Goal: Task Accomplishment & Management: Manage account settings

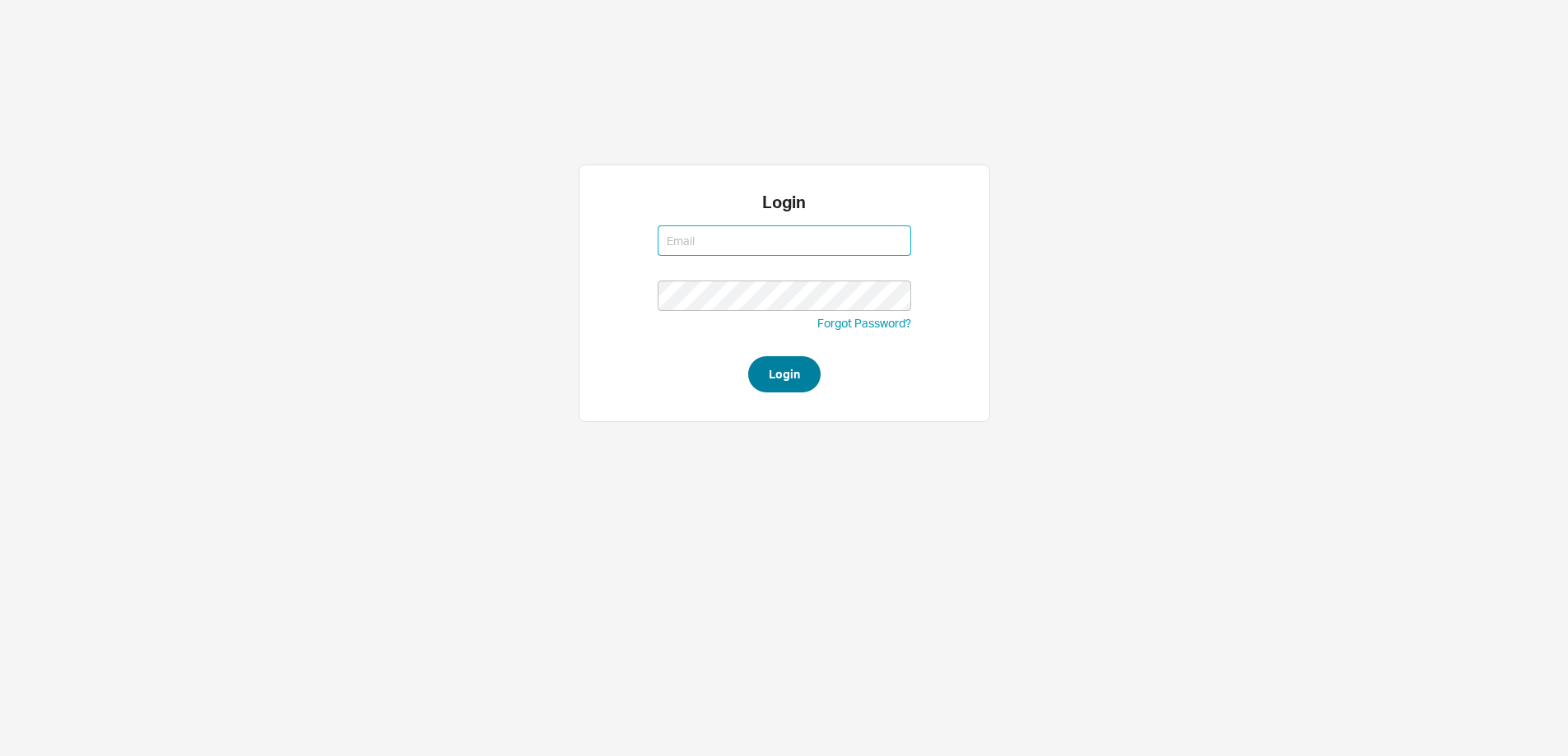
type input "mordy@qualitybath.com"
click at [774, 369] on button "Login" at bounding box center [784, 374] width 72 height 37
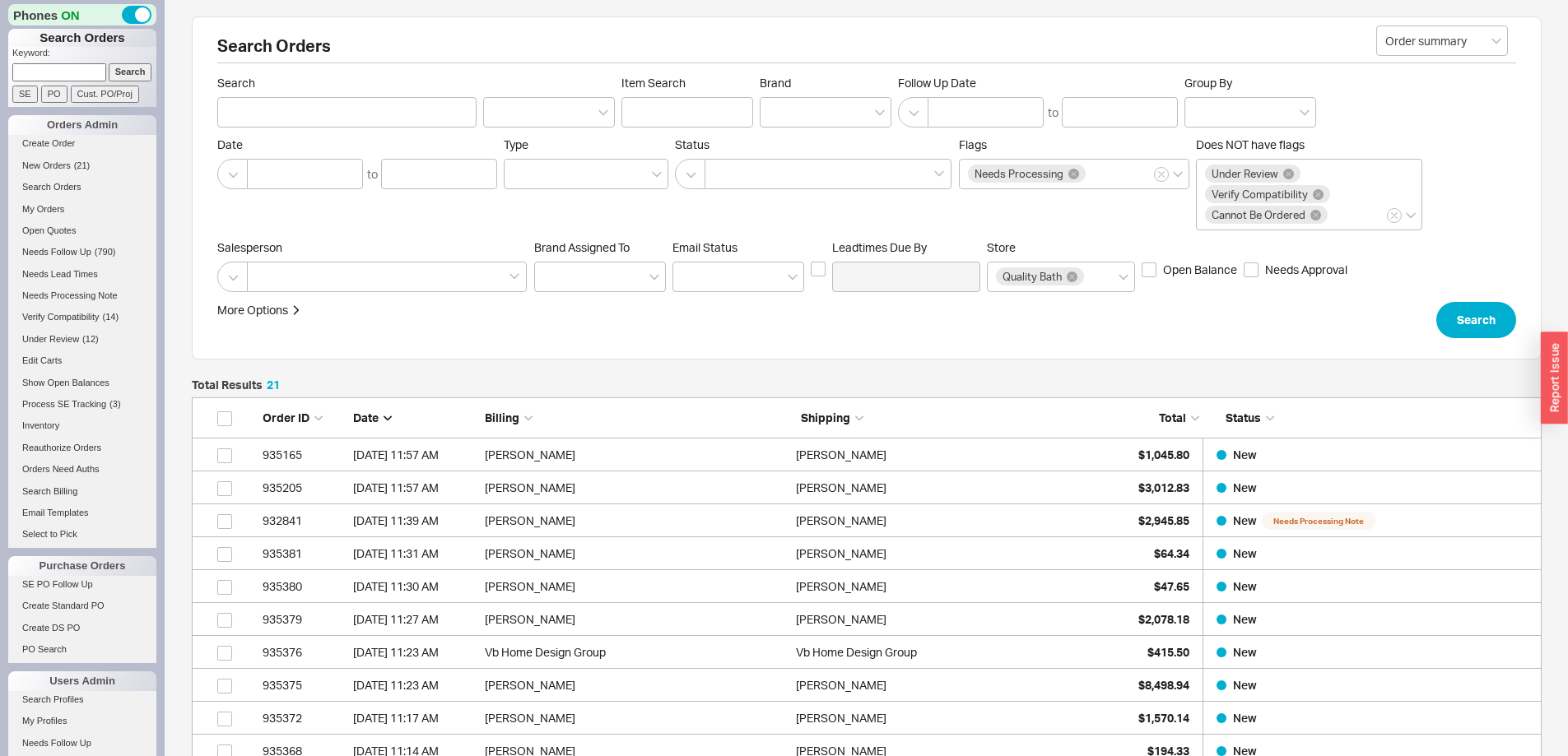
scroll to position [753, 1337]
click at [70, 74] on input at bounding box center [60, 71] width 94 height 17
type input "newlon"
click at [109, 63] on input "Search" at bounding box center [130, 71] width 43 height 17
type input "newlon"
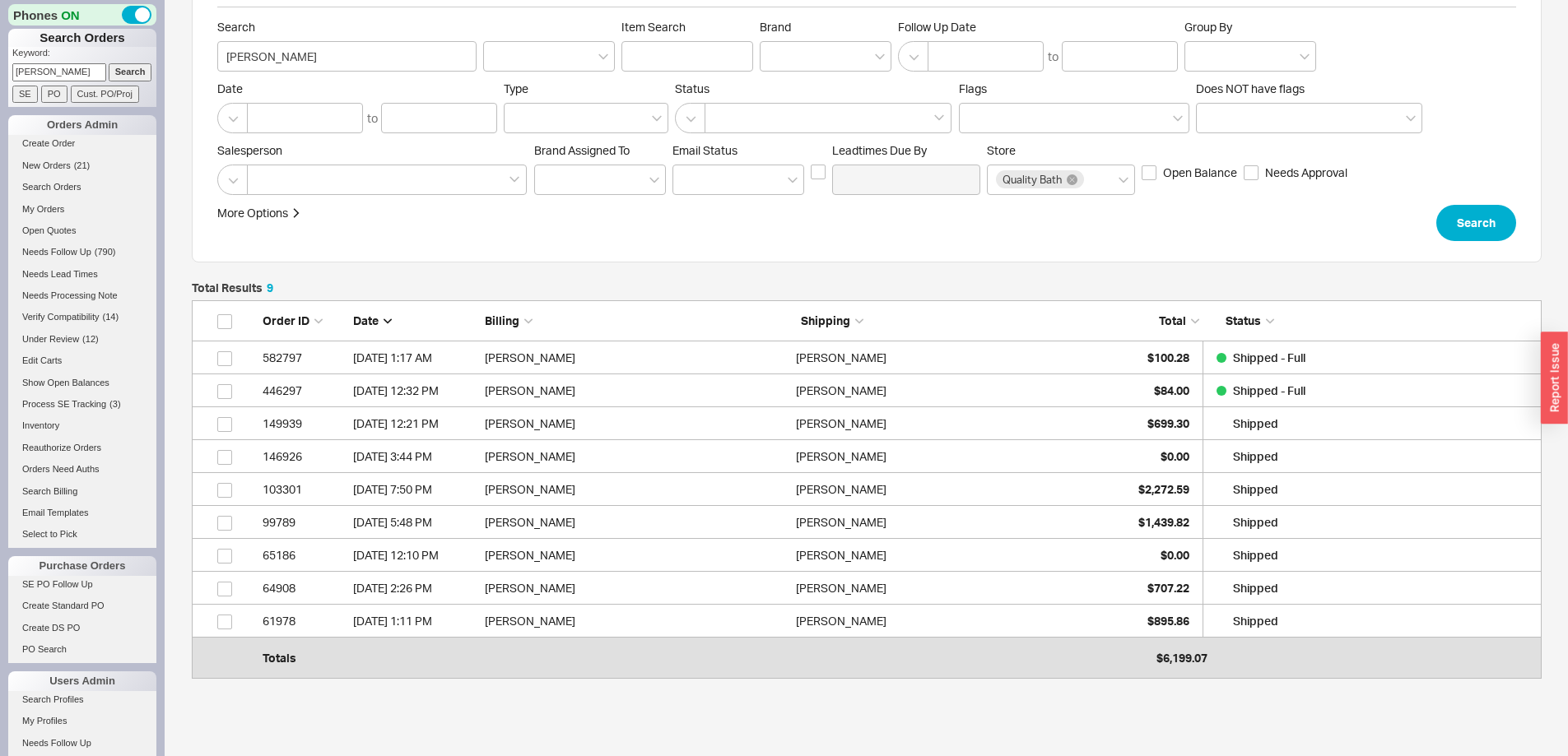
scroll to position [82, 0]
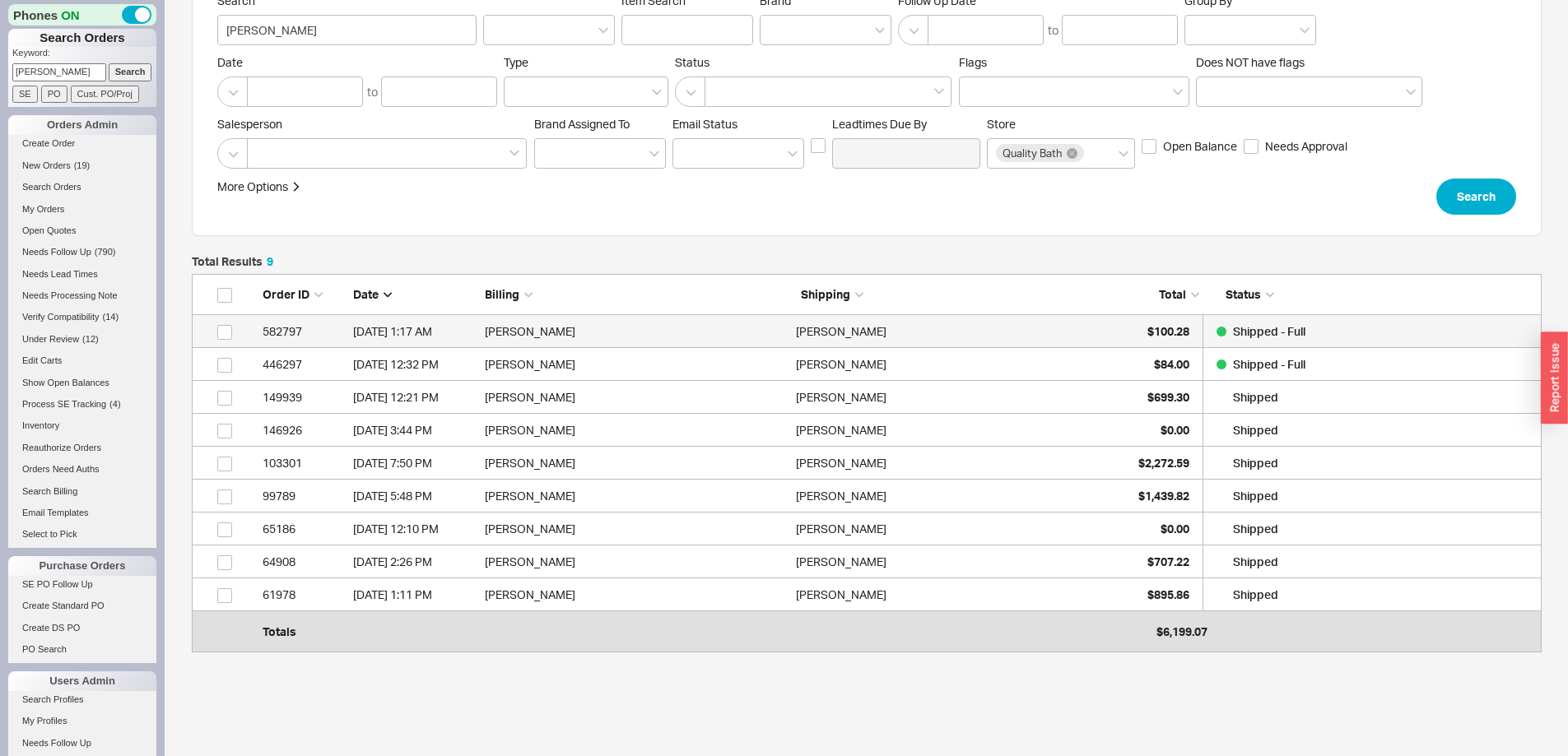
click at [974, 336] on div "Laura Newlon" at bounding box center [947, 331] width 303 height 33
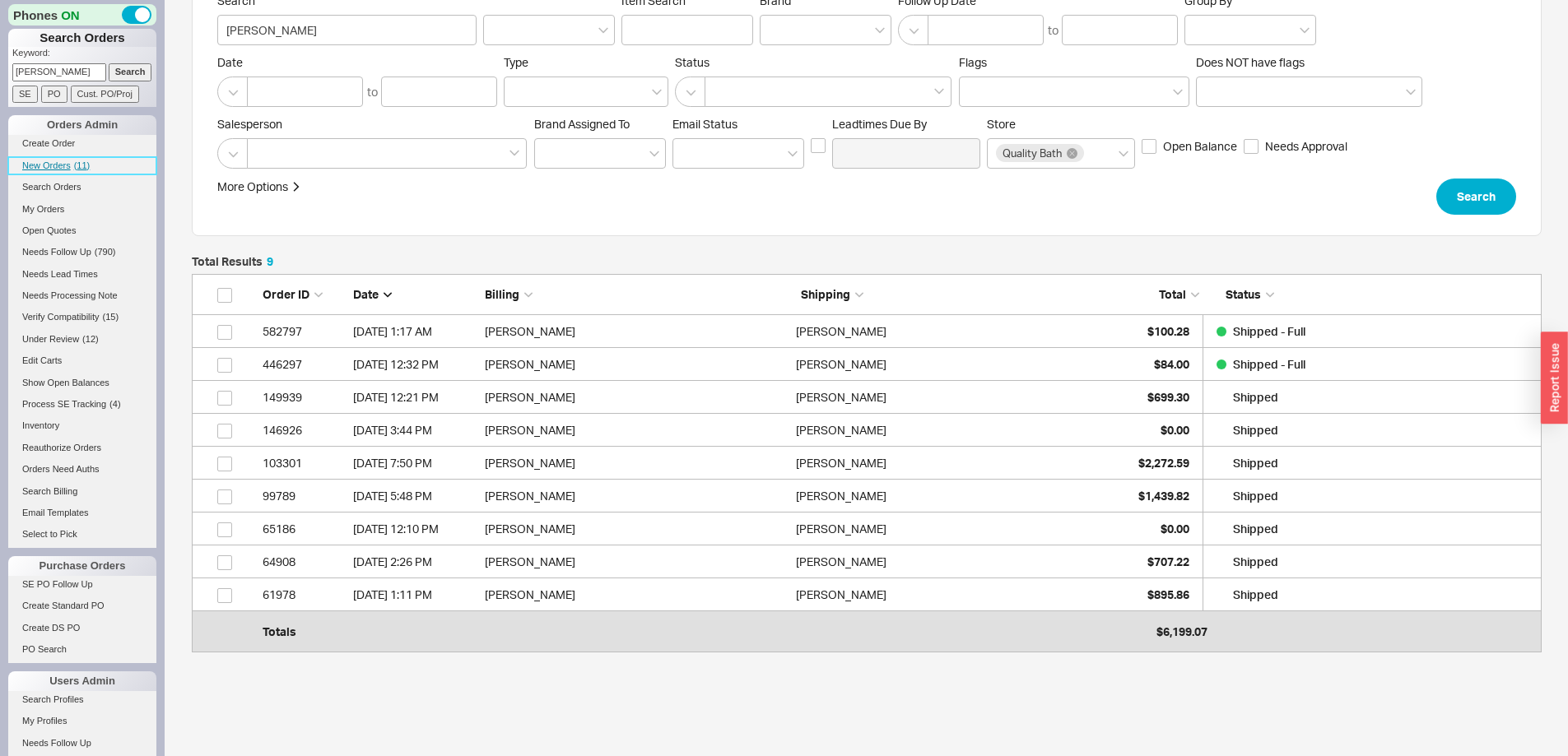
click at [48, 165] on span "New Orders" at bounding box center [46, 166] width 48 height 10
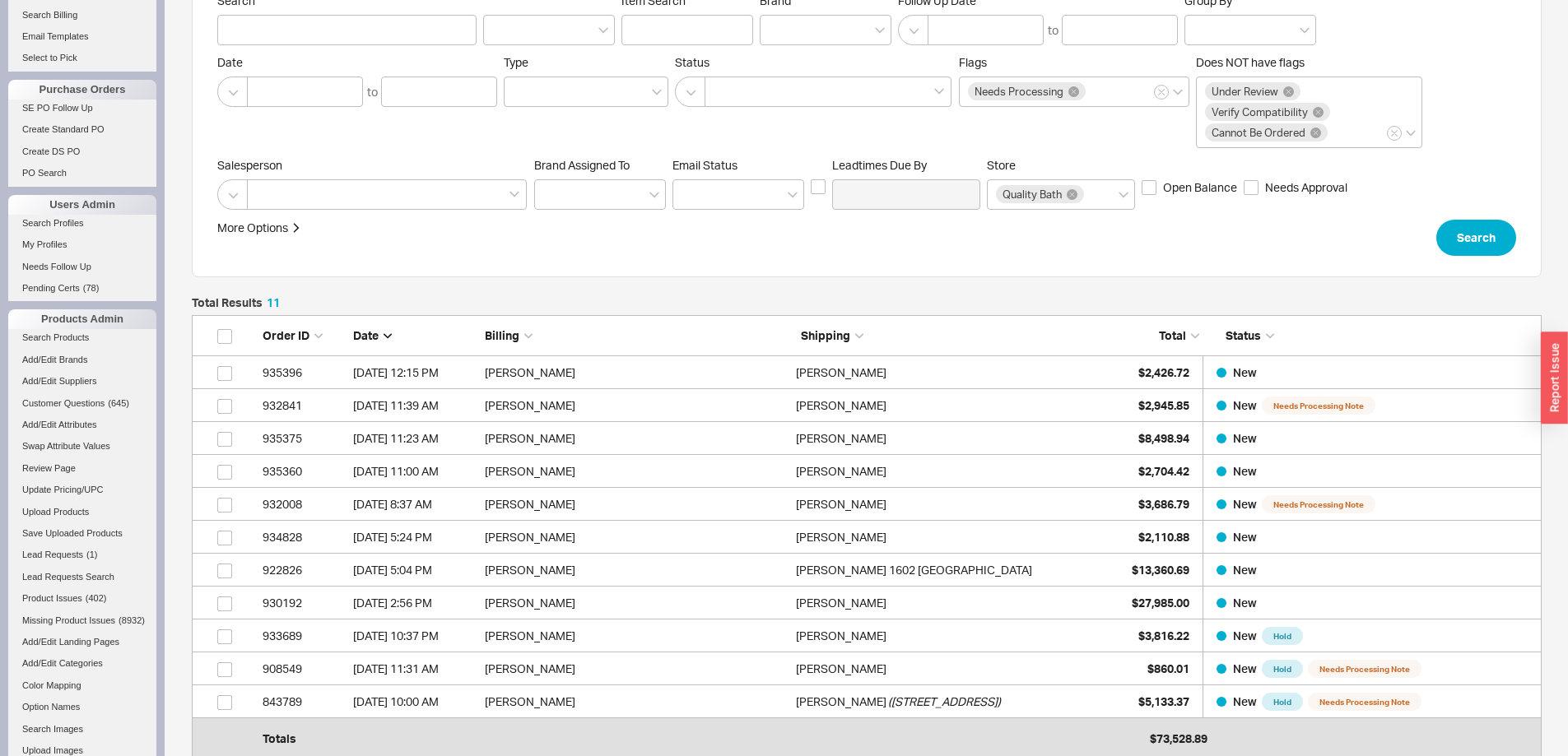
scroll to position [680, 0]
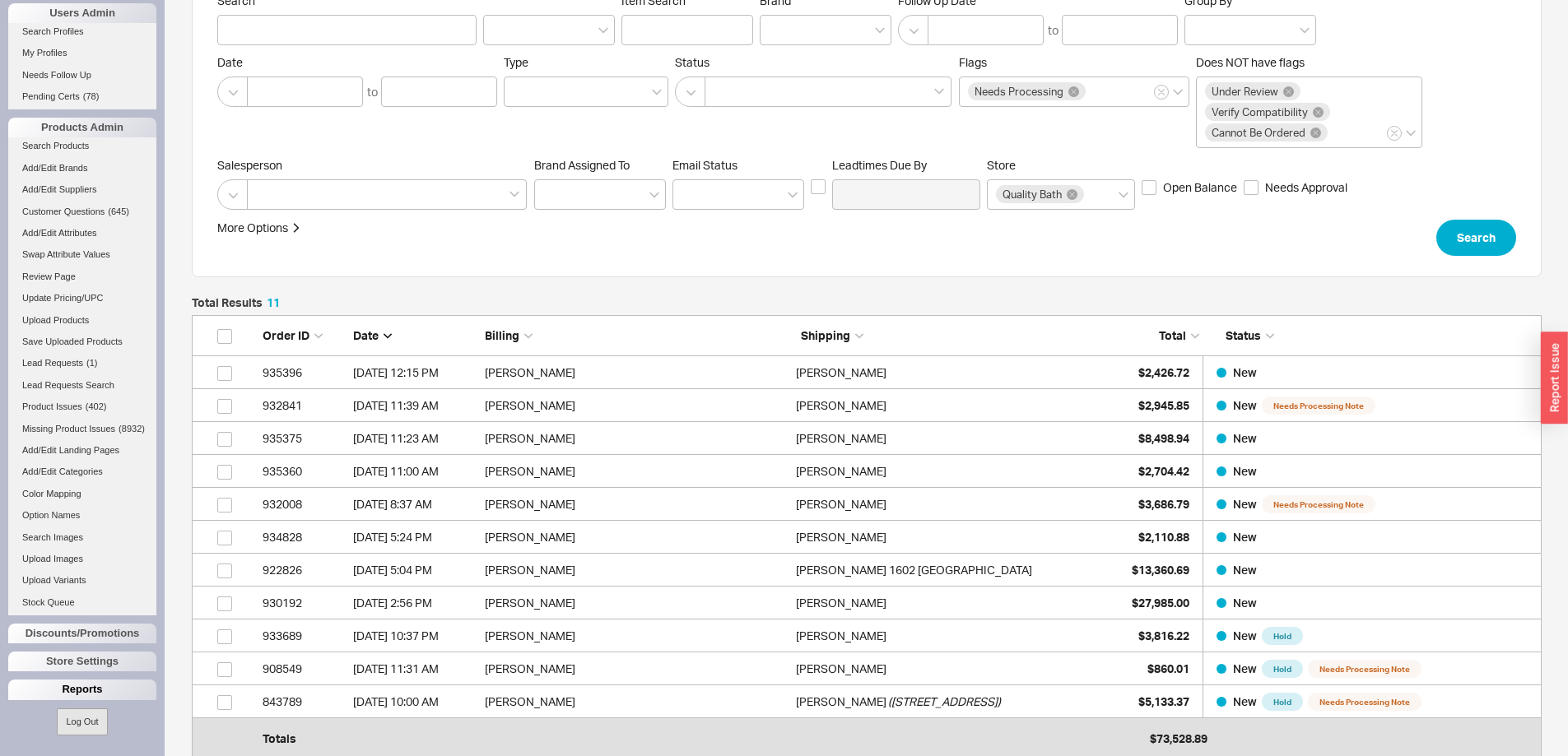
click at [75, 688] on div "Reports" at bounding box center [83, 689] width 148 height 20
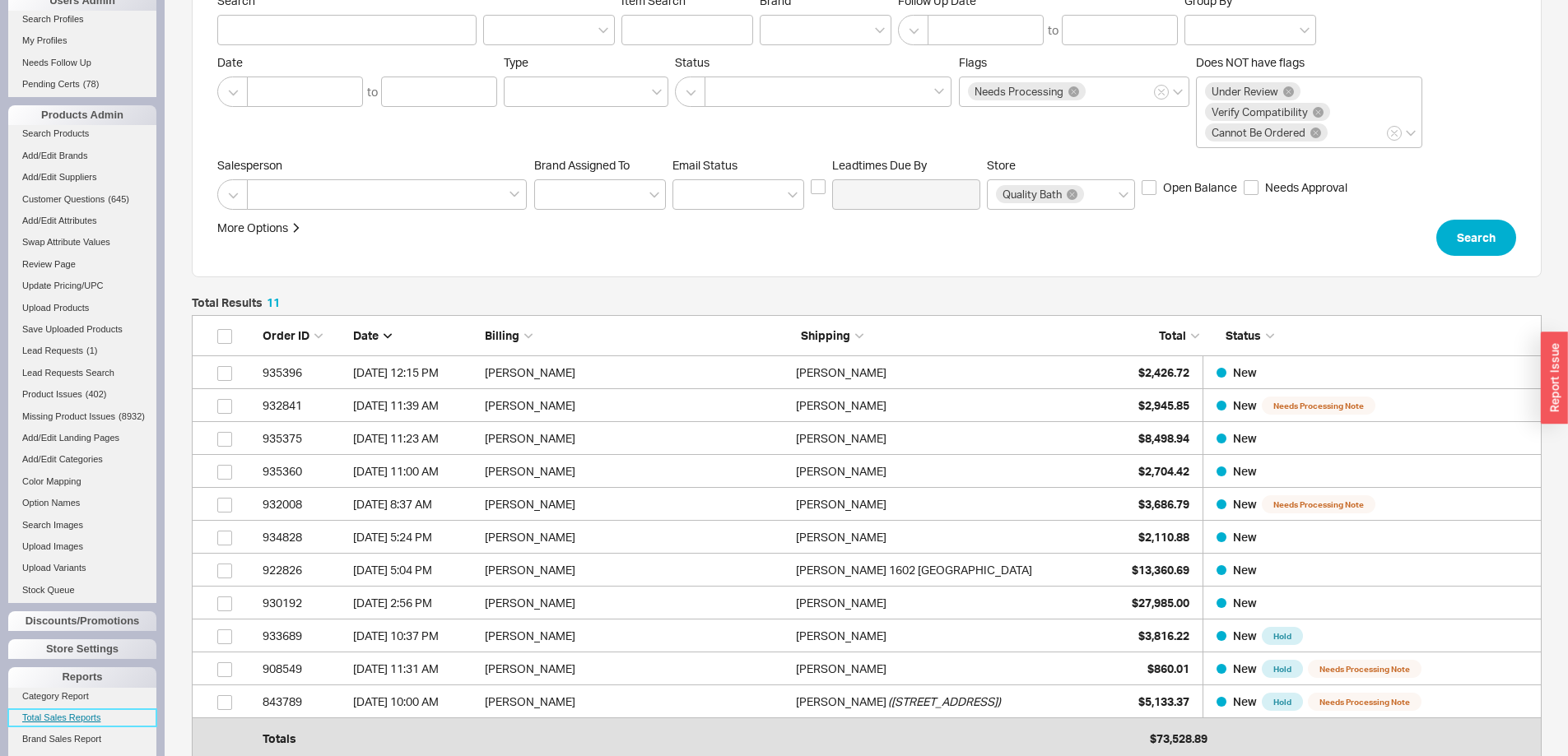
click at [77, 726] on link "Total Sales Reports" at bounding box center [83, 718] width 148 height 17
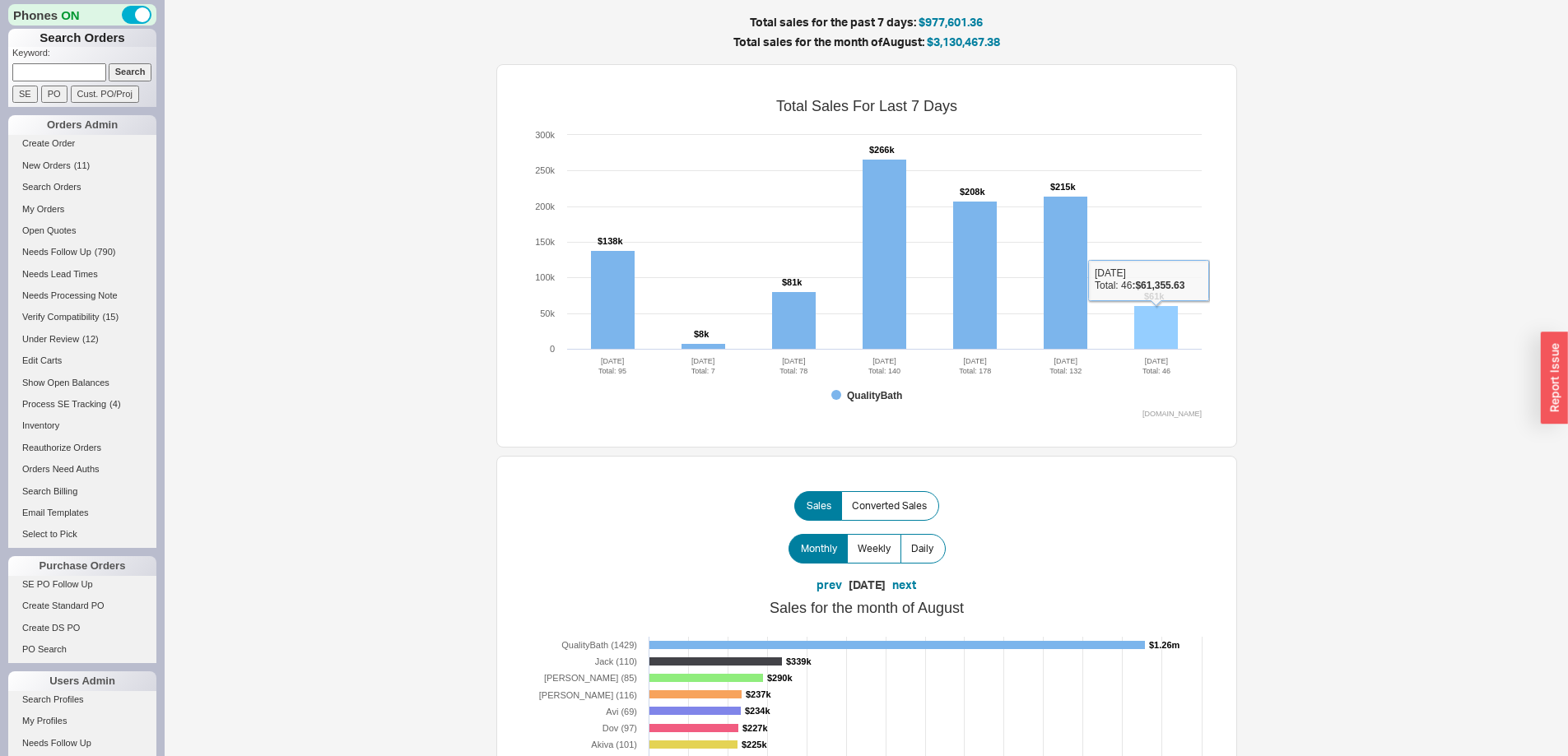
click at [1151, 315] on rect at bounding box center [1155, 327] width 43 height 43
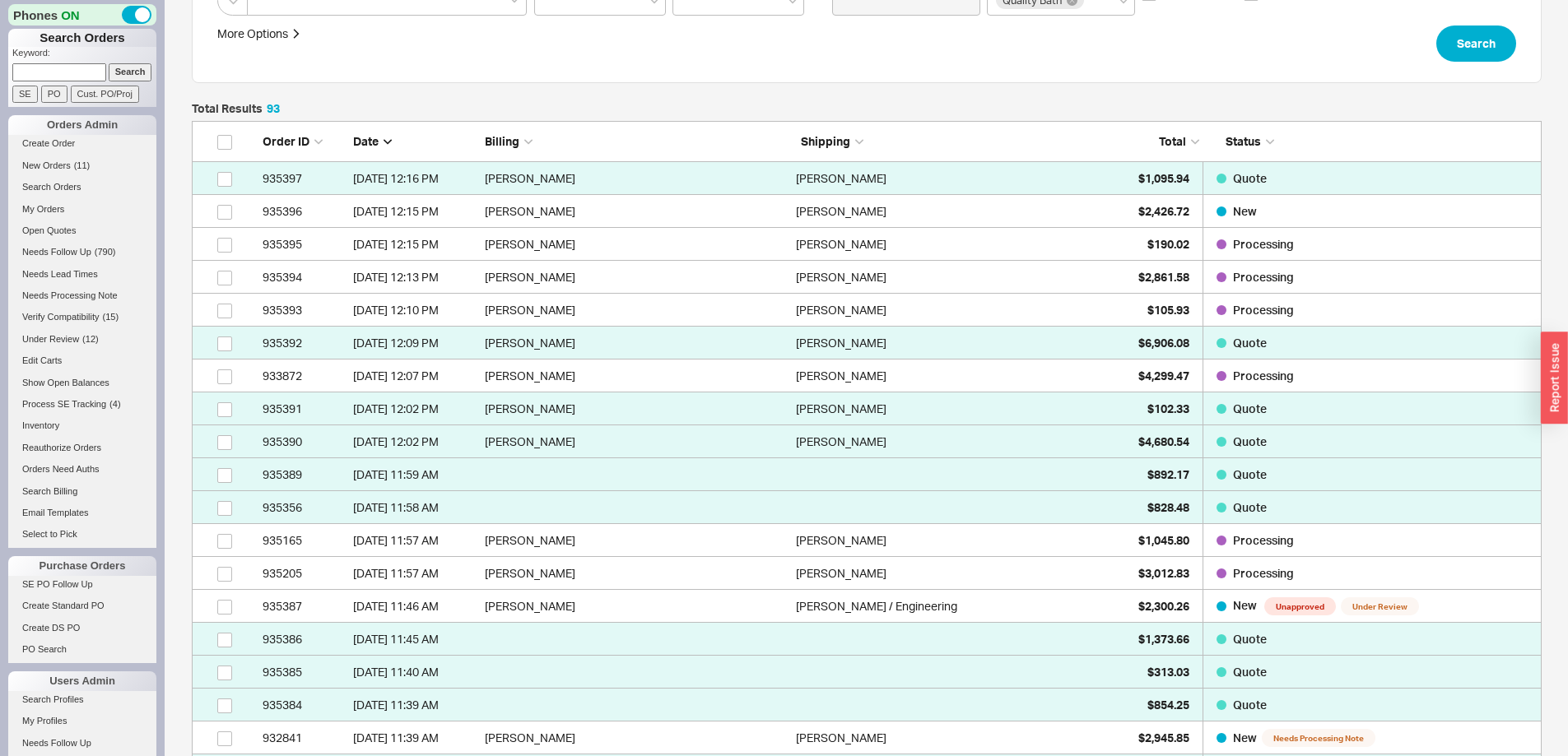
scroll to position [247, 0]
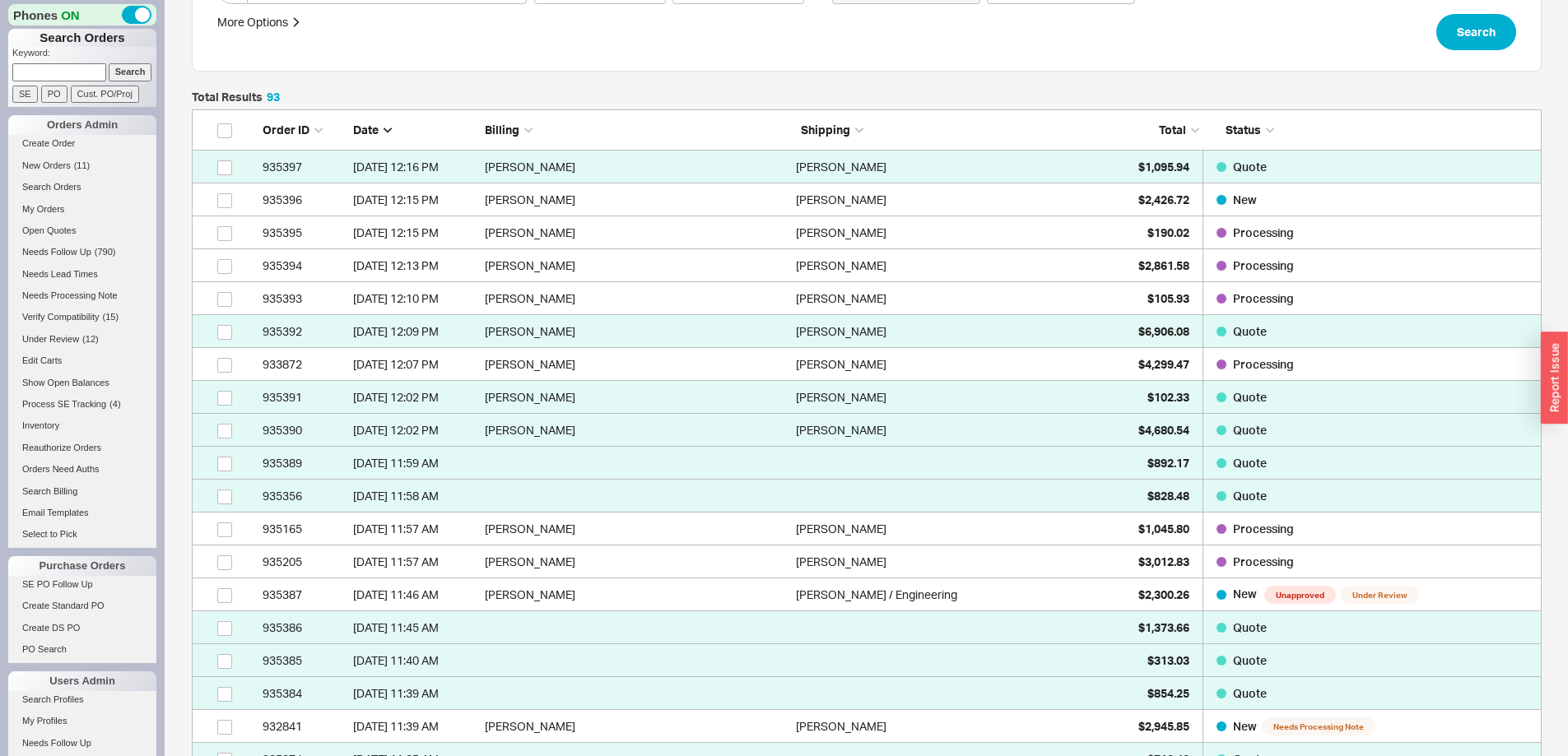
click at [1169, 125] on span "Total" at bounding box center [1172, 129] width 27 height 14
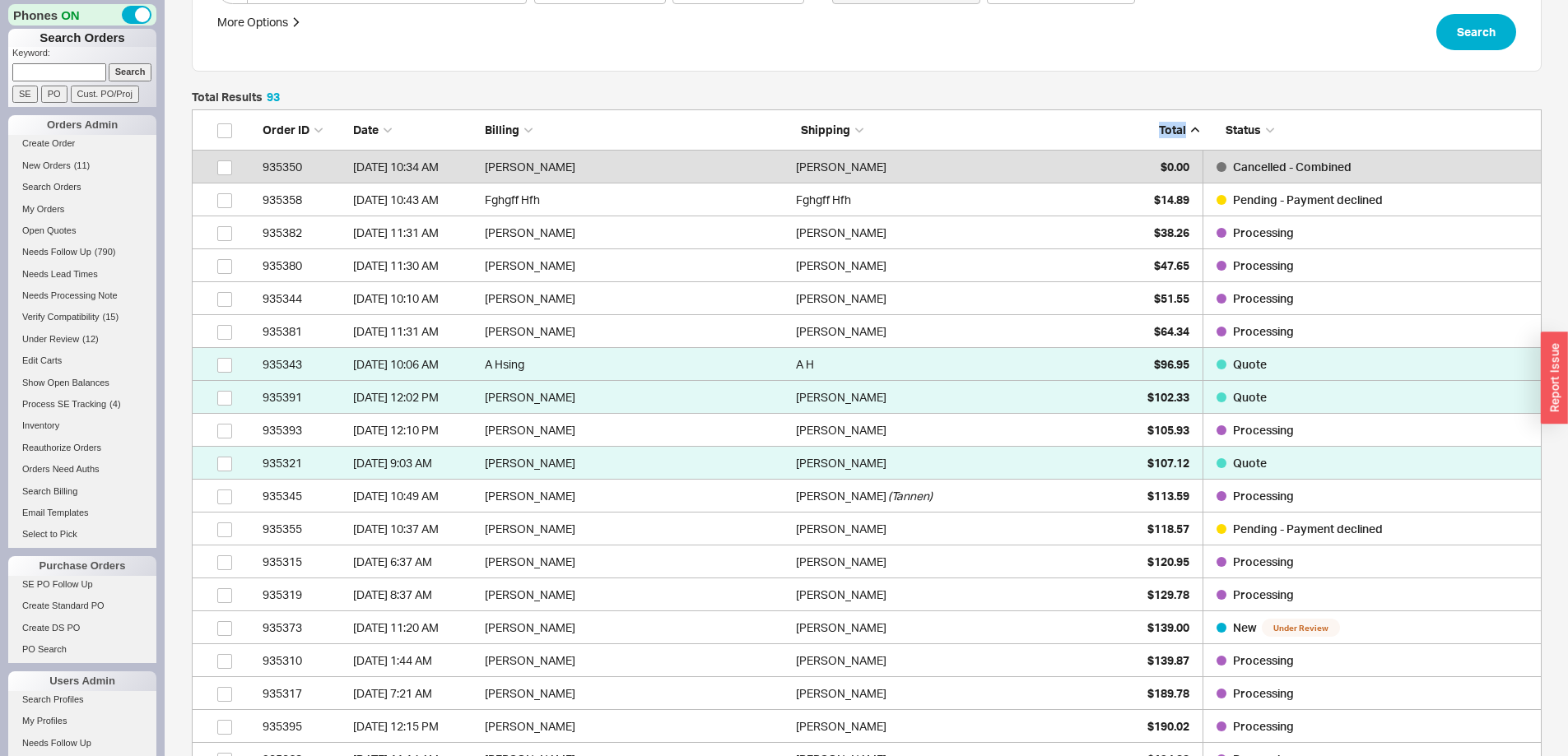
click at [1169, 125] on span "Total" at bounding box center [1172, 129] width 27 height 14
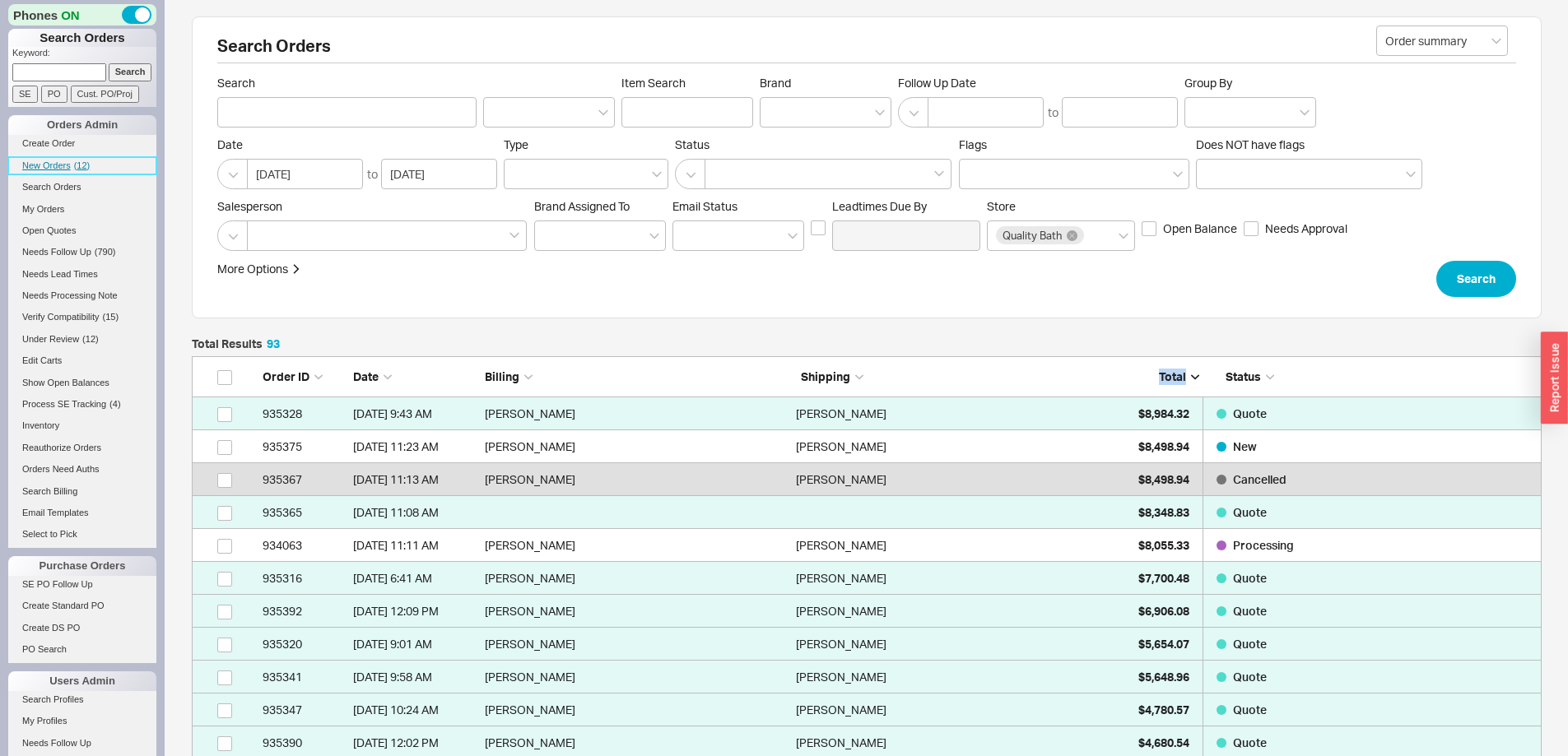
click at [57, 164] on span "New Orders" at bounding box center [46, 166] width 48 height 10
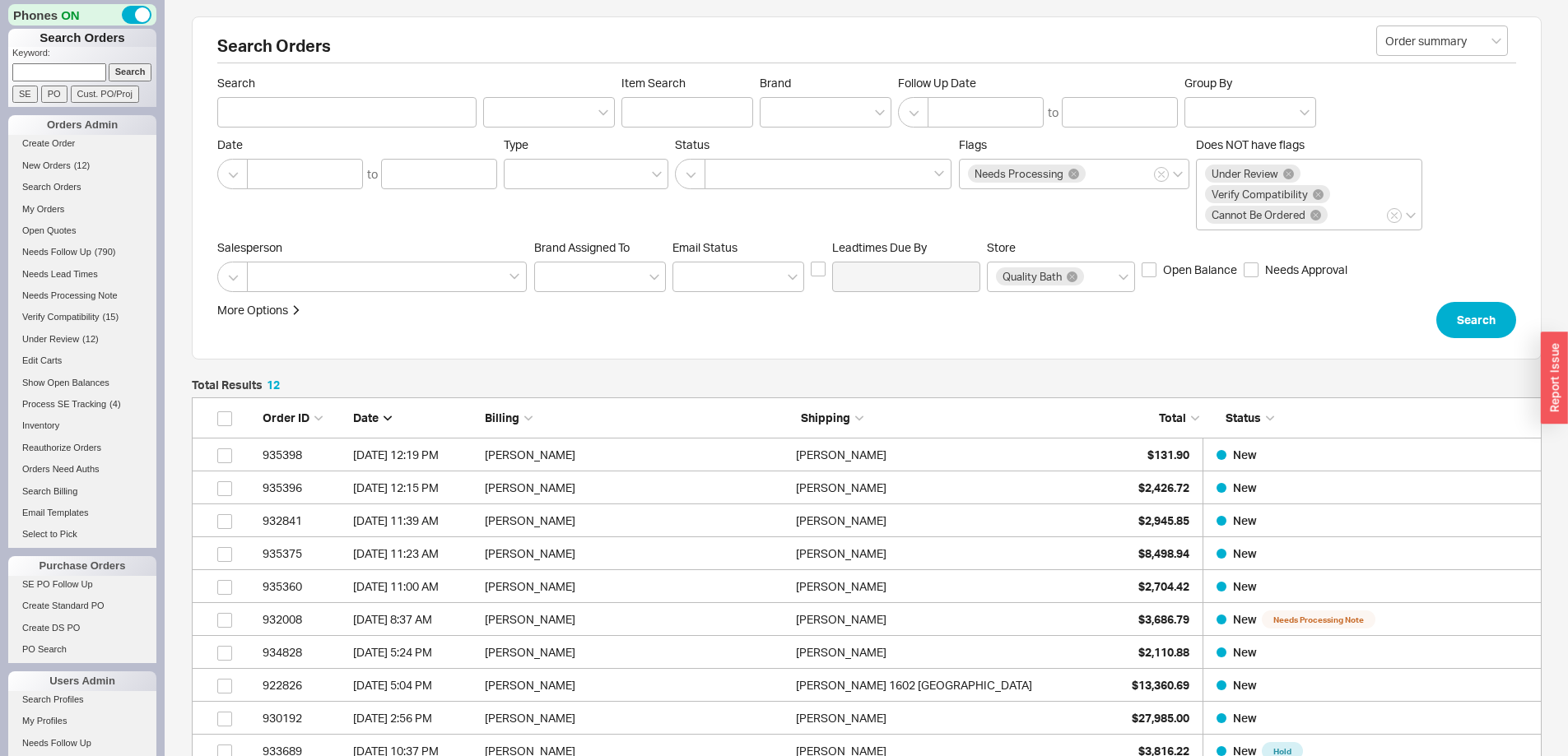
scroll to position [457, 1337]
click at [41, 161] on span "New Orders" at bounding box center [46, 166] width 48 height 10
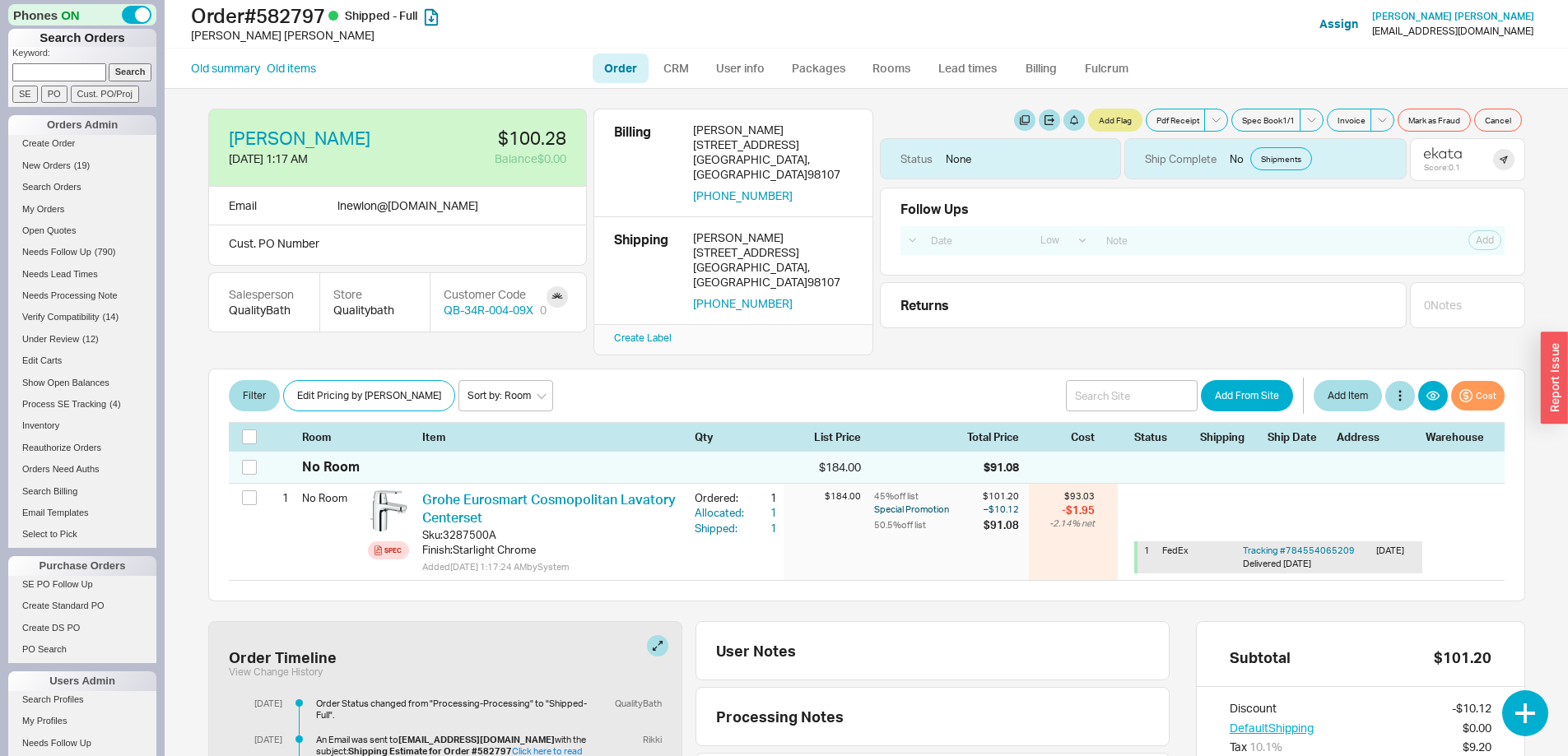
select select "LOW"
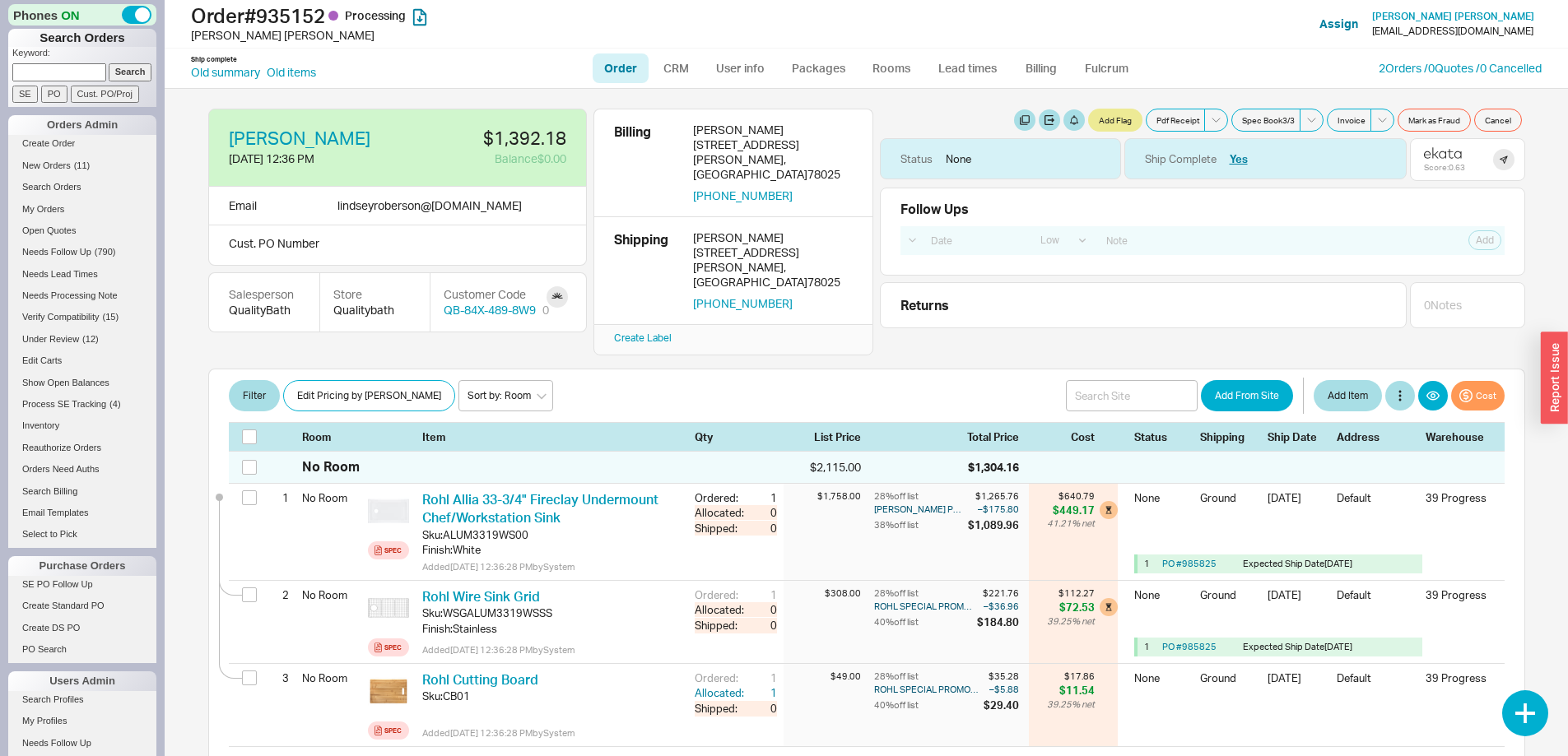
select select "LOW"
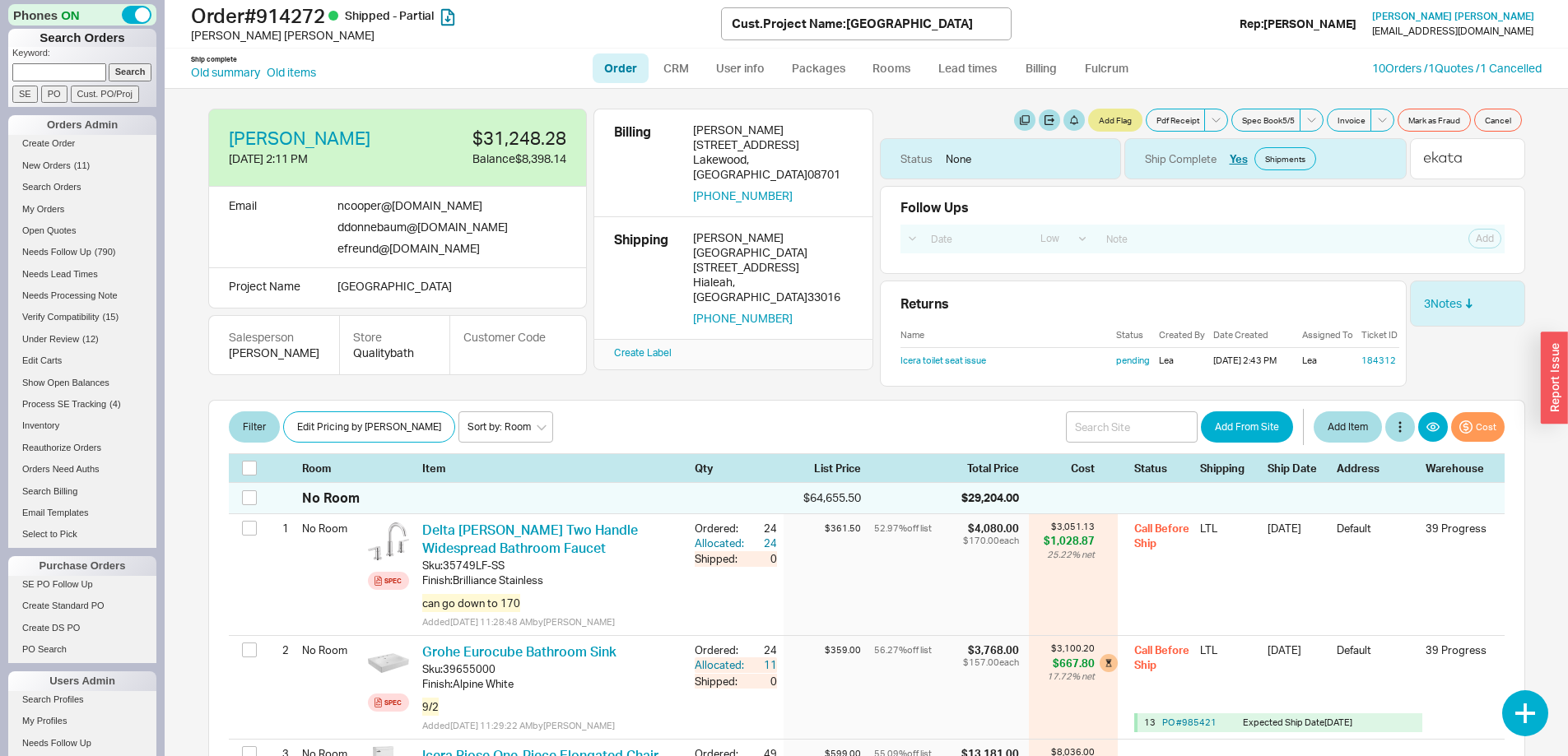
select select "LOW"
click at [1418, 65] on link "10 Orders / 1 Quotes / 1 Cancelled" at bounding box center [1456, 68] width 169 height 14
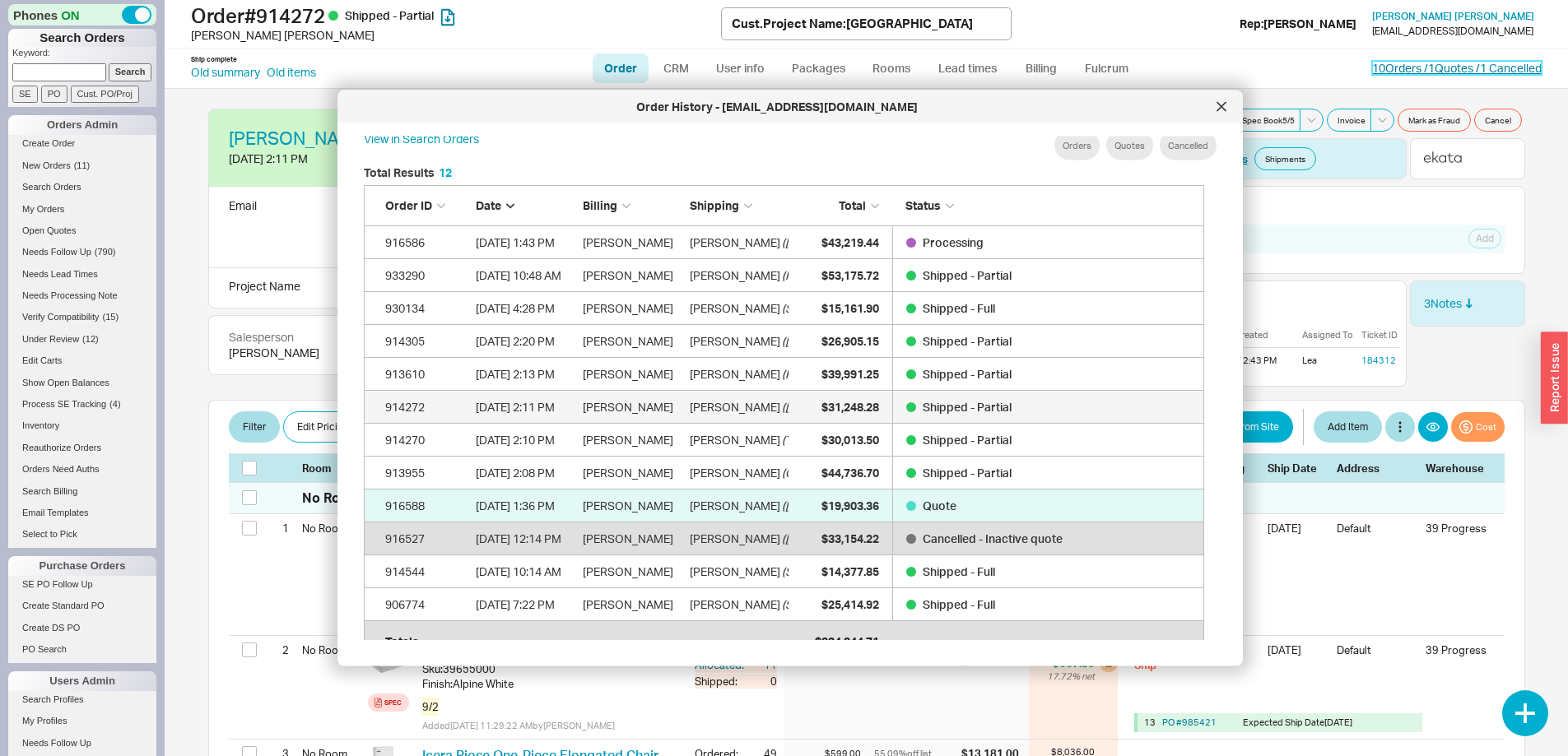
scroll to position [35, 0]
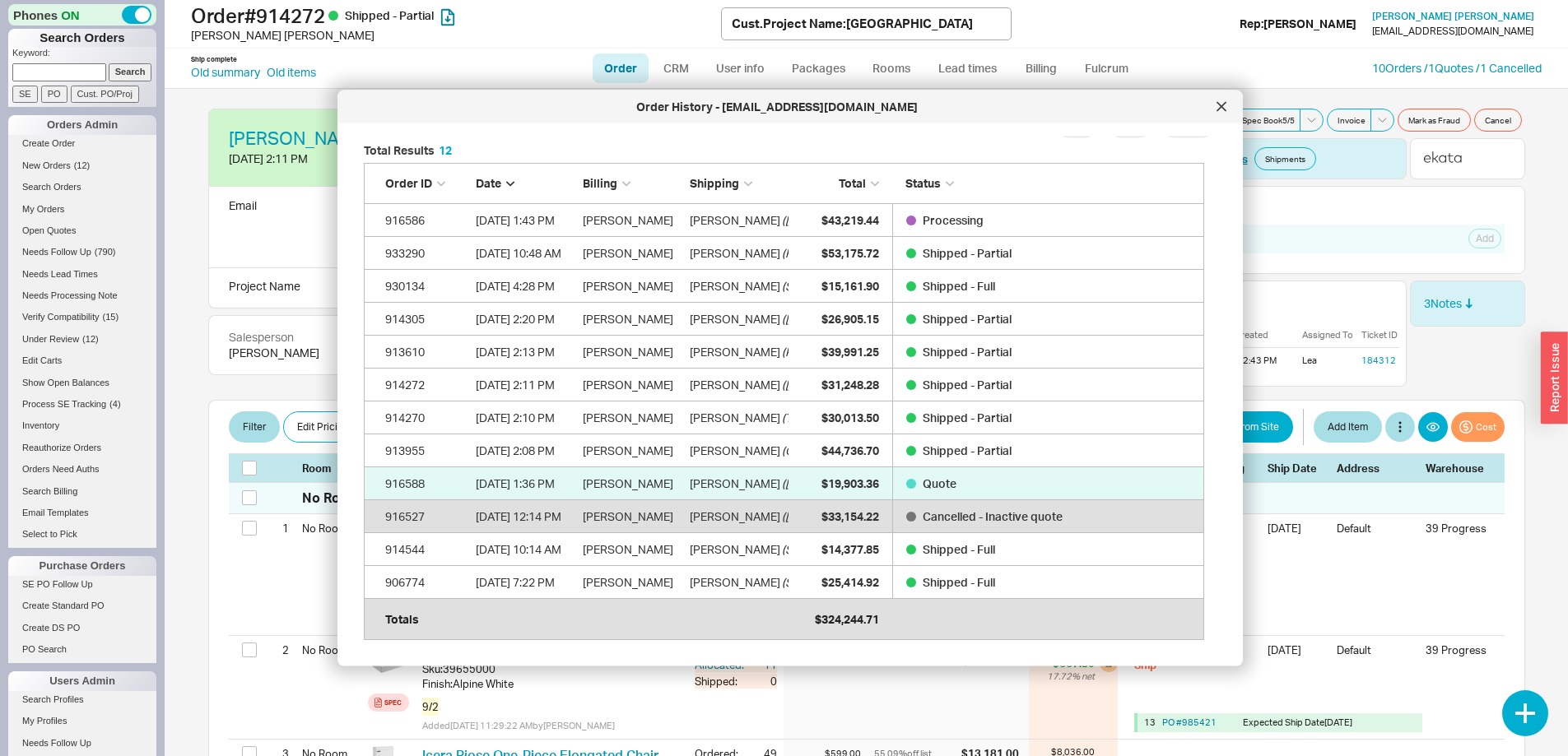
click at [1214, 108] on div at bounding box center [1221, 106] width 26 height 26
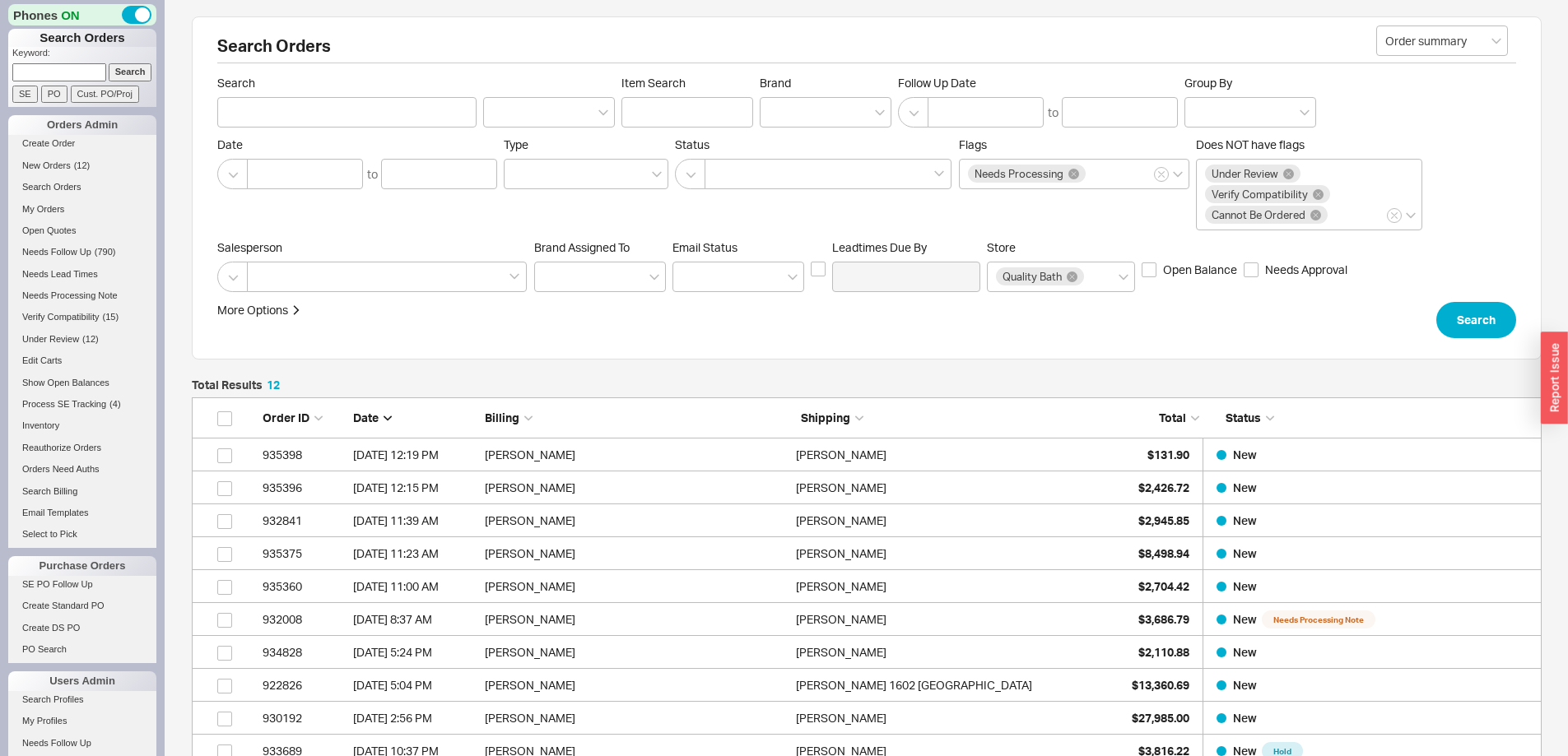
scroll to position [457, 1337]
click at [53, 162] on span "New Orders" at bounding box center [46, 166] width 48 height 10
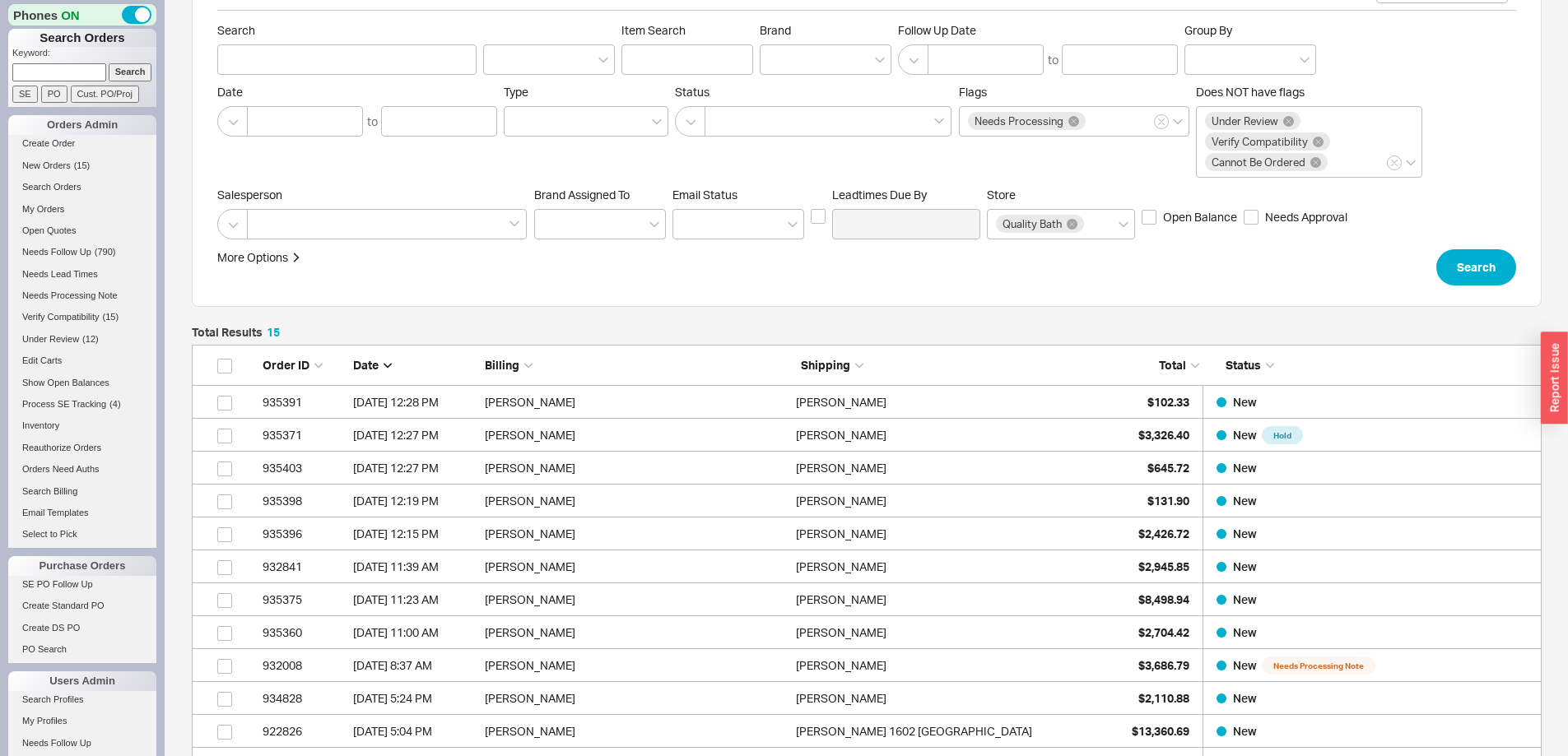
scroll to position [82, 0]
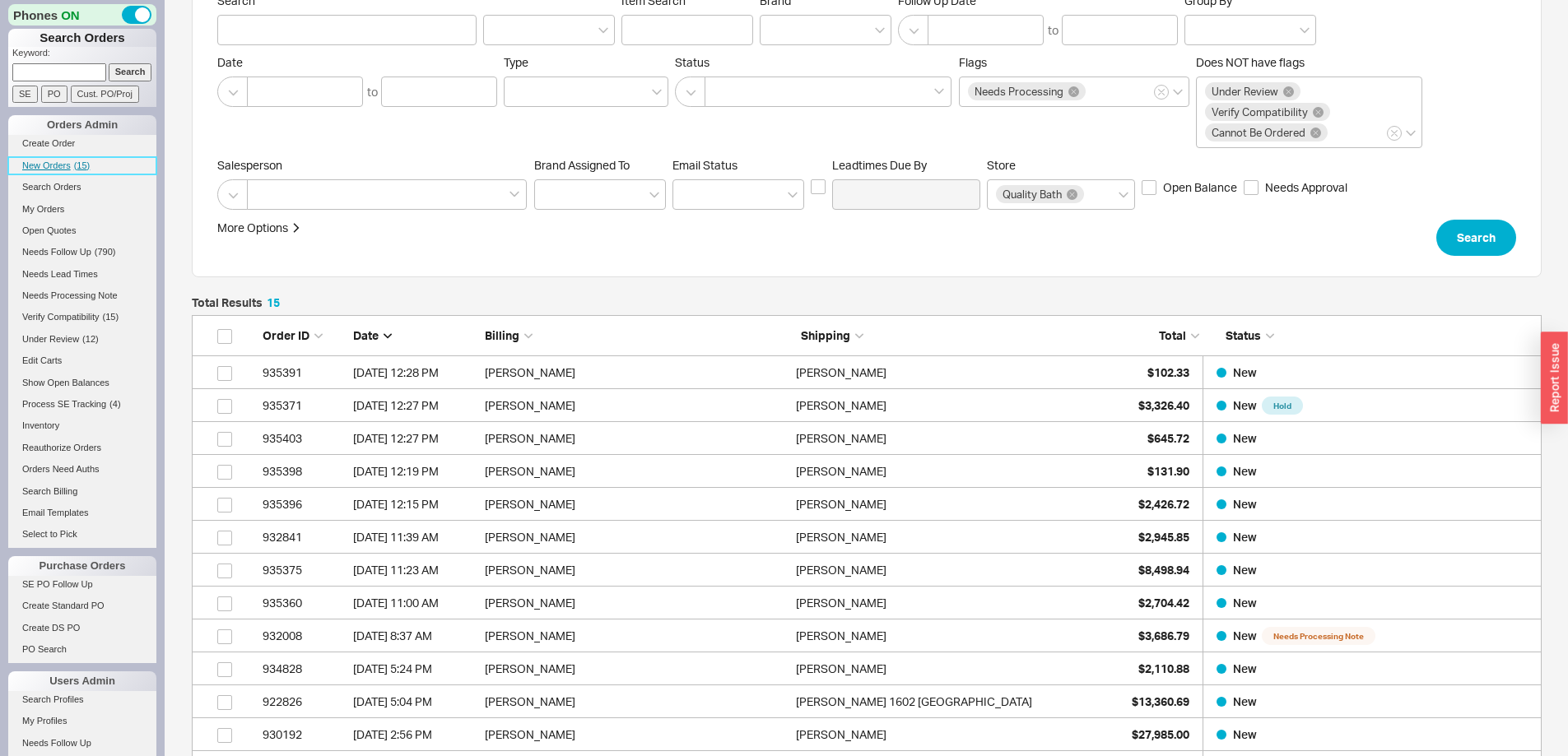
click at [53, 162] on span "New Orders" at bounding box center [46, 166] width 48 height 10
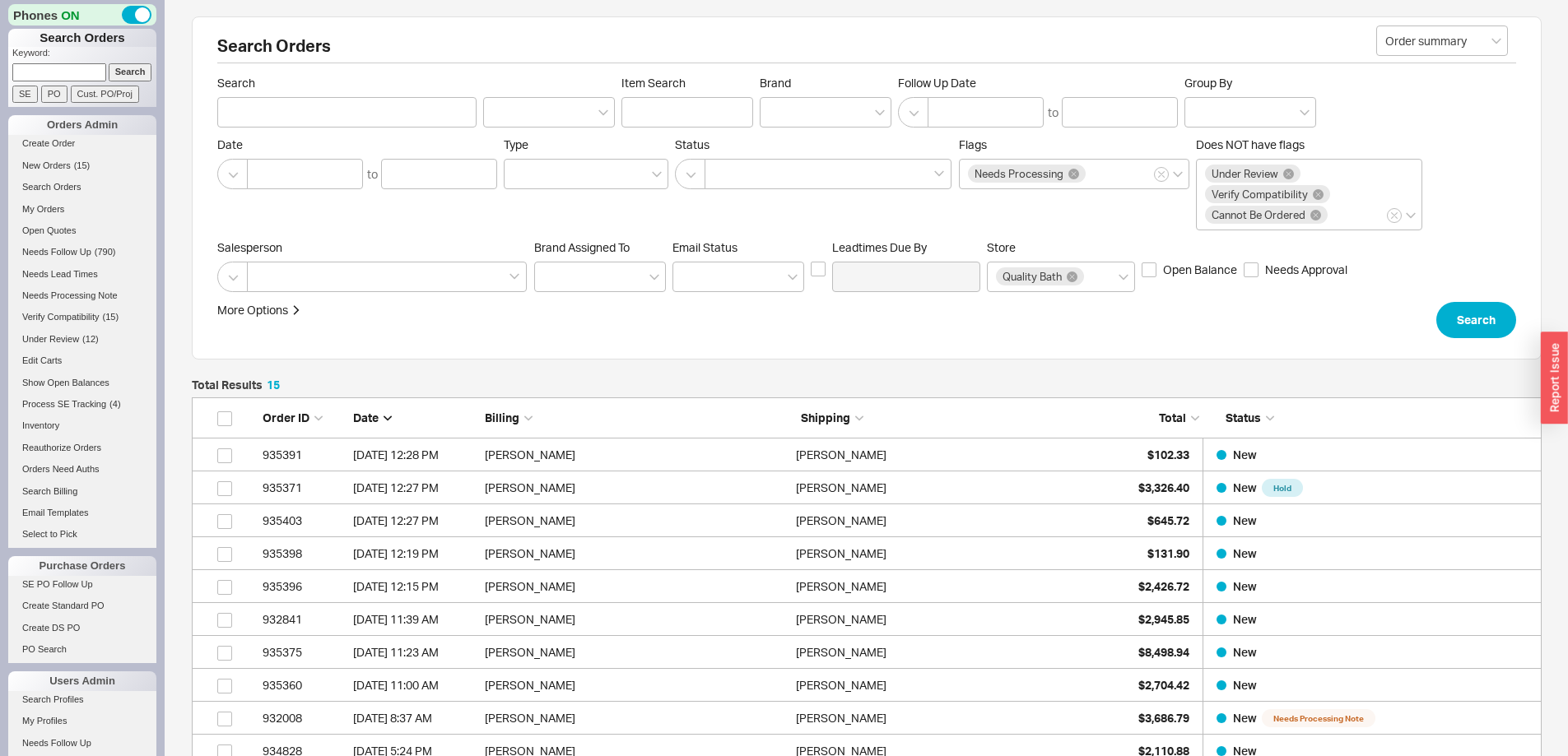
scroll to position [555, 1337]
click at [57, 163] on span "New Orders" at bounding box center [46, 166] width 48 height 10
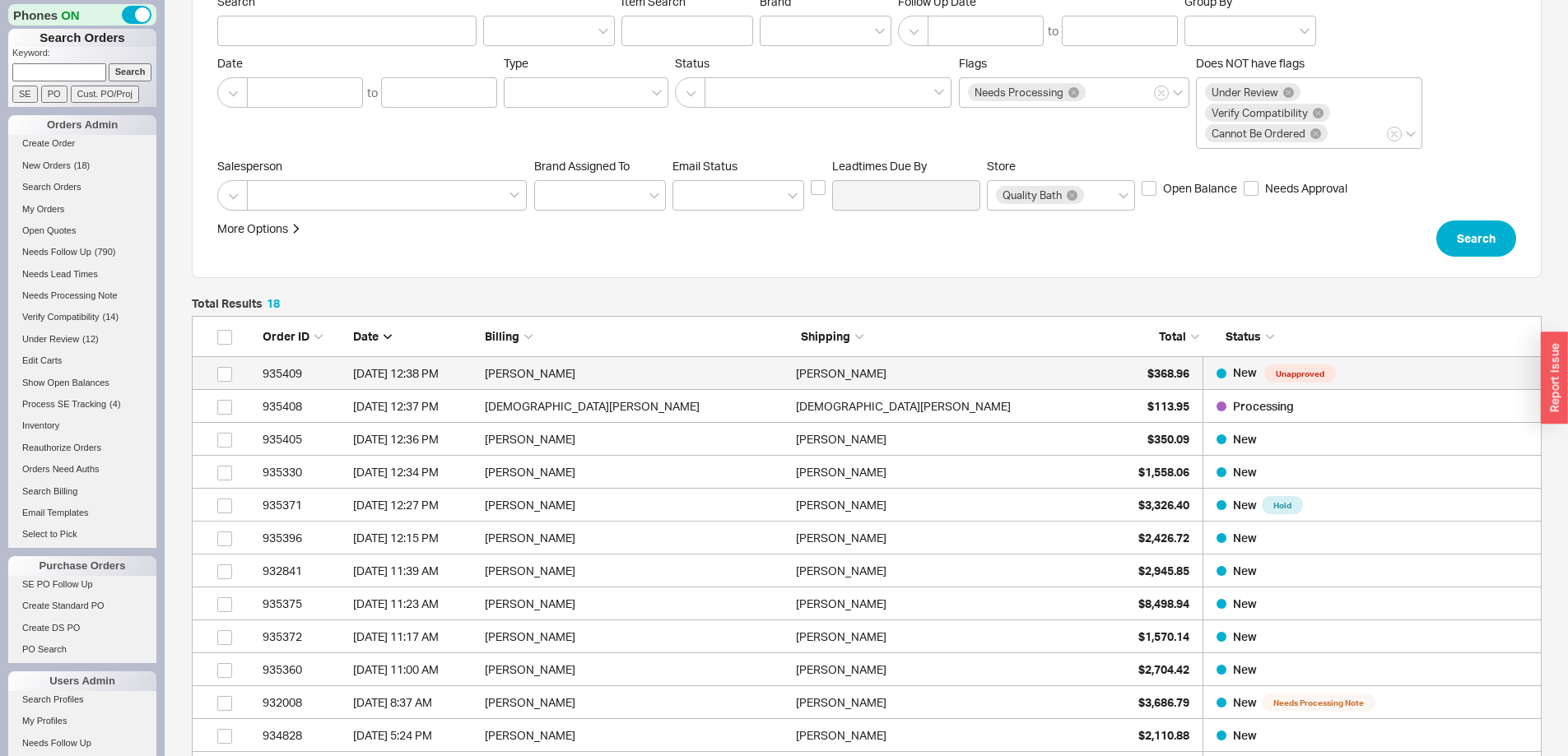
scroll to position [82, 0]
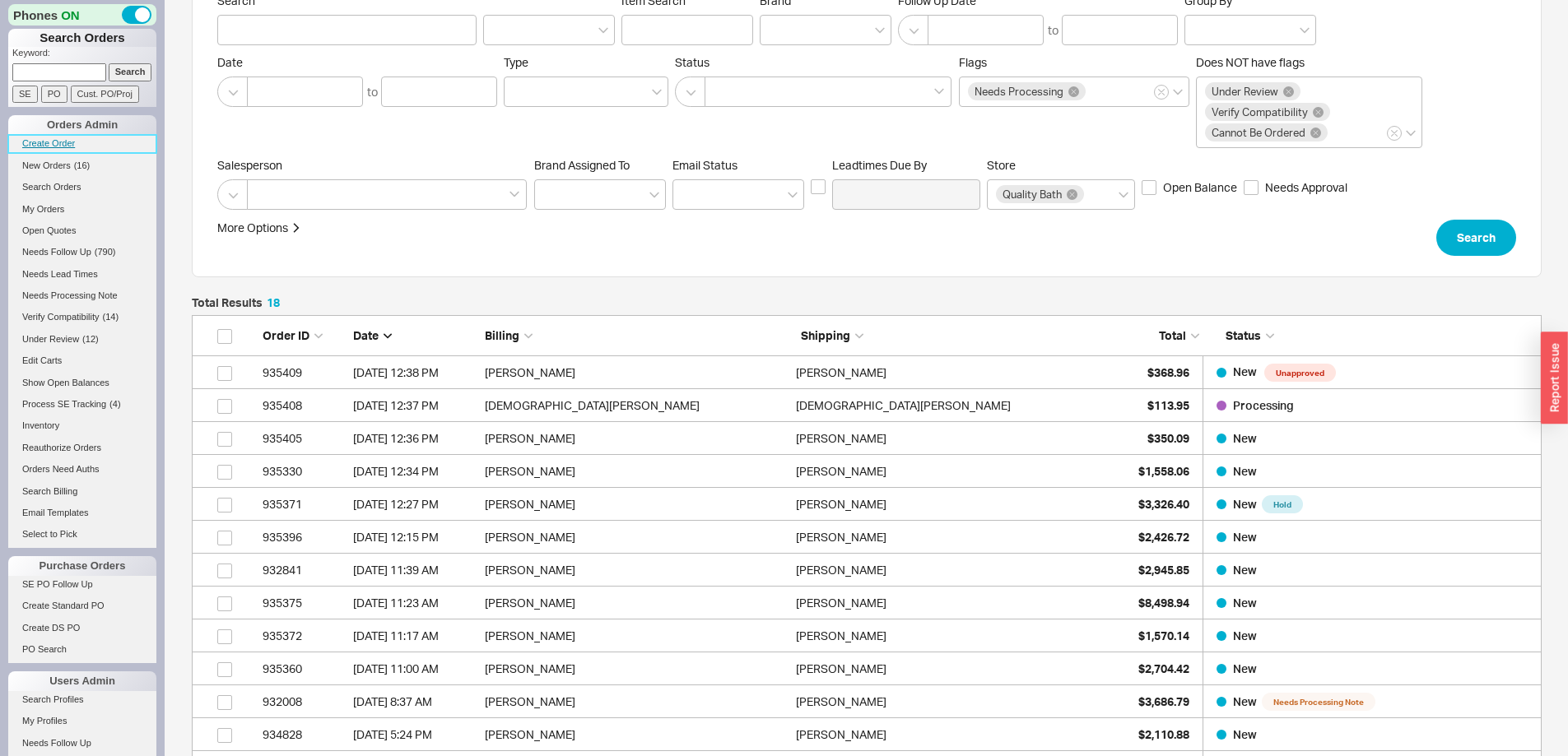
click at [43, 141] on link "Create Order" at bounding box center [83, 144] width 148 height 17
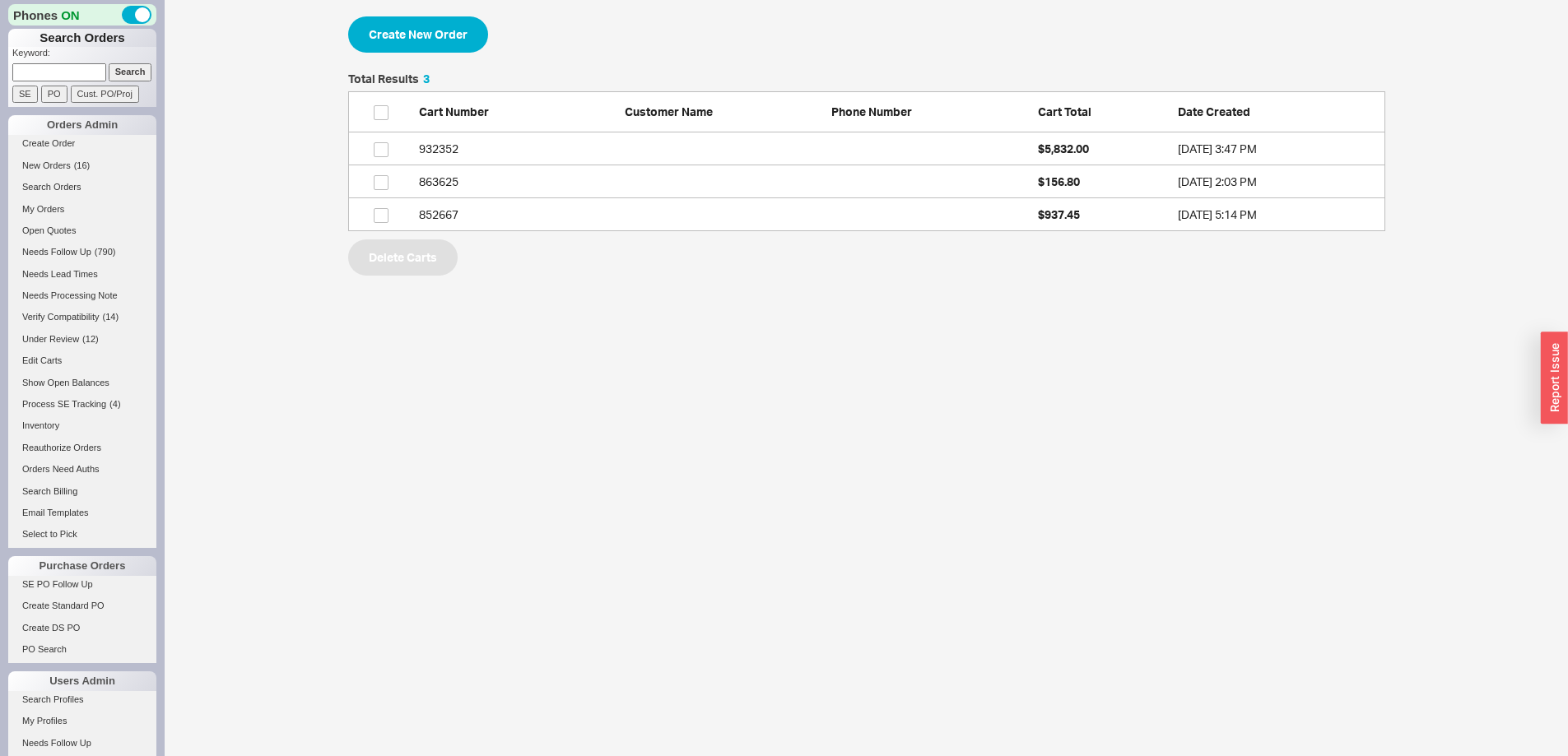
scroll to position [145, 1024]
click at [439, 36] on button "Create New Order" at bounding box center [418, 34] width 140 height 37
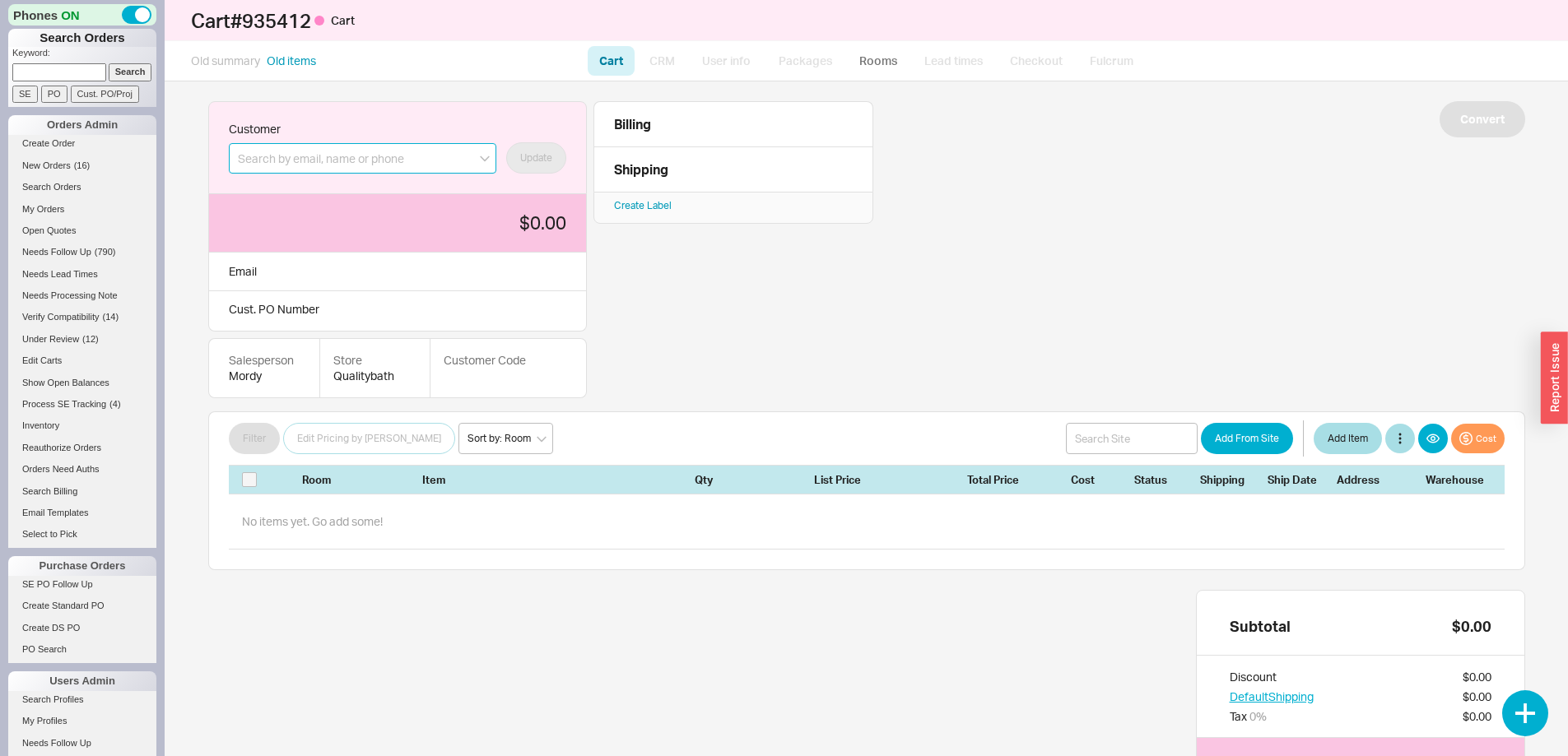
click at [339, 162] on input at bounding box center [362, 158] width 267 height 31
type input "mordy@qualitybath.com"
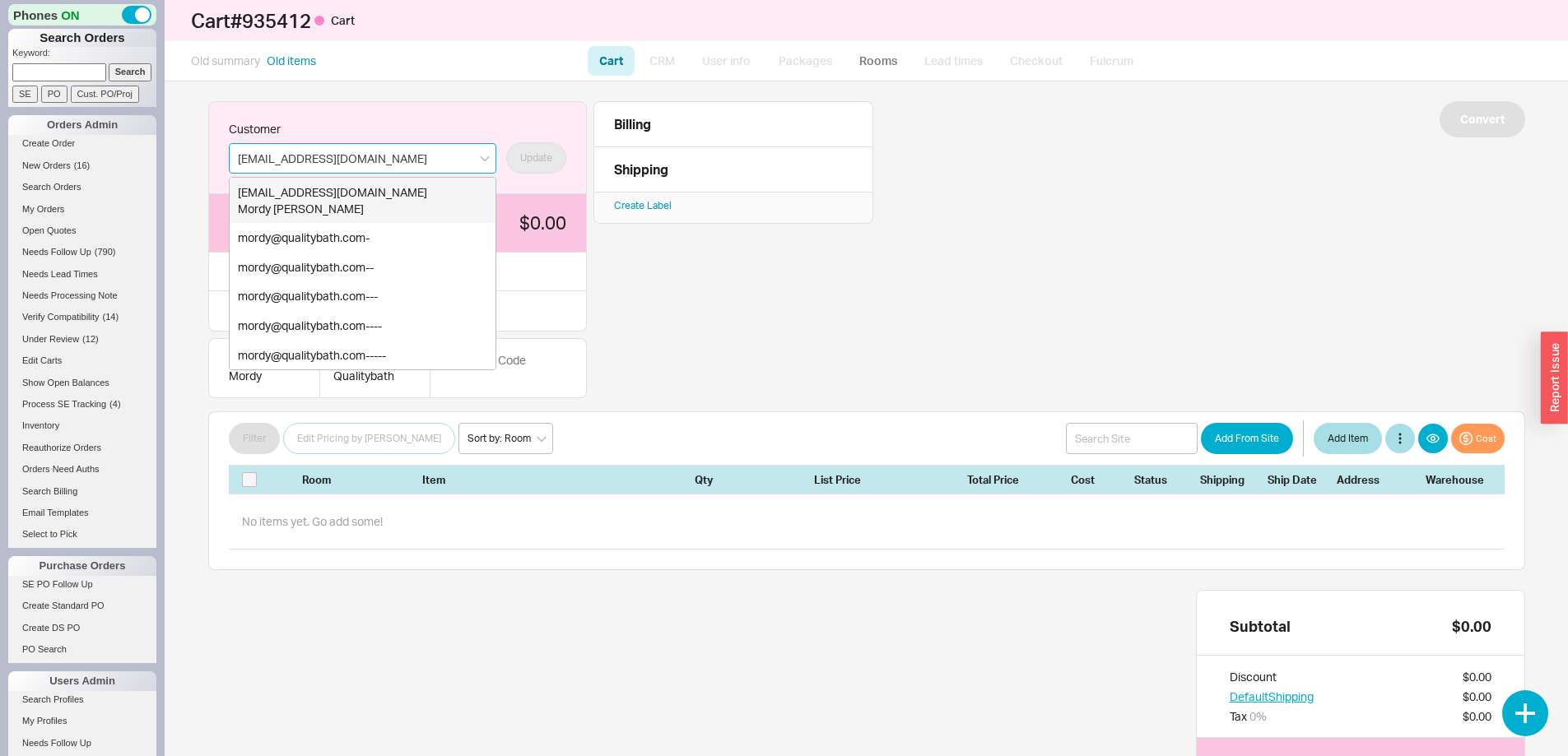
click at [299, 193] on div "[EMAIL_ADDRESS][DOMAIN_NAME]" at bounding box center [362, 192] width 249 height 16
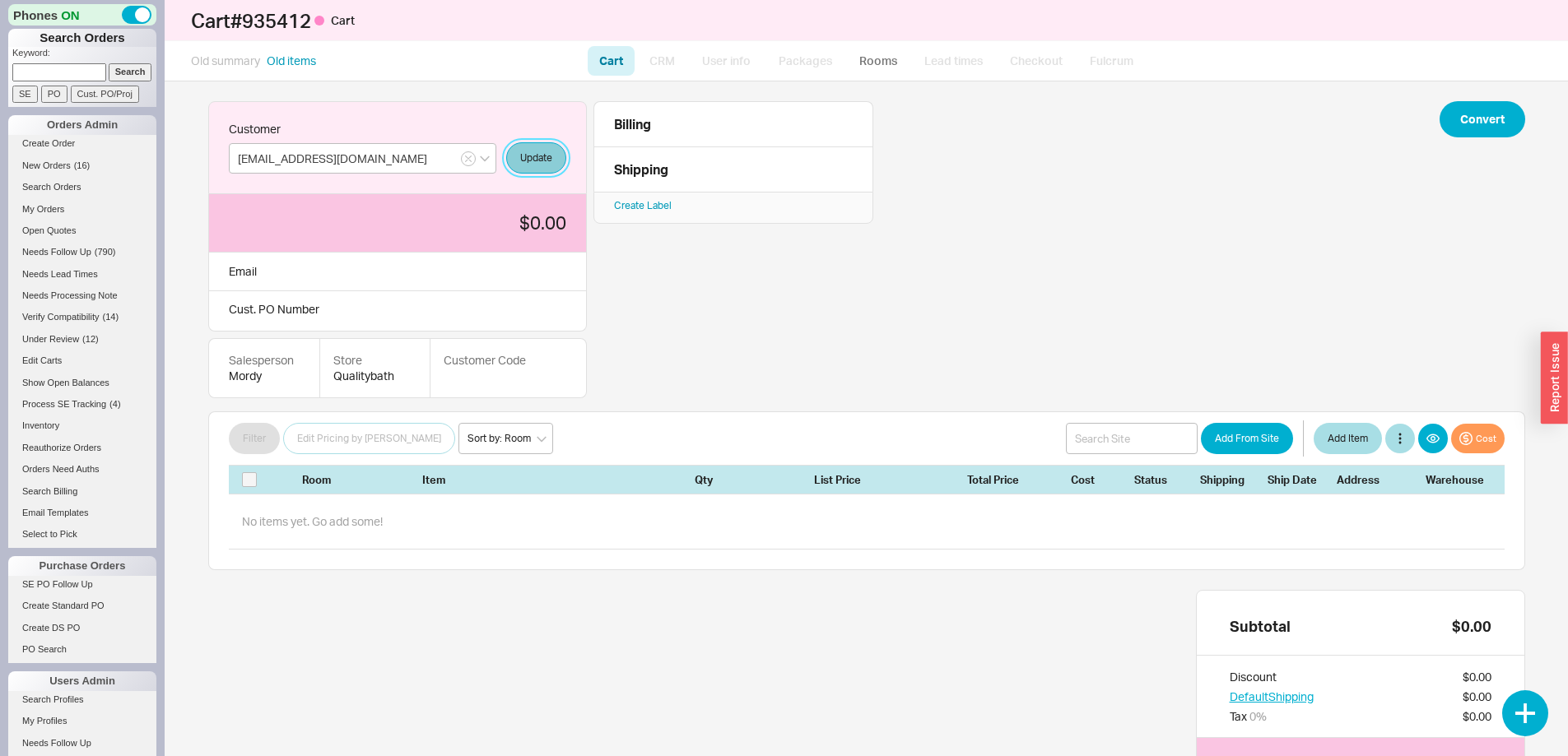
click at [551, 157] on button "Update" at bounding box center [536, 157] width 60 height 31
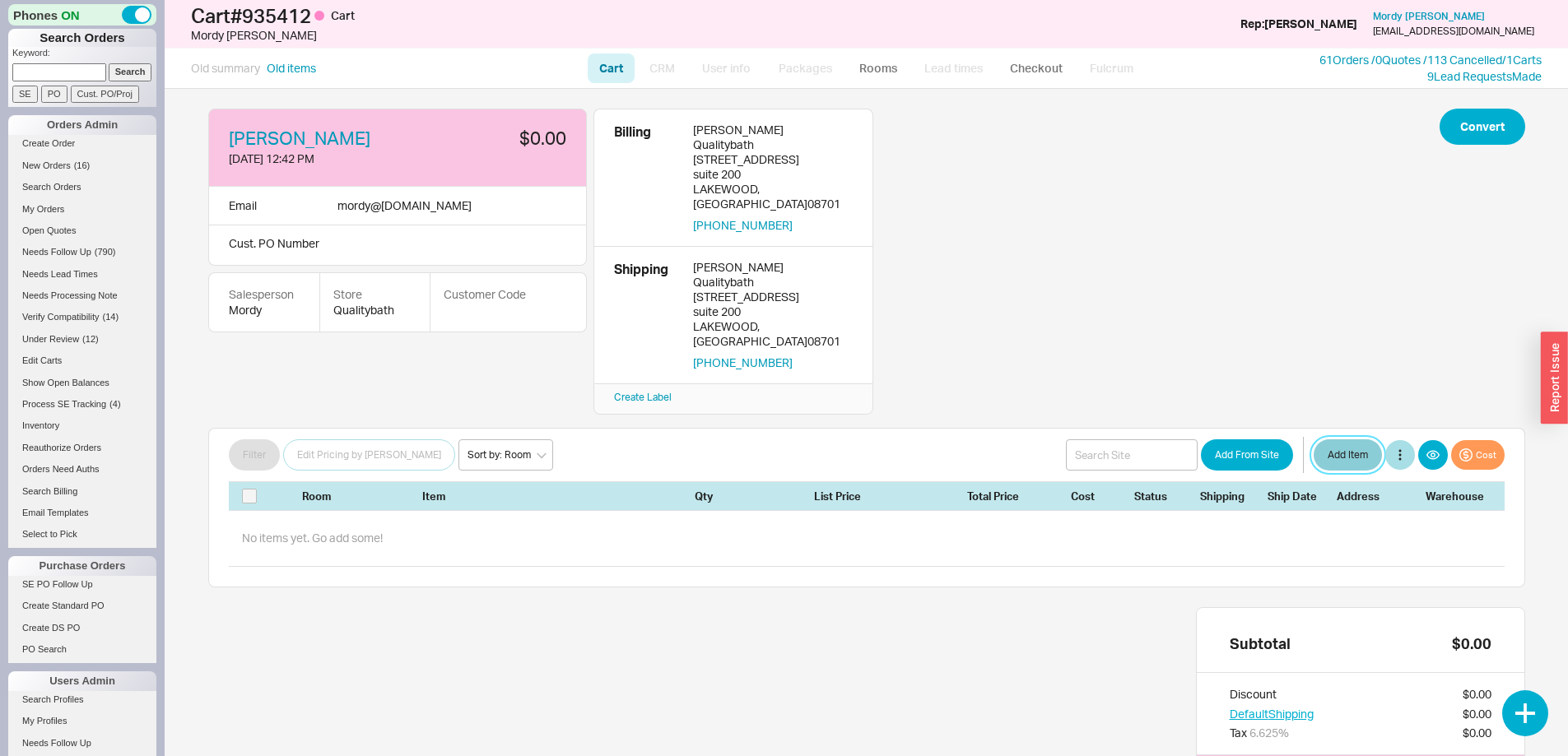
click at [1339, 439] on button "Add Item" at bounding box center [1348, 454] width 68 height 31
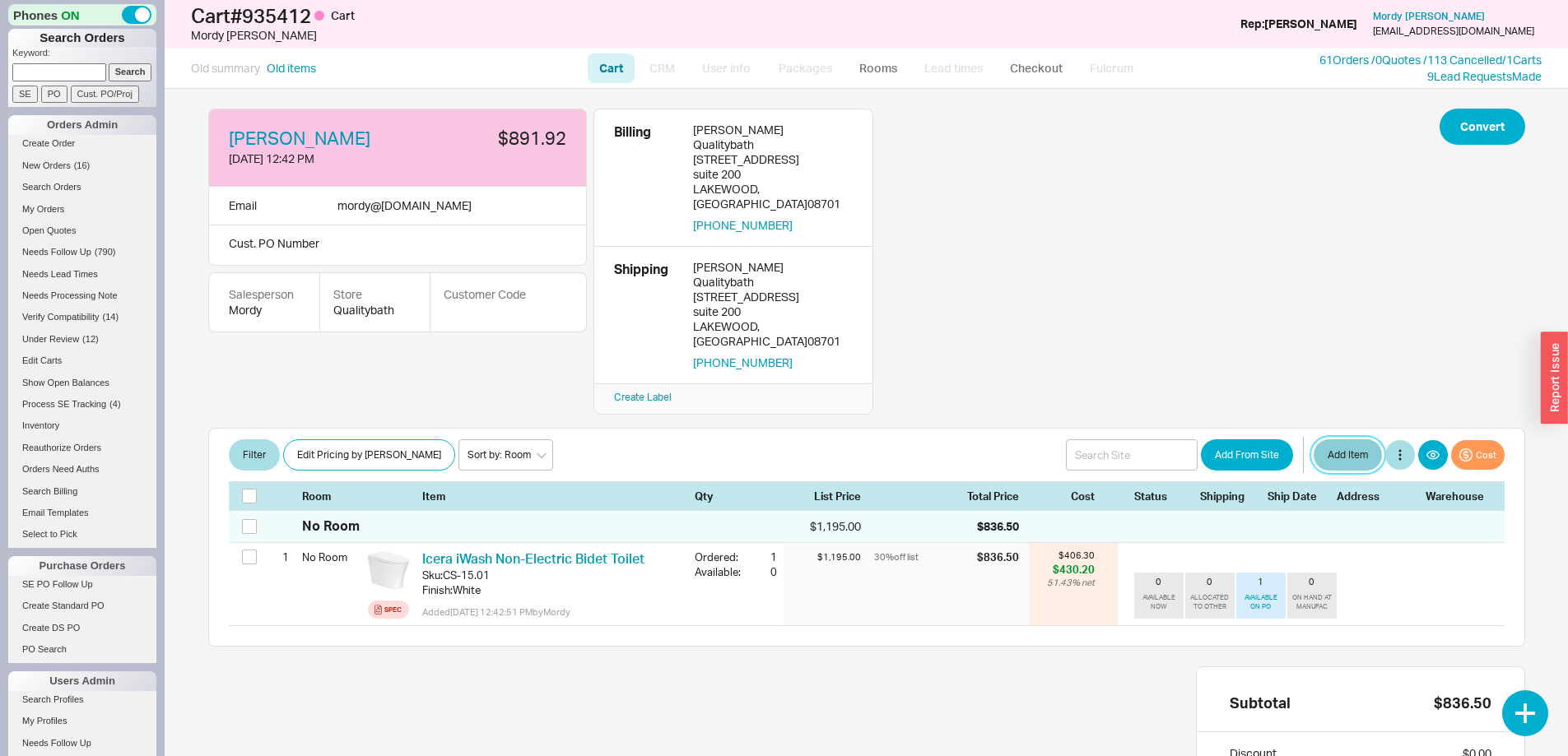
scroll to position [82, 0]
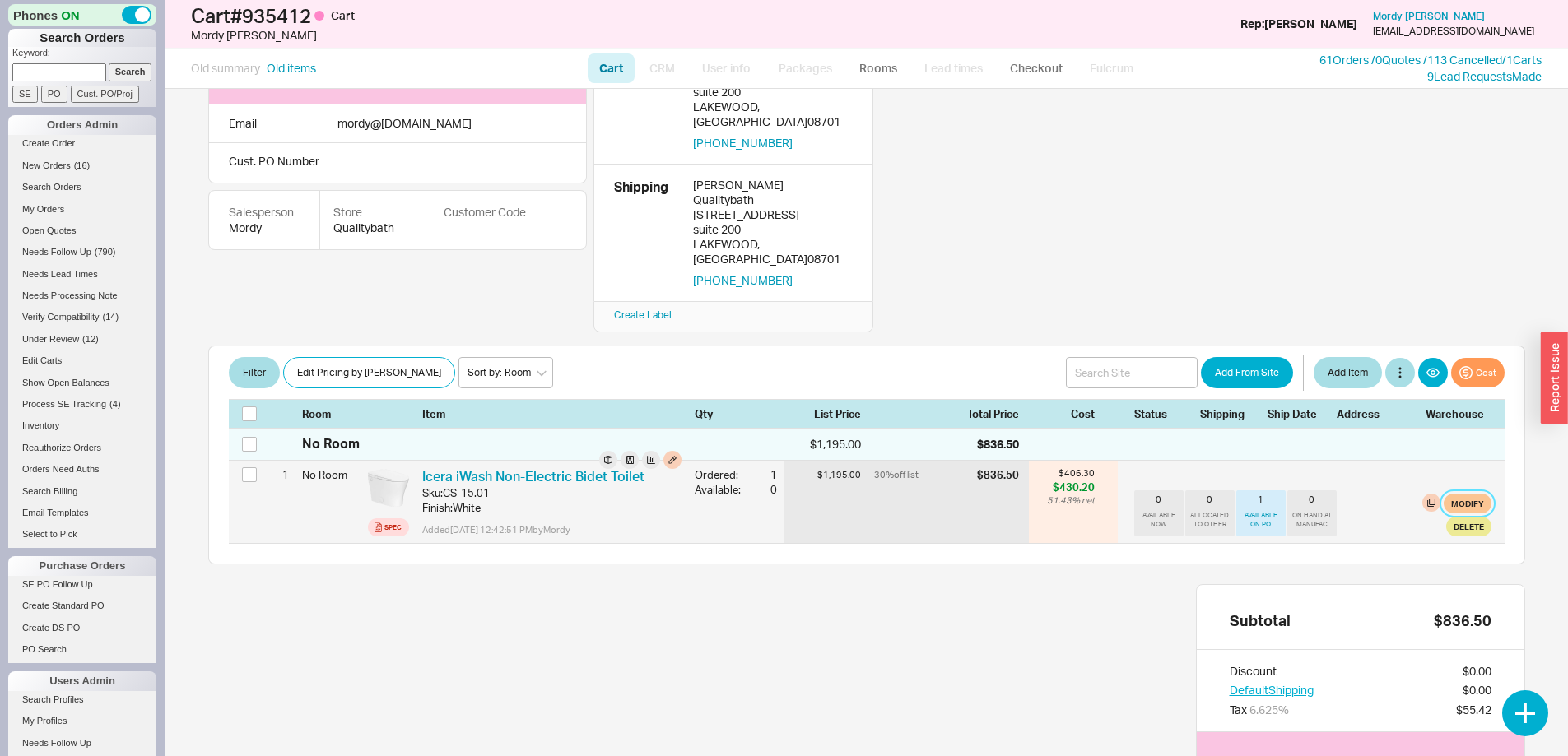
click at [1459, 493] on button "Modify" at bounding box center [1467, 503] width 48 height 20
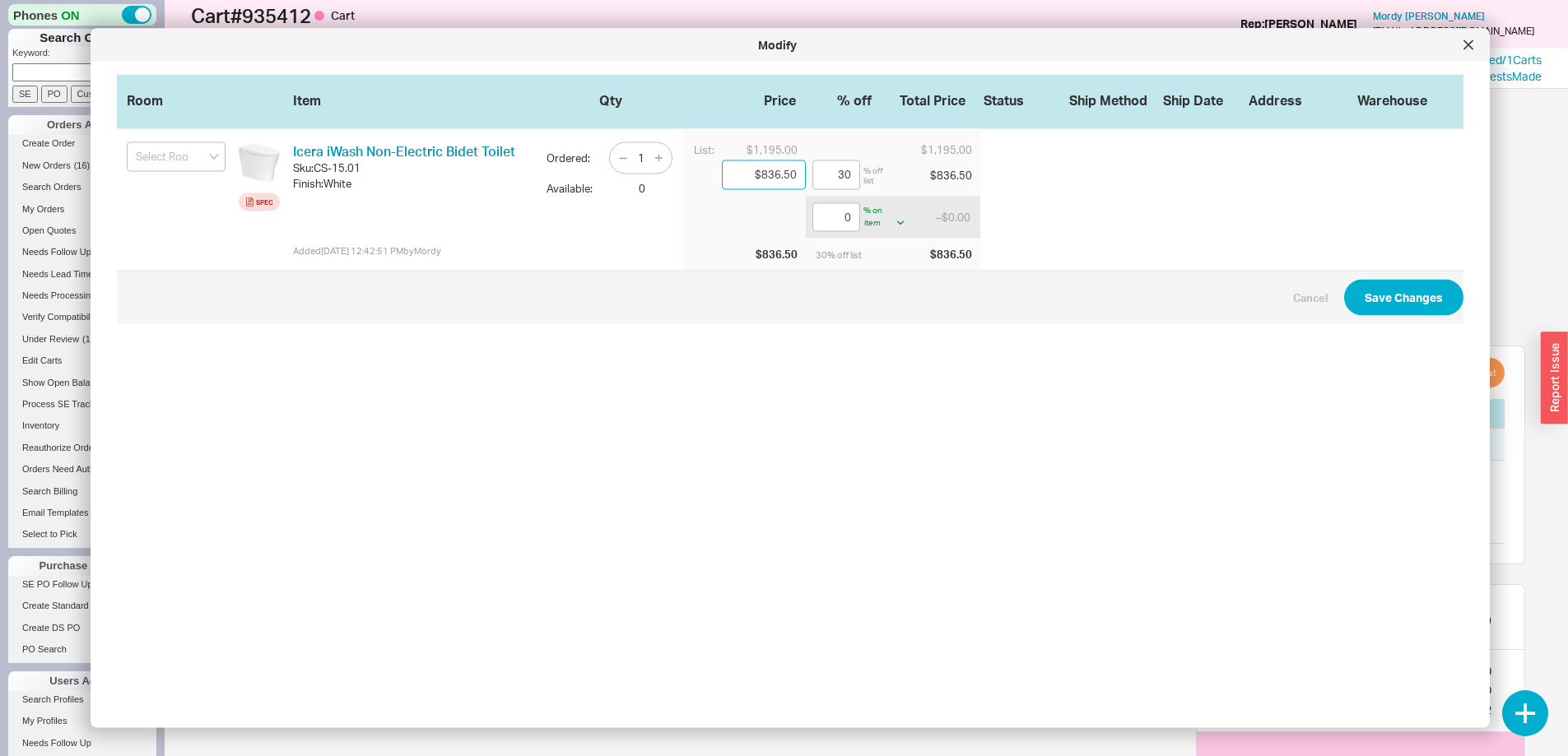
drag, startPoint x: 786, startPoint y: 173, endPoint x: 716, endPoint y: 174, distance: 70.0
click at [721, 174] on input "$836.50" at bounding box center [763, 175] width 84 height 30
type input "$0.00"
type input "0"
type input "$0.00"
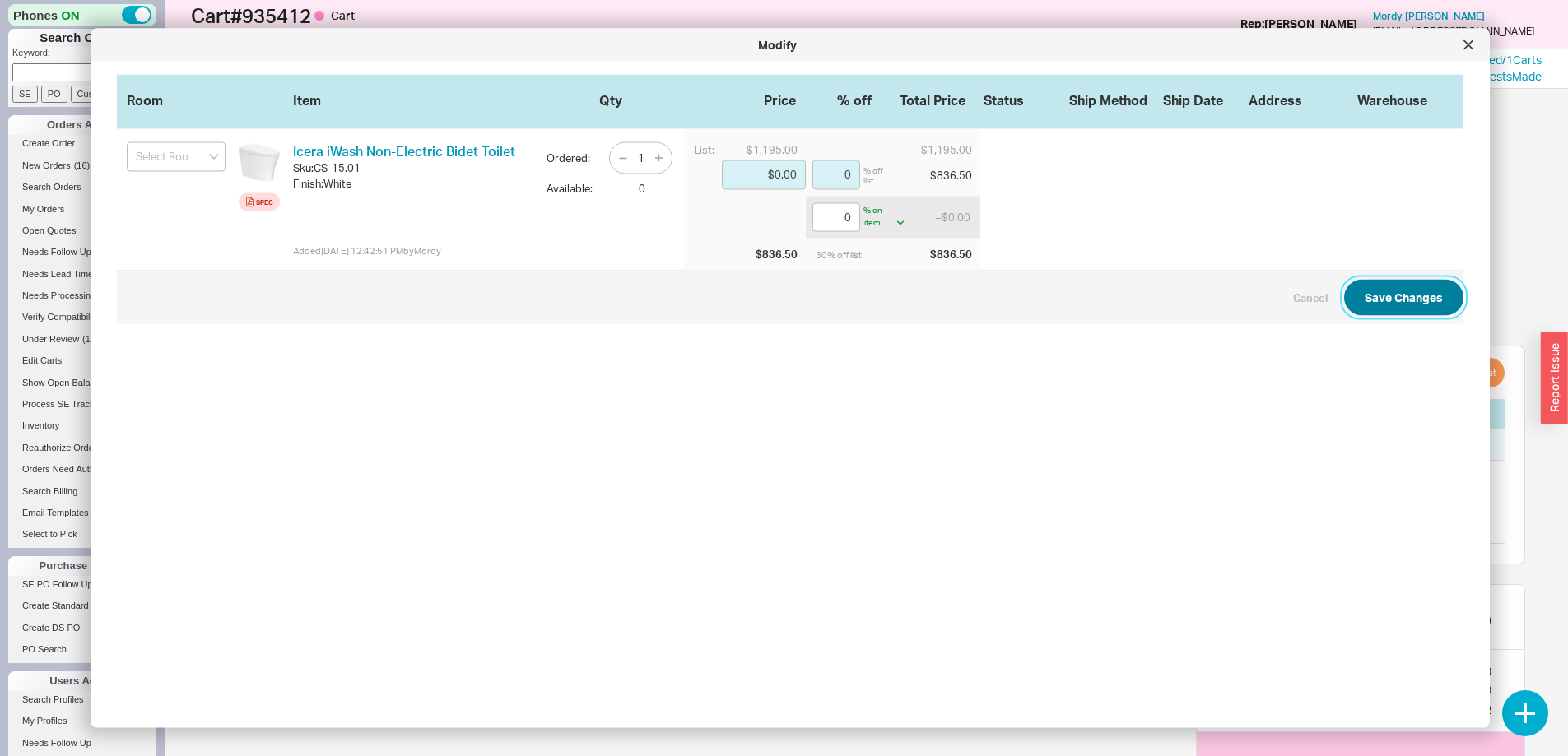
click at [1393, 295] on button "Save Changes" at bounding box center [1403, 298] width 119 height 37
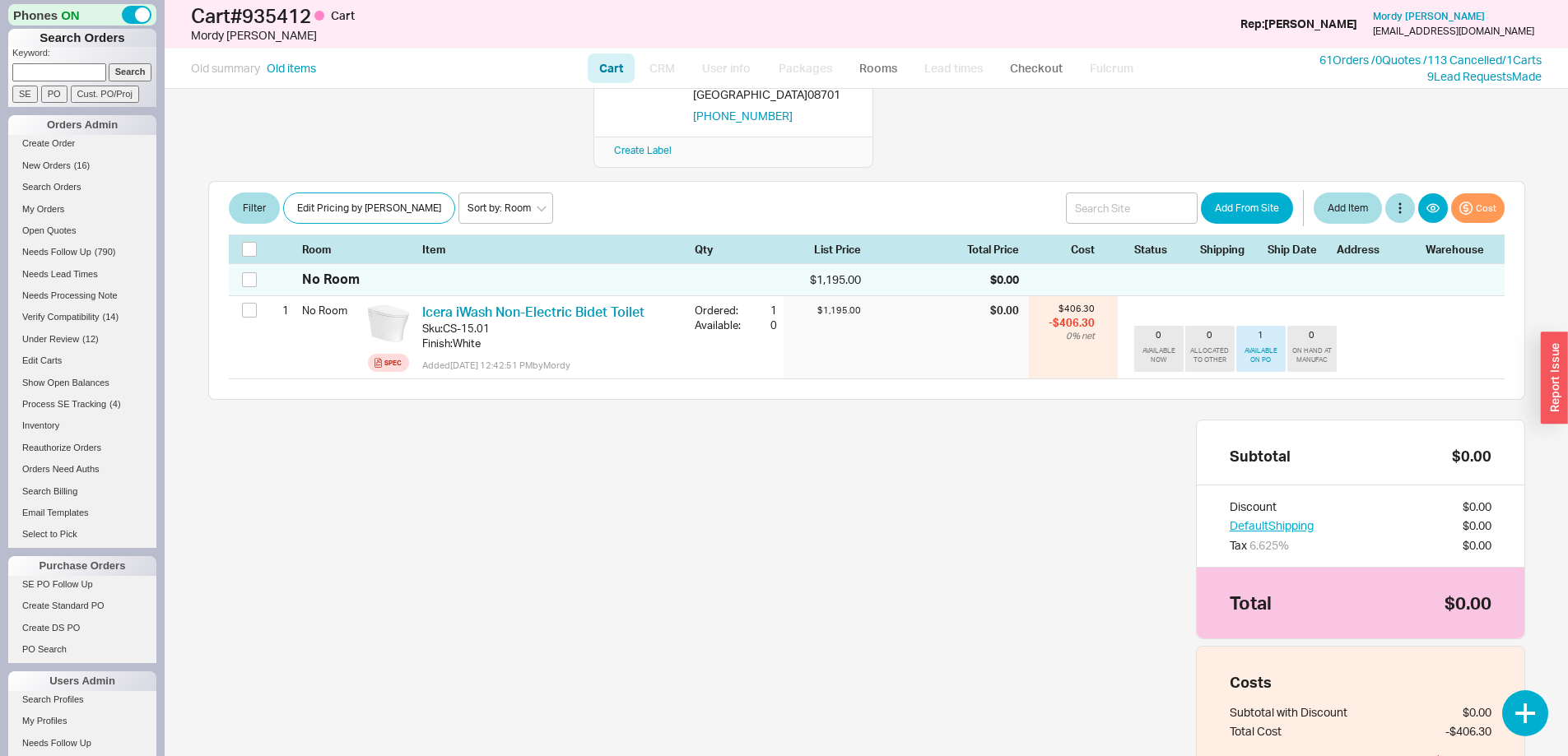
scroll to position [382, 0]
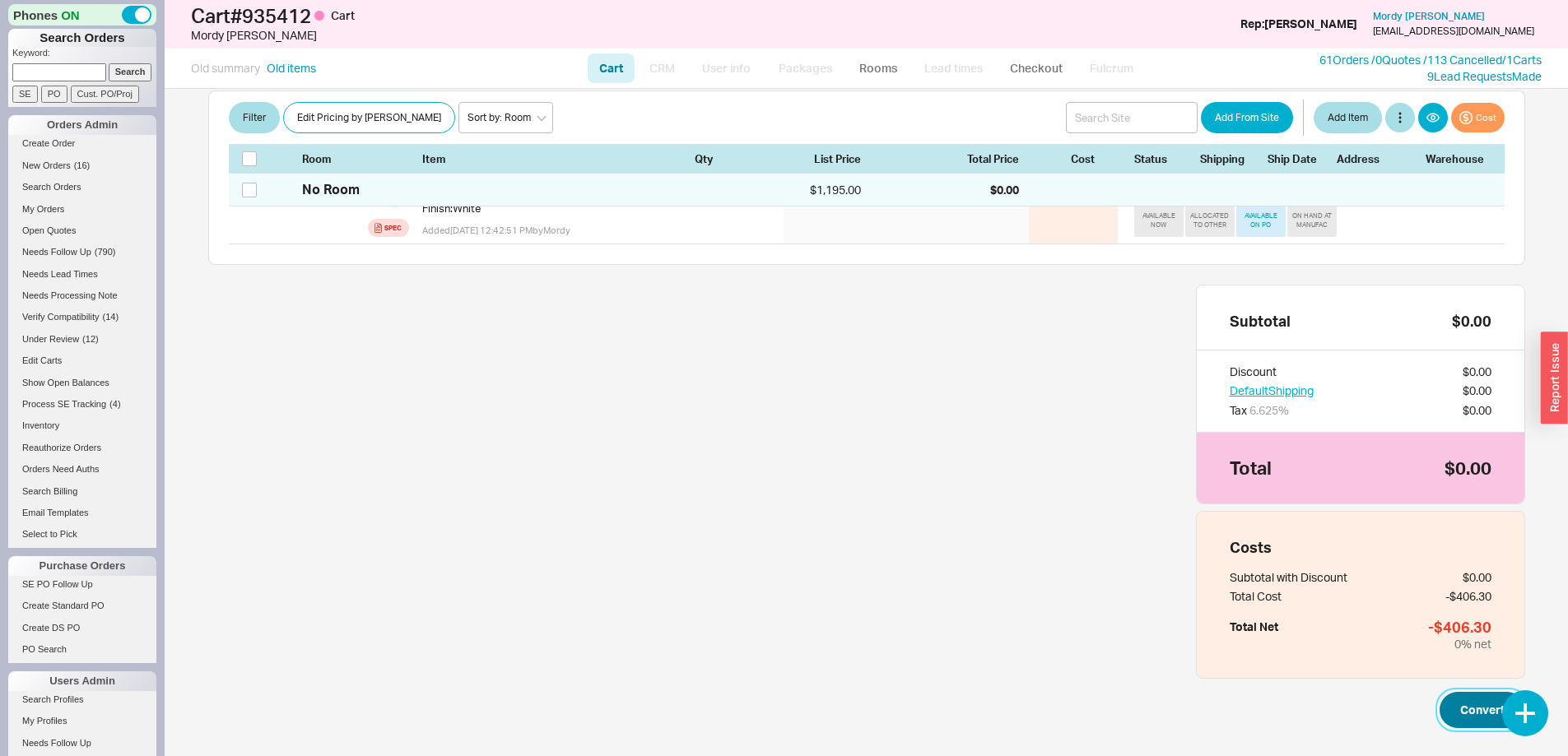
click at [1467, 691] on button "Convert" at bounding box center [1482, 709] width 86 height 37
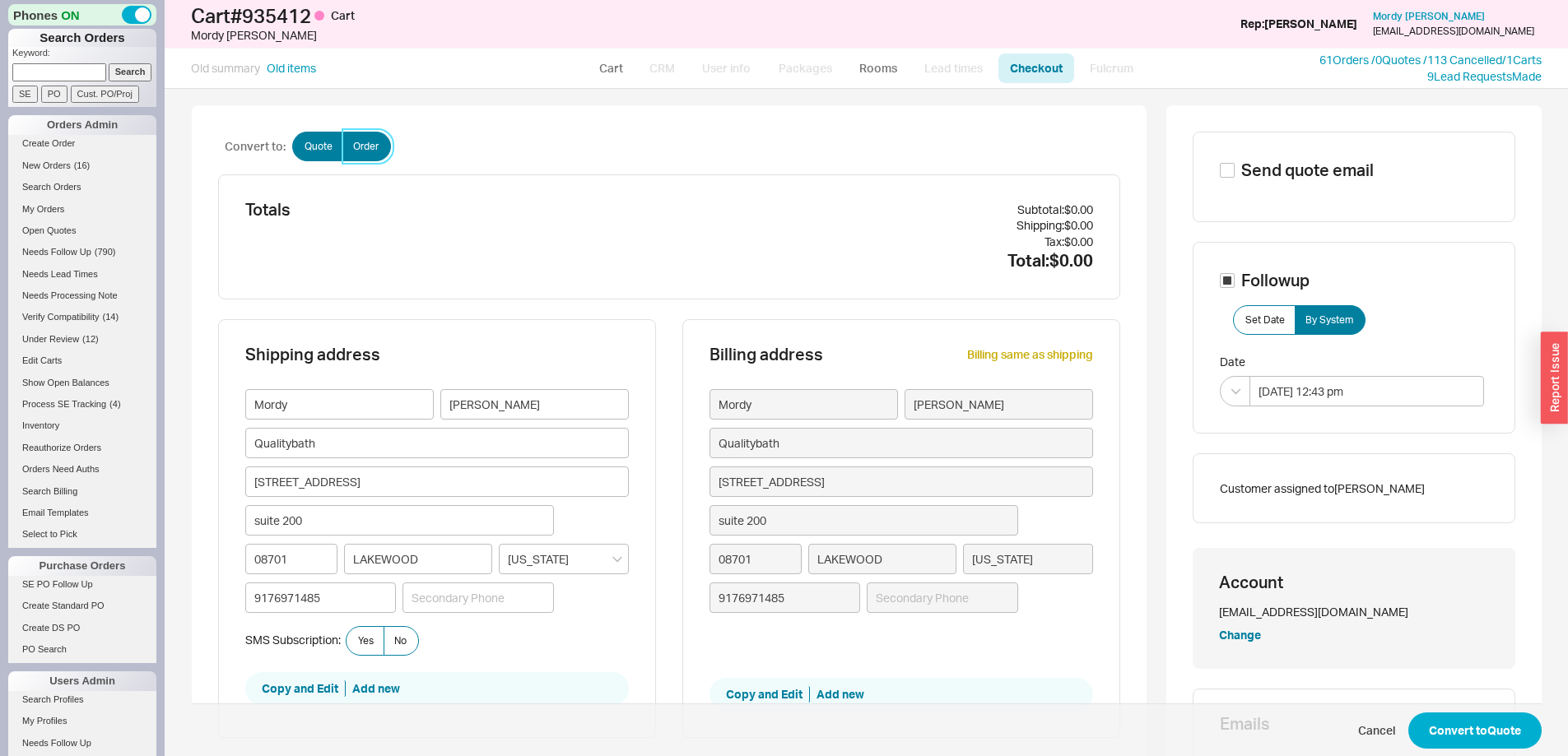
click at [353, 149] on span "Order" at bounding box center [366, 145] width 26 height 13
click at [0, 0] on input "Order" at bounding box center [0, 0] width 0 height 0
checkbox input "true"
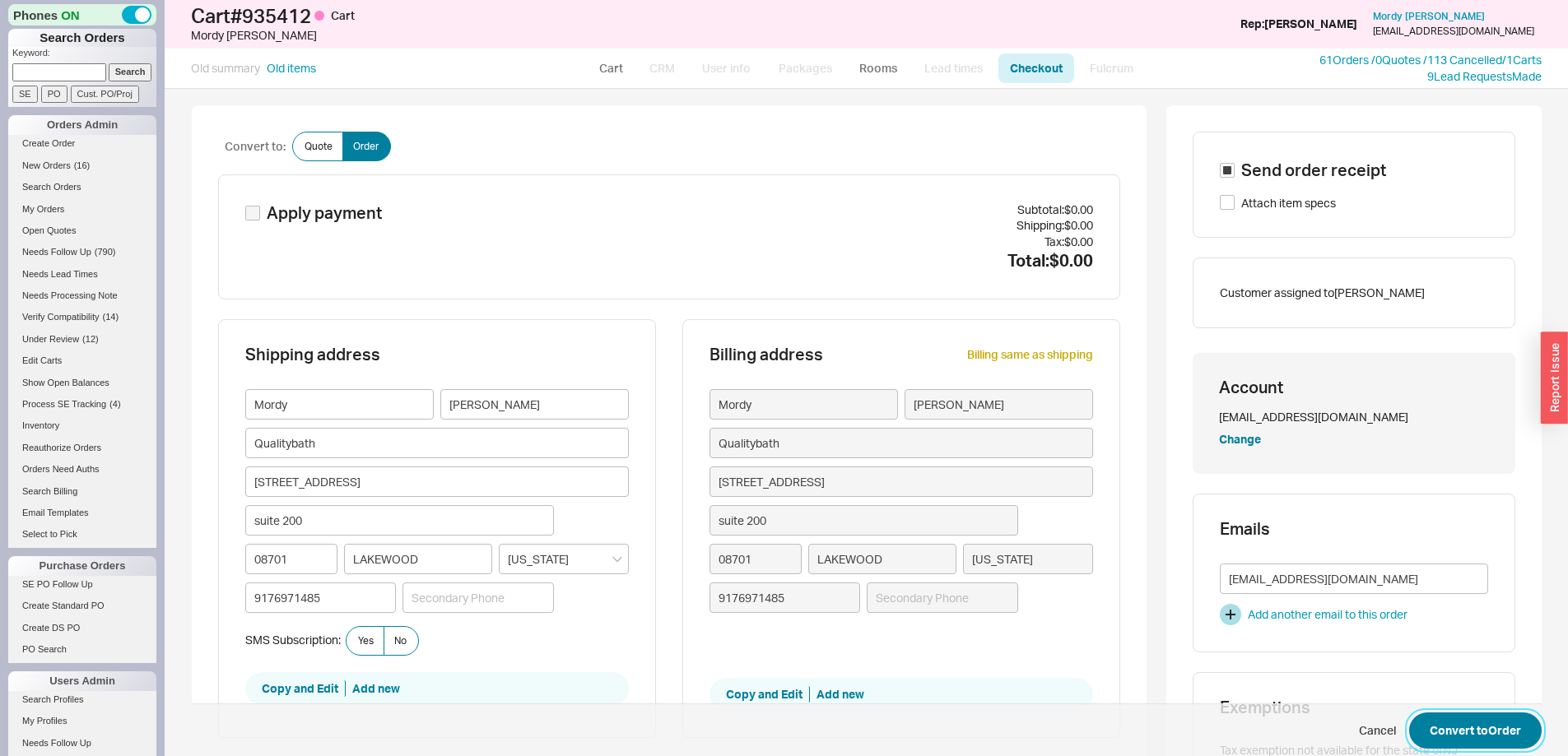
click at [1463, 726] on button "Convert to Order" at bounding box center [1475, 730] width 133 height 37
select select "LOW"
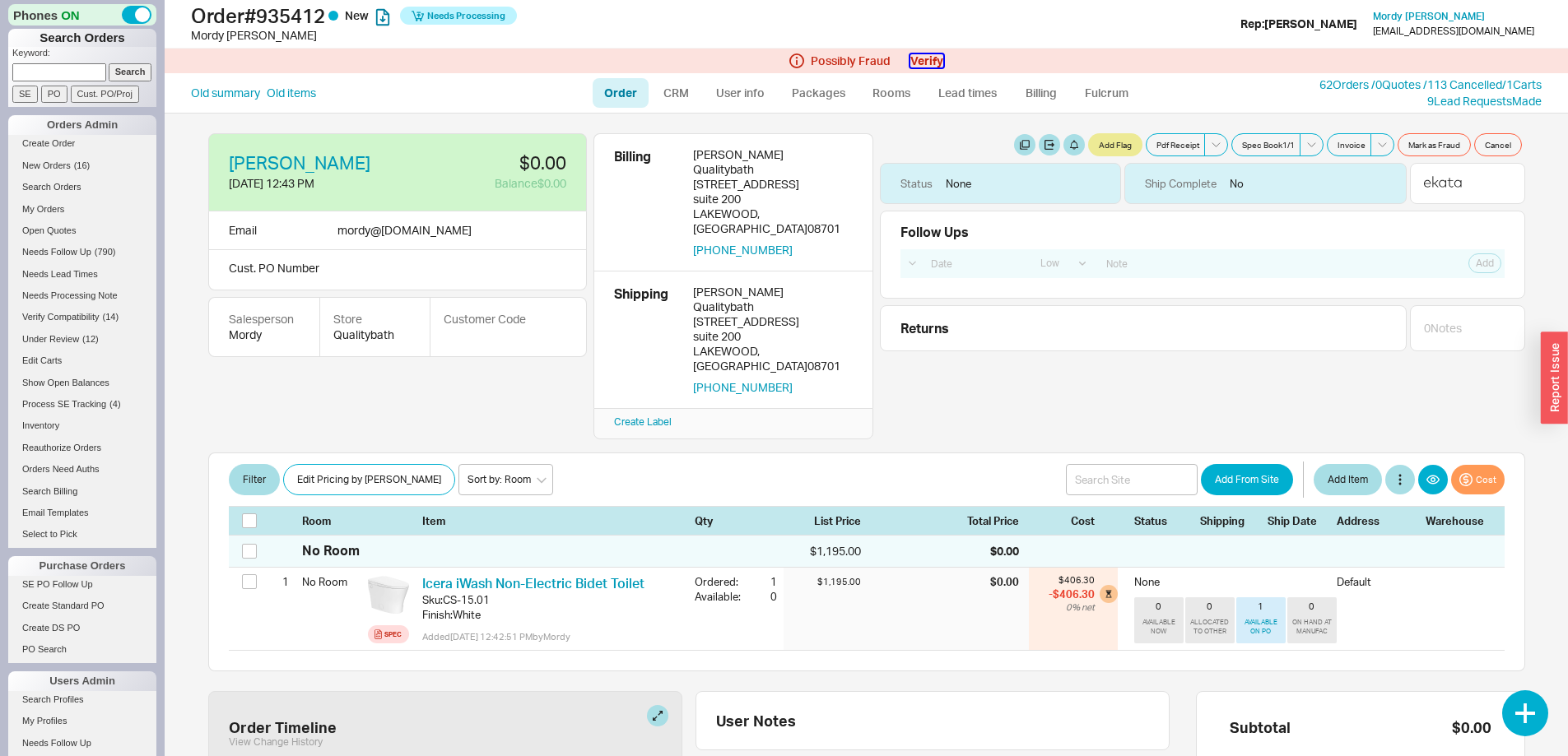
click at [925, 58] on button "Verify" at bounding box center [927, 60] width 33 height 13
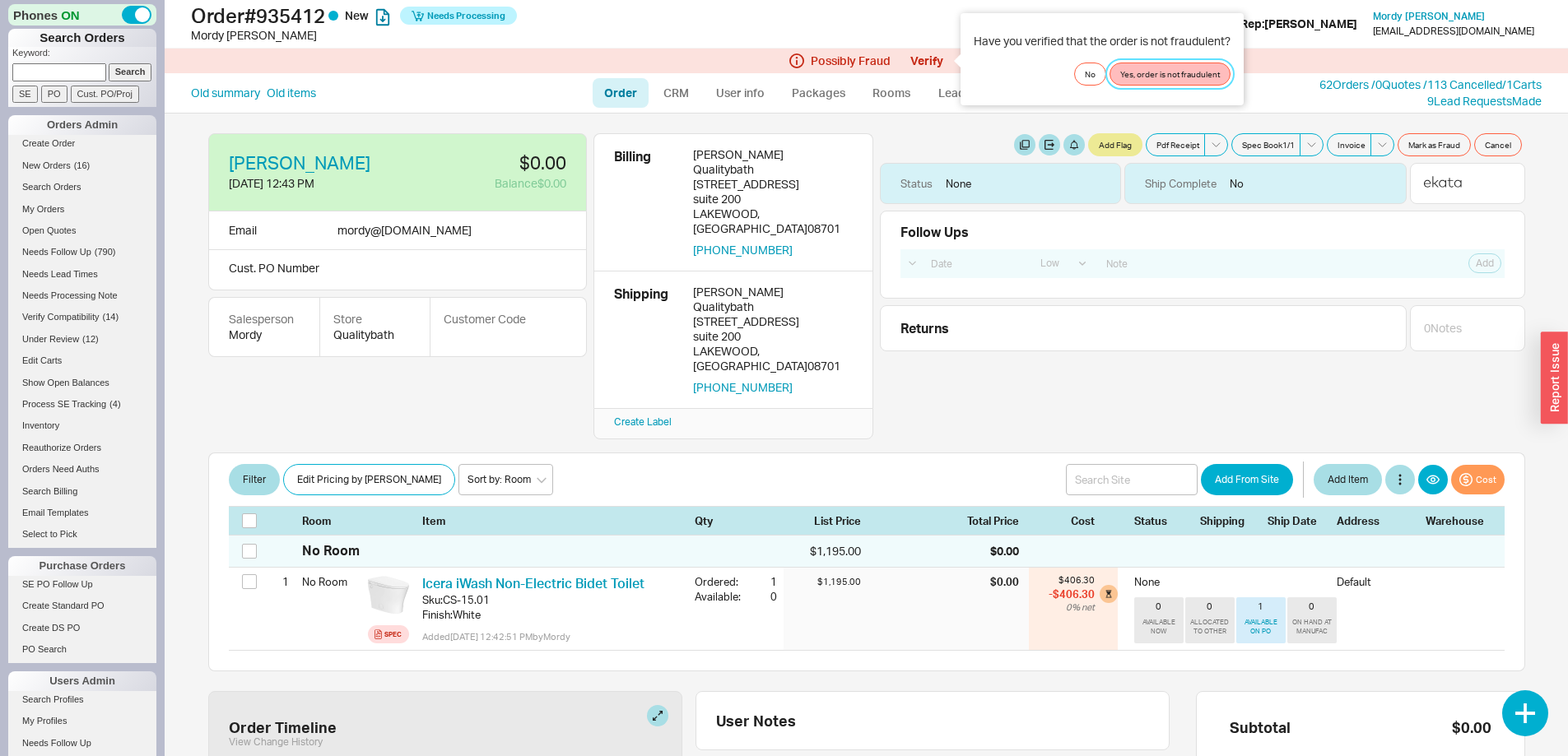
click at [1173, 77] on button "Yes, order is not fraudulent" at bounding box center [1170, 74] width 121 height 23
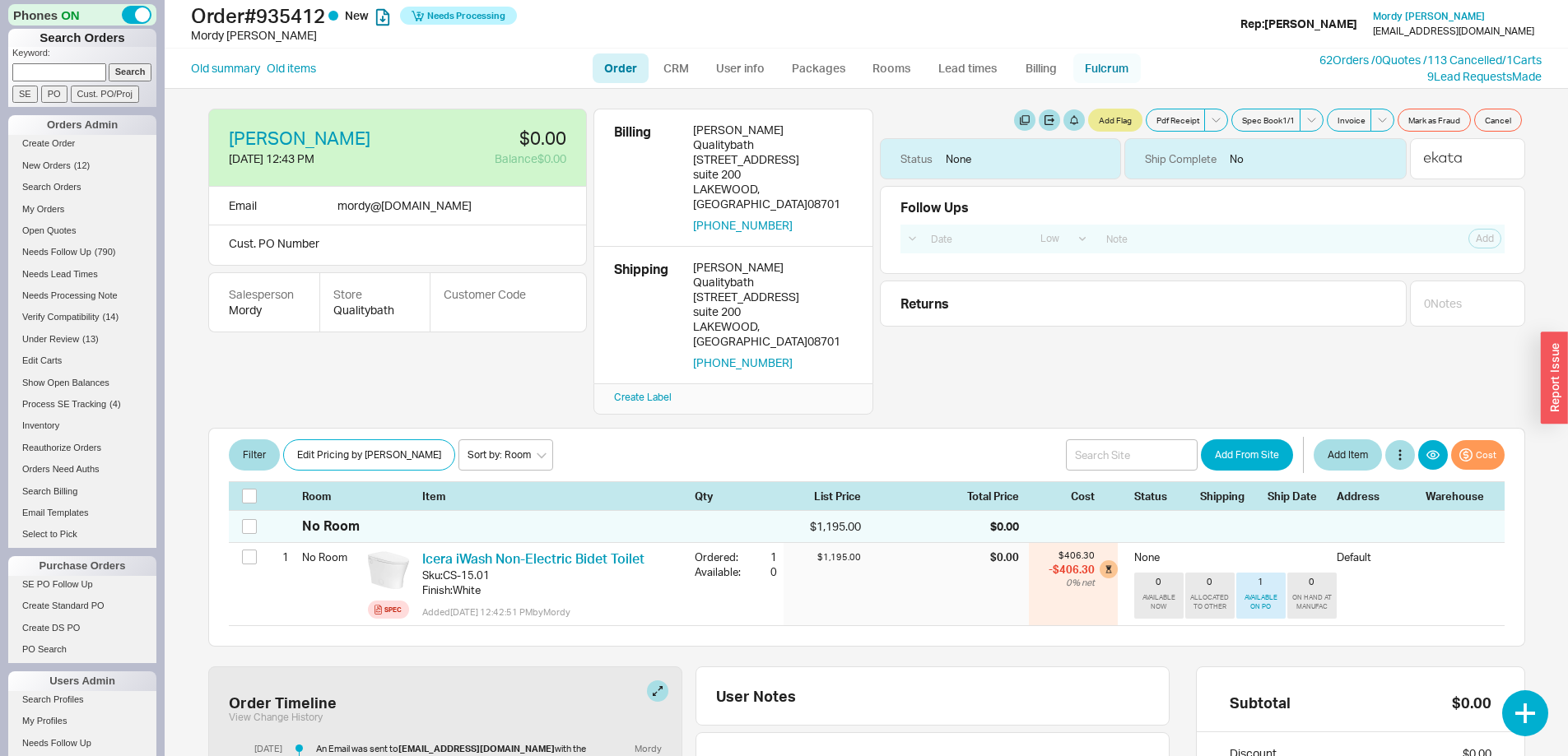
click at [1105, 62] on link "Fulcrum" at bounding box center [1106, 68] width 67 height 30
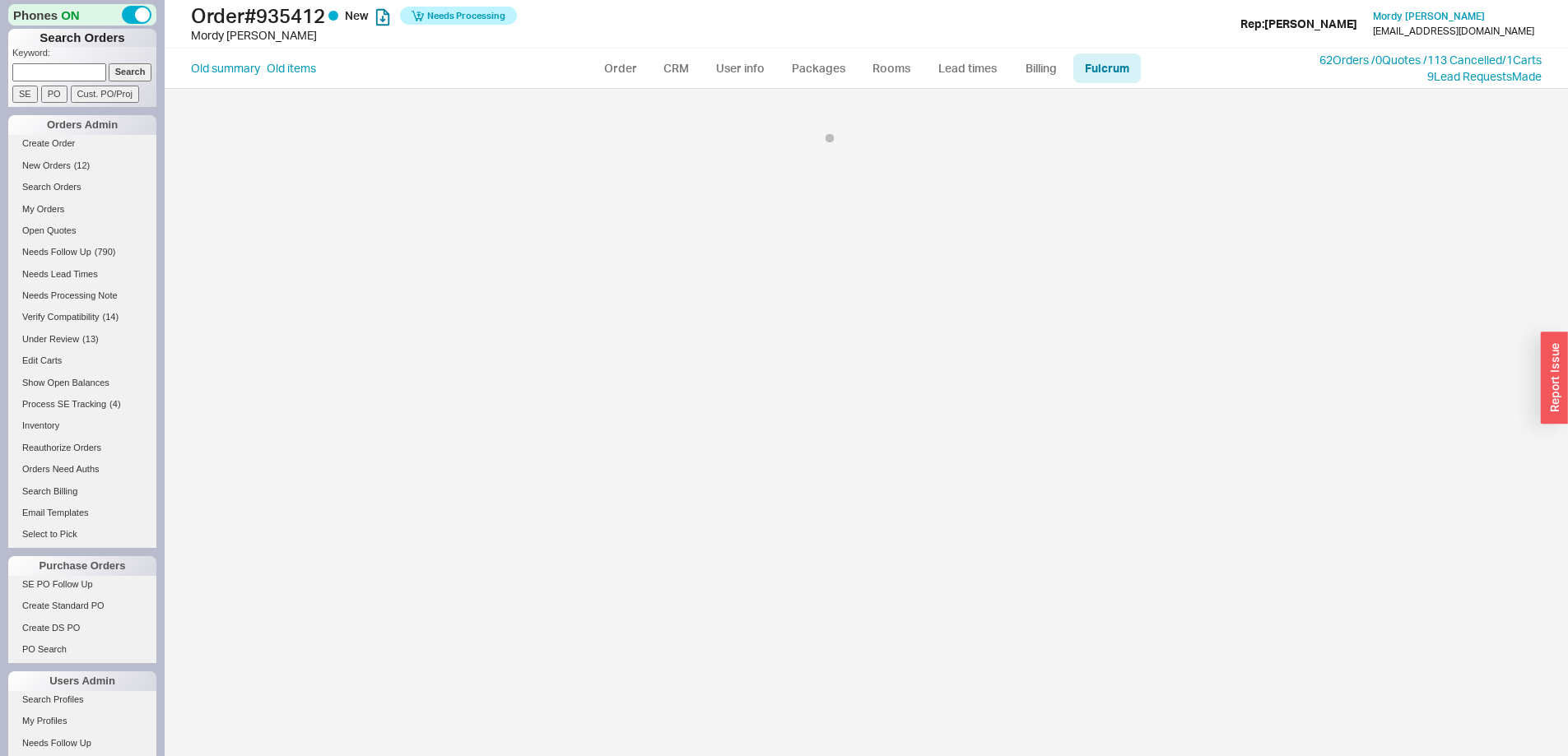
select select "ICE"
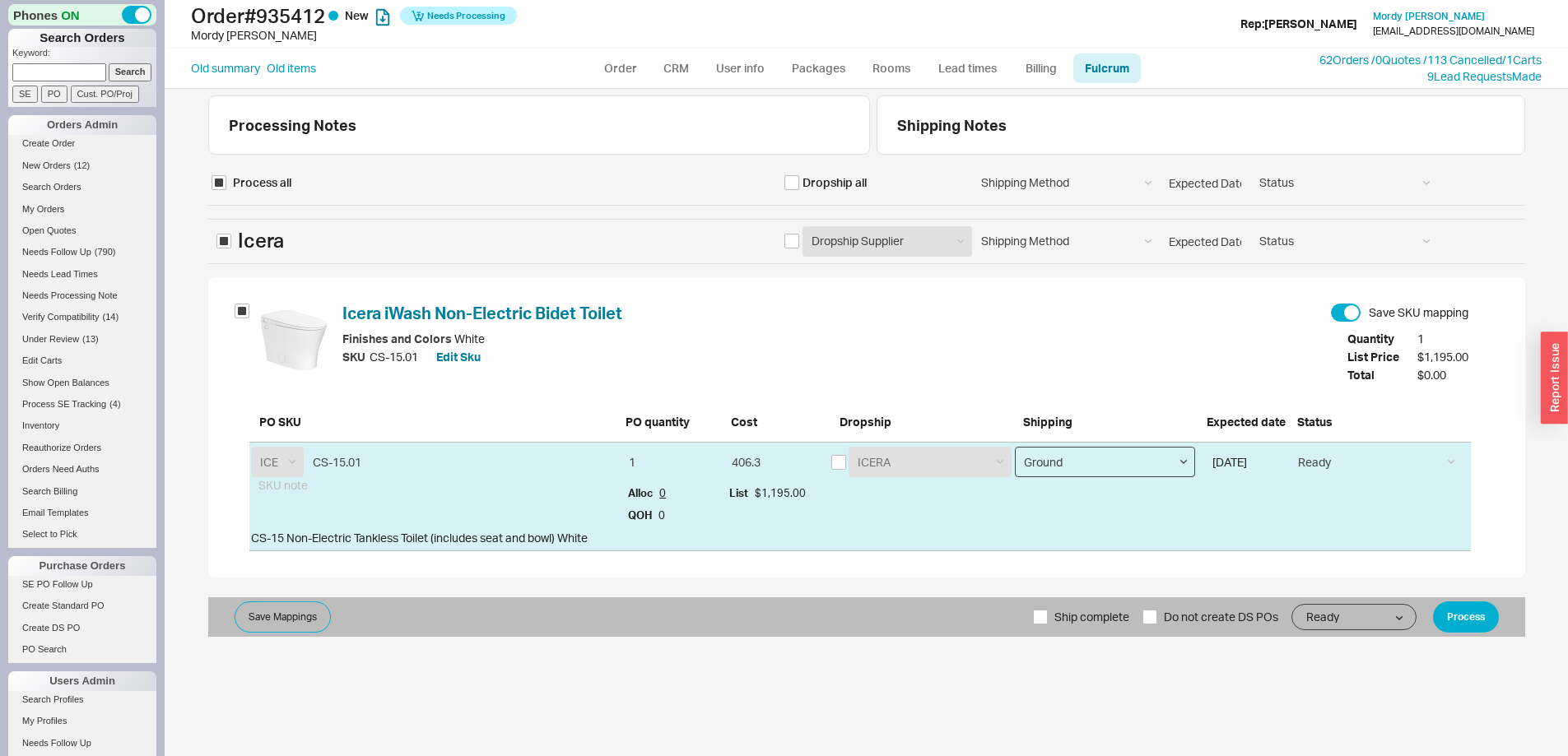
click at [1065, 458] on select "Ground LTL Our Truck --------------- Customer Pickup - Showroom Customer Pickup…" at bounding box center [1105, 462] width 180 height 31
select select "8"
click at [1015, 446] on select "Ground LTL Our Truck --------------- Customer Pickup - Showroom Customer Pickup…" at bounding box center [1105, 462] width 180 height 31
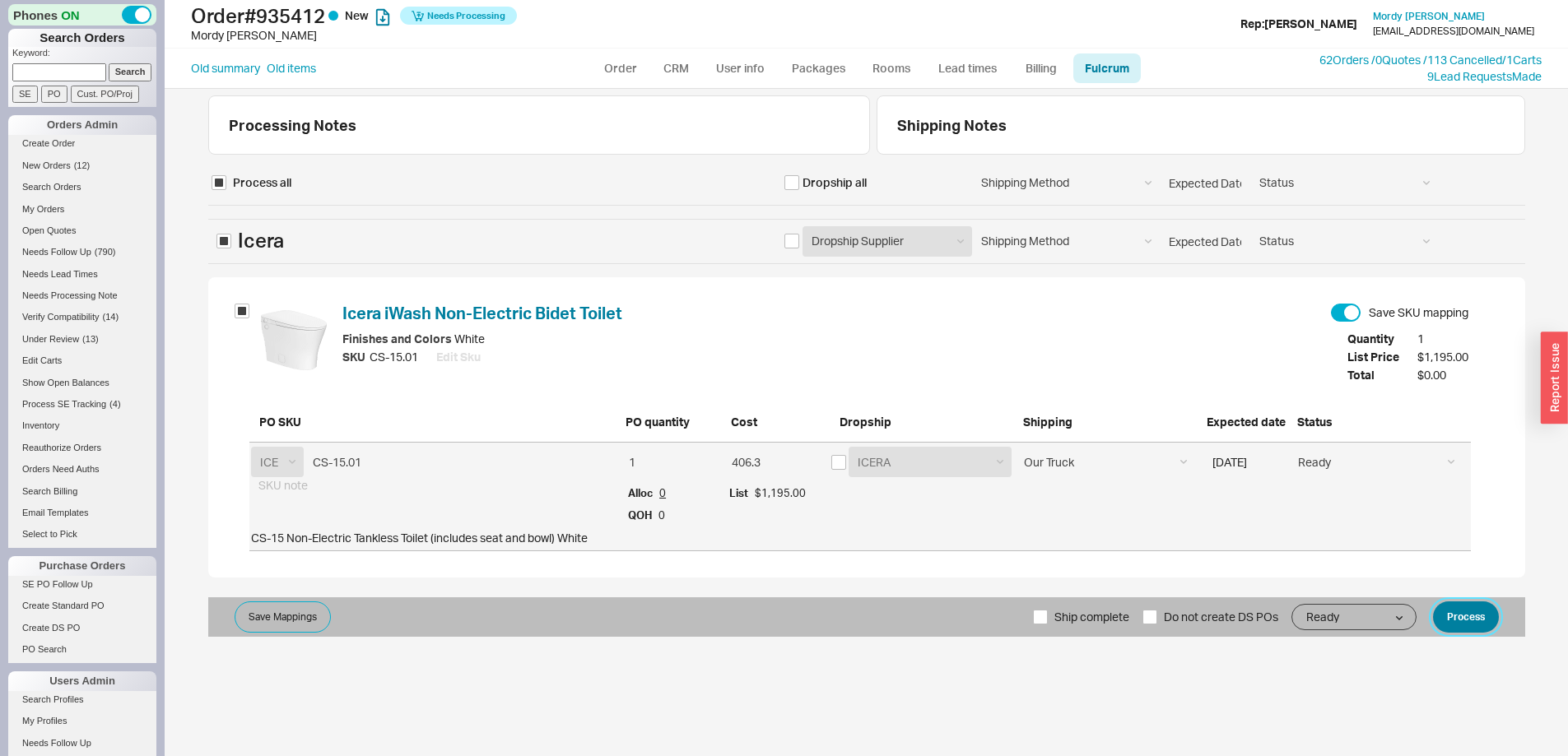
click at [1474, 616] on button "Process" at bounding box center [1465, 617] width 66 height 31
select select "LOW"
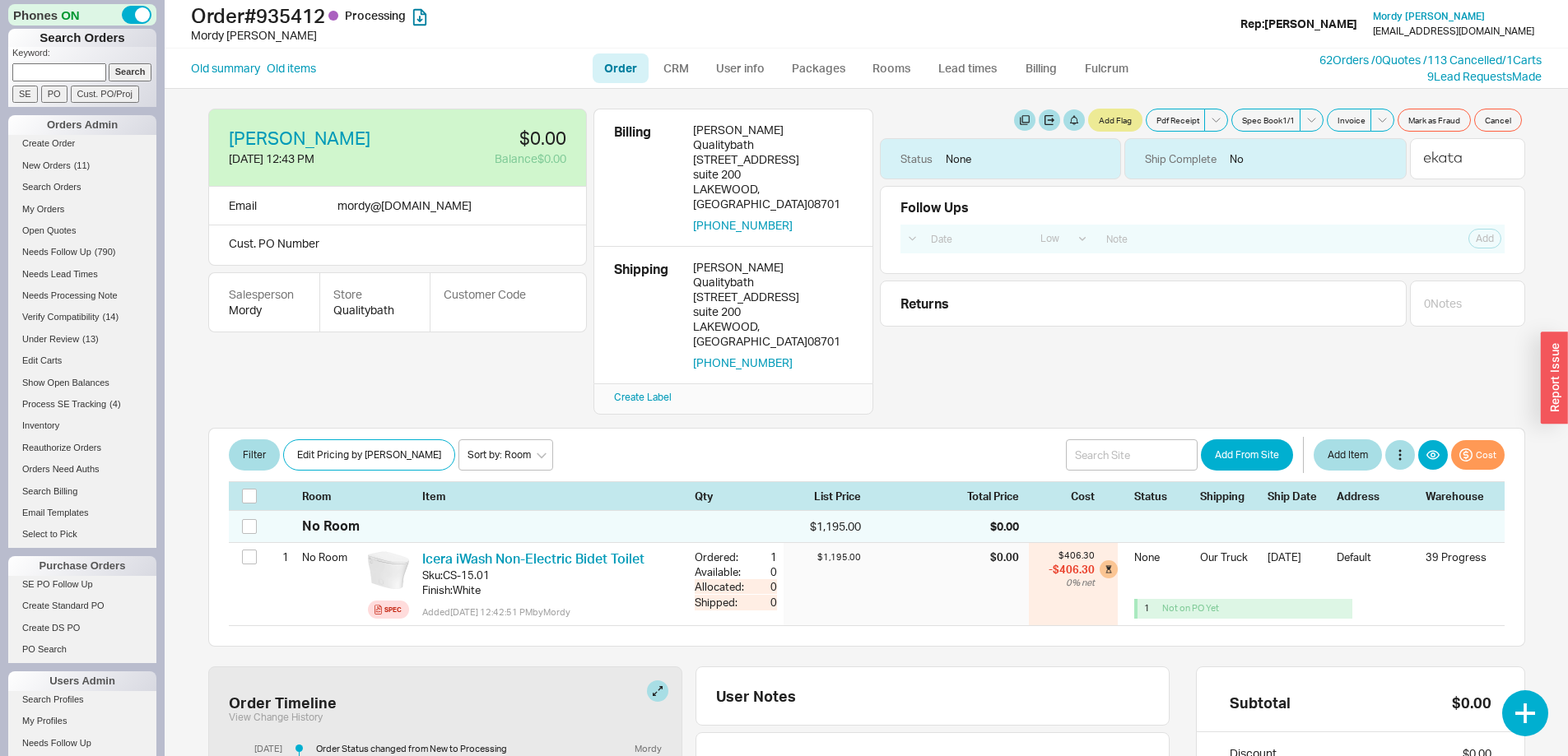
click at [619, 65] on link "Order" at bounding box center [620, 68] width 56 height 30
select select "LOW"
click at [216, 70] on link "Old summary" at bounding box center [225, 68] width 69 height 16
select select "*"
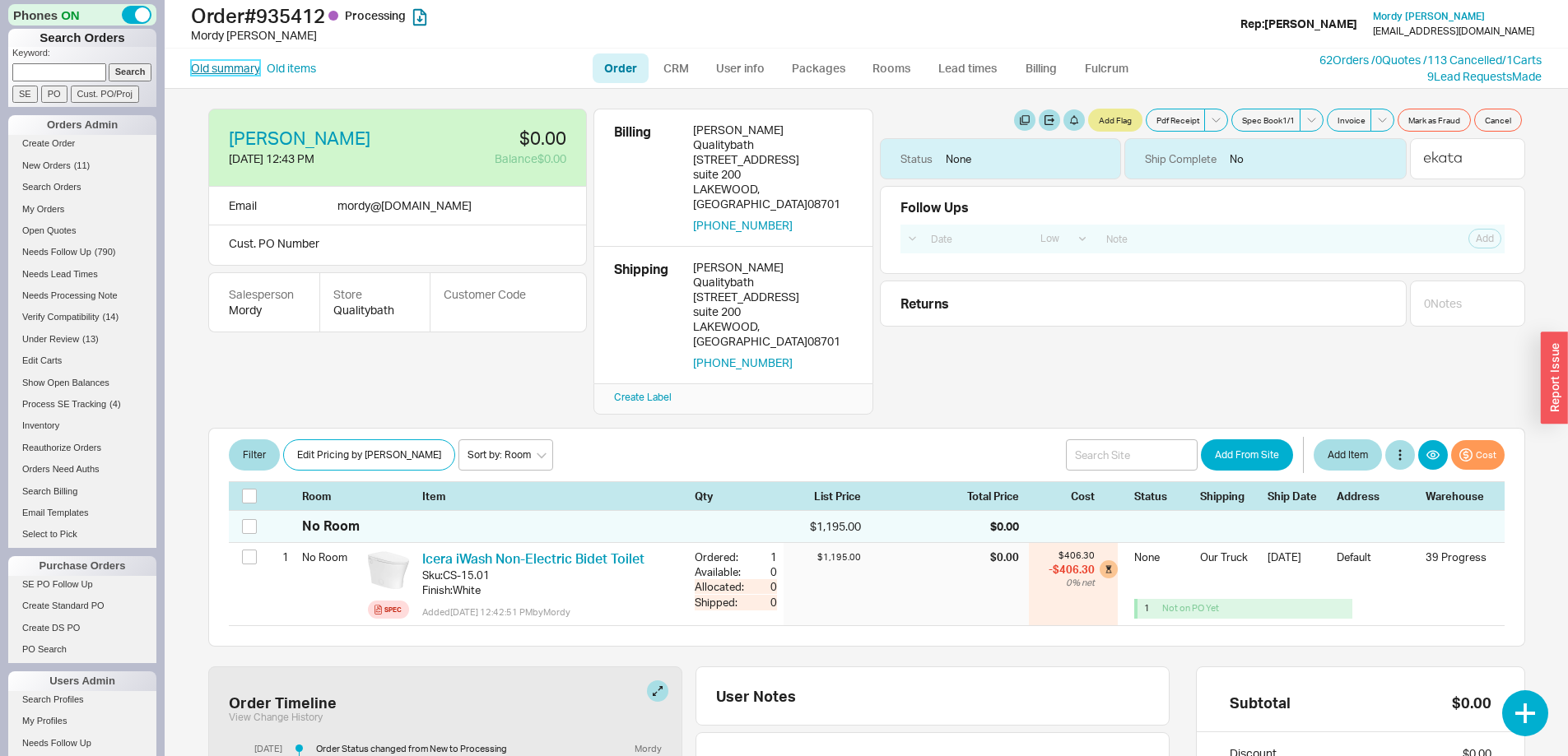
select select "LOW"
select select "3"
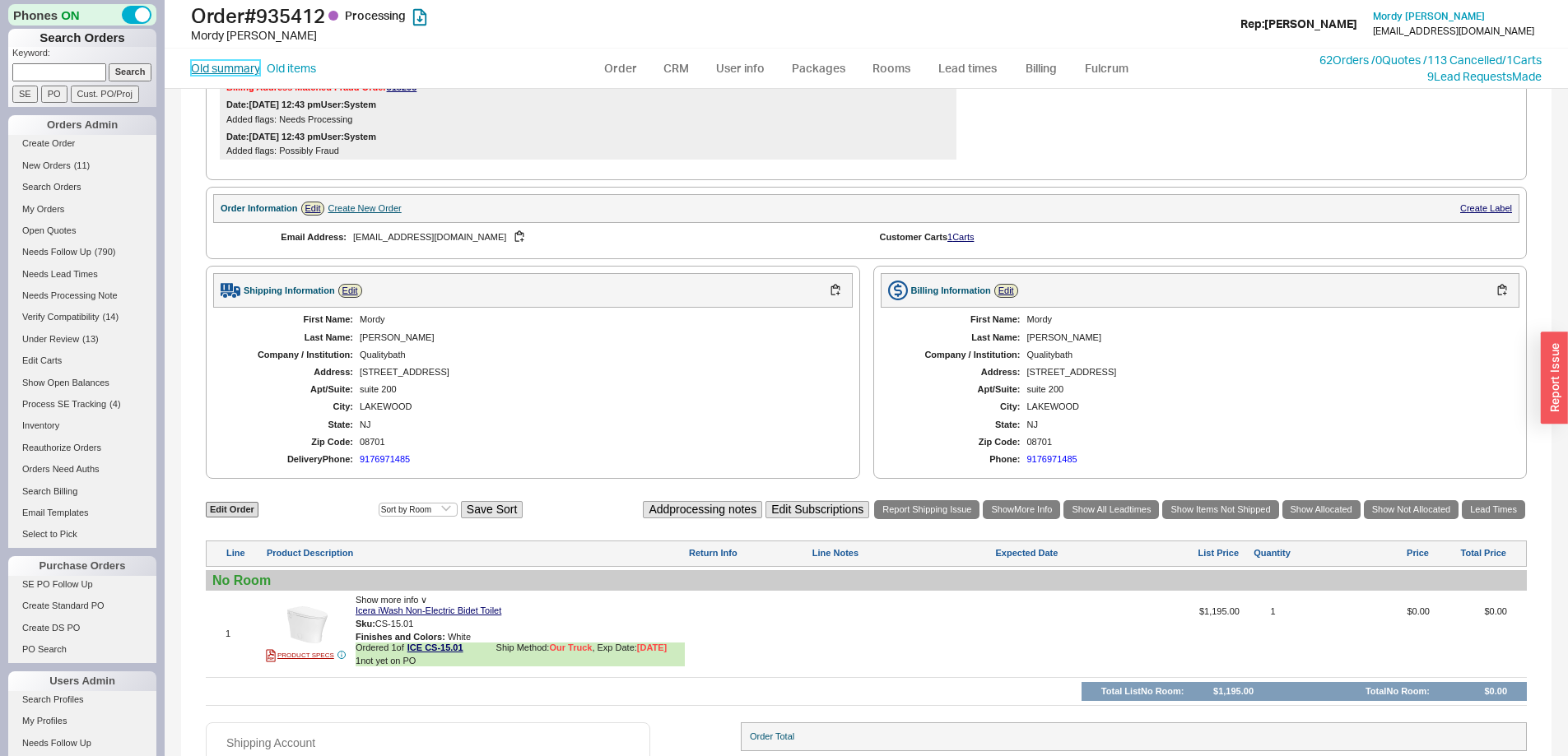
scroll to position [587, 0]
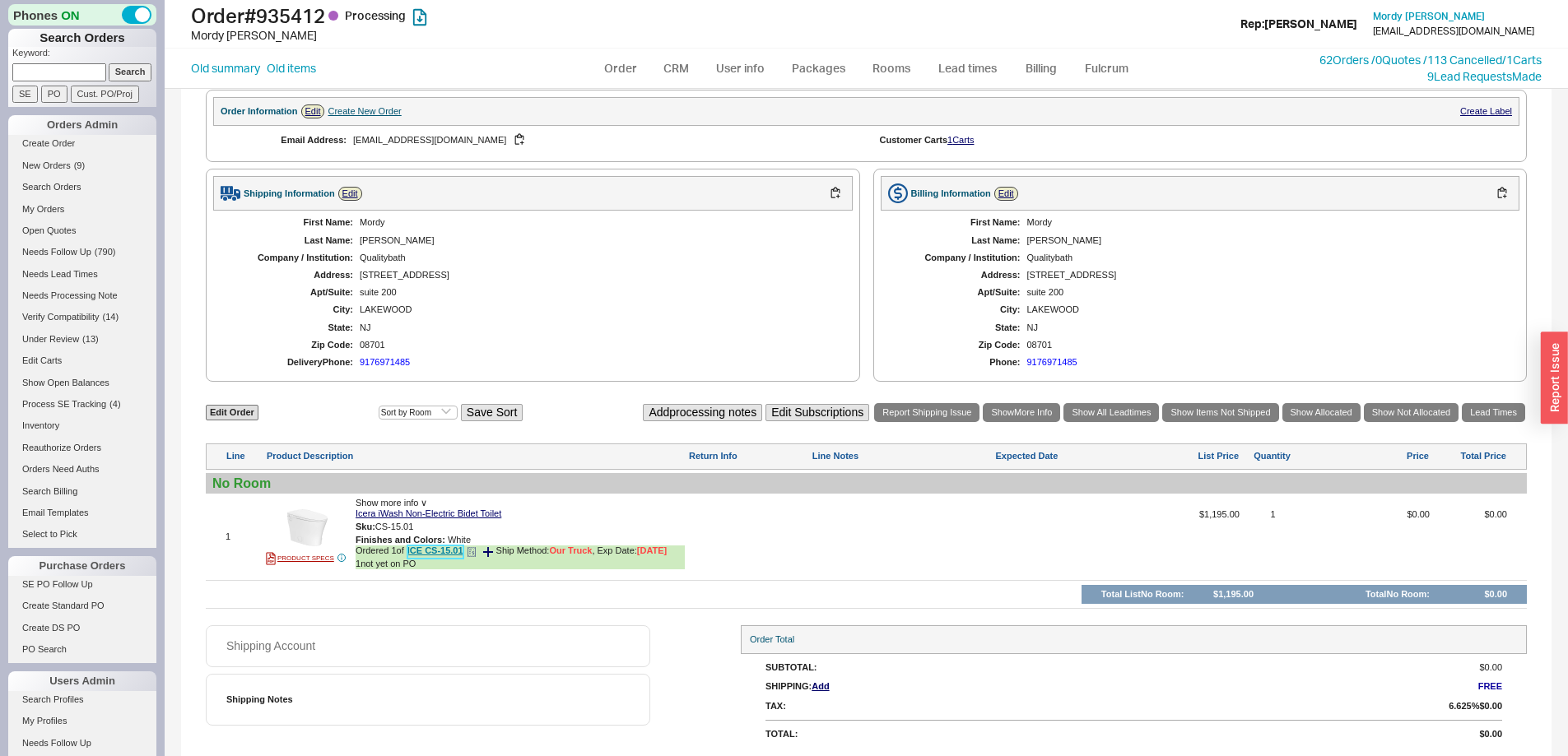
click at [439, 552] on link "ICE CS-15.01" at bounding box center [436, 551] width 56 height 13
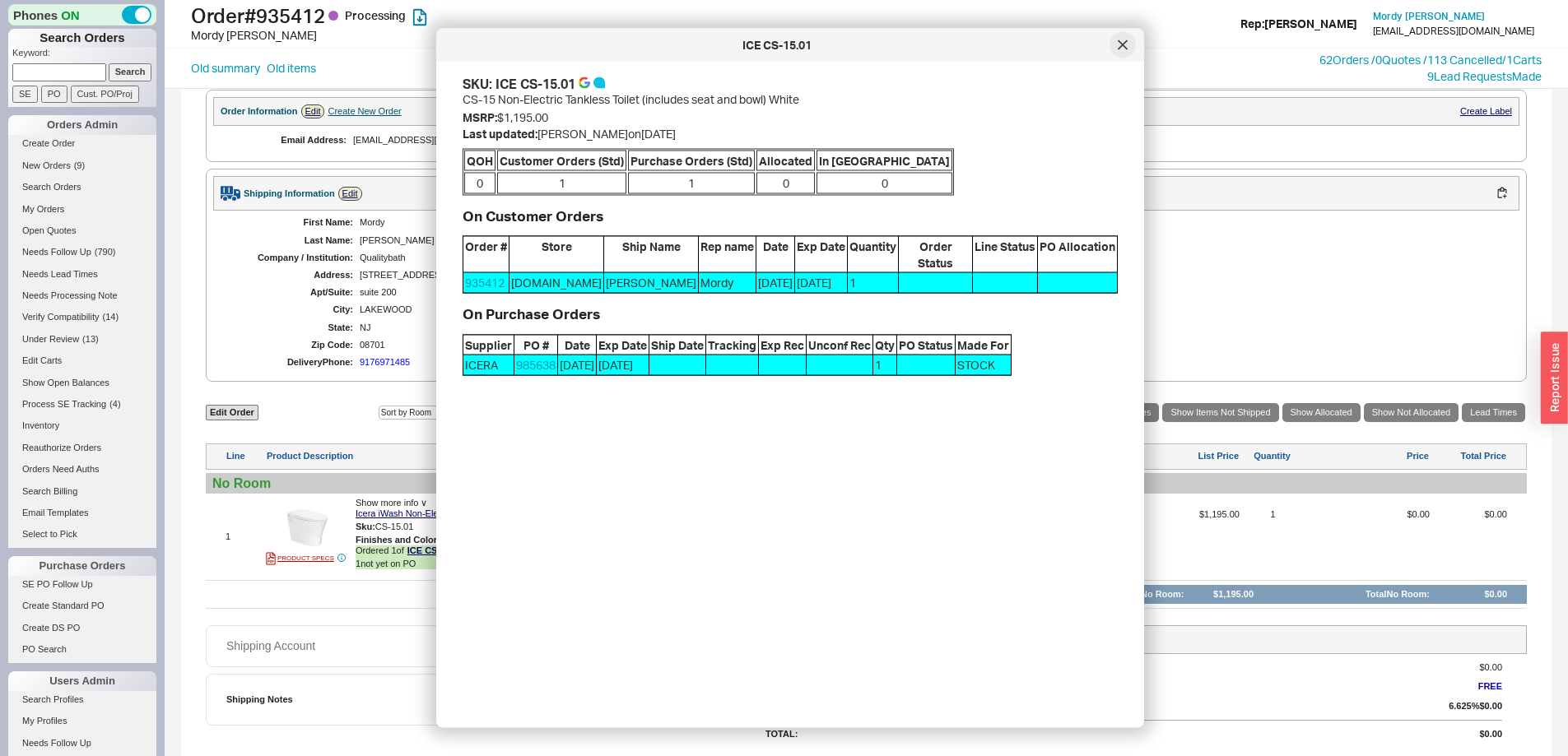
click at [1116, 42] on div at bounding box center [1122, 45] width 26 height 26
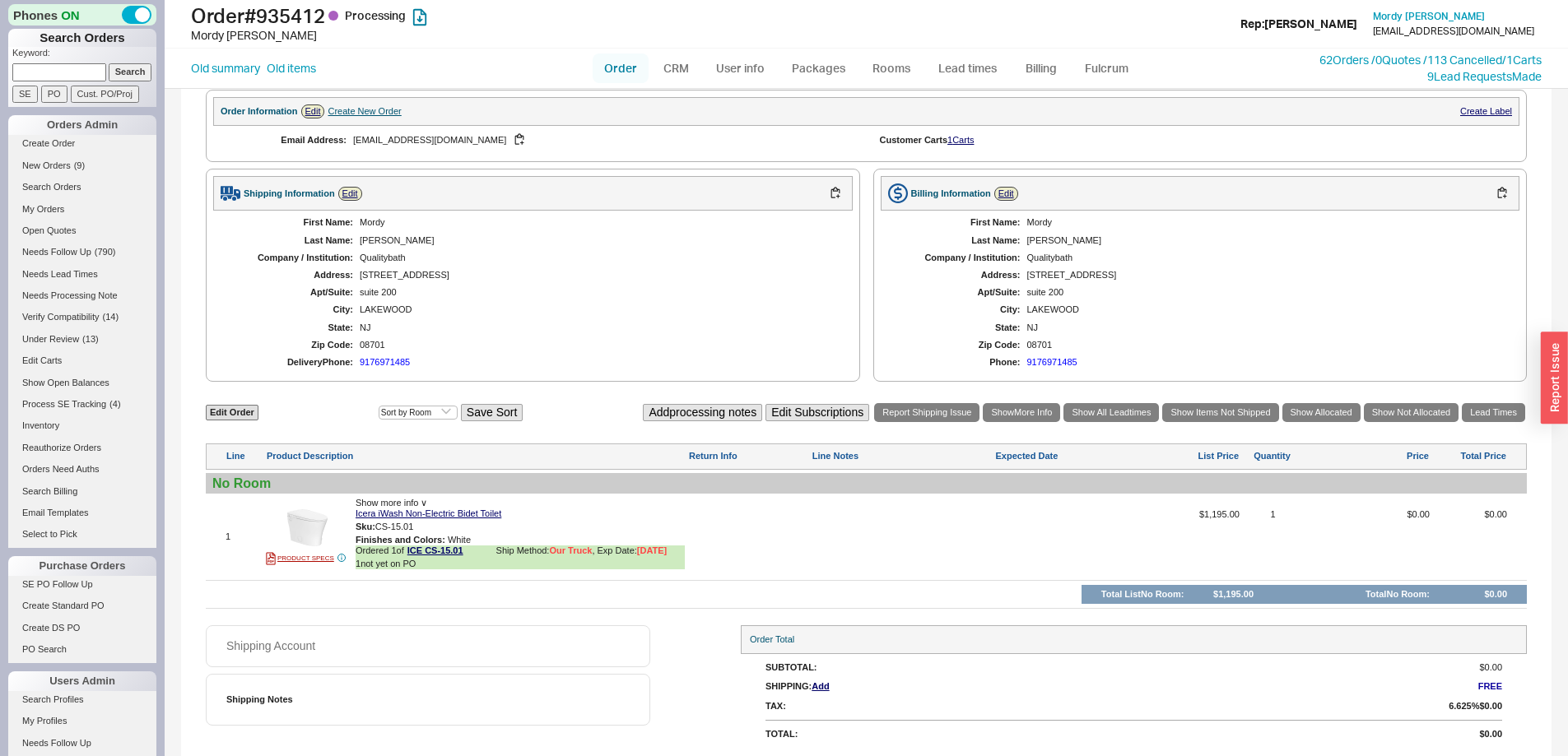
click at [624, 63] on link "Order" at bounding box center [620, 68] width 56 height 30
select select "LOW"
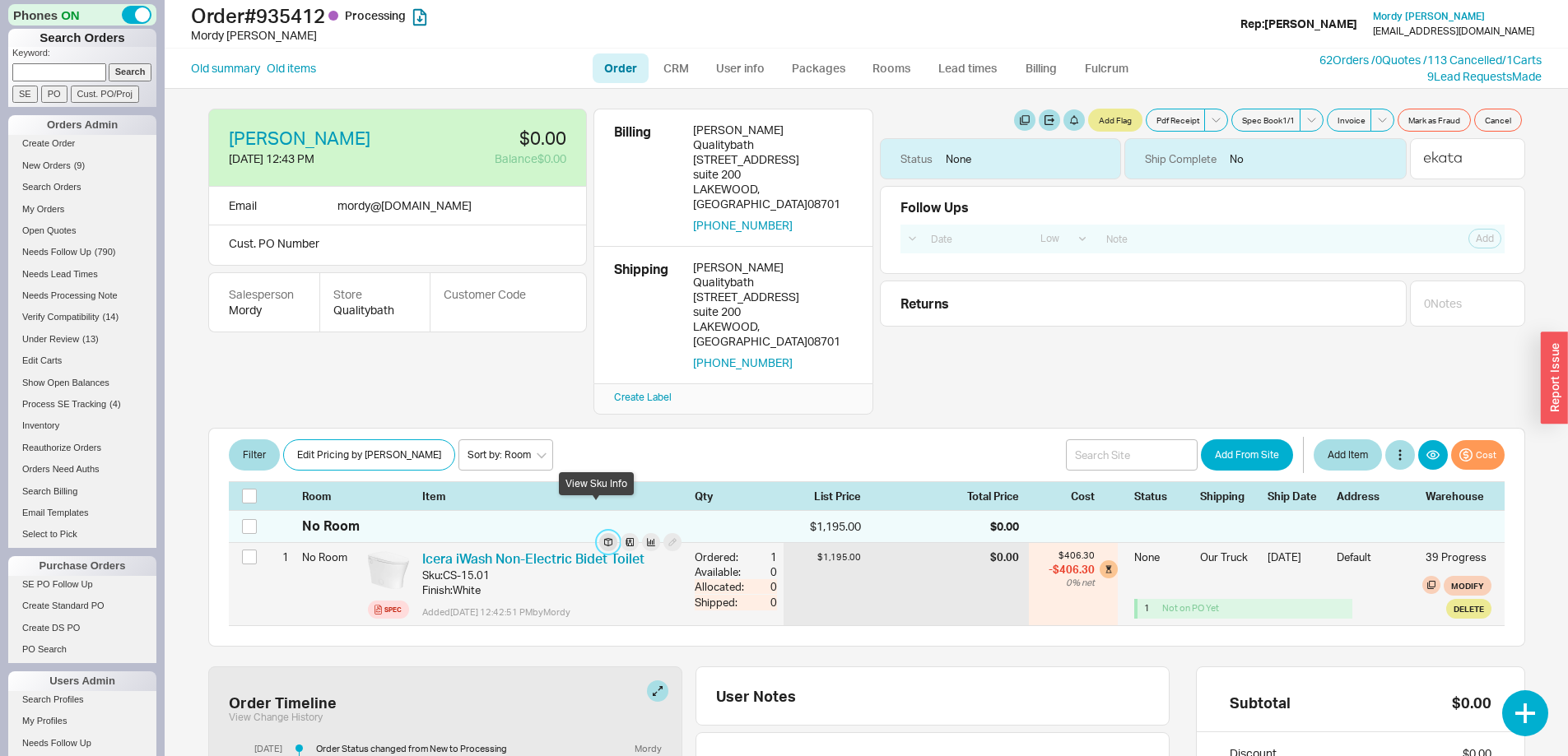
click at [599, 533] on button "button" at bounding box center [607, 542] width 18 height 18
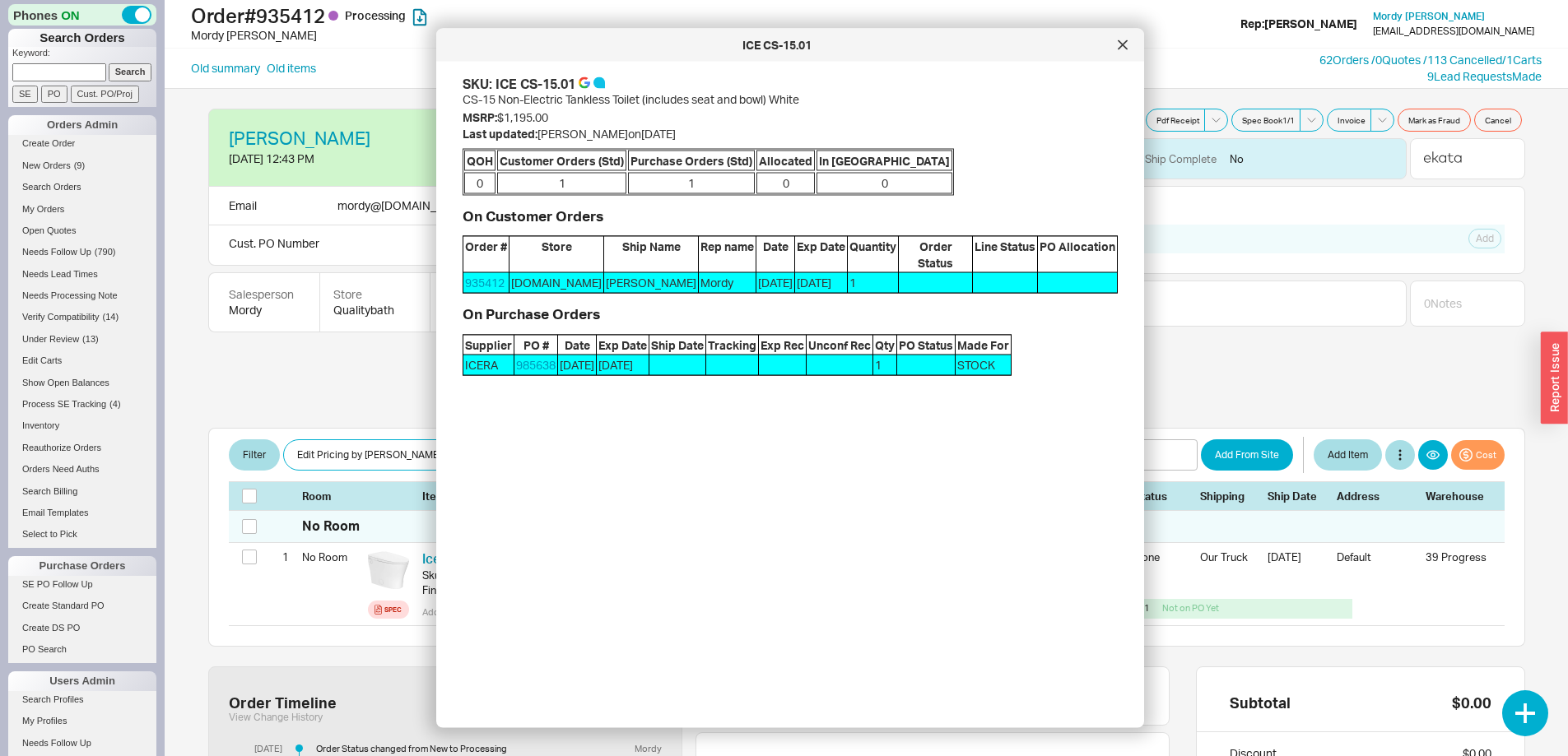
click at [1117, 44] on icon at bounding box center [1122, 45] width 10 height 10
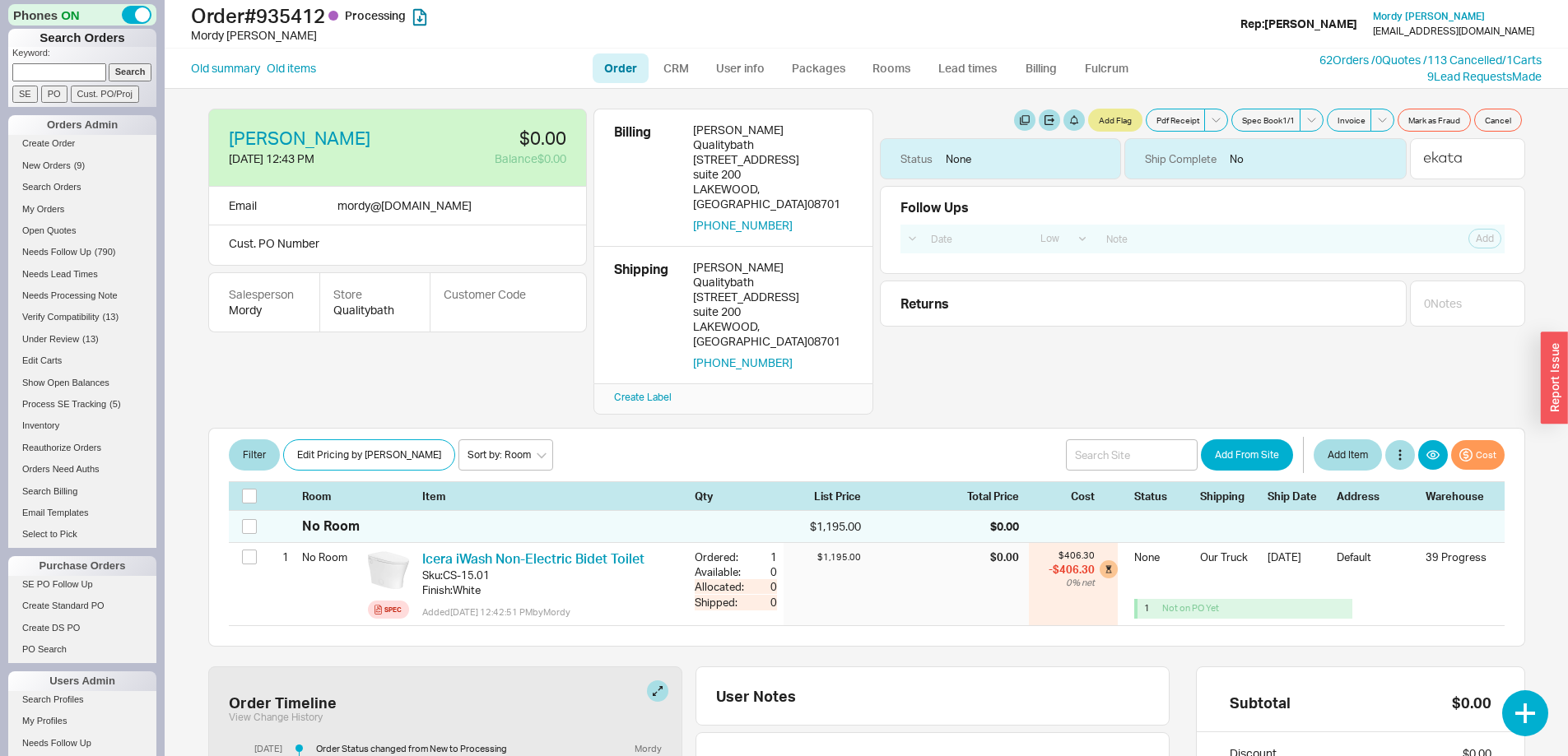
click at [622, 64] on link "Order" at bounding box center [620, 68] width 56 height 30
select select "LOW"
click at [630, 61] on link "Order" at bounding box center [620, 68] width 56 height 30
select select "LOW"
click at [221, 62] on link "Old summary" at bounding box center [225, 68] width 69 height 16
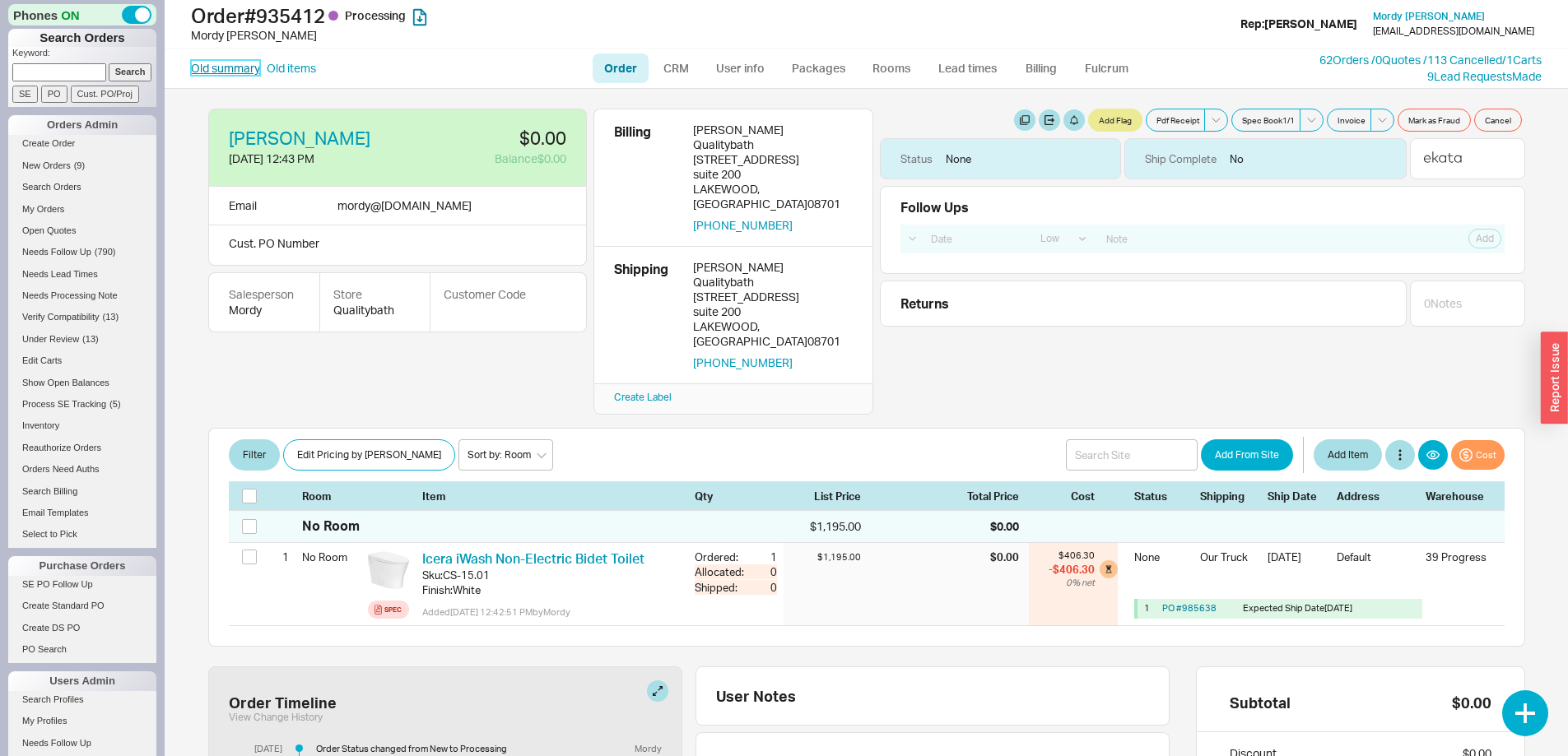
select select "*"
select select "LOW"
select select "3"
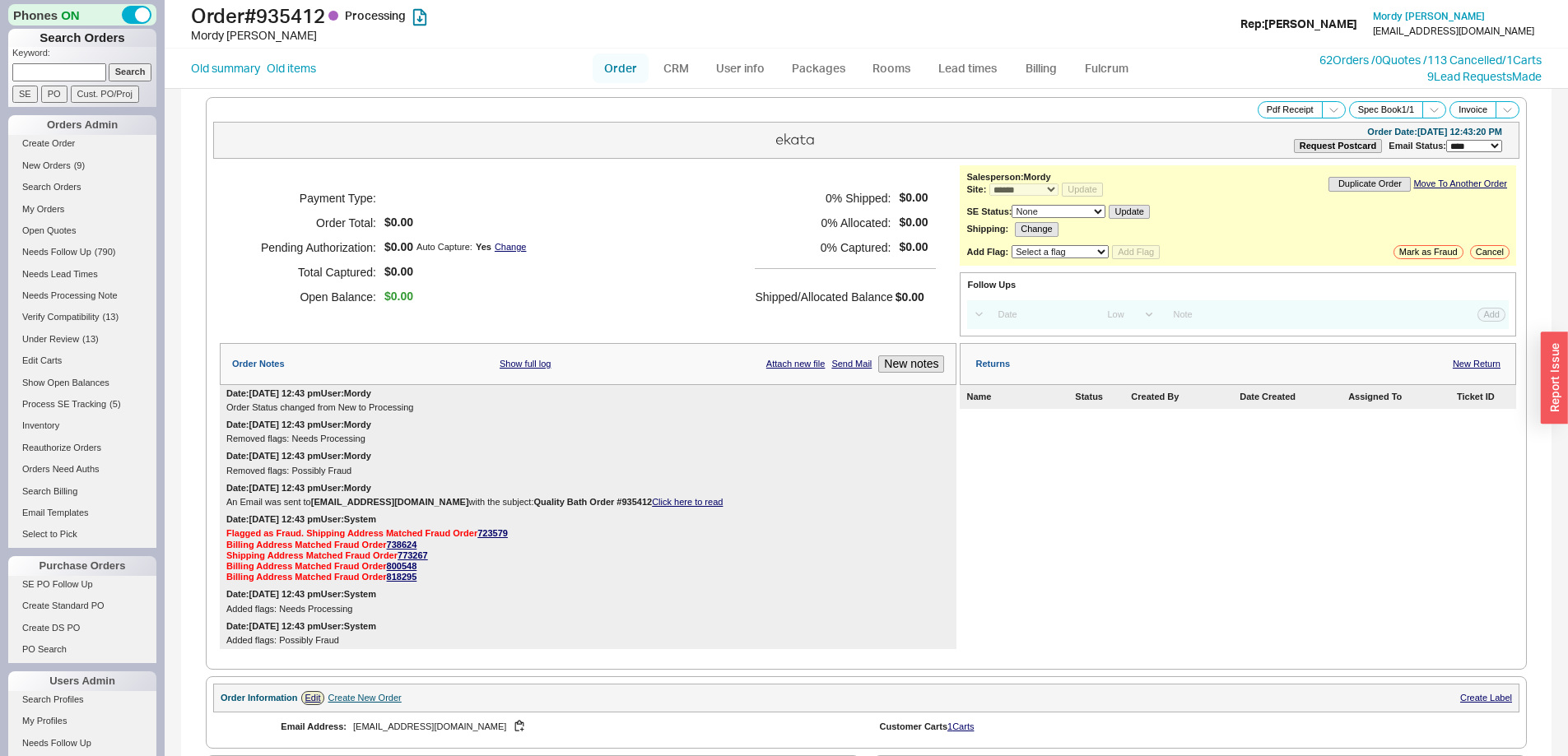
click at [619, 66] on link "Order" at bounding box center [620, 68] width 56 height 30
select select "LOW"
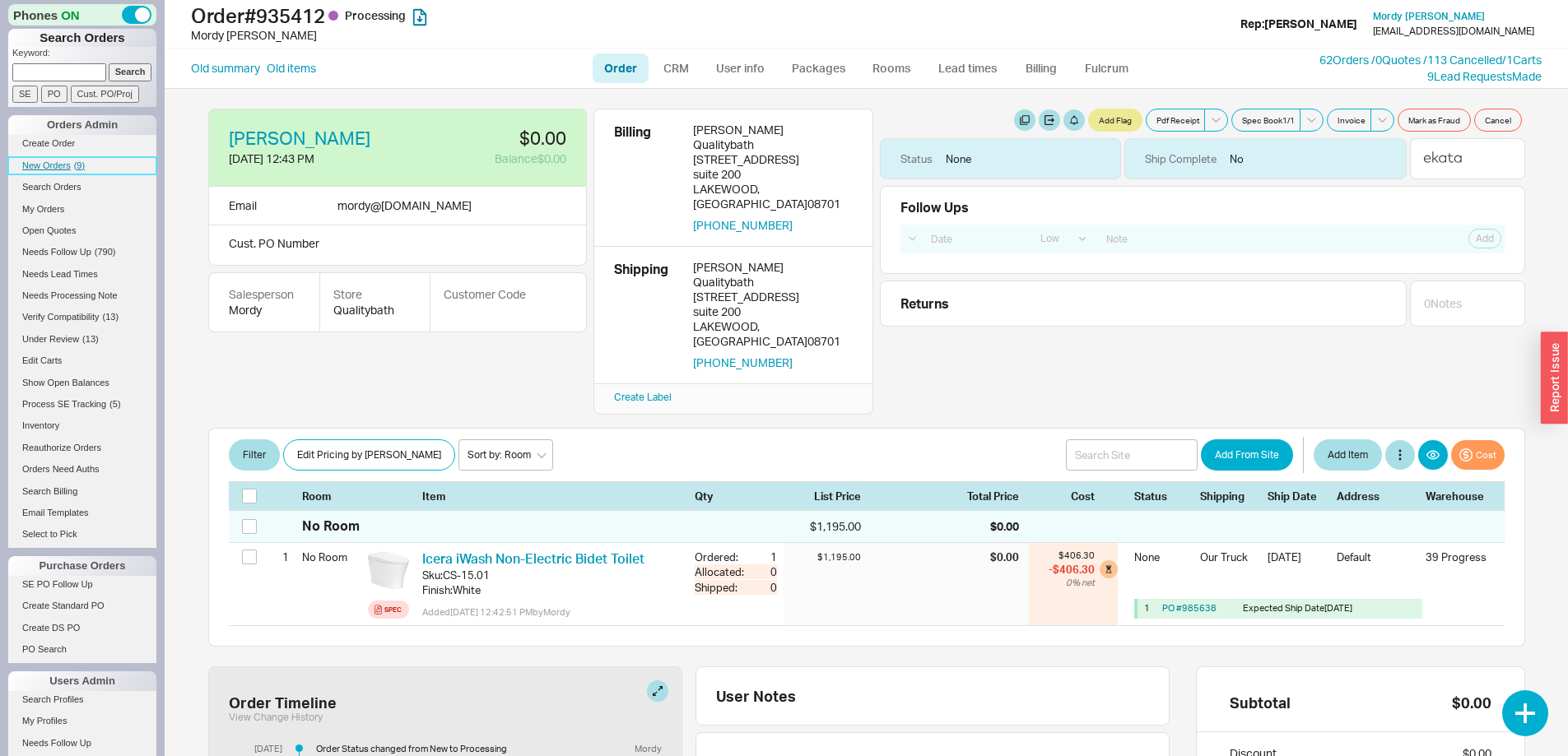
click at [47, 162] on span "New Orders" at bounding box center [46, 166] width 48 height 10
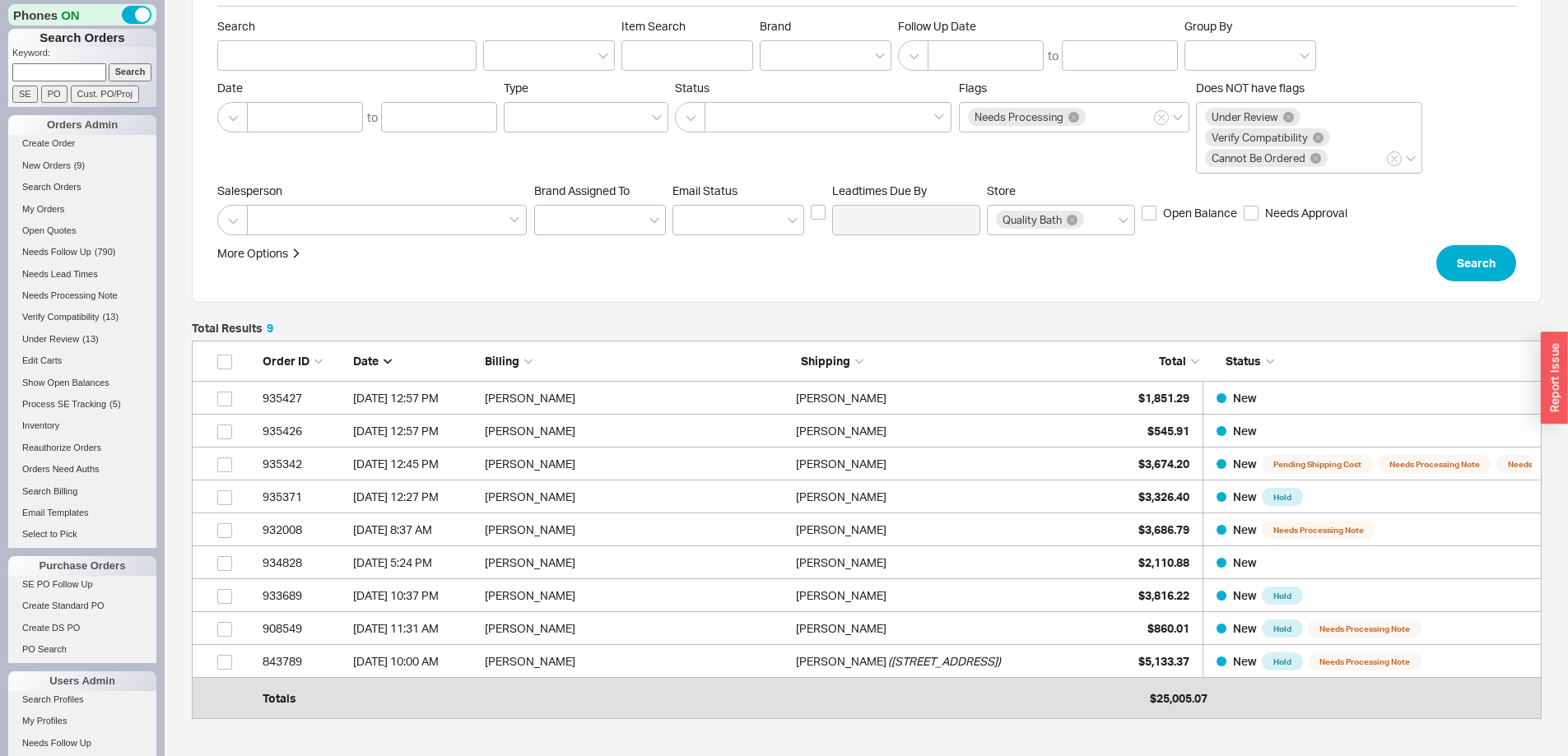
scroll to position [82, 0]
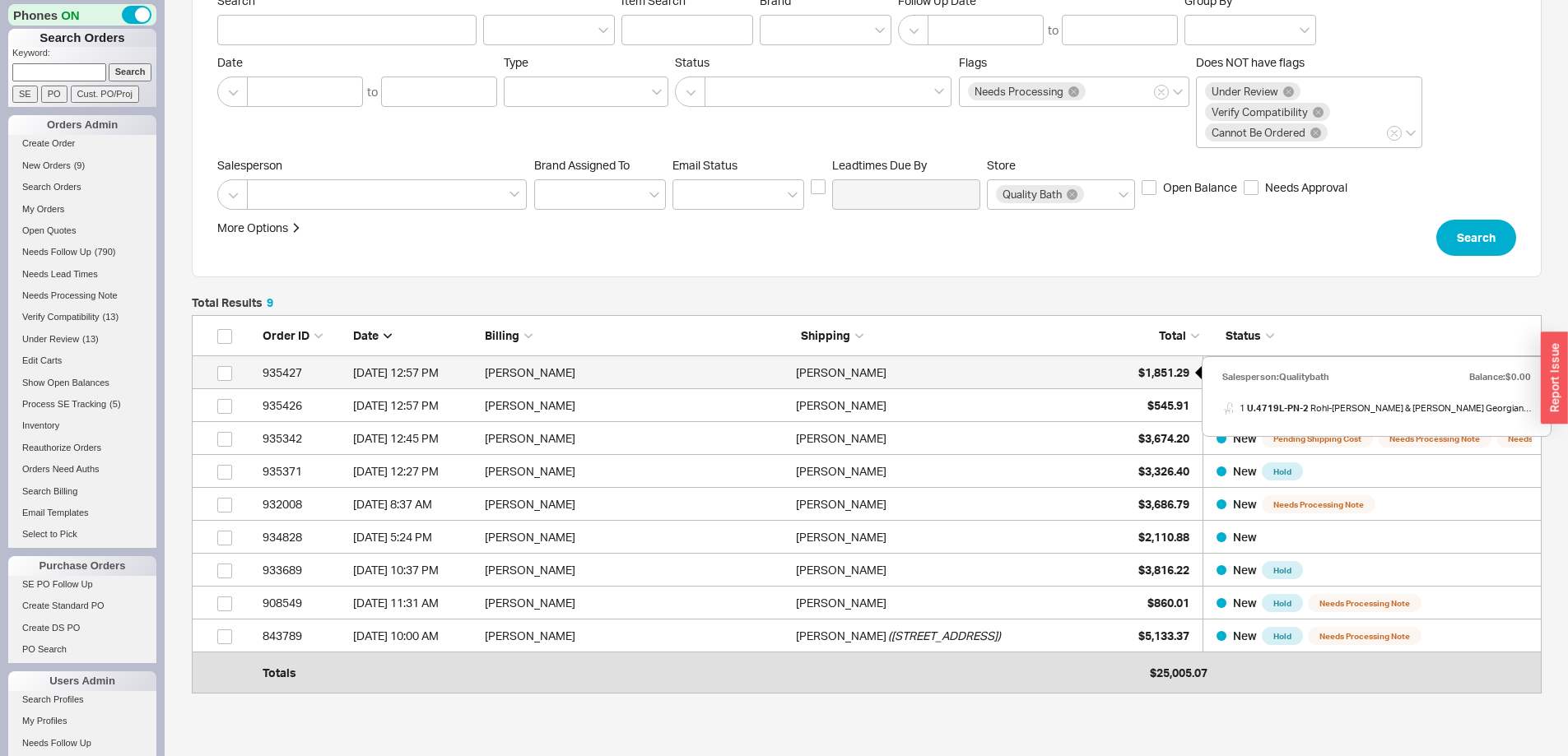
click at [1153, 370] on span "$1,851.29" at bounding box center [1164, 372] width 51 height 14
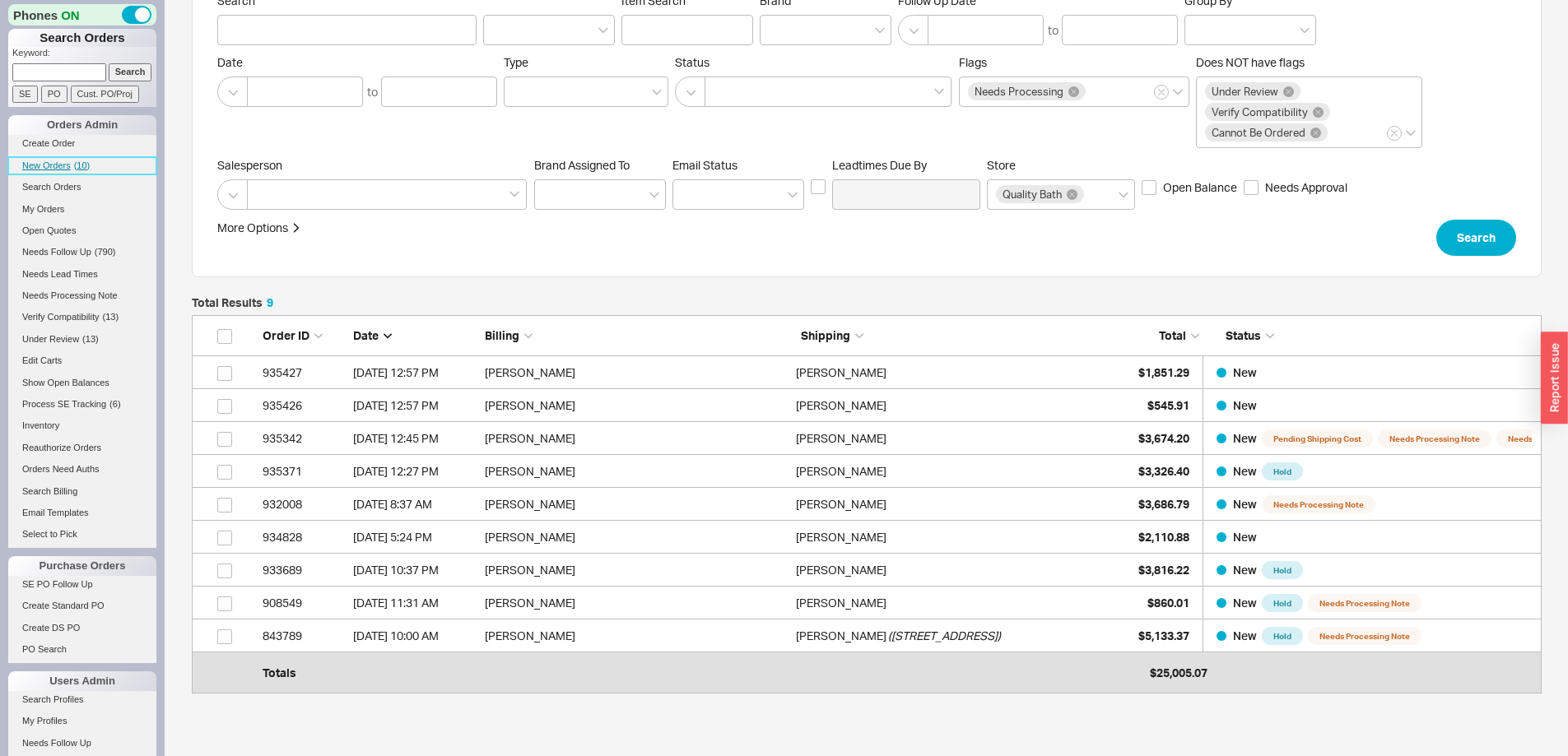
click at [54, 163] on span "New Orders" at bounding box center [46, 166] width 48 height 10
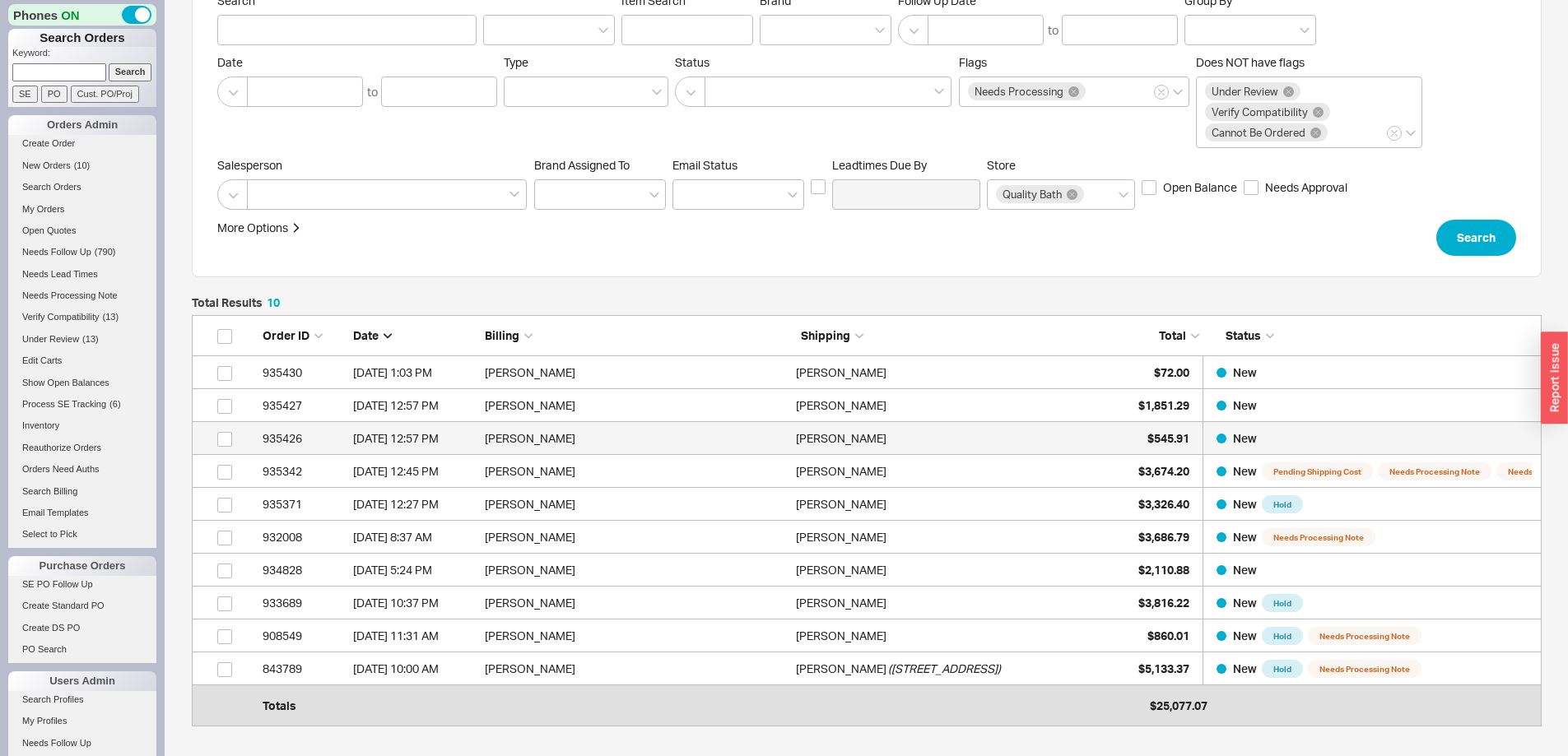
scroll to position [164, 0]
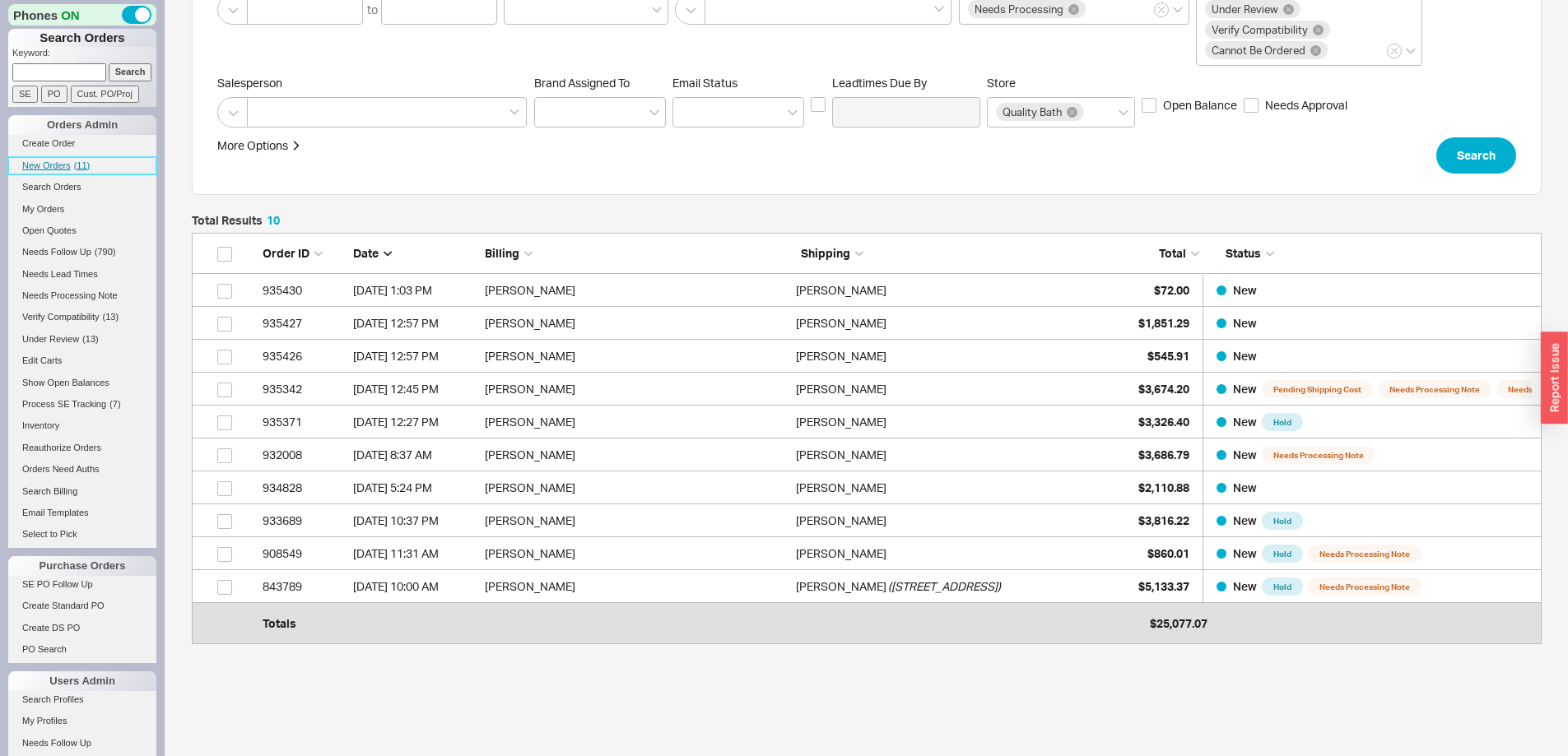
click at [47, 162] on span "New Orders" at bounding box center [46, 166] width 48 height 10
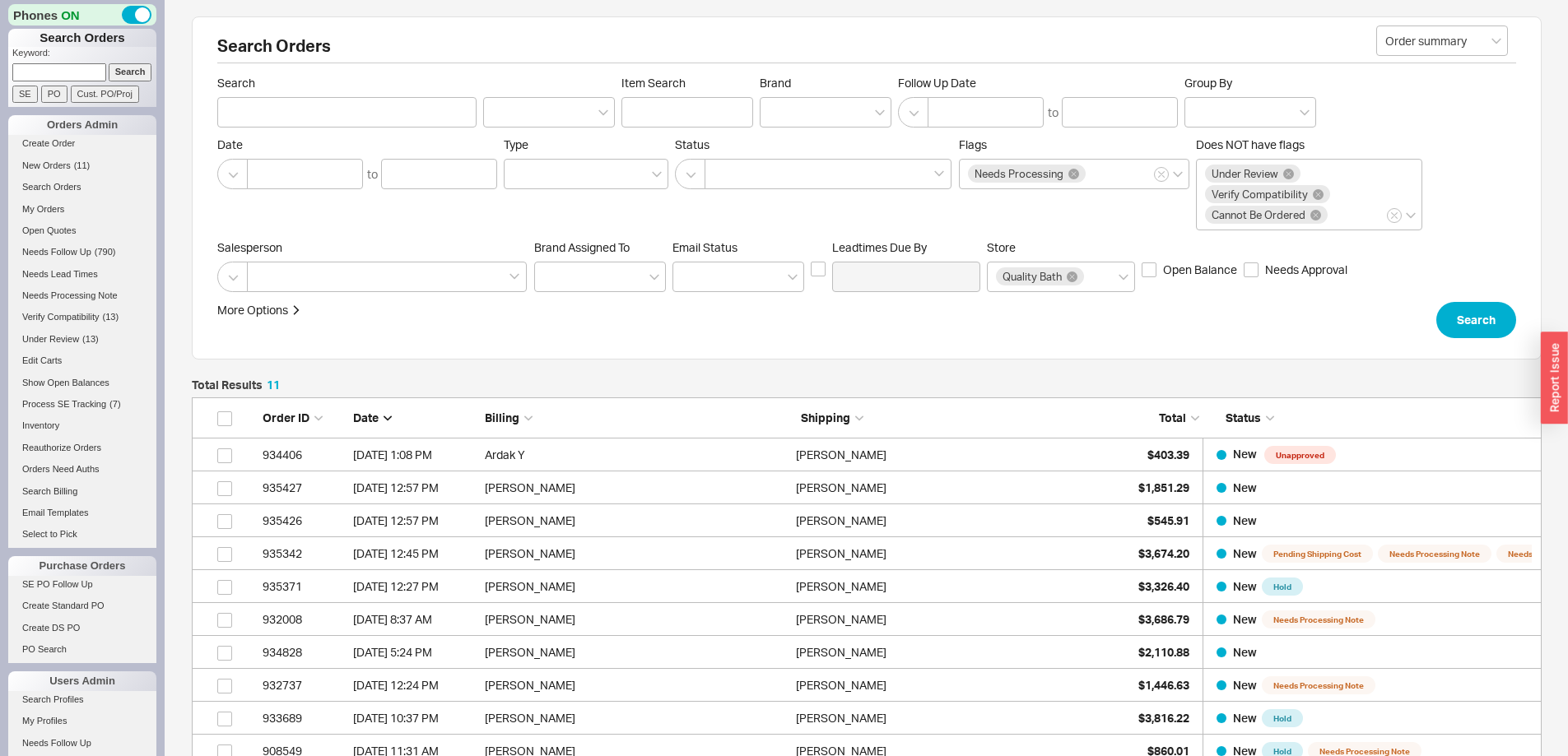
scroll to position [82, 0]
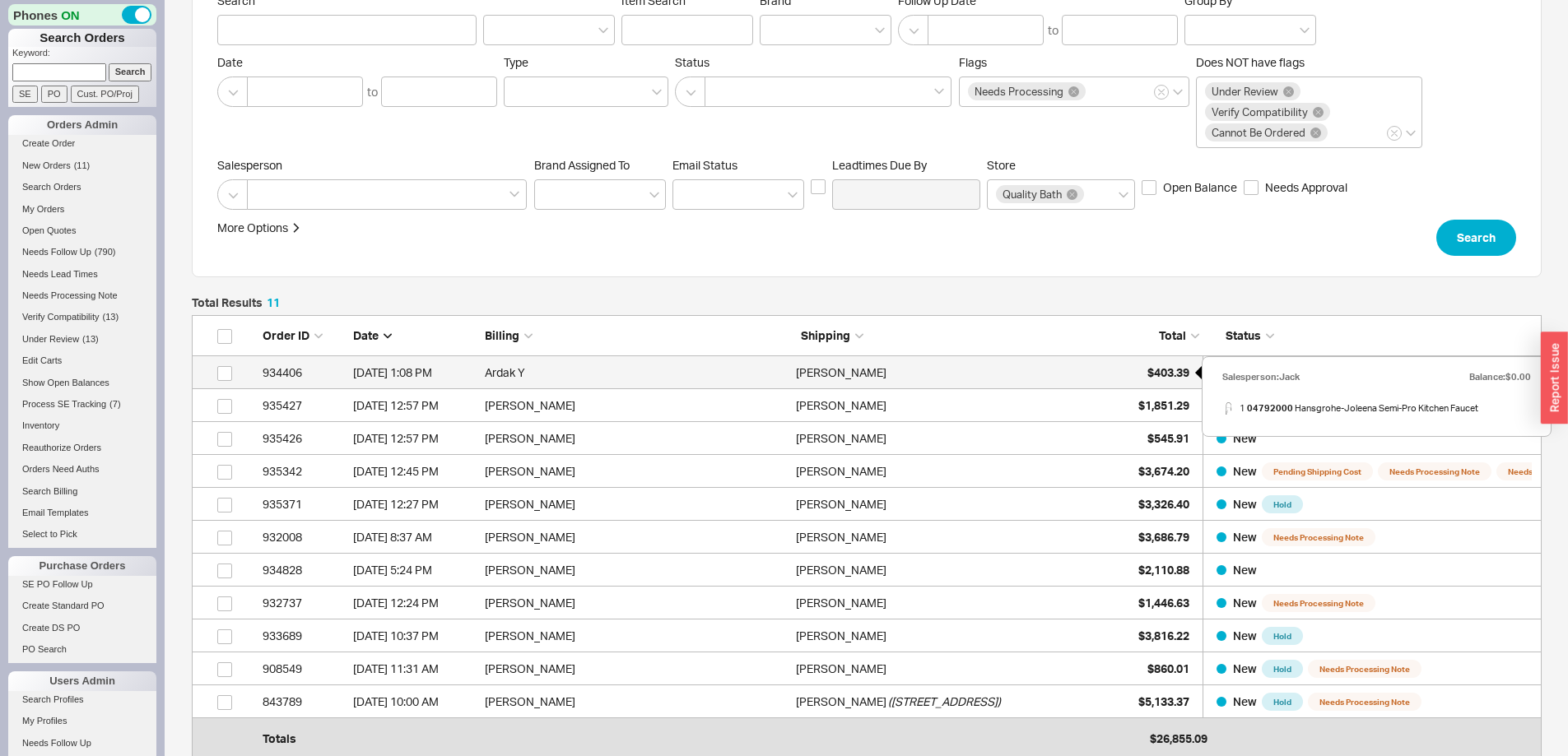
click at [1167, 365] on span "$403.39" at bounding box center [1167, 372] width 42 height 14
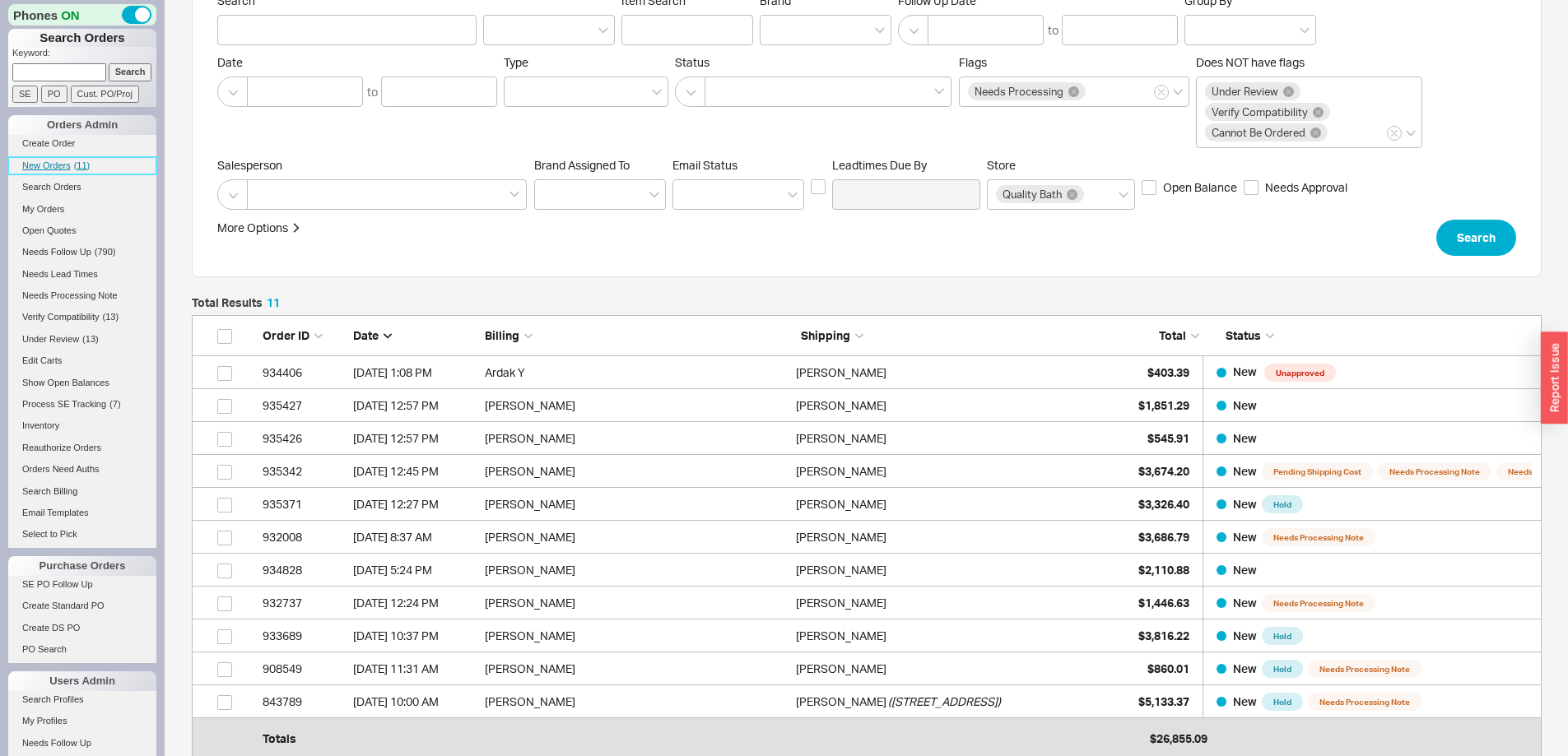
click at [49, 160] on link "New Orders ( 11 )" at bounding box center [83, 166] width 148 height 17
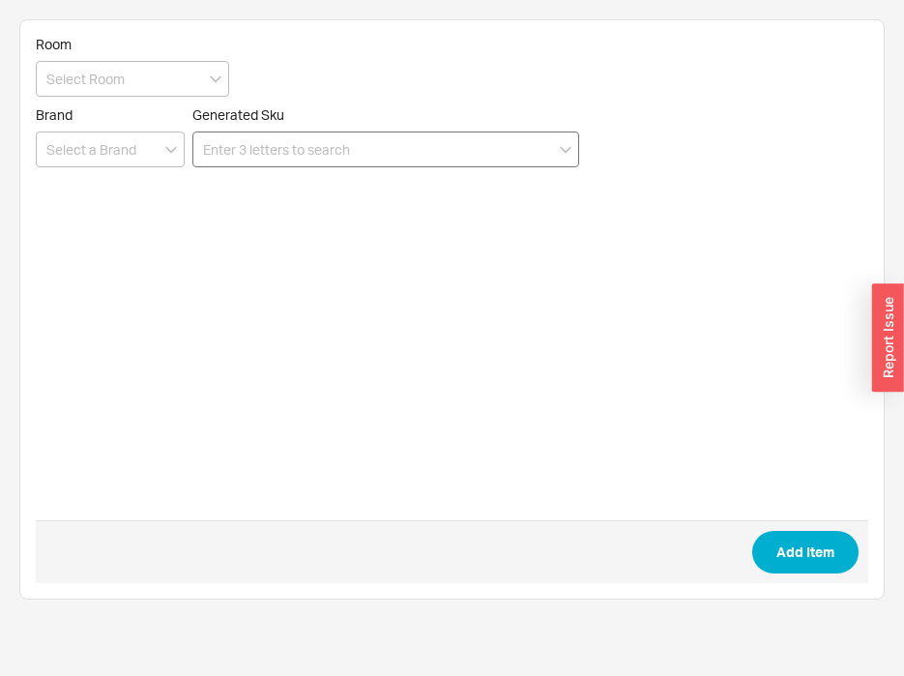
click at [381, 150] on input at bounding box center [385, 150] width 387 height 36
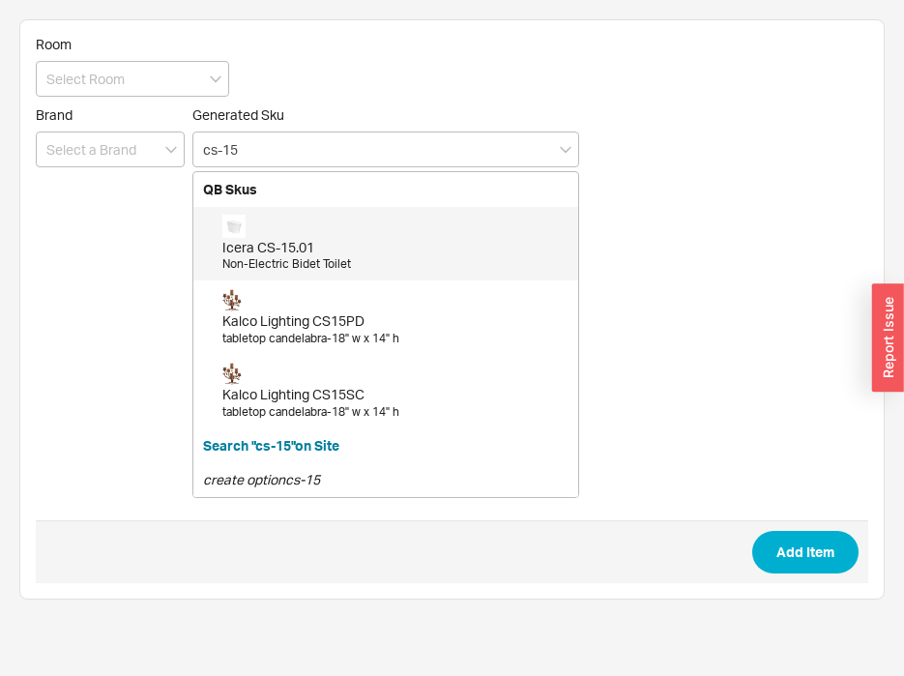
click at [319, 239] on div "Icera CS-15.01" at bounding box center [395, 247] width 346 height 19
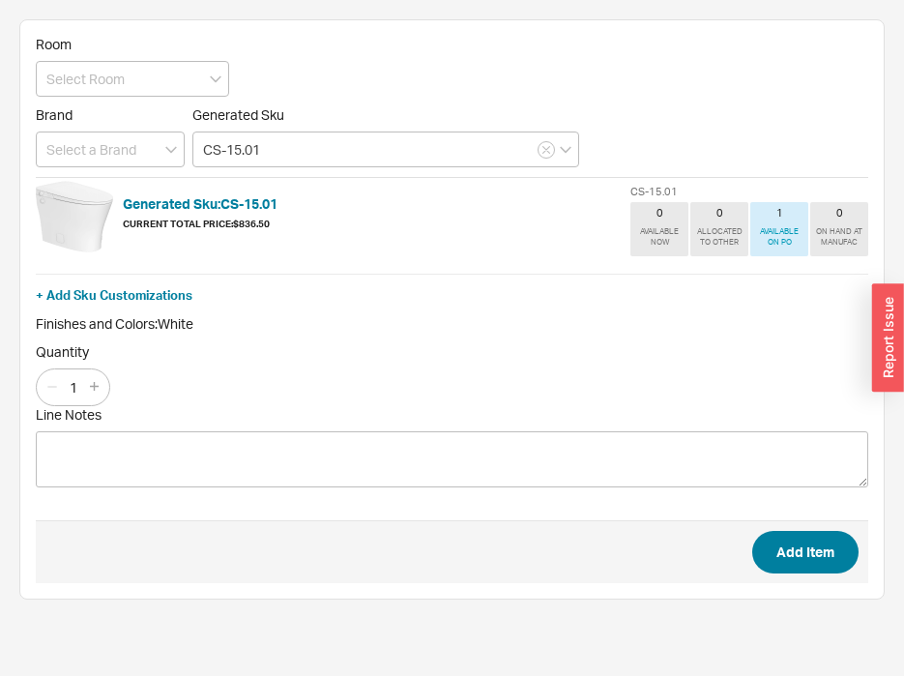
type input "CS-15.01"
click at [799, 556] on button "Add Item" at bounding box center [805, 552] width 106 height 43
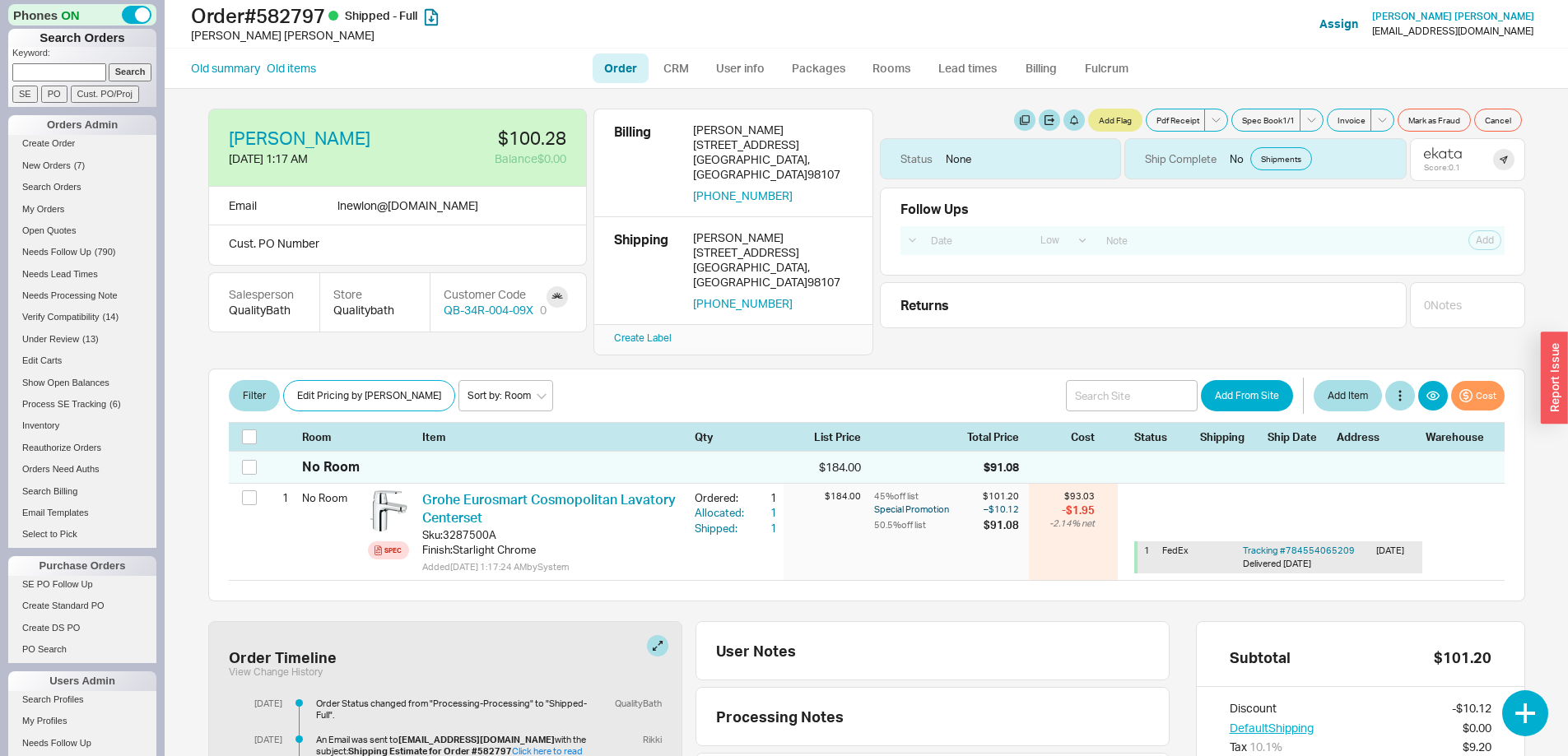
select select "LOW"
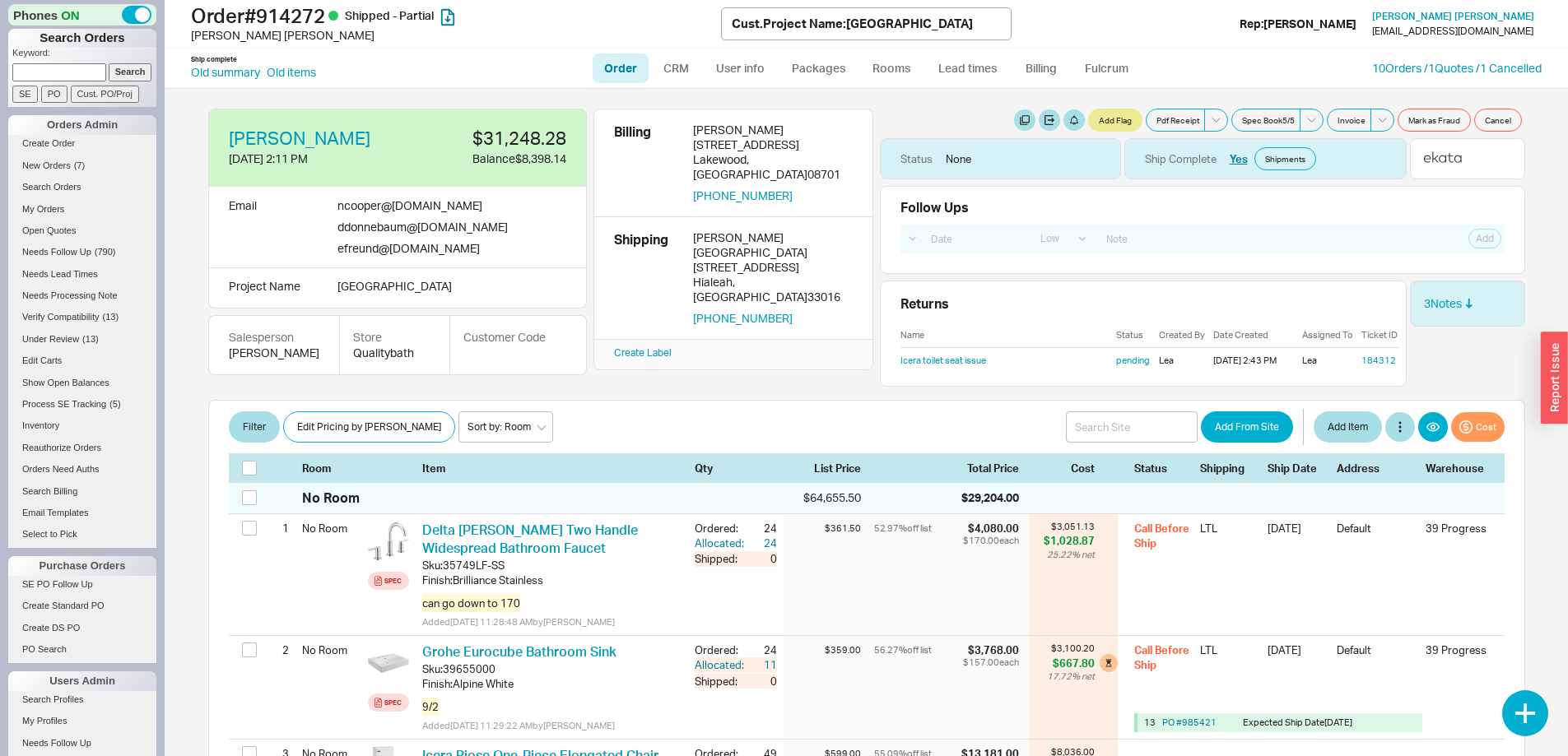
select select "LOW"
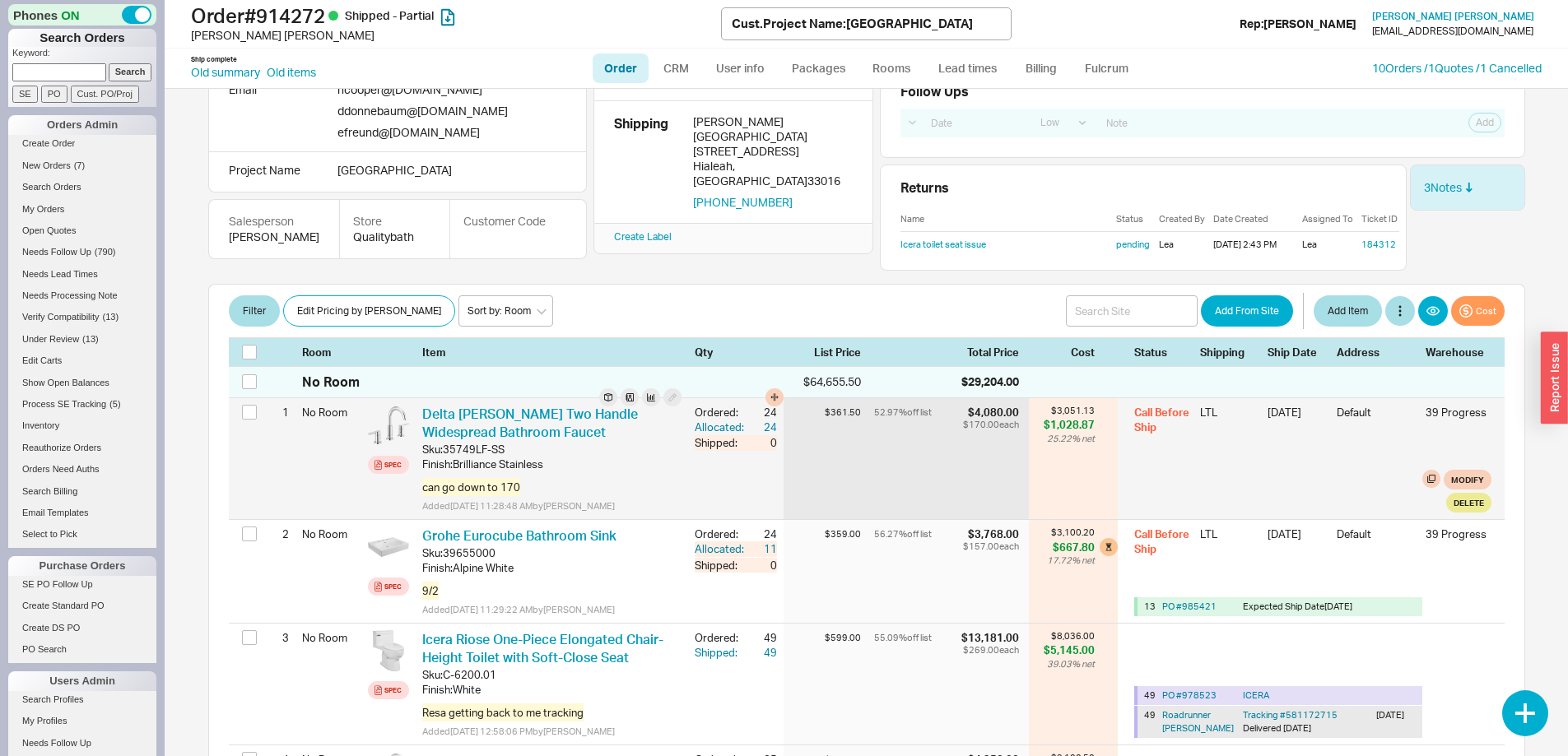
scroll to position [164, 0]
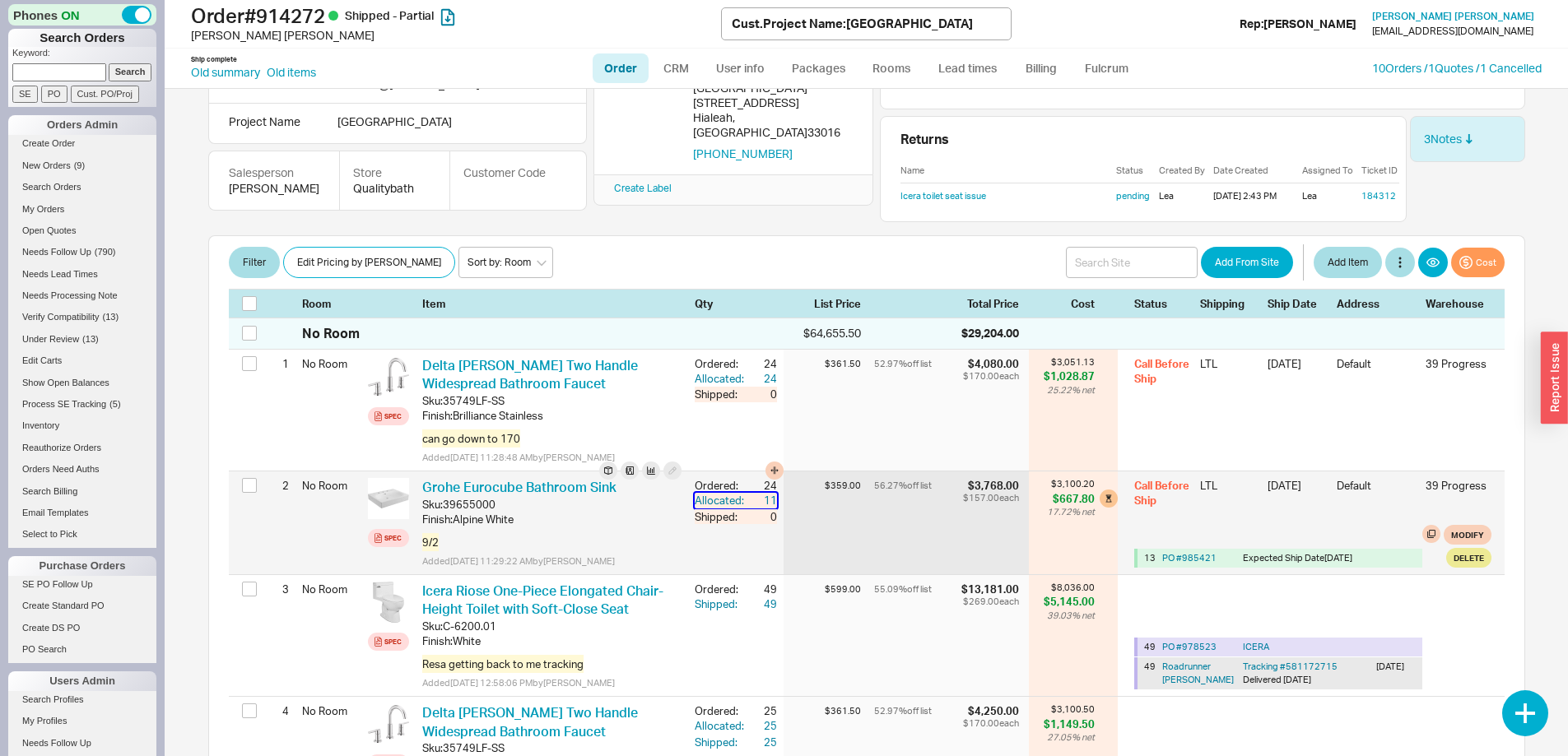
click at [755, 508] on div "11" at bounding box center [761, 499] width 30 height 14
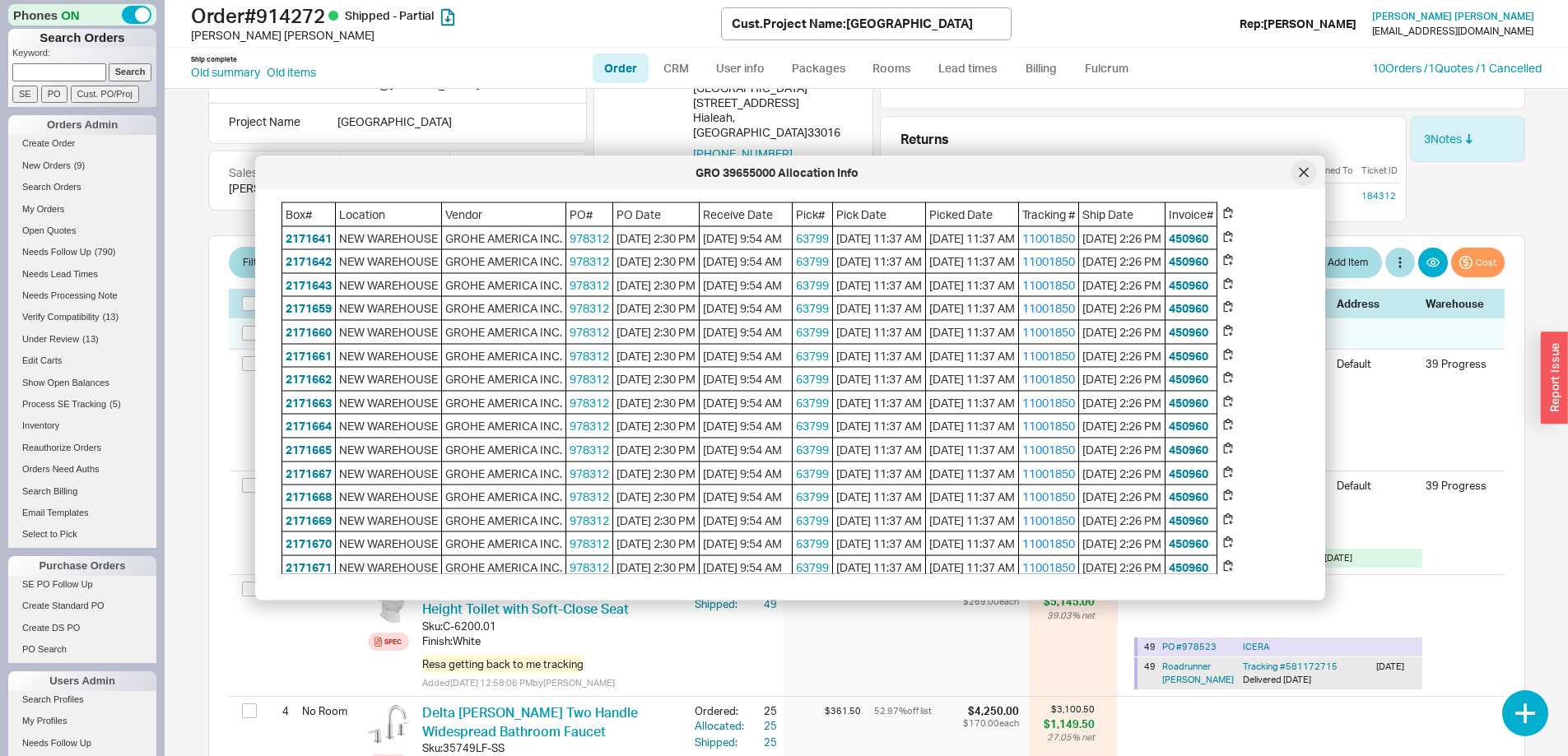
click at [1305, 173] on icon at bounding box center [1303, 173] width 10 height 10
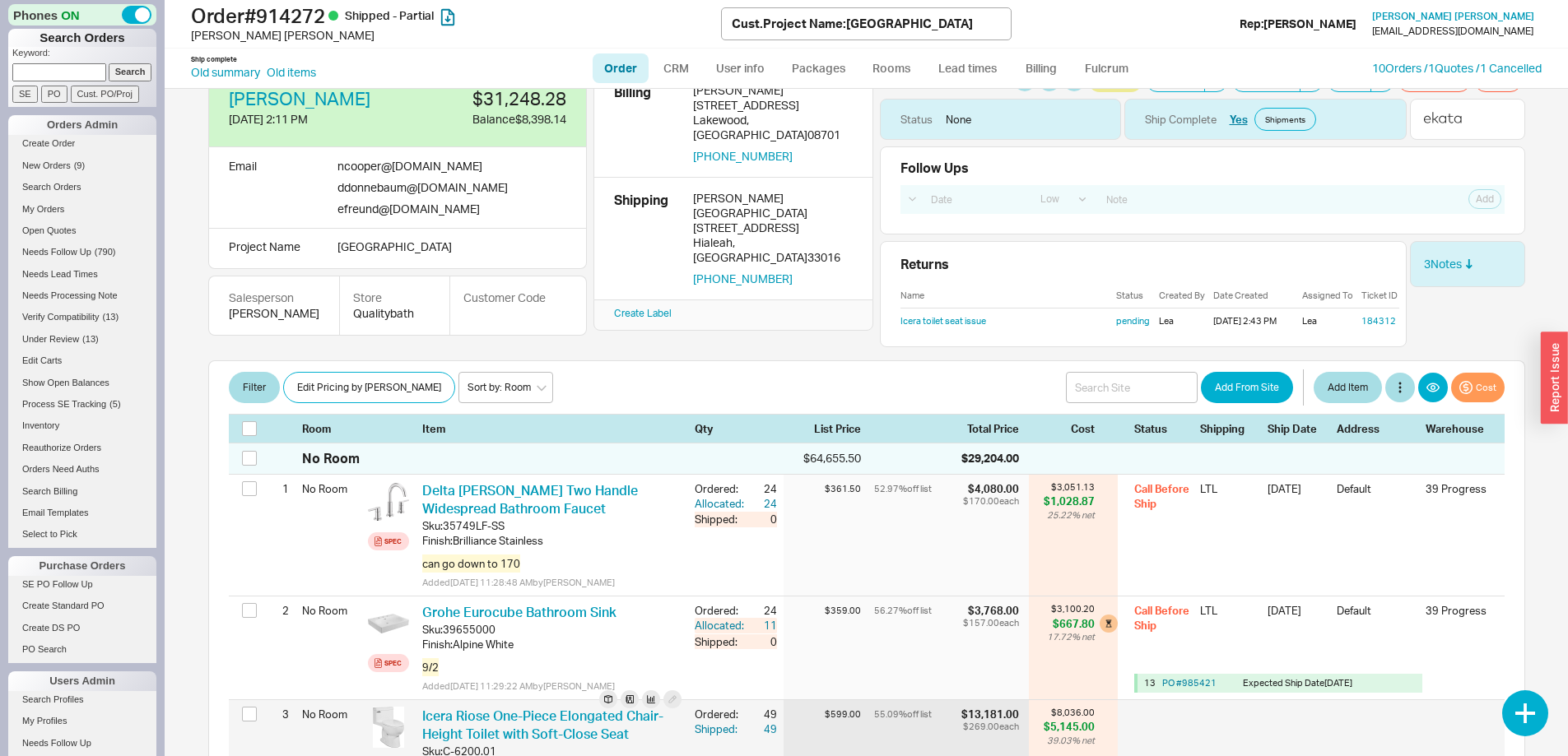
scroll to position [0, 0]
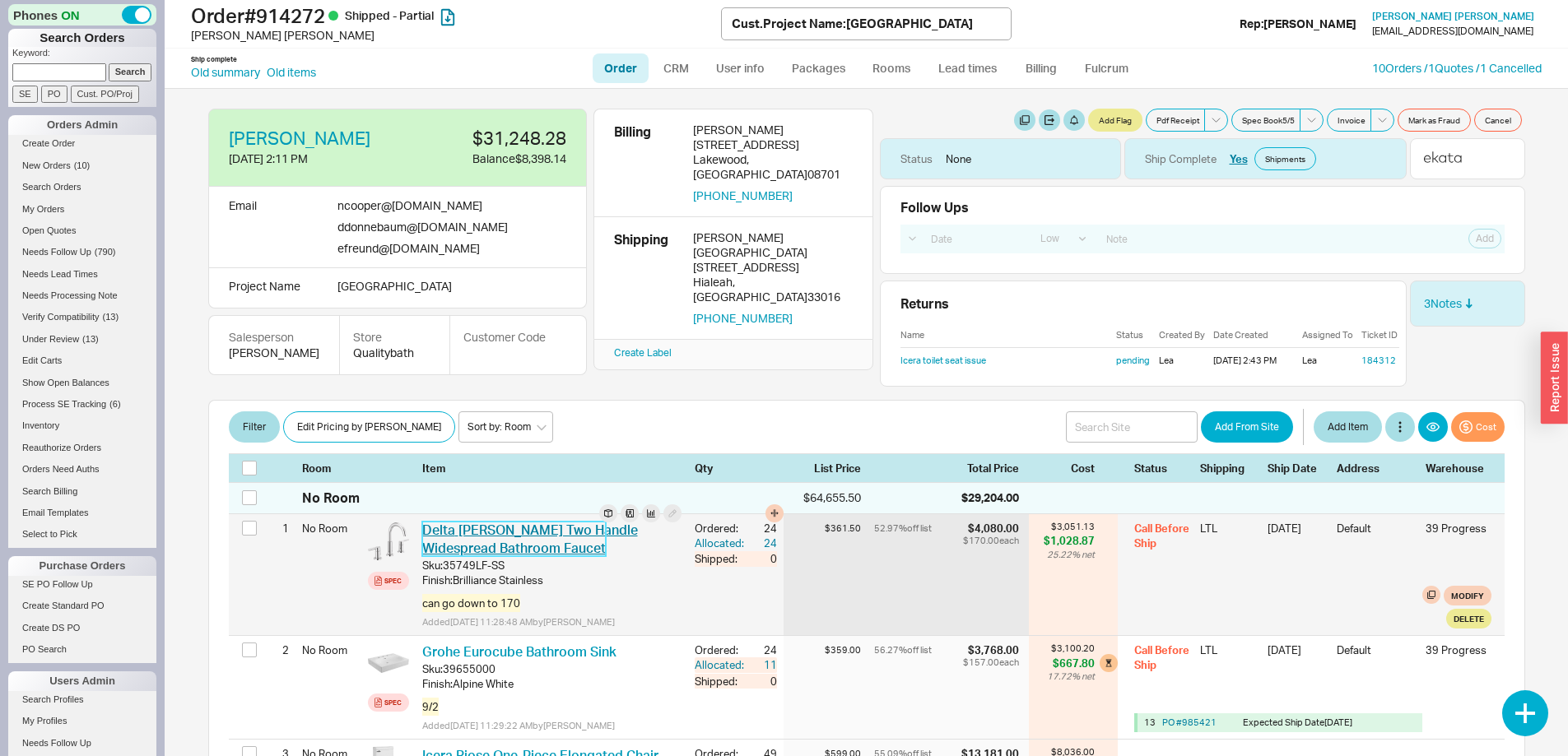
click at [570, 531] on link "Delta Nicoli Two Handle Widespread Bathroom Faucet" at bounding box center [529, 538] width 215 height 35
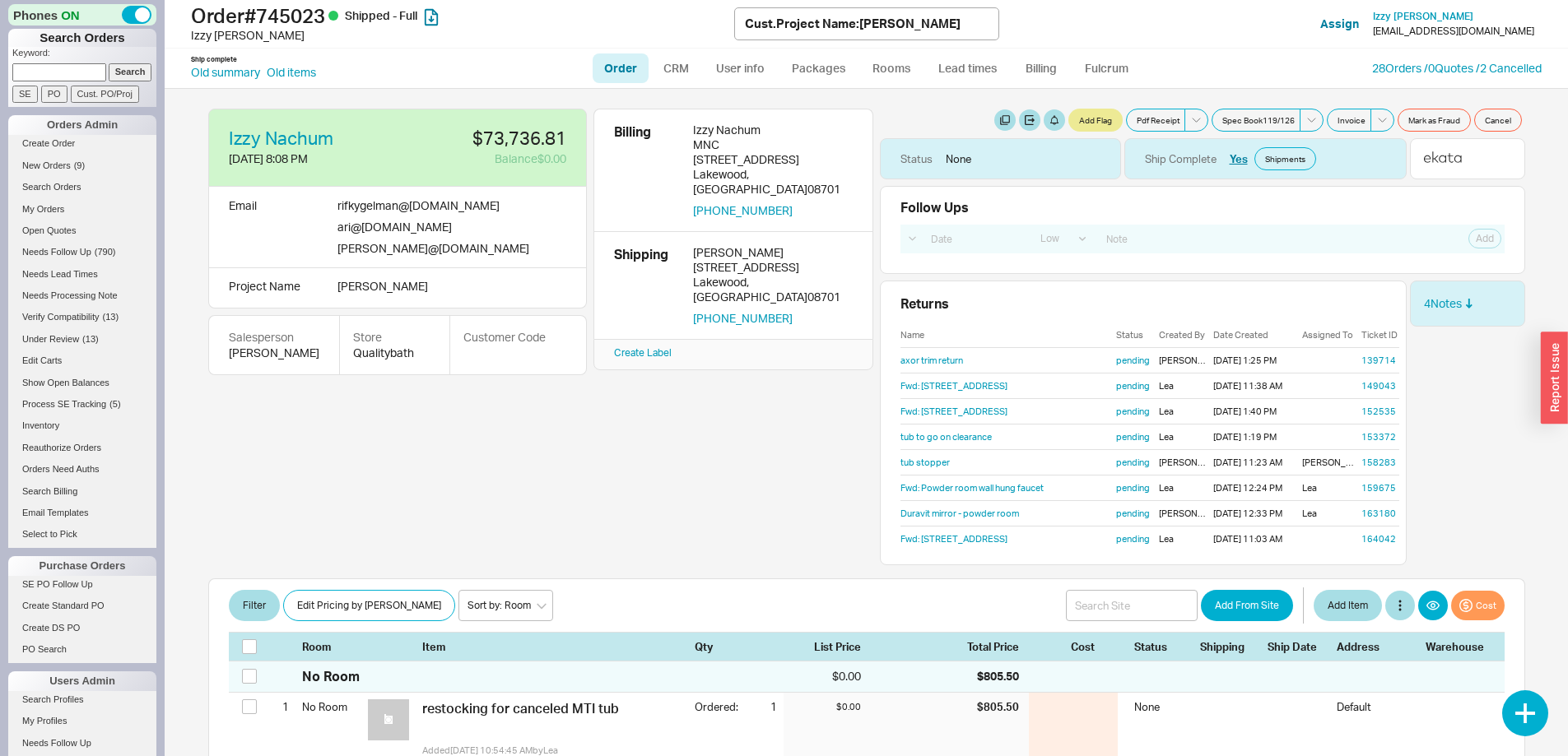
select select "LOW"
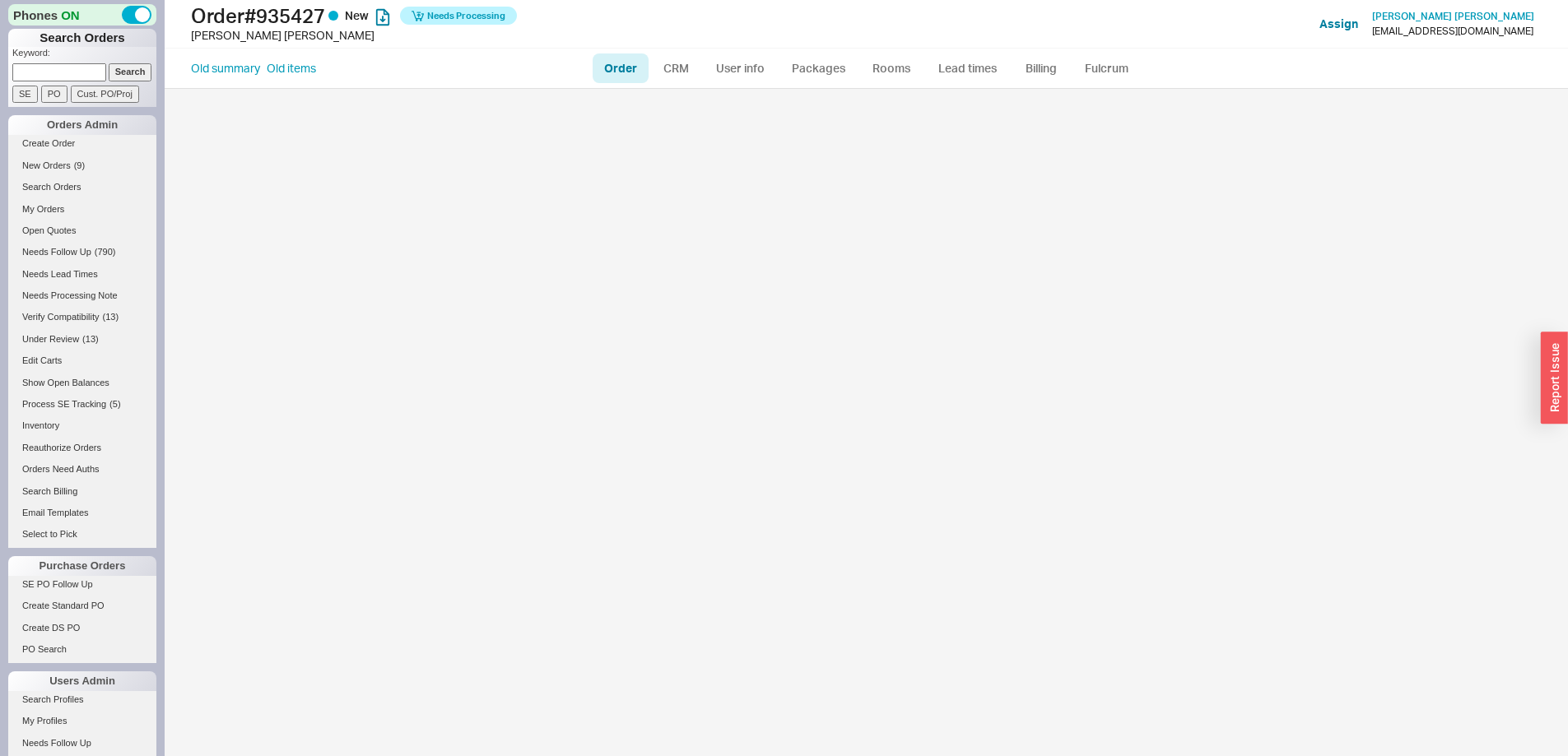
select select "LOW"
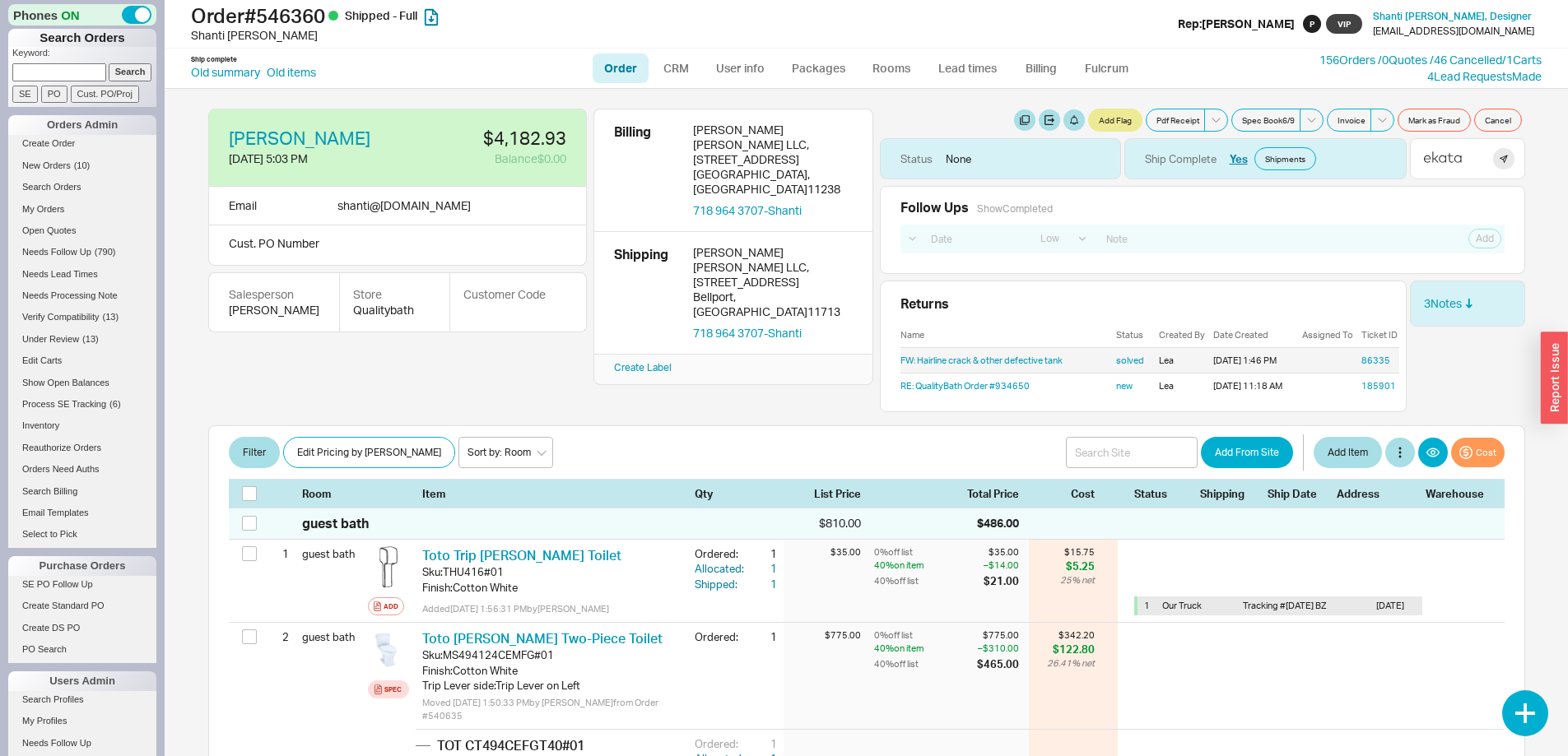
select select "LOW"
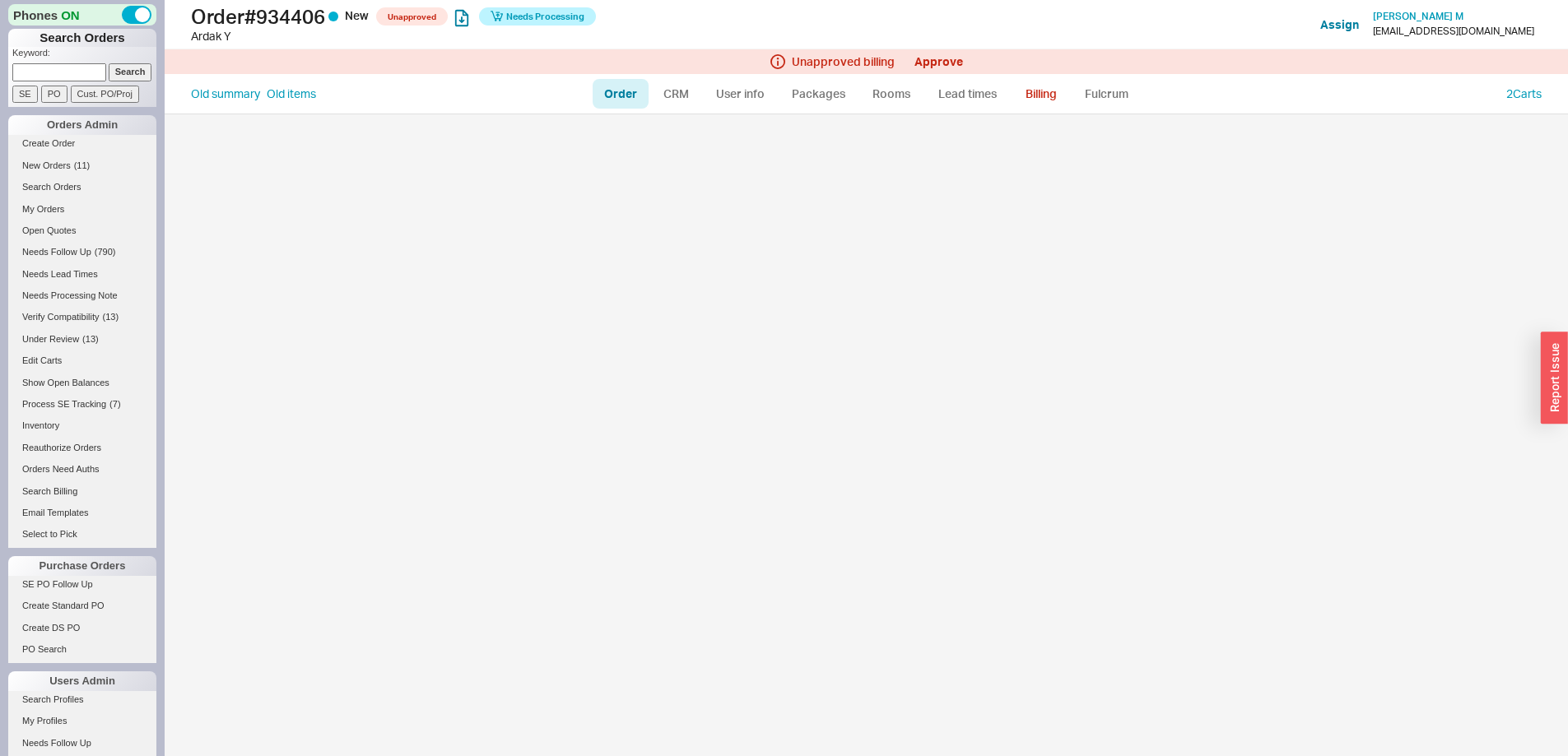
select select "LOW"
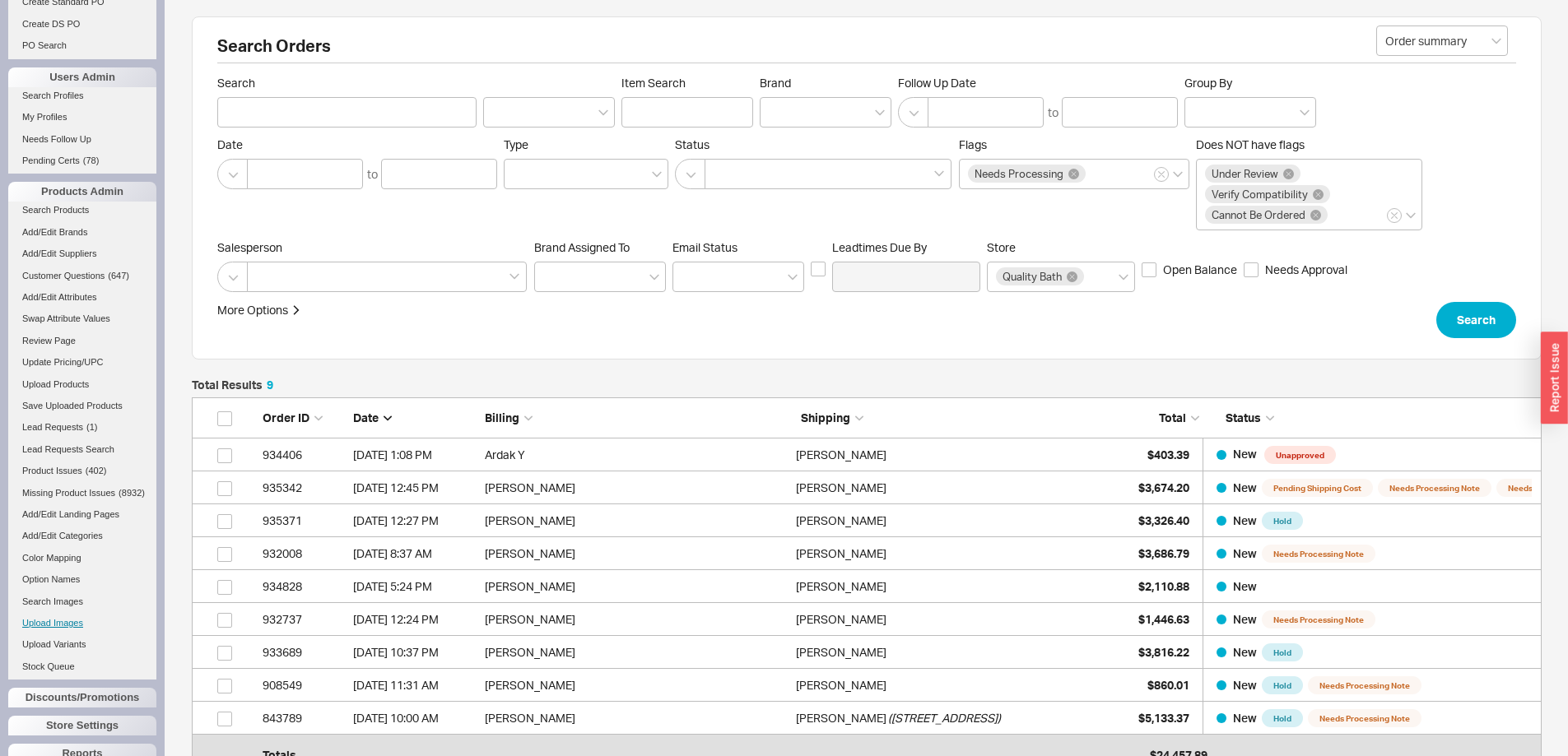
scroll to position [680, 0]
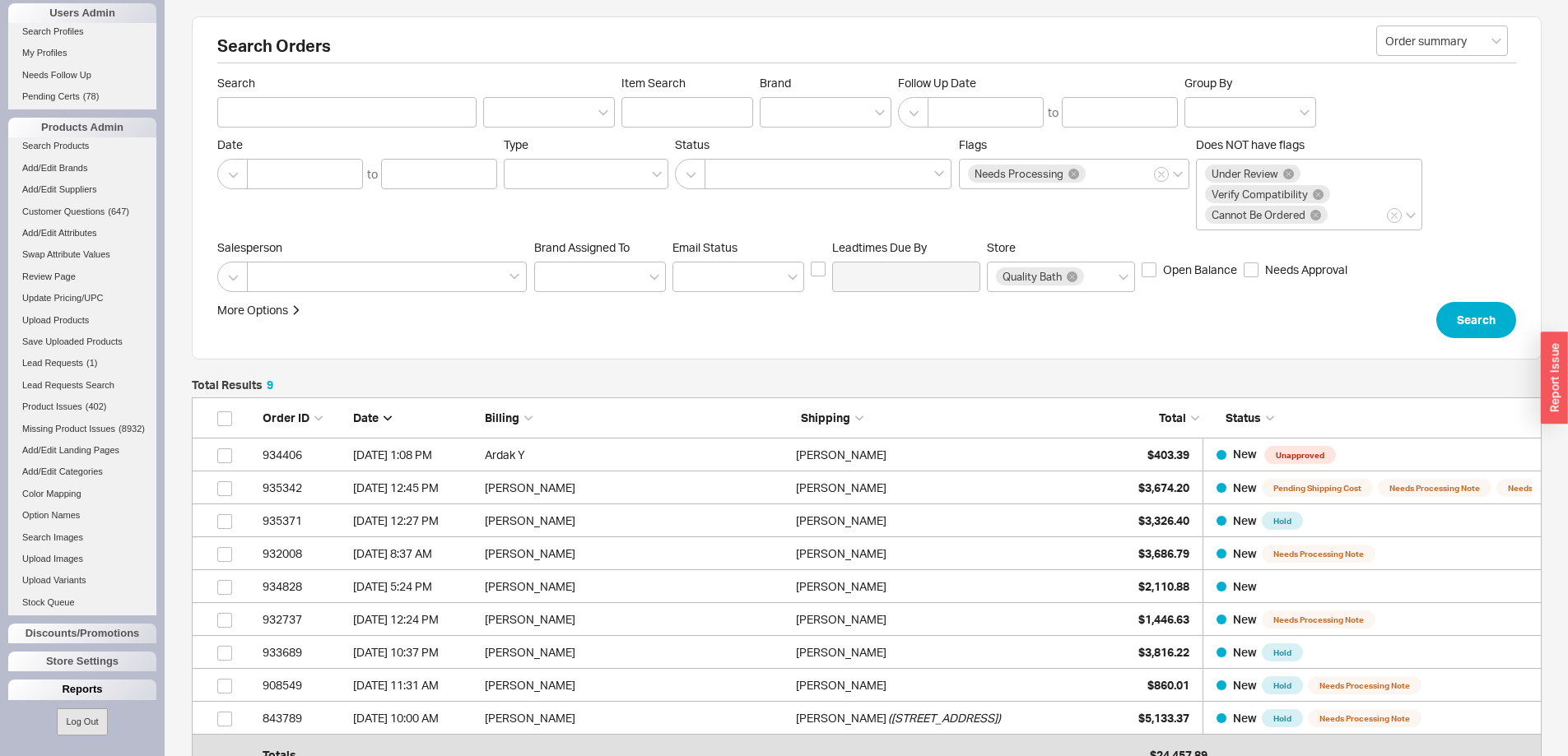
click at [102, 694] on div "Reports" at bounding box center [83, 689] width 148 height 20
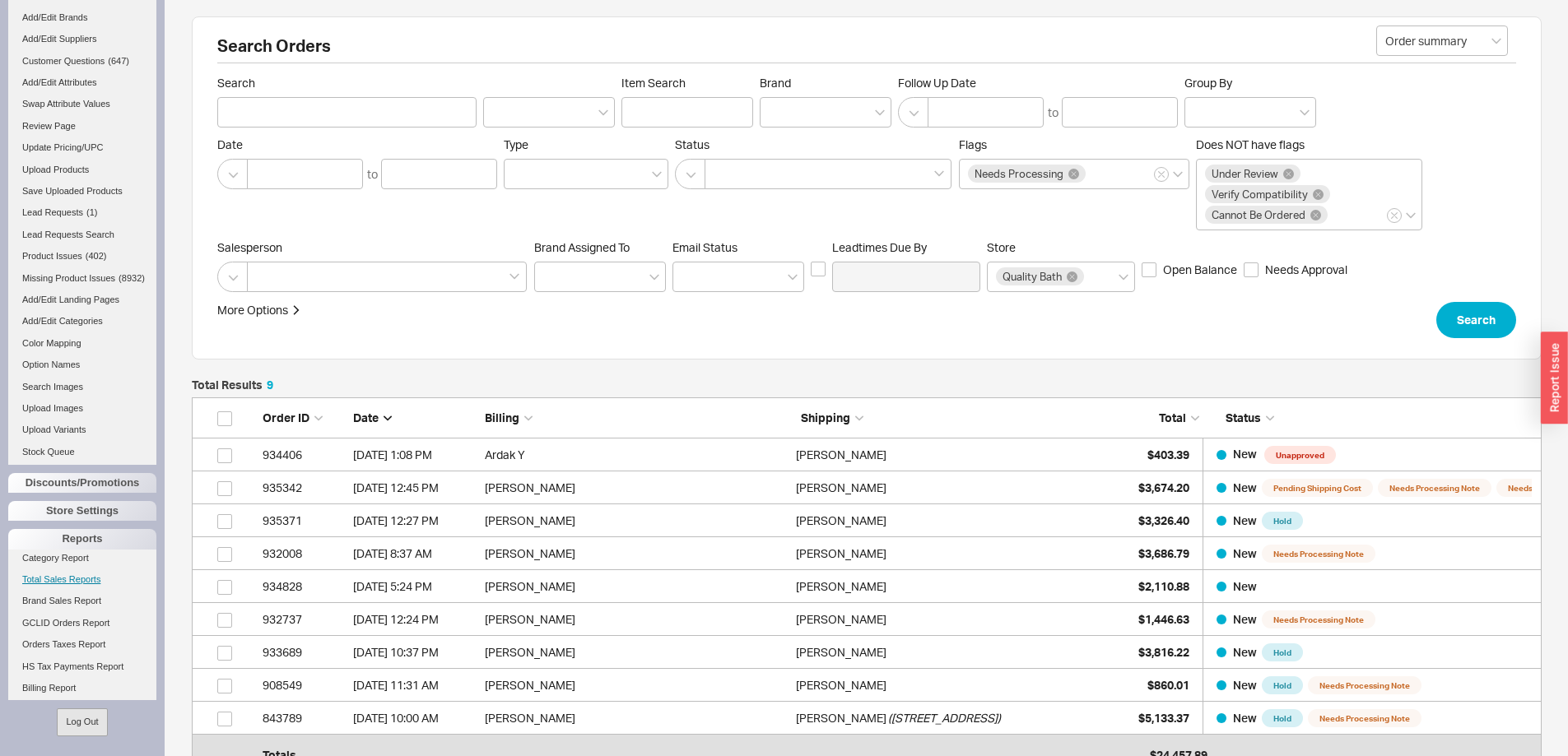
scroll to position [823, 0]
click at [65, 586] on link "Total Sales Reports" at bounding box center [83, 577] width 148 height 17
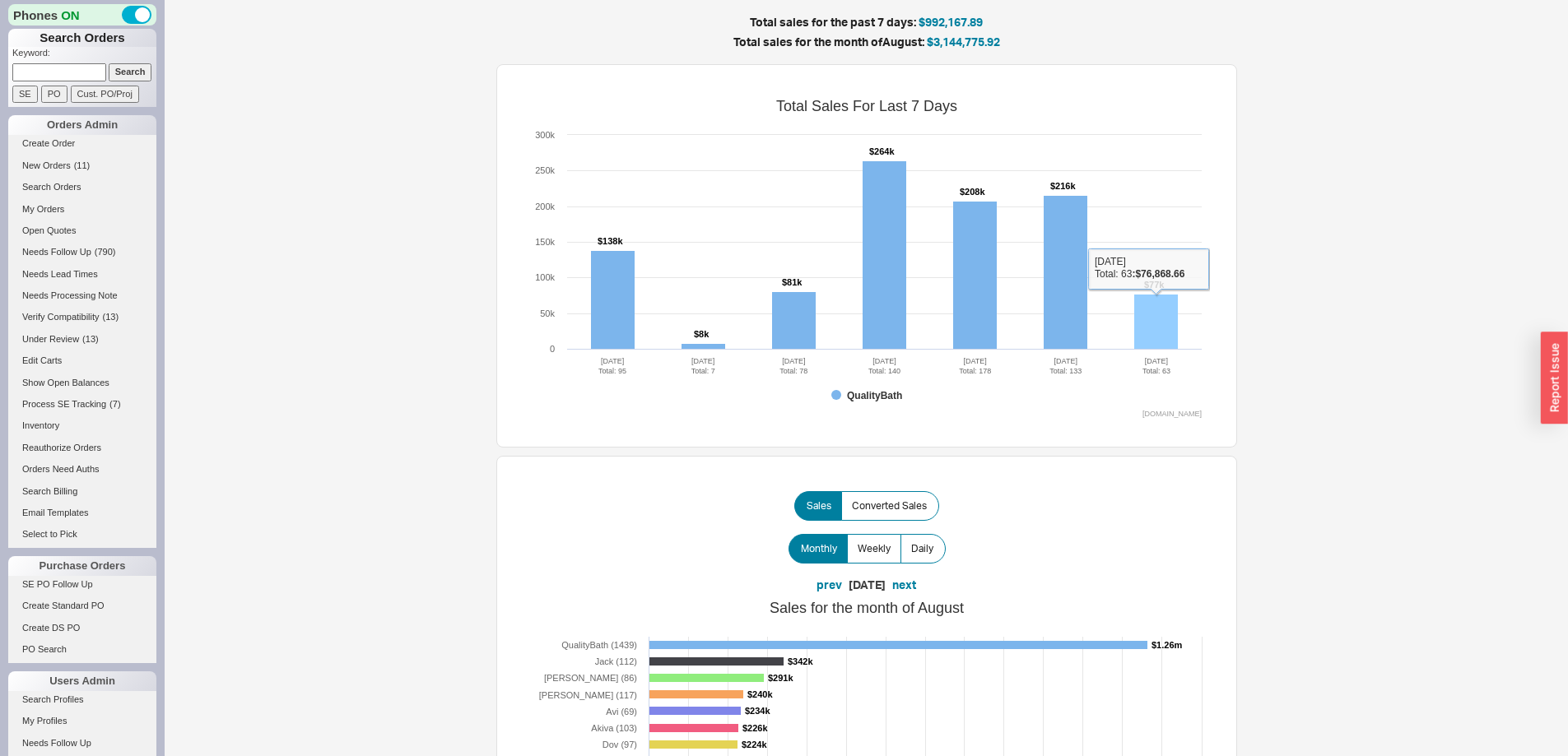
click at [1156, 302] on rect at bounding box center [1155, 321] width 43 height 55
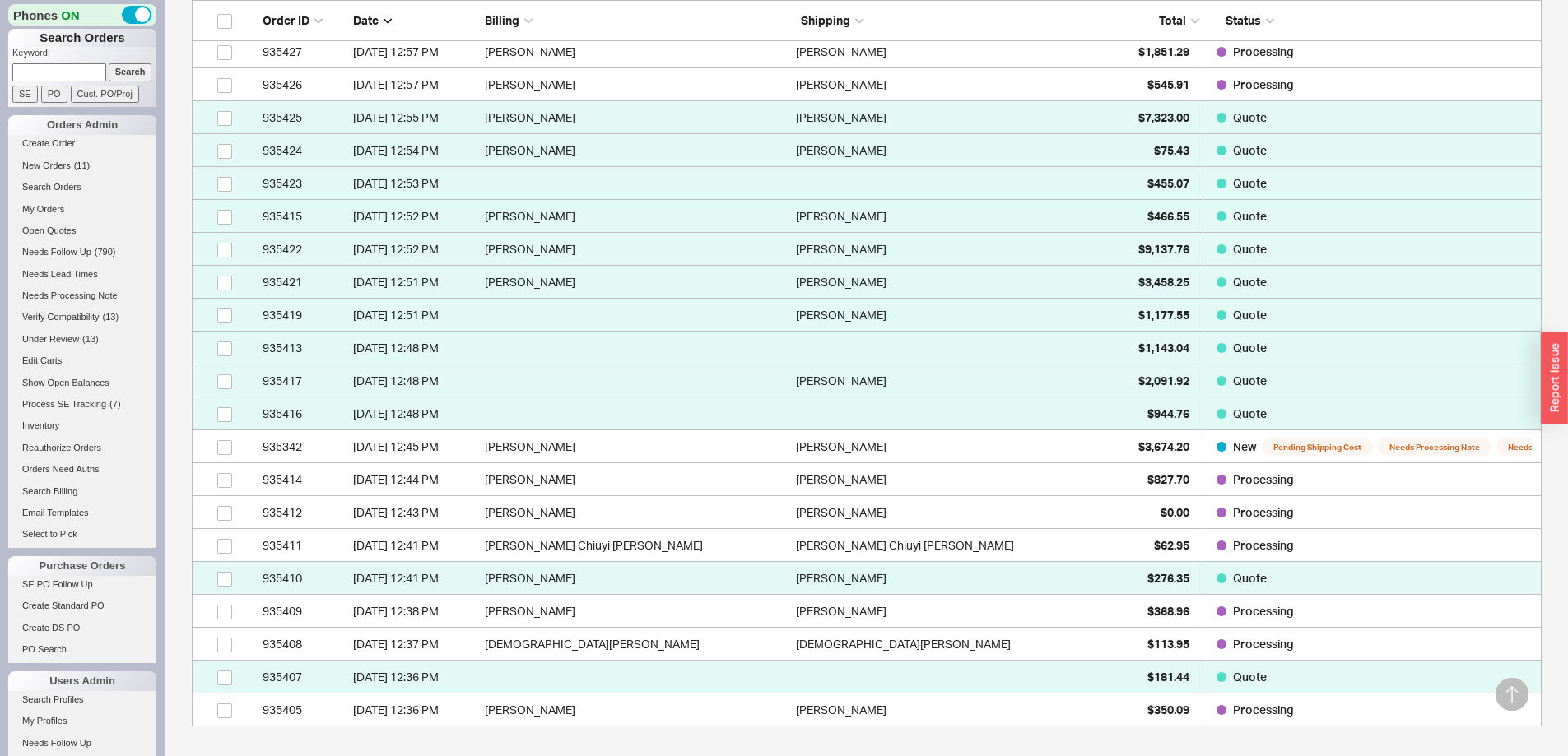
scroll to position [164, 0]
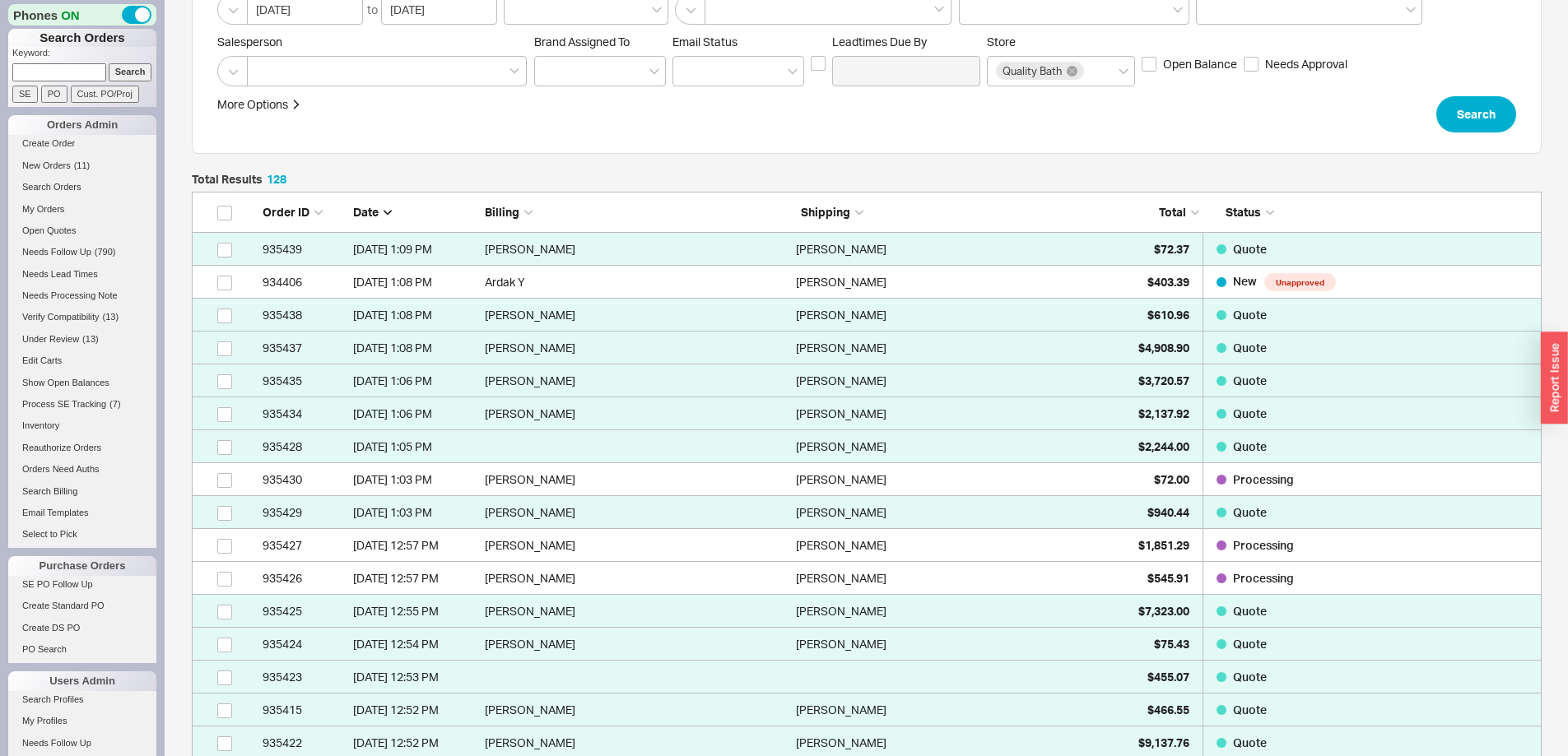
click at [1169, 212] on span "Total" at bounding box center [1172, 212] width 27 height 14
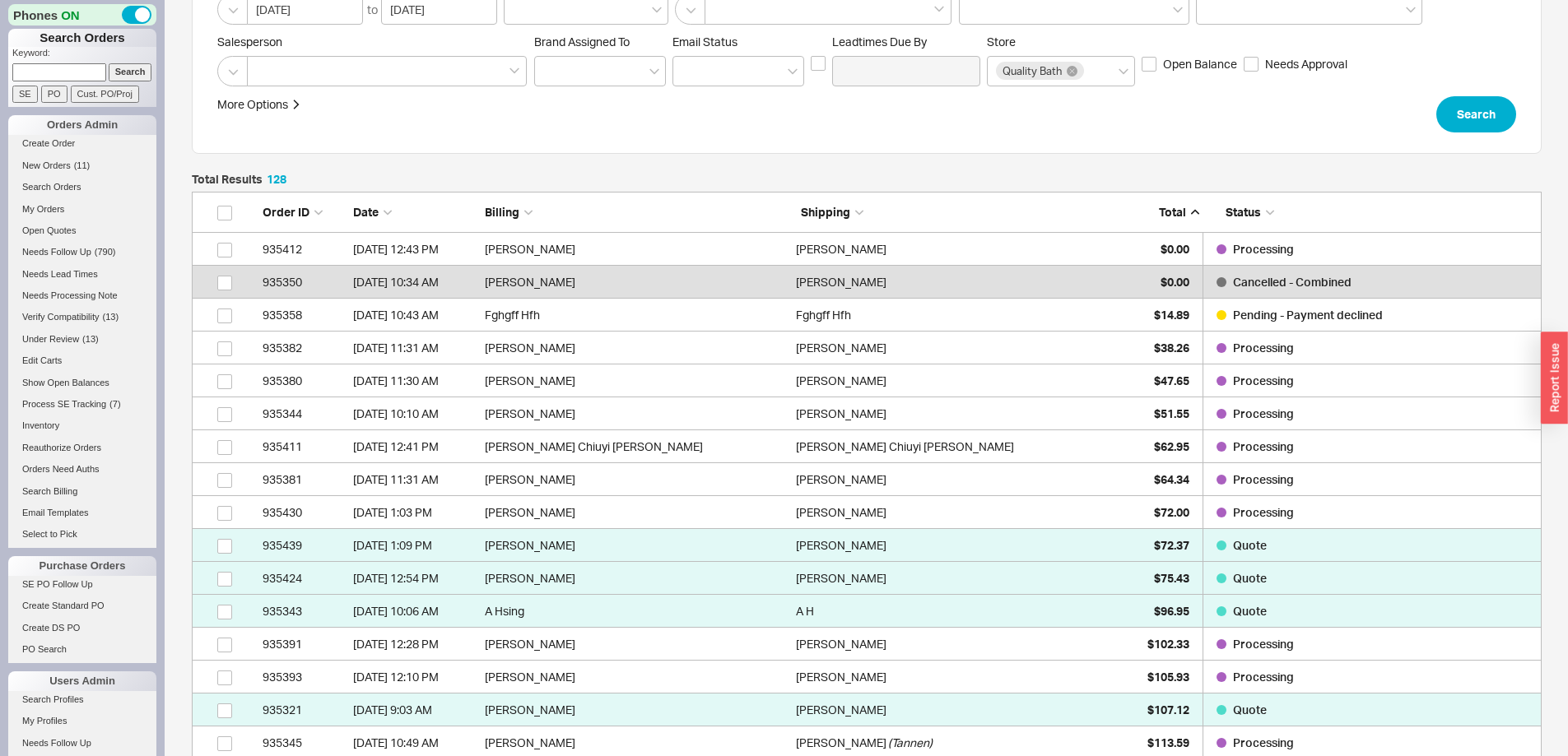
click at [1169, 212] on span "Total" at bounding box center [1172, 212] width 27 height 14
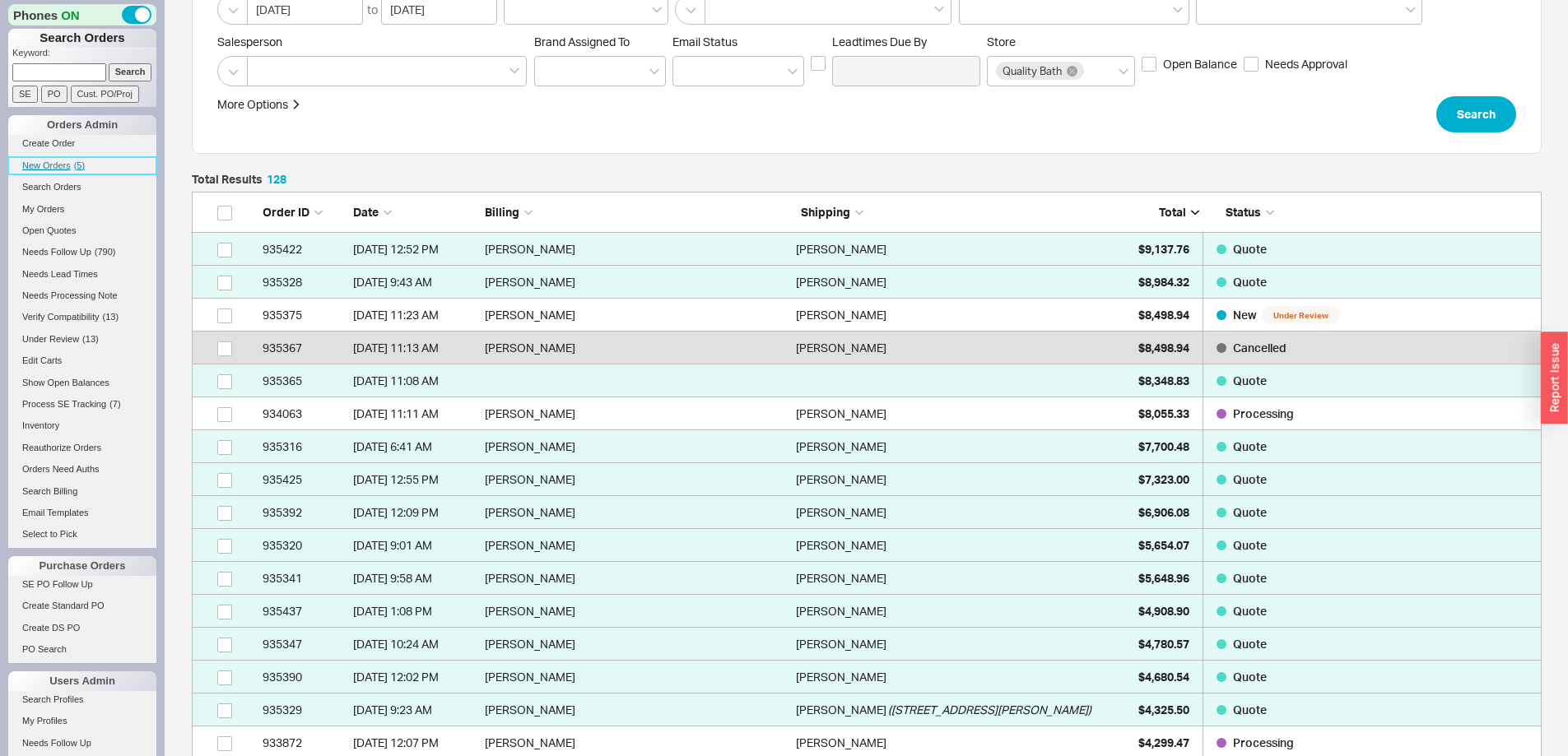
click at [49, 161] on span "New Orders" at bounding box center [46, 166] width 48 height 10
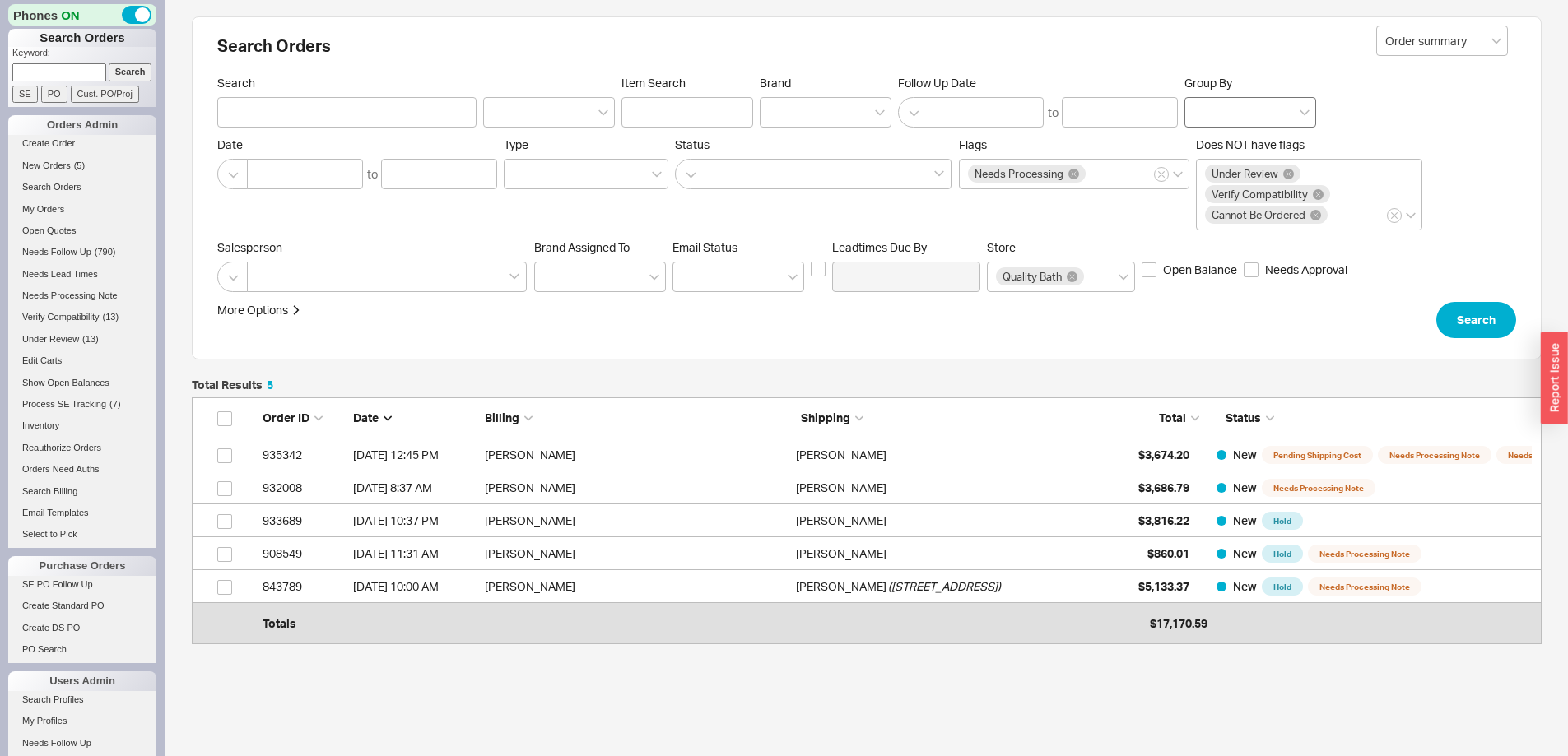
scroll to position [226, 1337]
click at [50, 166] on span "New Orders" at bounding box center [46, 166] width 48 height 10
click at [55, 164] on span "New Orders" at bounding box center [46, 166] width 48 height 10
click at [62, 339] on span "Under Review" at bounding box center [50, 339] width 57 height 10
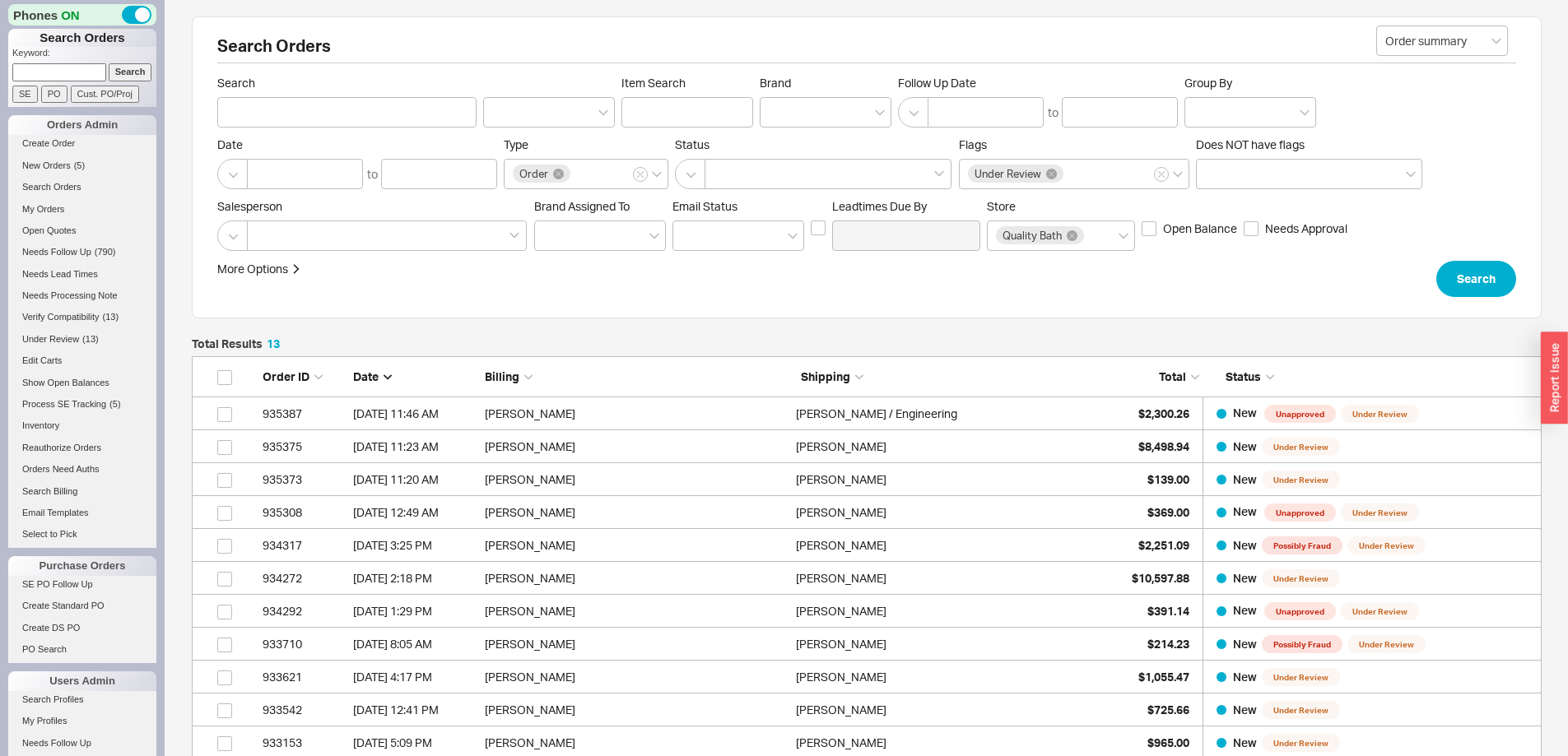
scroll to position [489, 1337]
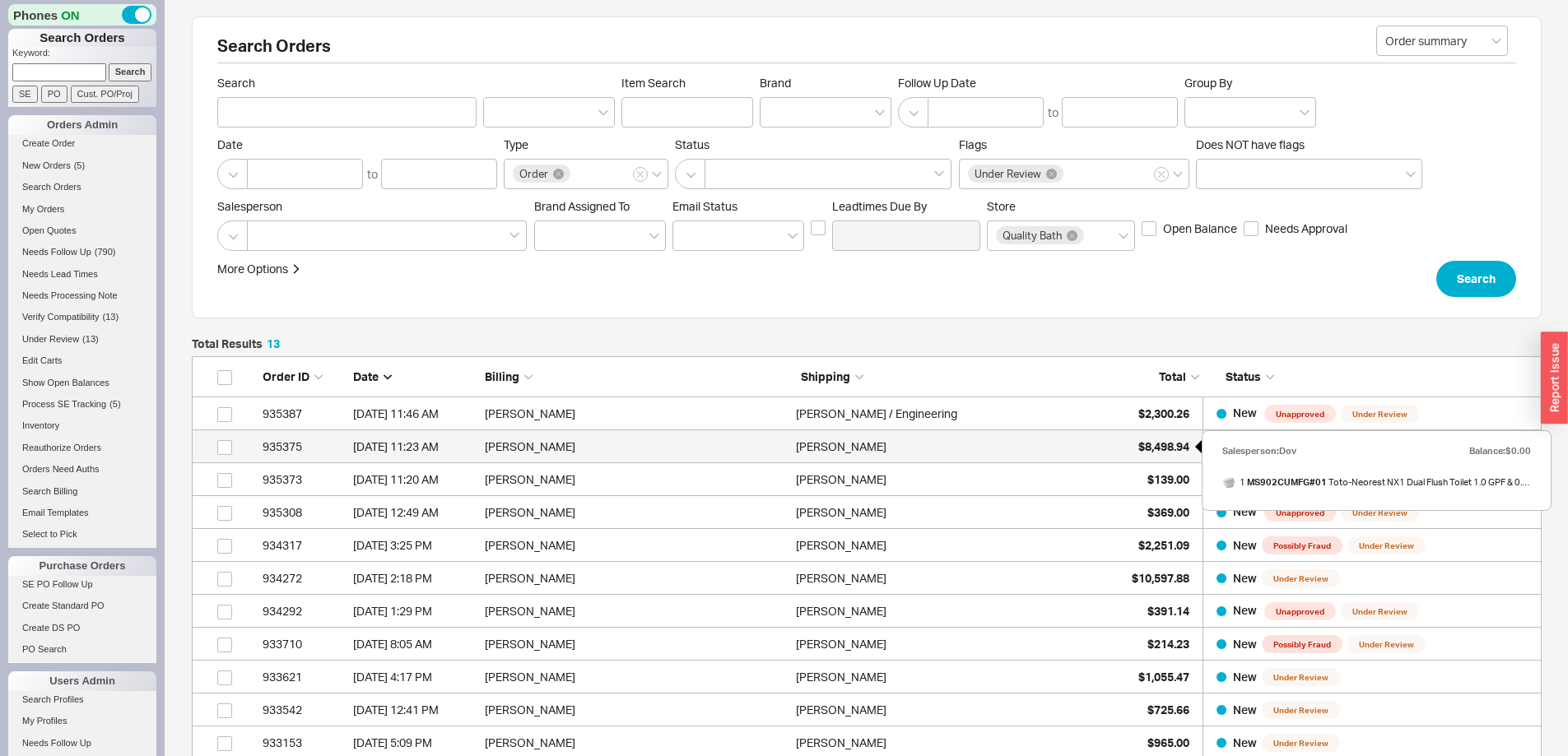
click at [1153, 442] on span "$8,498.94" at bounding box center [1164, 446] width 51 height 14
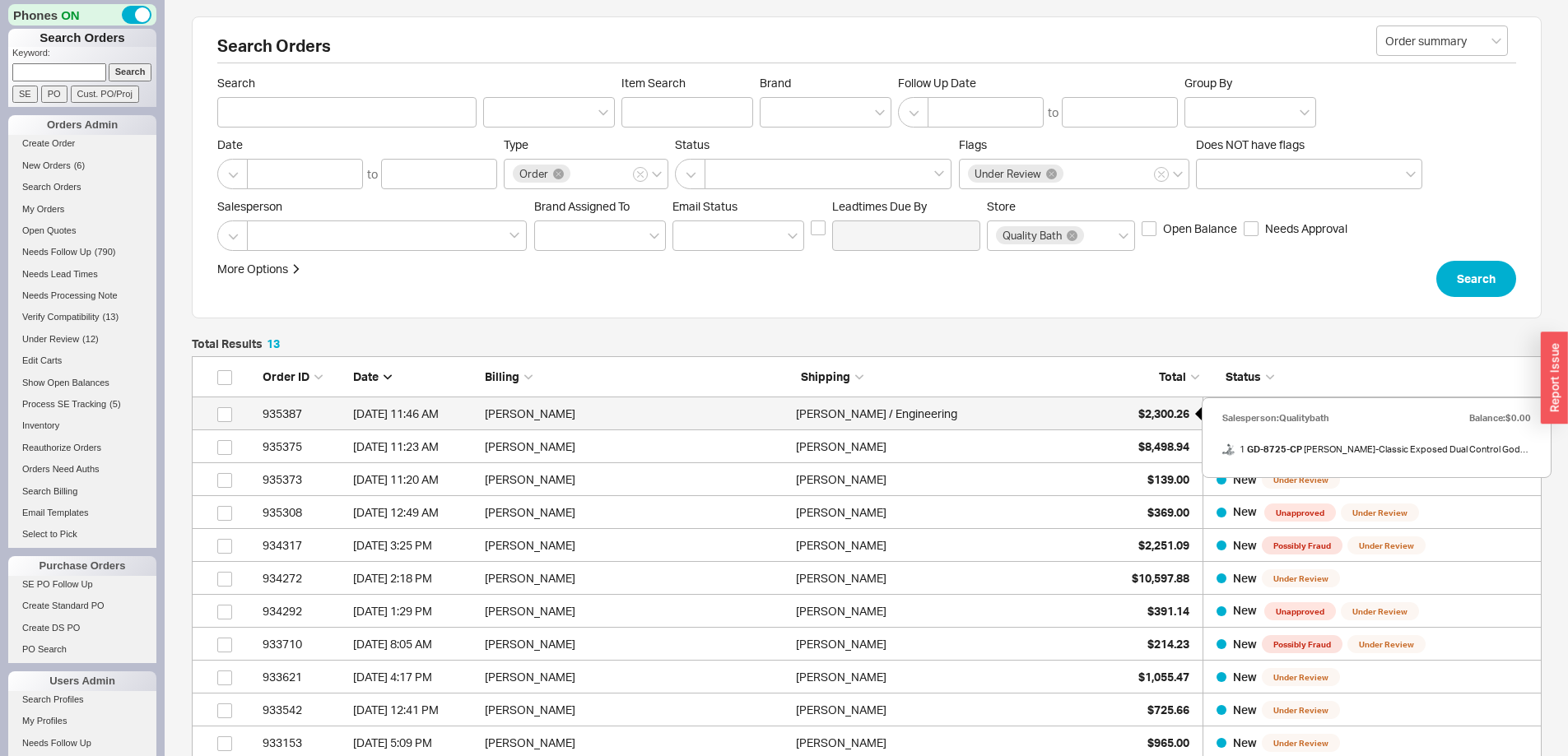
click at [1172, 412] on span "$2,300.26" at bounding box center [1164, 413] width 51 height 14
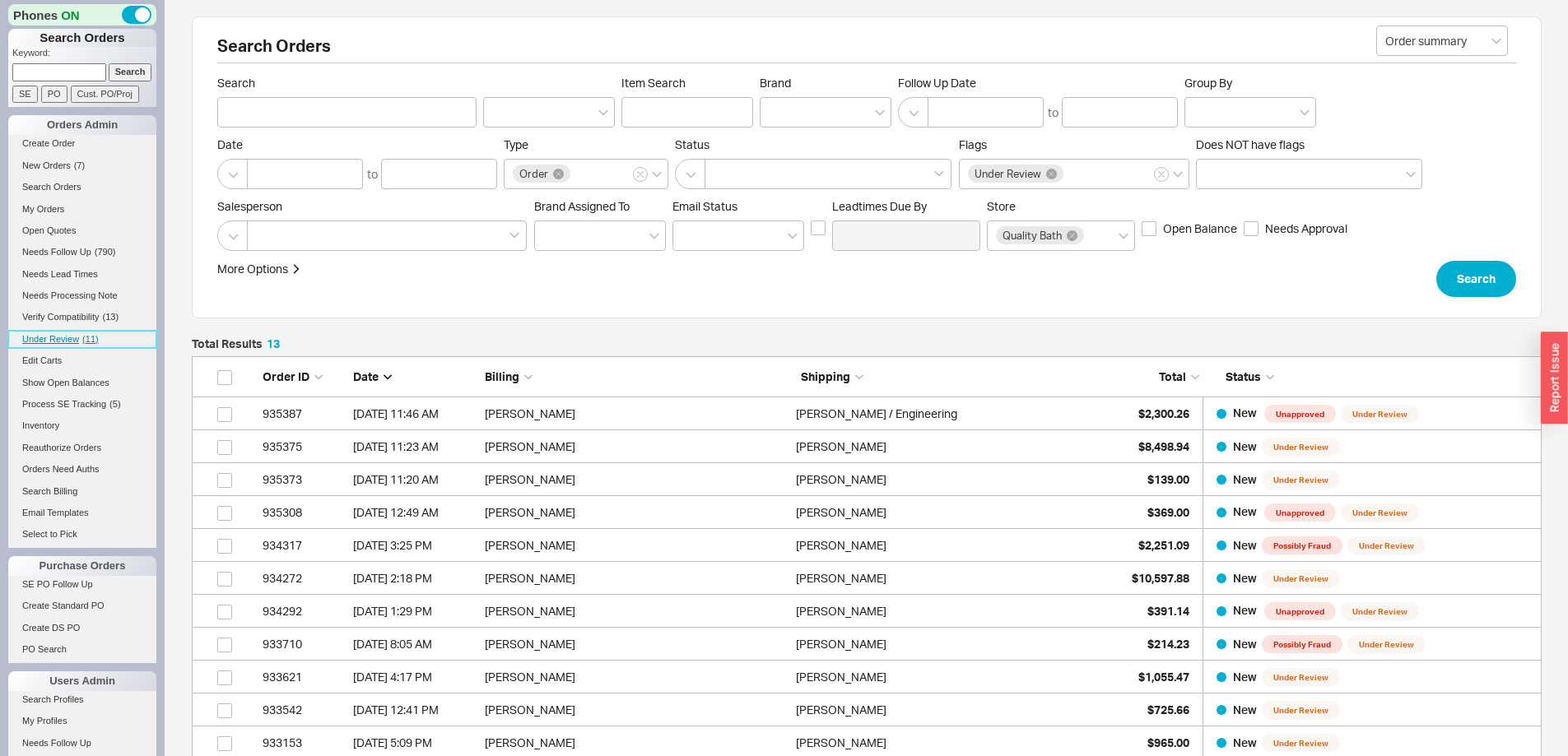
click at [62, 331] on link "Under Review ( 11 )" at bounding box center [83, 339] width 148 height 17
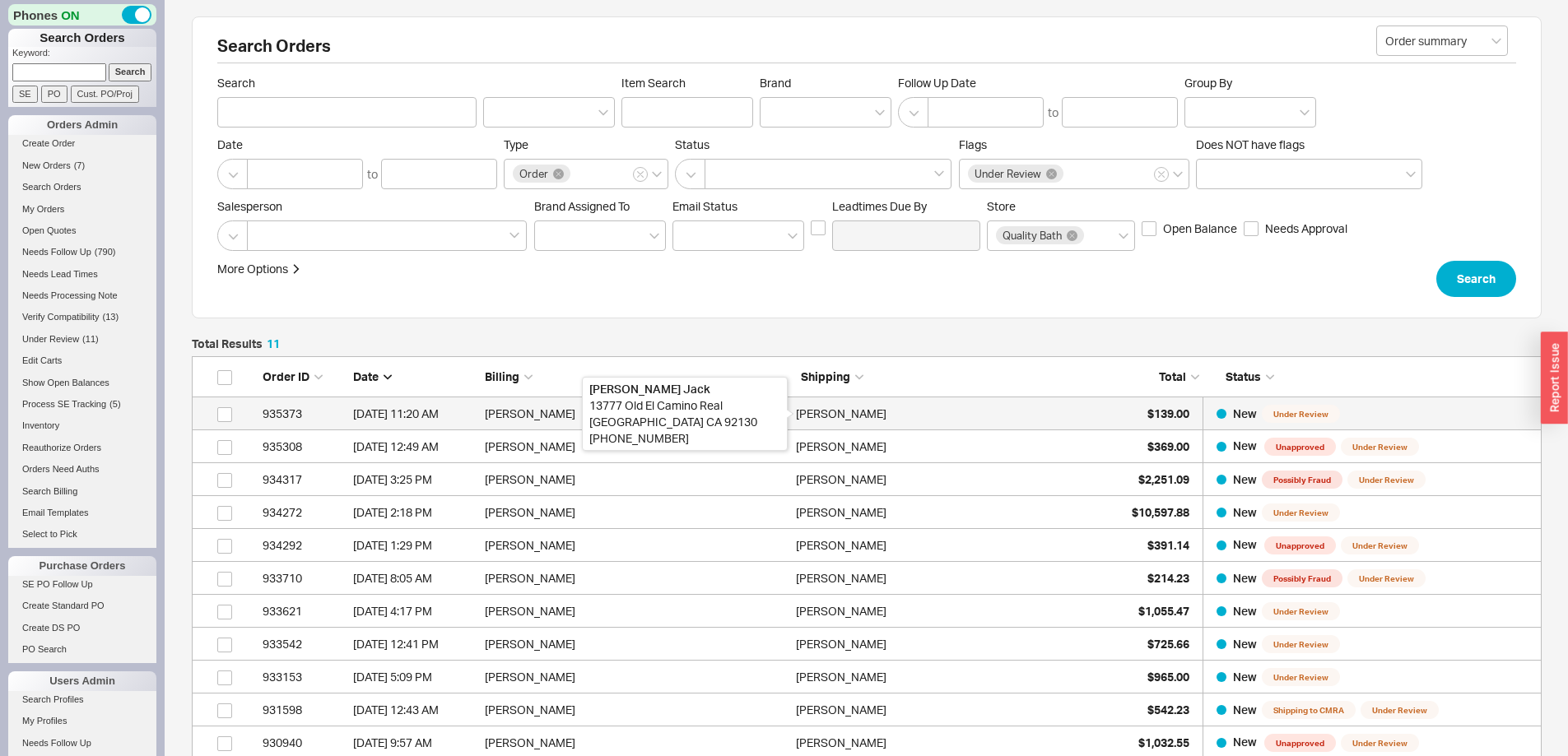
scroll to position [82, 0]
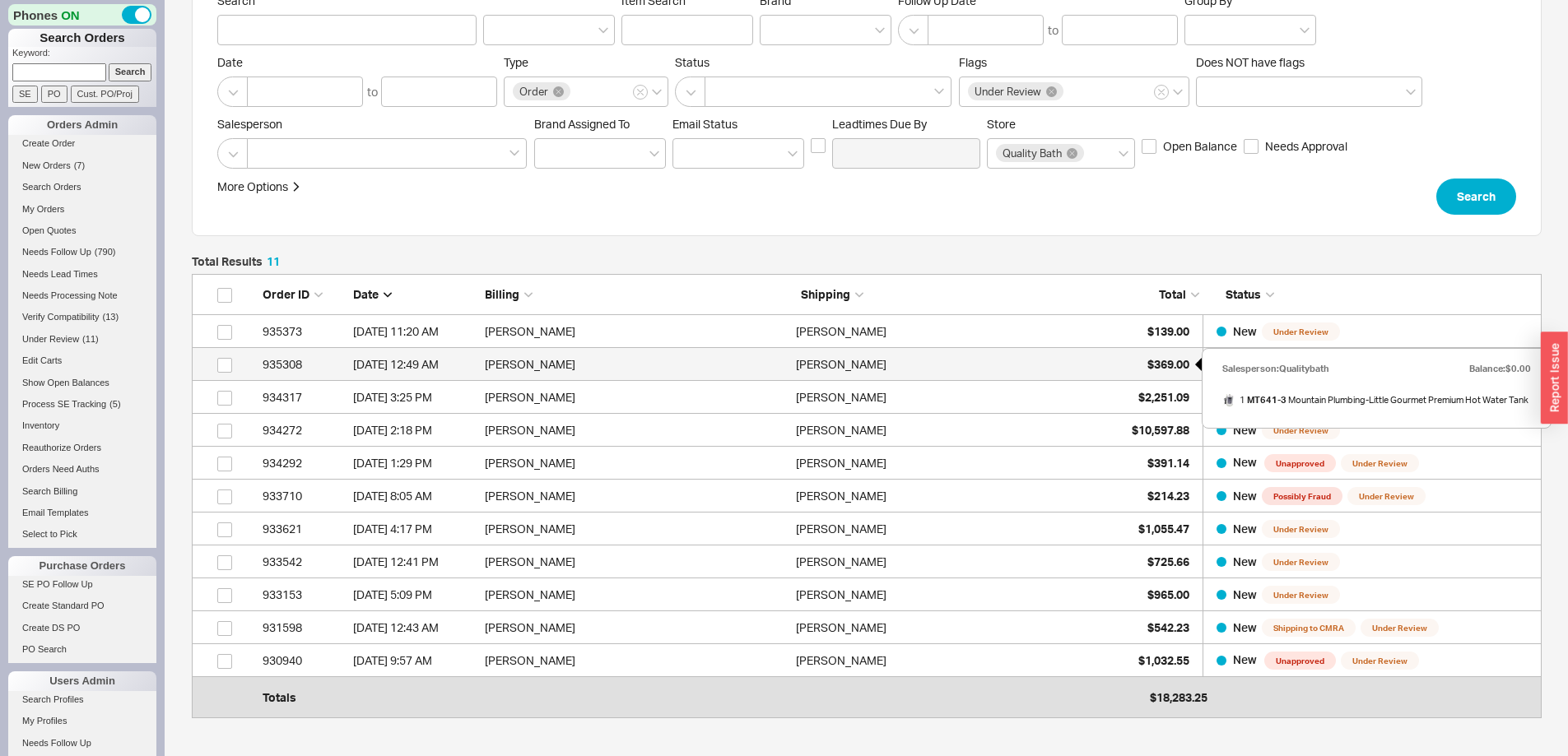
click at [1165, 360] on span "$369.00" at bounding box center [1167, 364] width 42 height 14
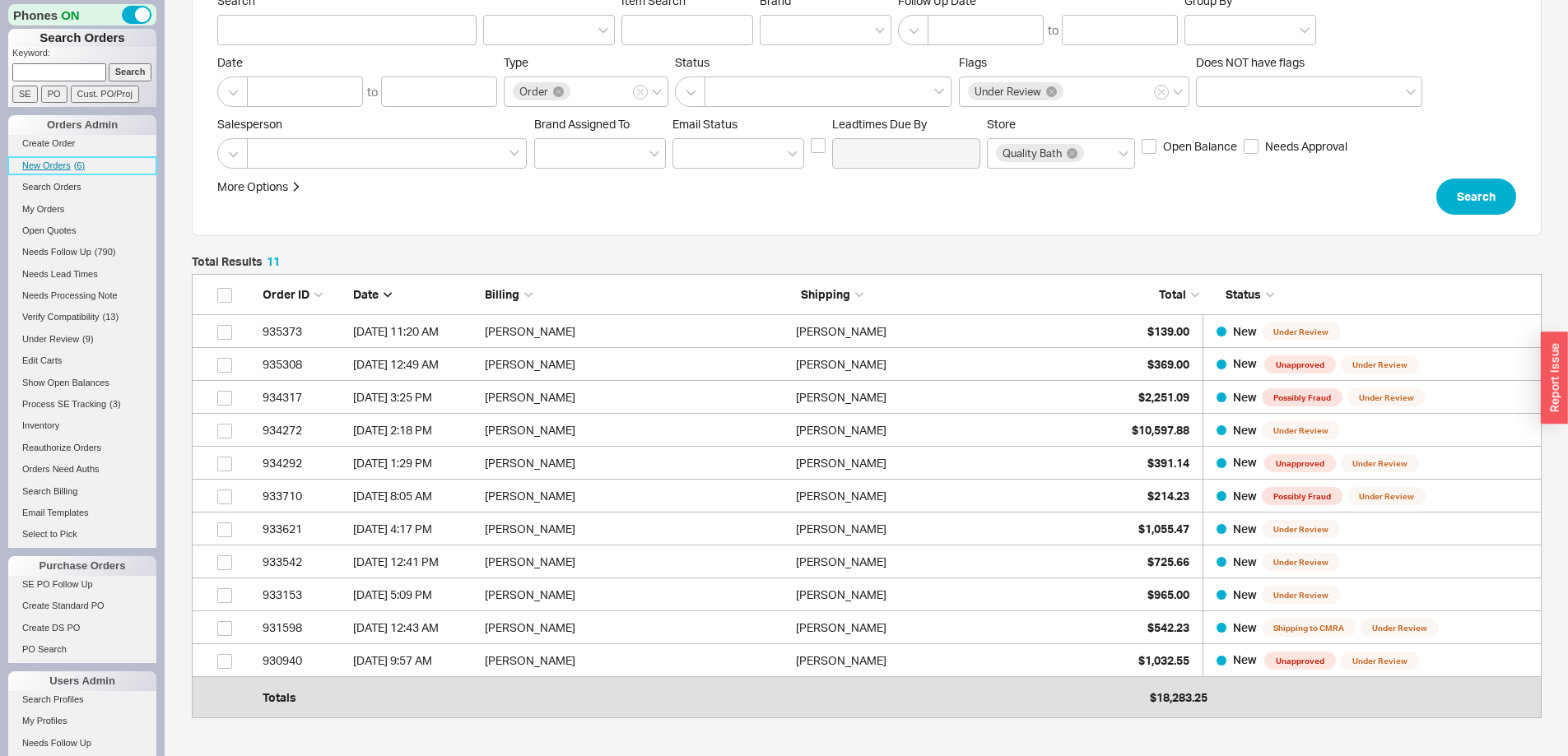
click at [48, 163] on span "New Orders" at bounding box center [46, 166] width 48 height 10
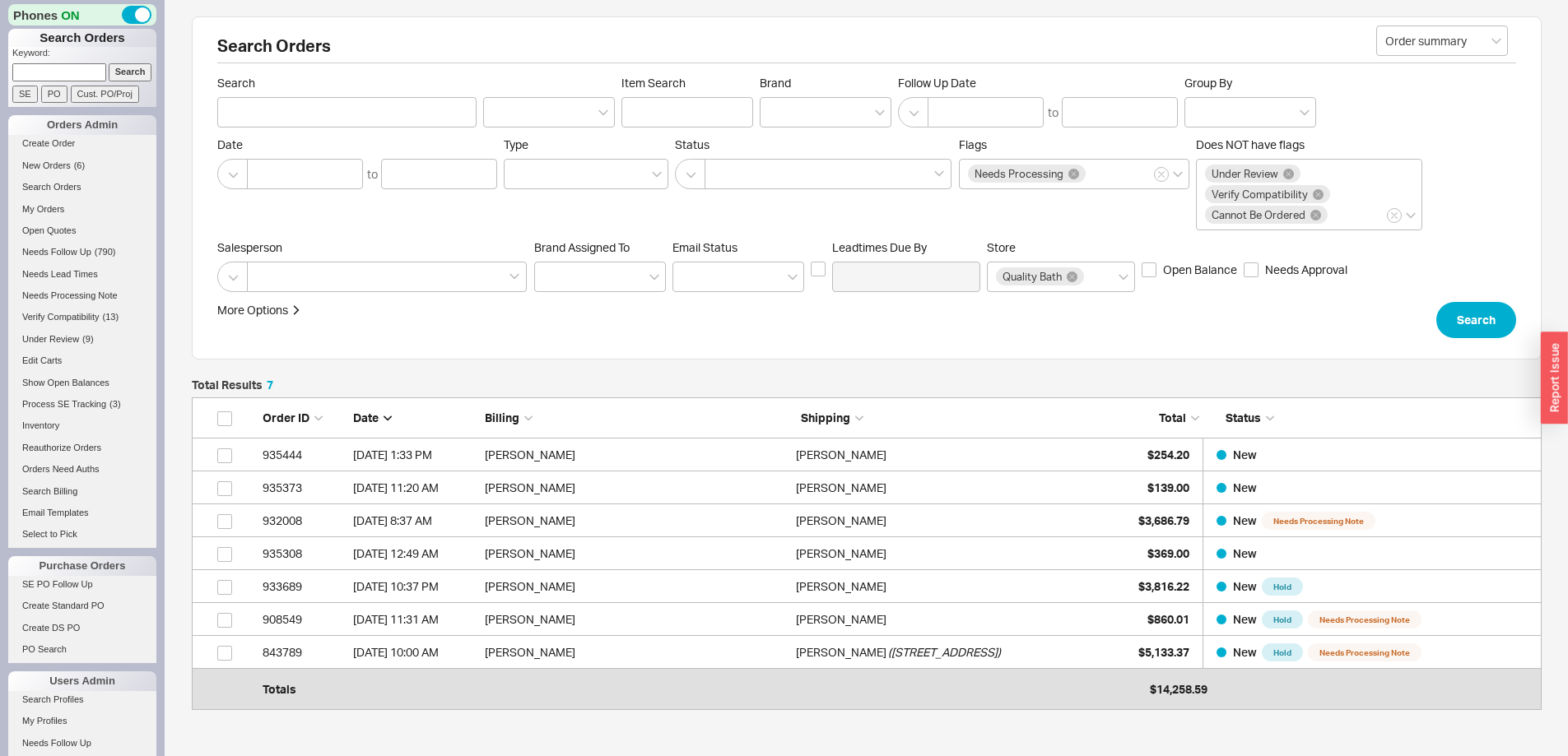
scroll to position [292, 1337]
click at [46, 162] on span "New Orders" at bounding box center [46, 166] width 48 height 10
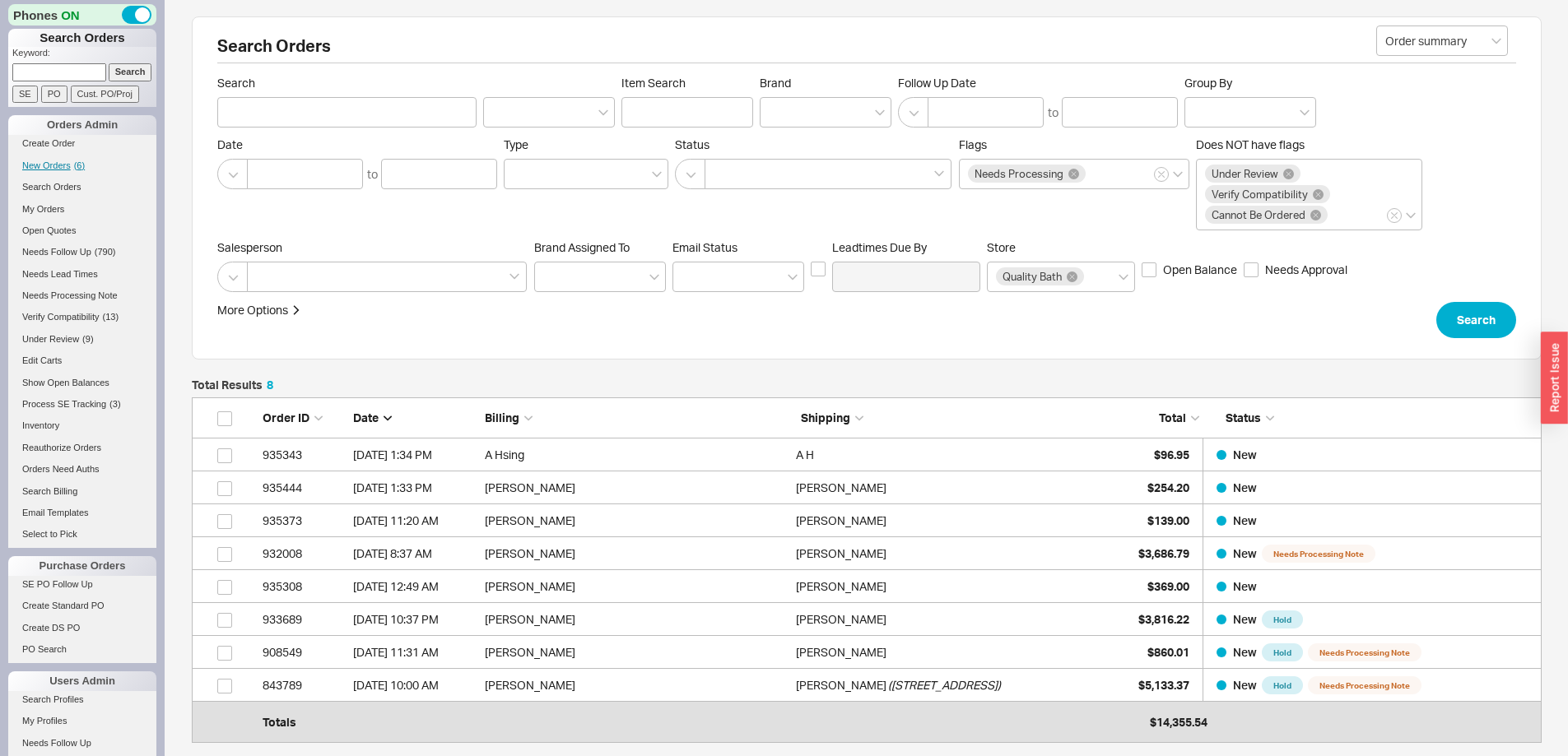
scroll to position [325, 1337]
click at [46, 70] on input at bounding box center [60, 71] width 94 height 17
type input "878934"
click at [109, 63] on input "Search" at bounding box center [130, 71] width 43 height 17
type input "878934"
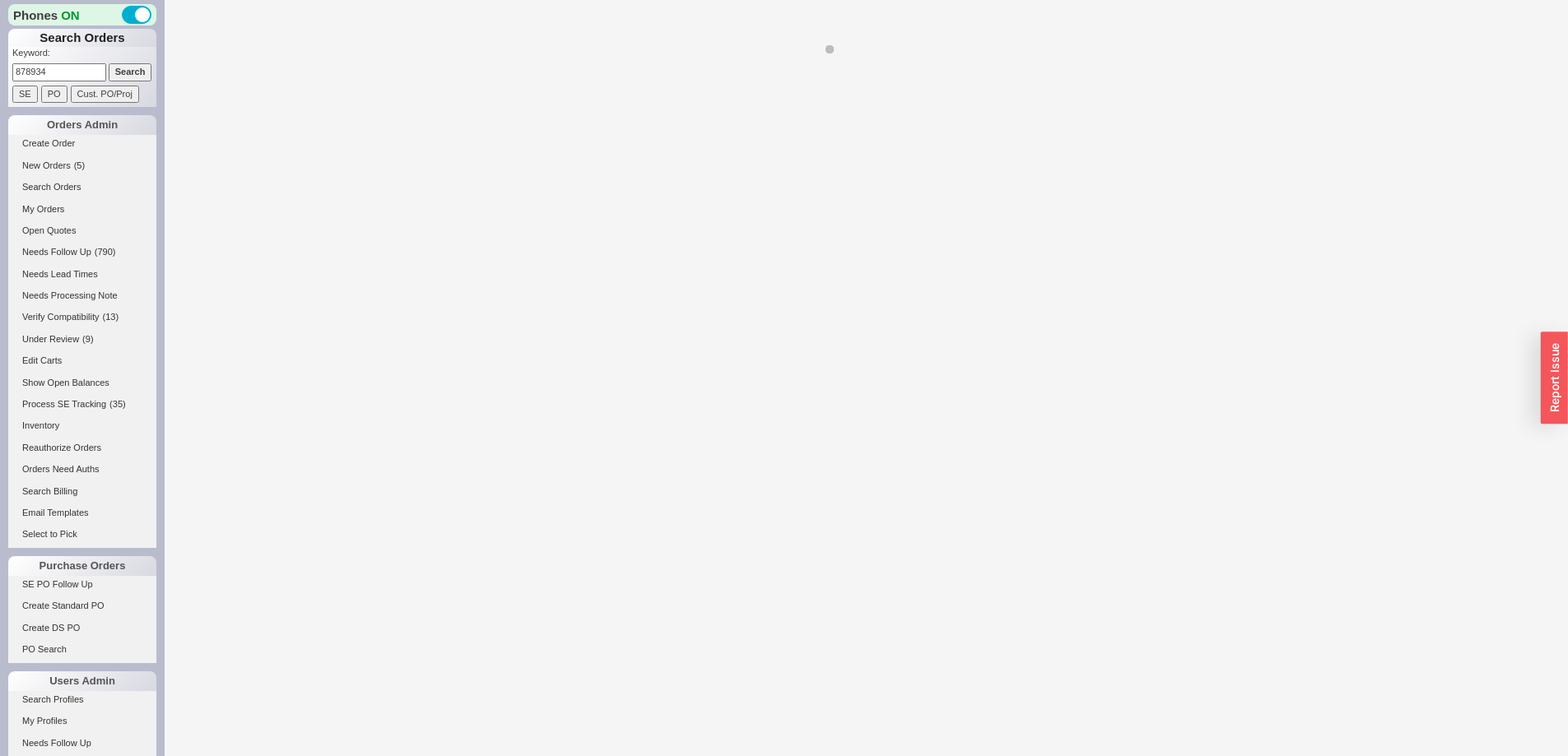
select select "LOW"
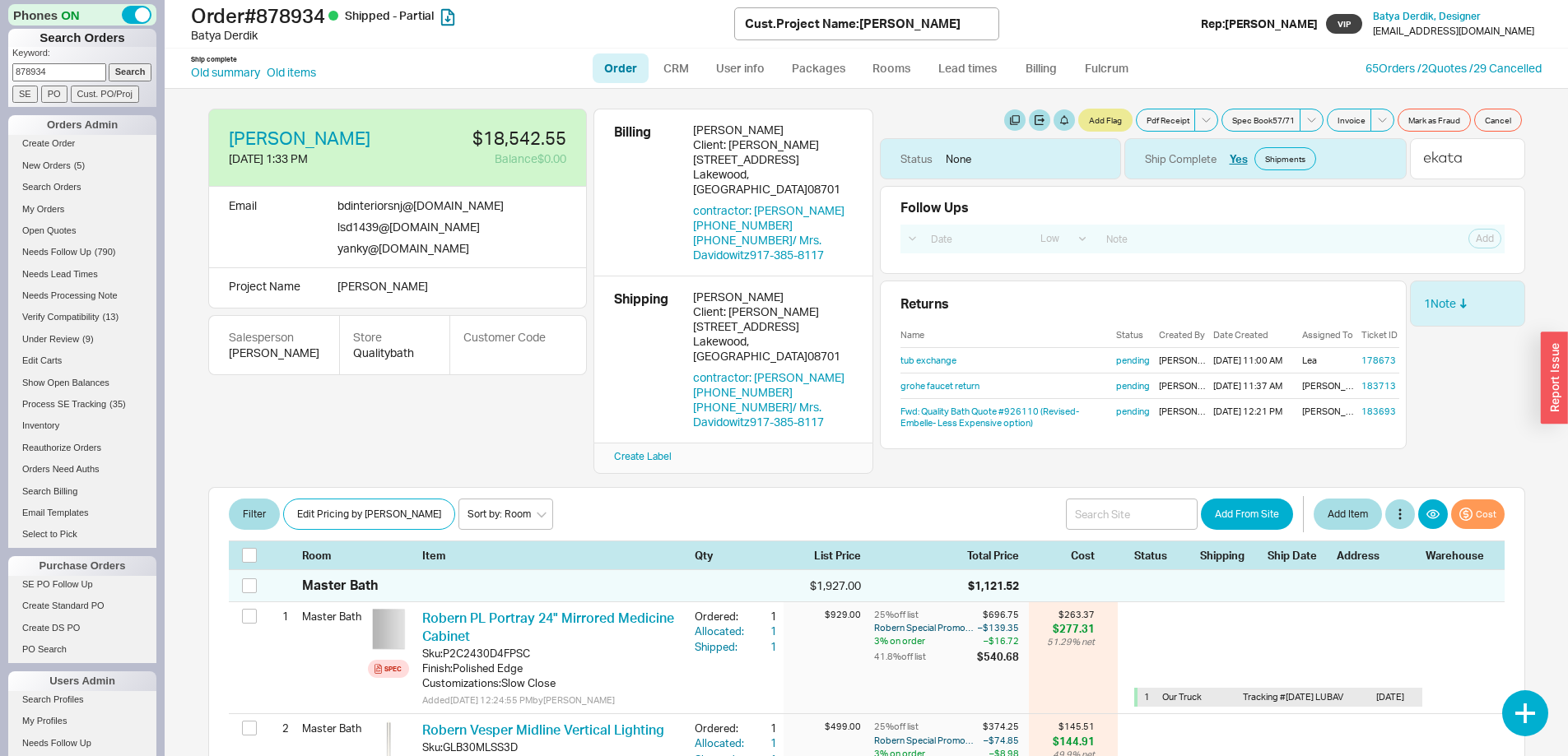
drag, startPoint x: 77, startPoint y: 75, endPoint x: 0, endPoint y: 68, distance: 77.3
click at [0, 68] on div "Phones ON Search Orders Keyword: 878934 Search SE PO Cust. PO/Proj Orders Admin…" at bounding box center [82, 378] width 164 height 756
type input "927309"
click at [117, 66] on input "Search" at bounding box center [130, 71] width 43 height 17
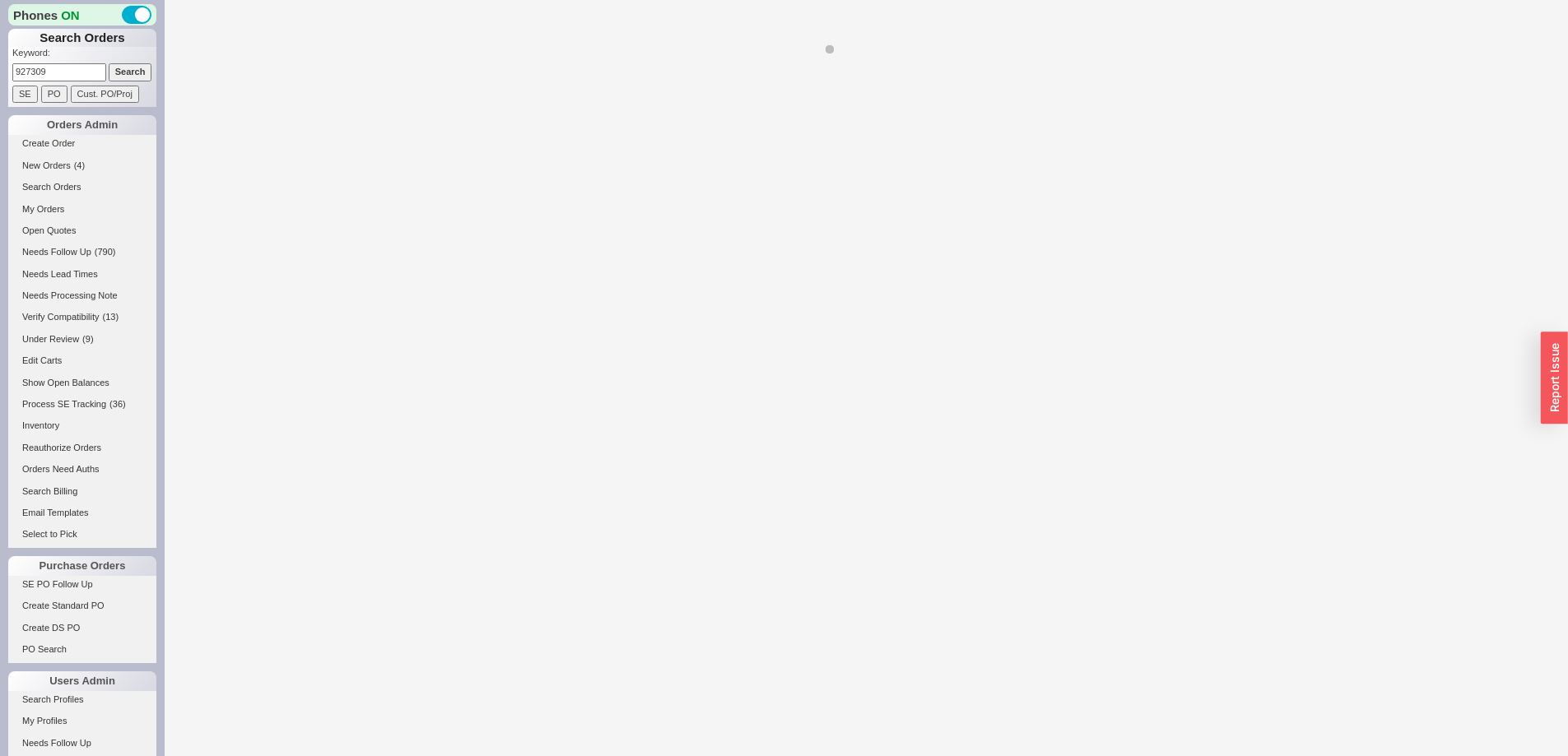
select select "LOW"
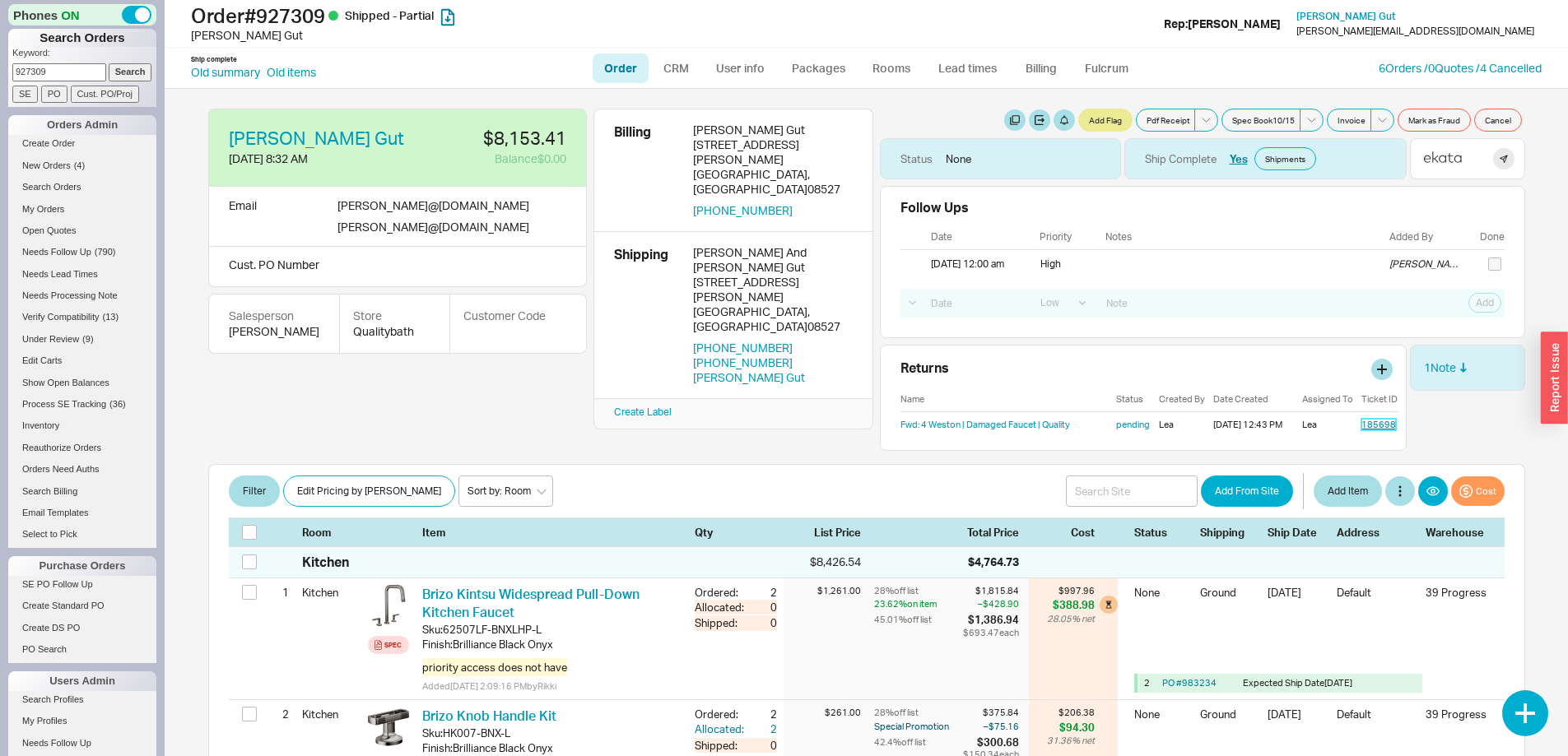
click at [1362, 420] on link "185698" at bounding box center [1378, 424] width 35 height 12
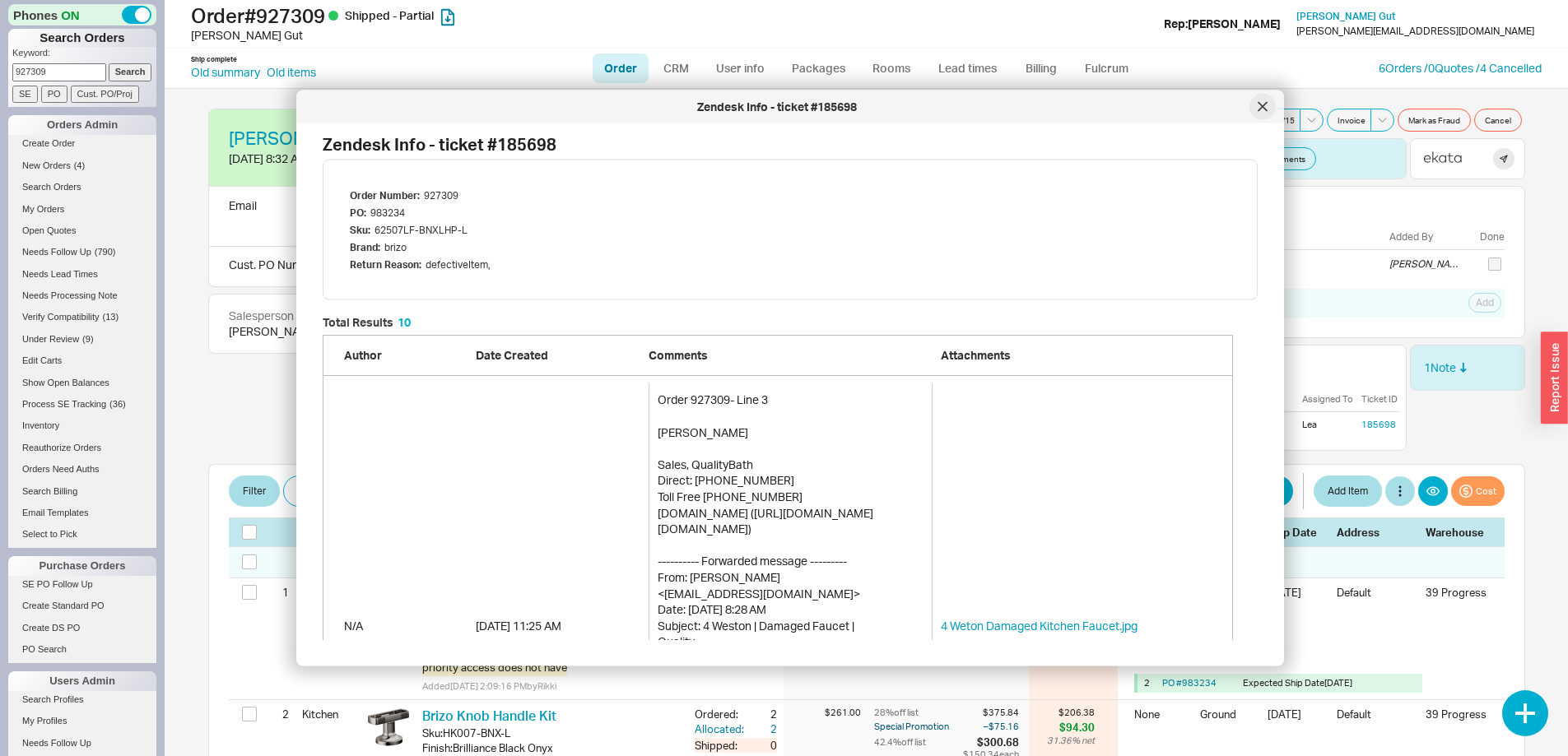
click at [1264, 108] on icon at bounding box center [1263, 106] width 9 height 9
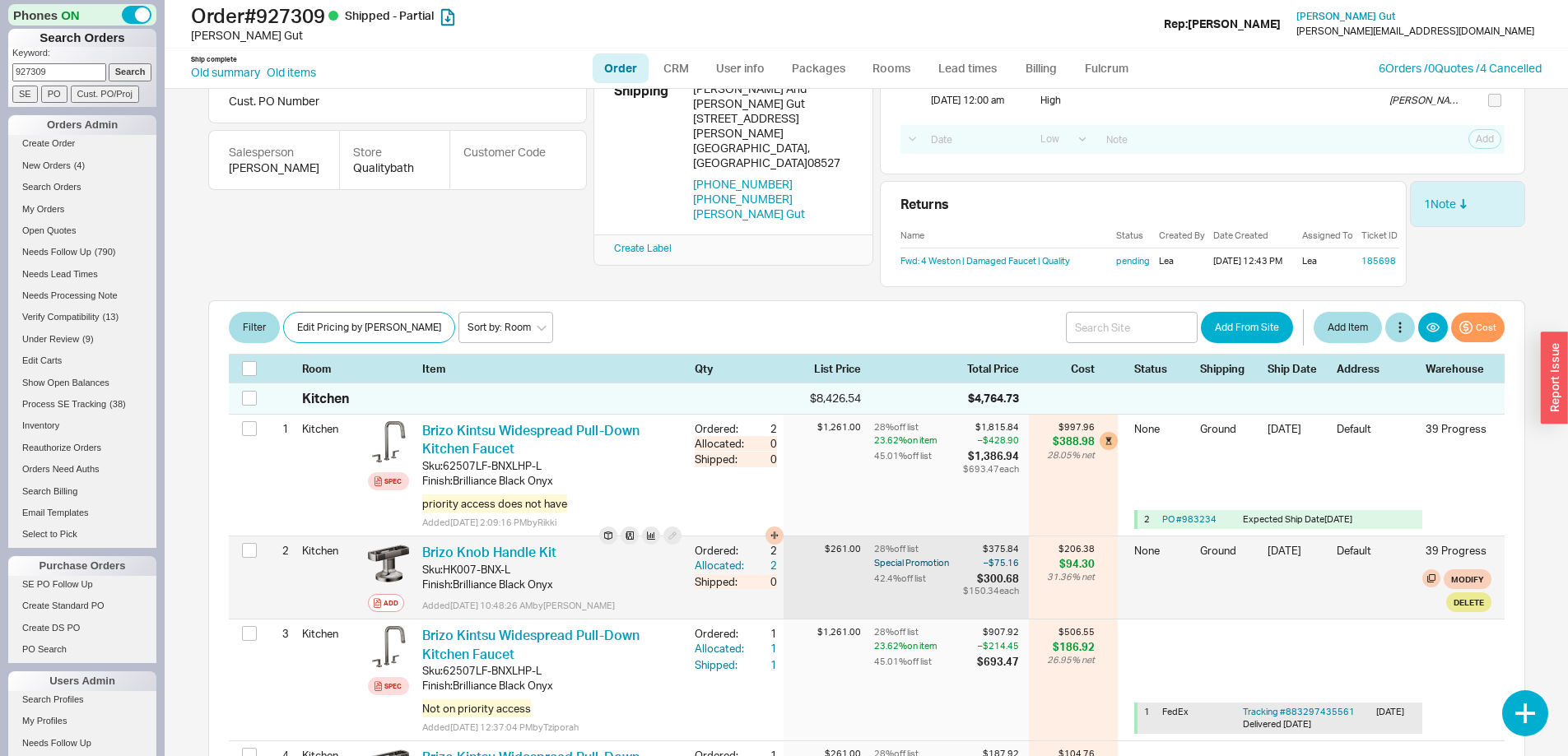
scroll to position [164, 0]
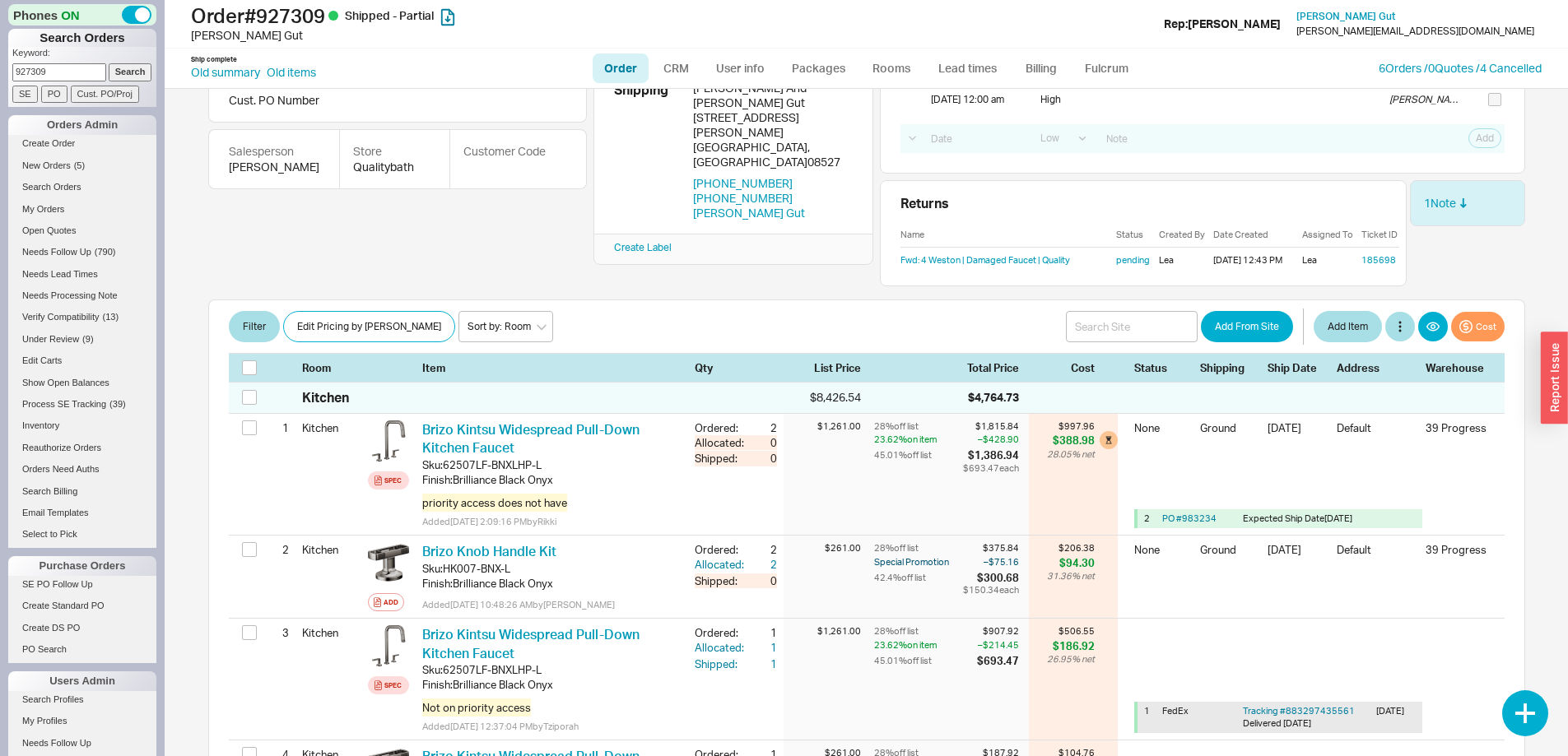
drag, startPoint x: 60, startPoint y: 69, endPoint x: 0, endPoint y: 60, distance: 60.7
click at [0, 60] on div "Phones ON Search Orders Keyword: 927309 Search SE PO Cust. PO/Proj Orders Admin…" at bounding box center [82, 378] width 164 height 756
type input "878934"
click at [109, 63] on input "Search" at bounding box center [130, 71] width 43 height 17
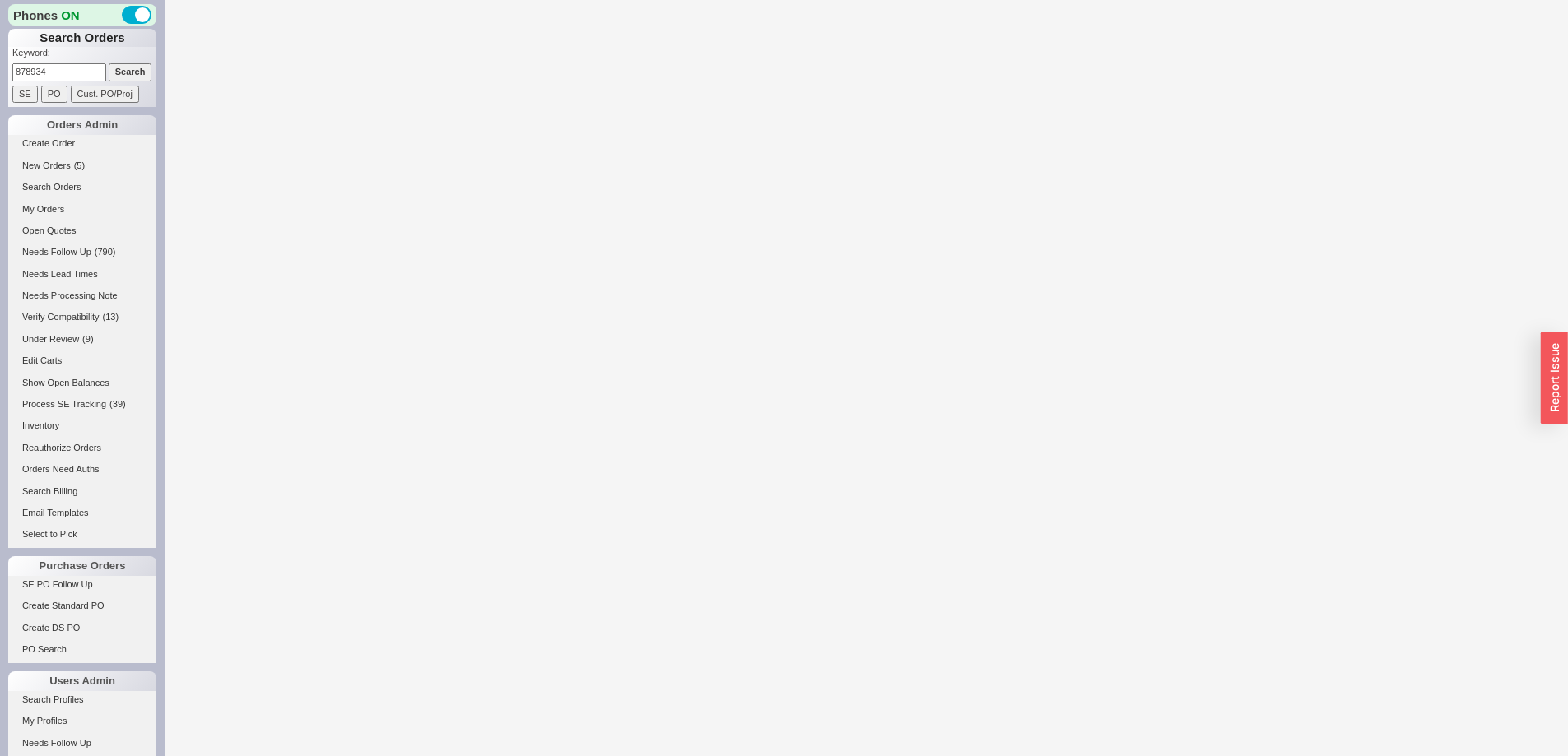
select select "LOW"
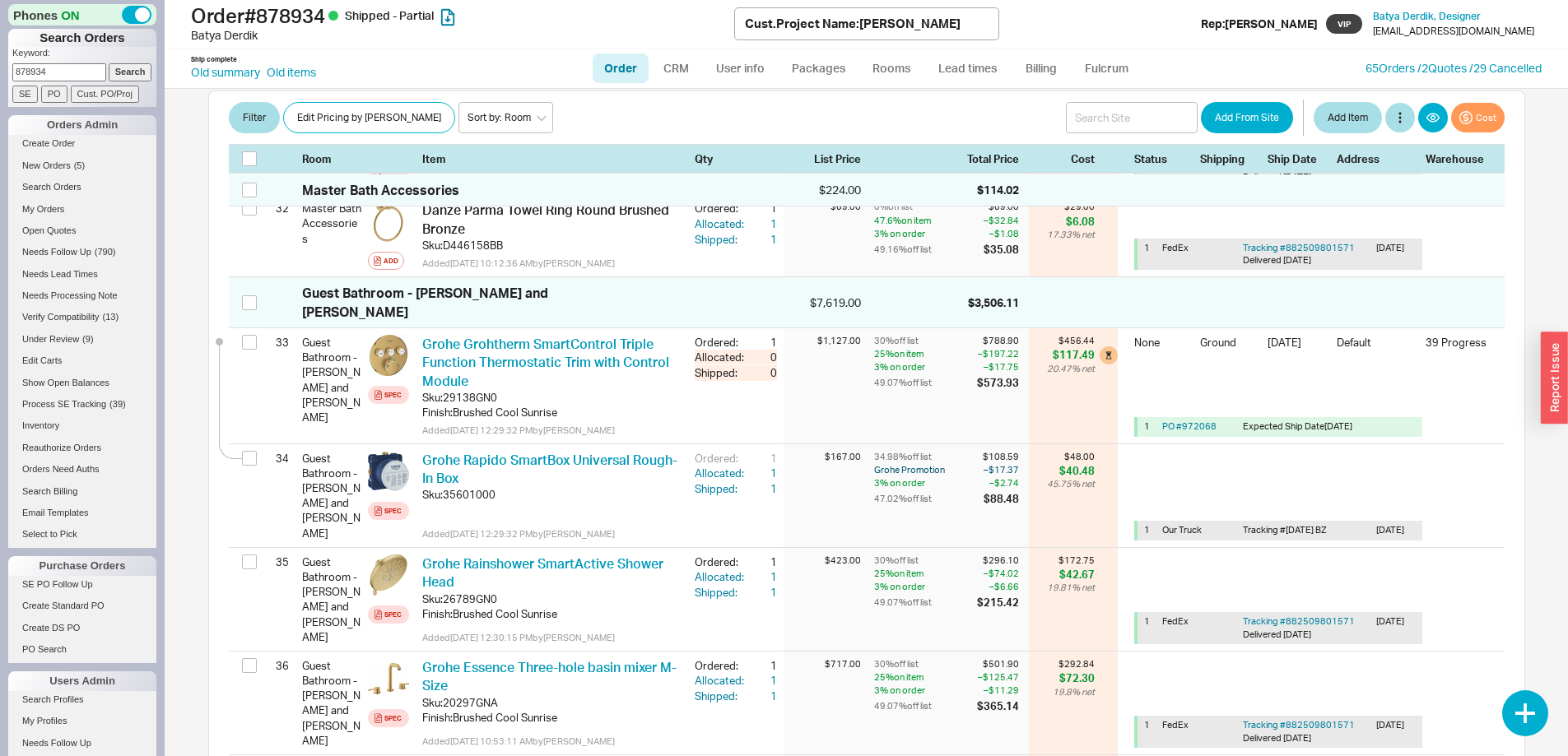
scroll to position [3454, 0]
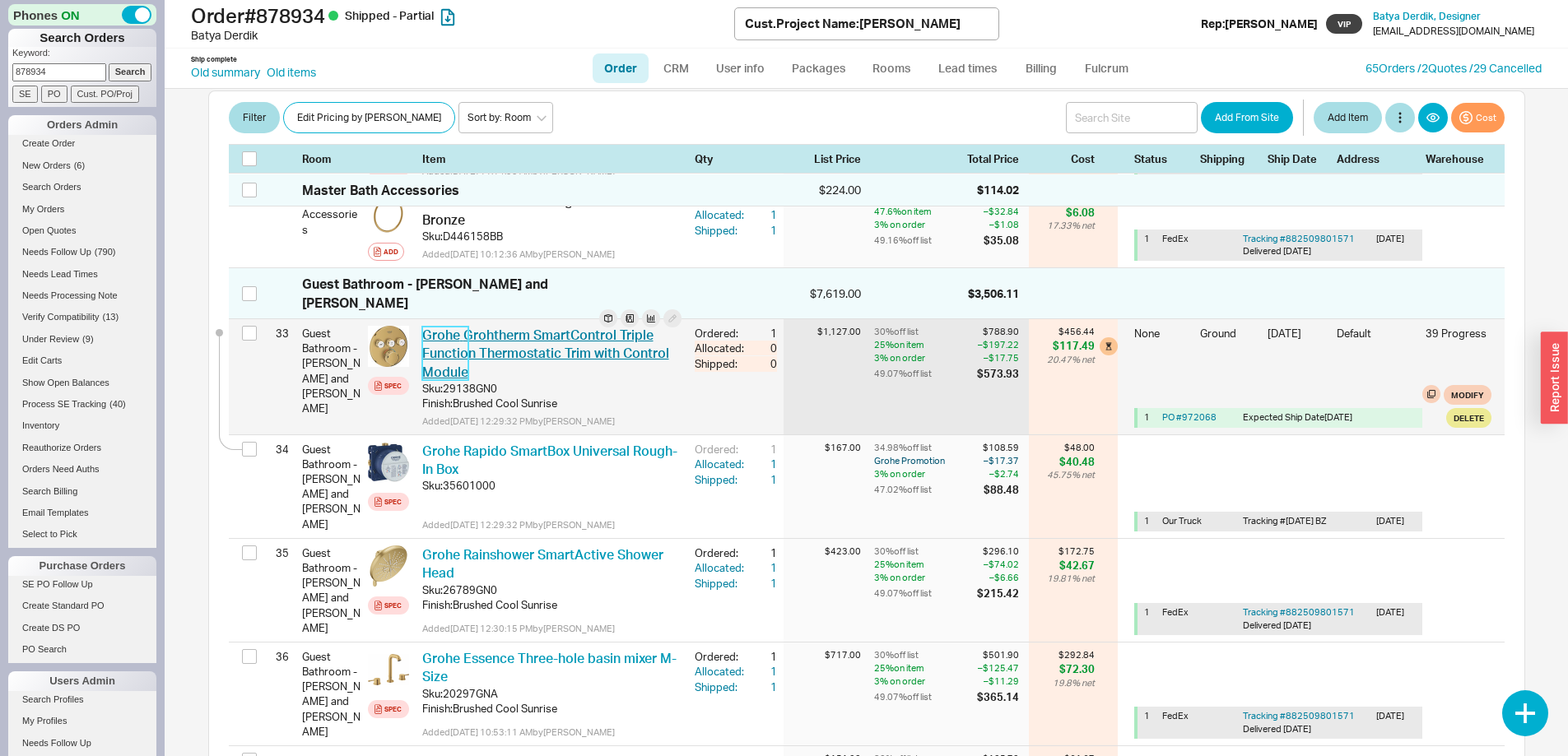
click at [541, 327] on link "Grohe Grohtherm SmartControl Triple Function Thermostatic Trim with Control Mod…" at bounding box center [545, 353] width 247 height 54
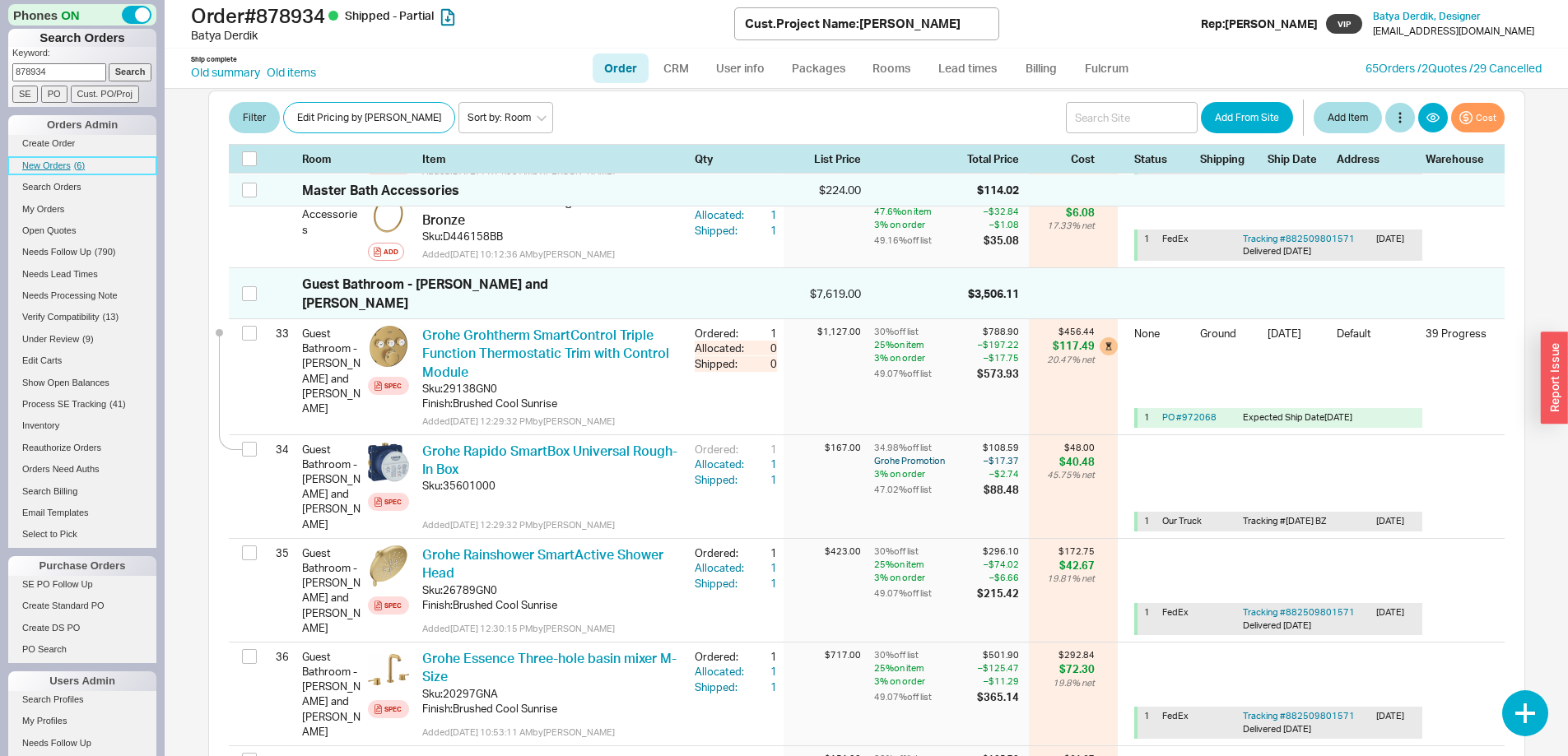
click at [49, 164] on span "New Orders" at bounding box center [46, 166] width 48 height 10
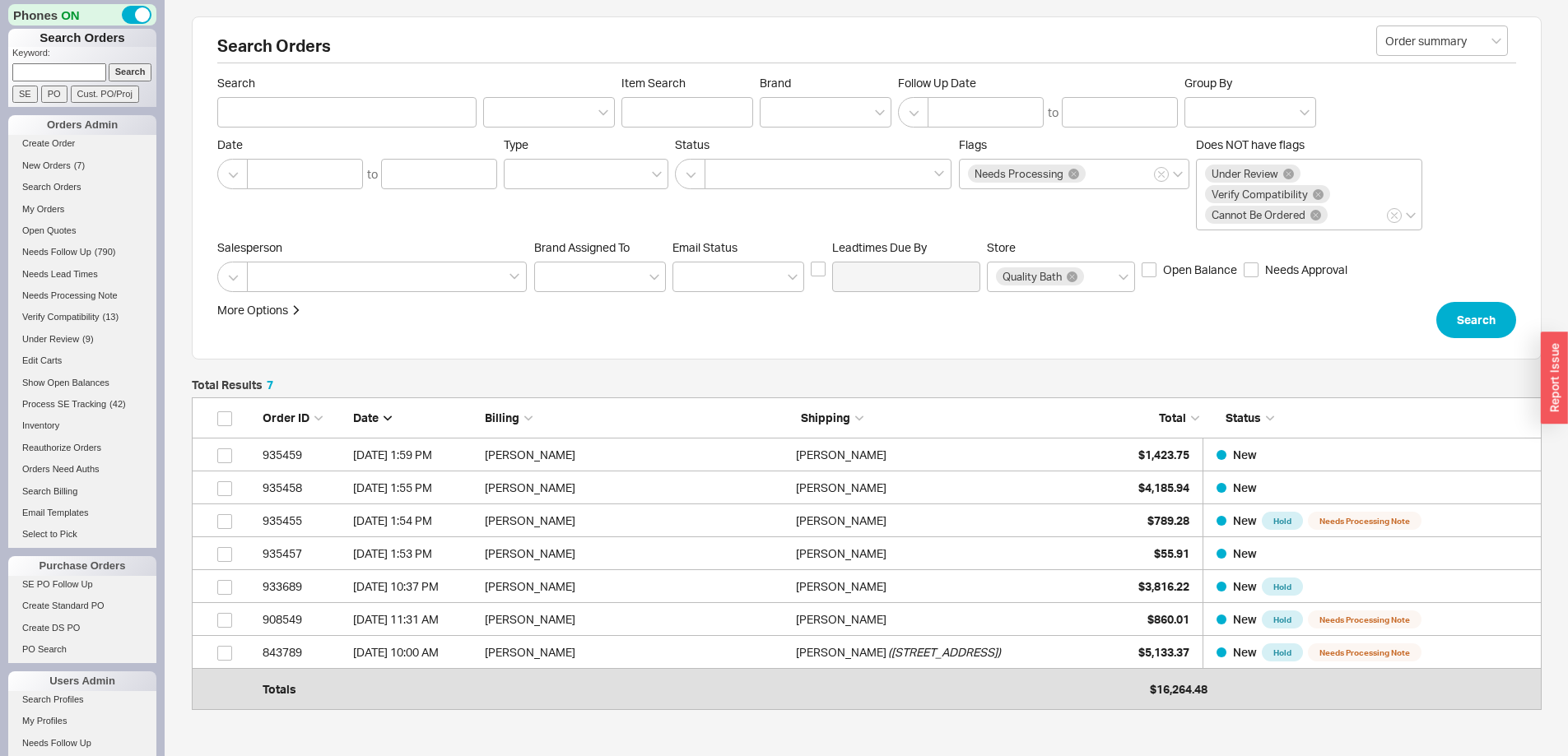
scroll to position [292, 1337]
click at [88, 71] on input at bounding box center [60, 71] width 94 height 17
type input "985297"
click at [48, 92] on input "PO" at bounding box center [54, 94] width 26 height 17
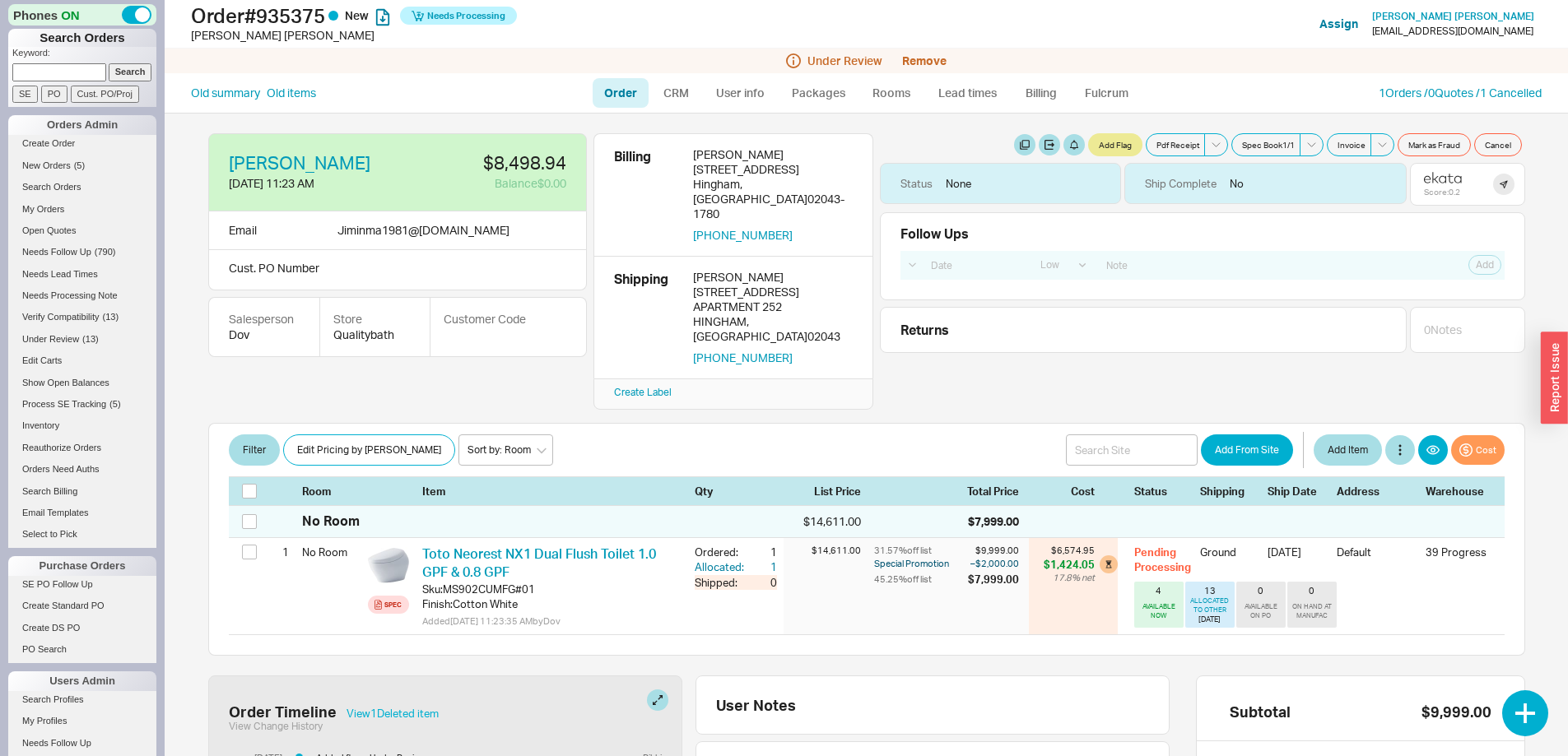
select select "LOW"
click at [1439, 177] on icon at bounding box center [1442, 179] width 8 height 8
click at [919, 62] on button "Remove" at bounding box center [924, 60] width 44 height 13
click at [1167, 76] on button "Yes" at bounding box center [1157, 74] width 35 height 23
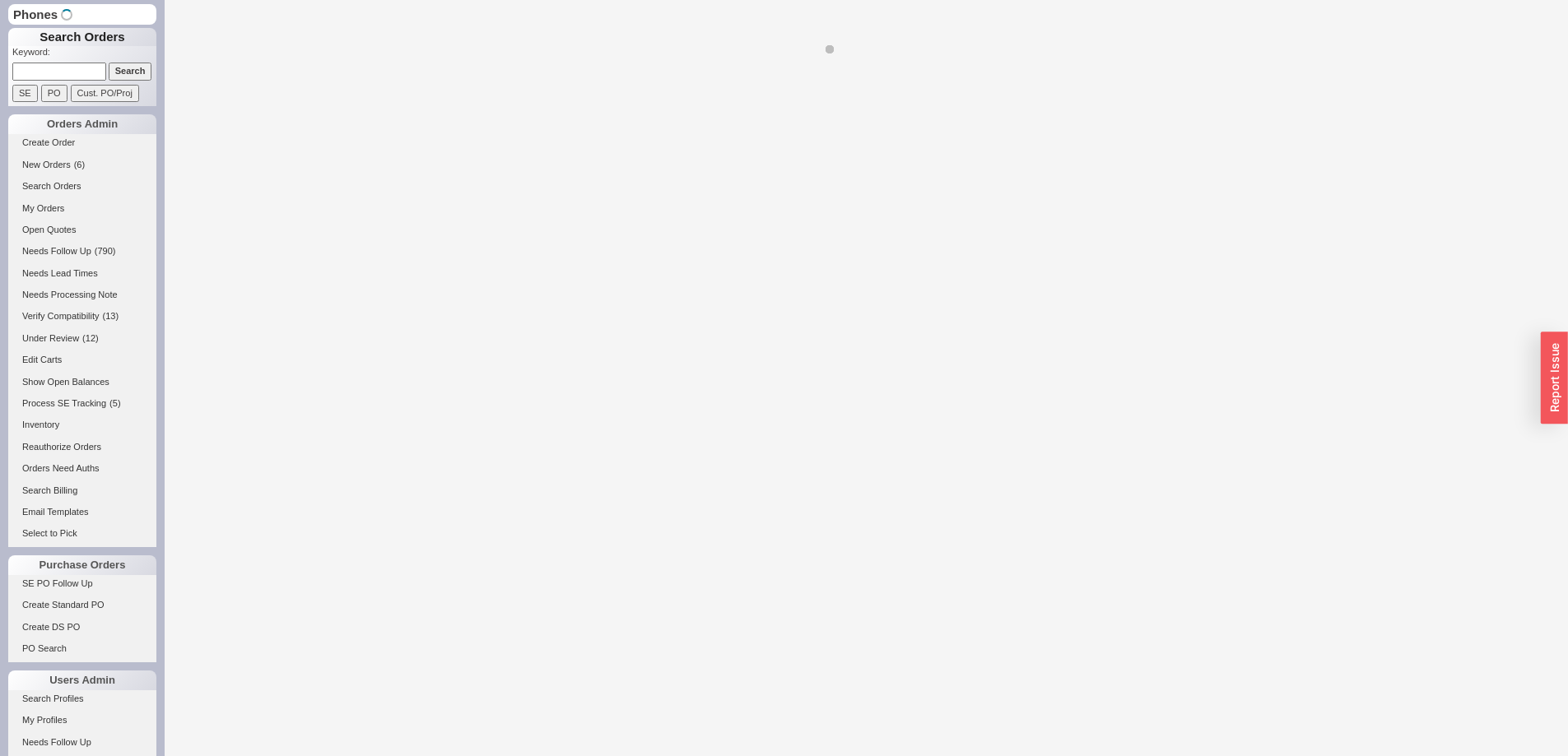
select select "LOW"
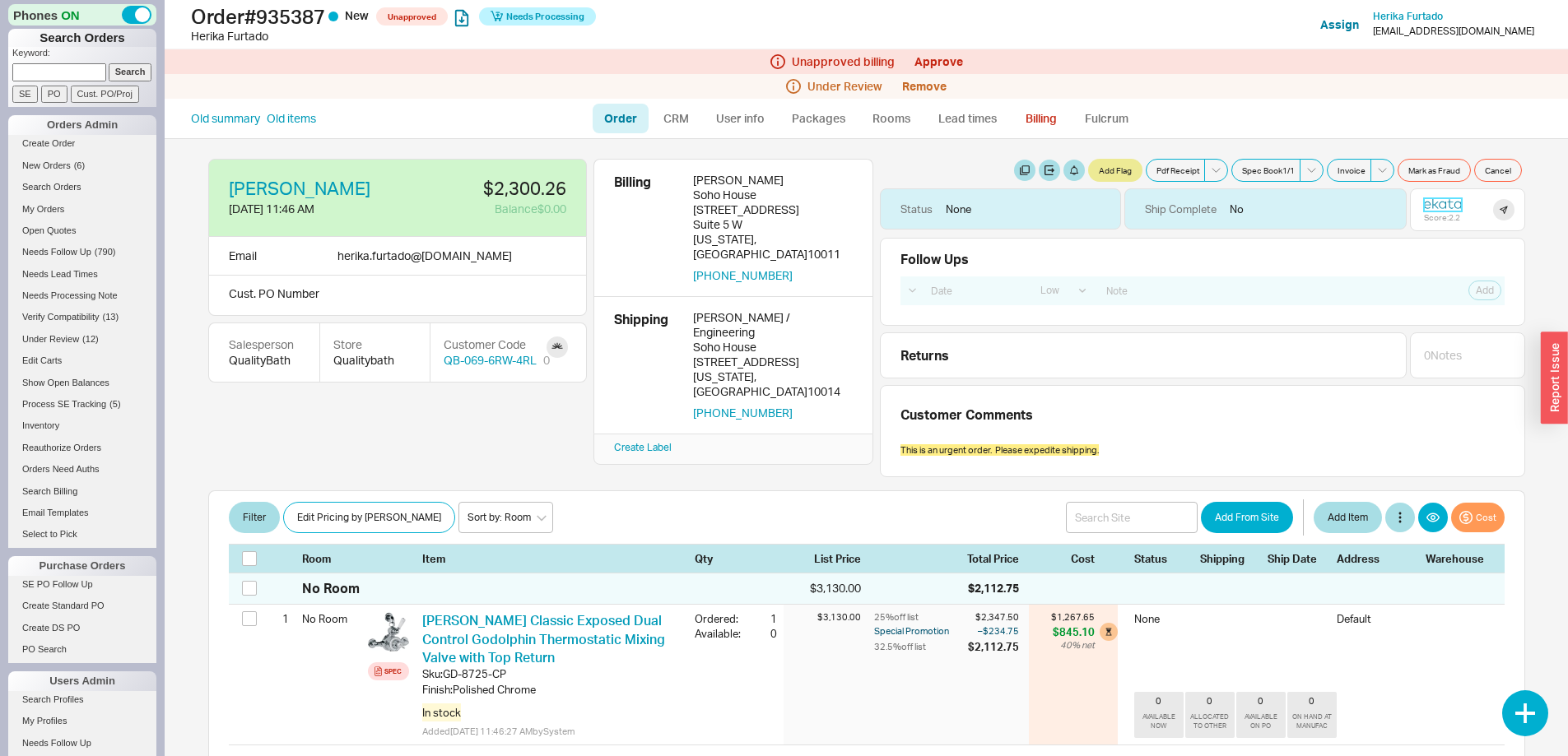
click at [1439, 202] on icon at bounding box center [1442, 204] width 8 height 8
click at [1040, 113] on link "Billing" at bounding box center [1041, 118] width 58 height 30
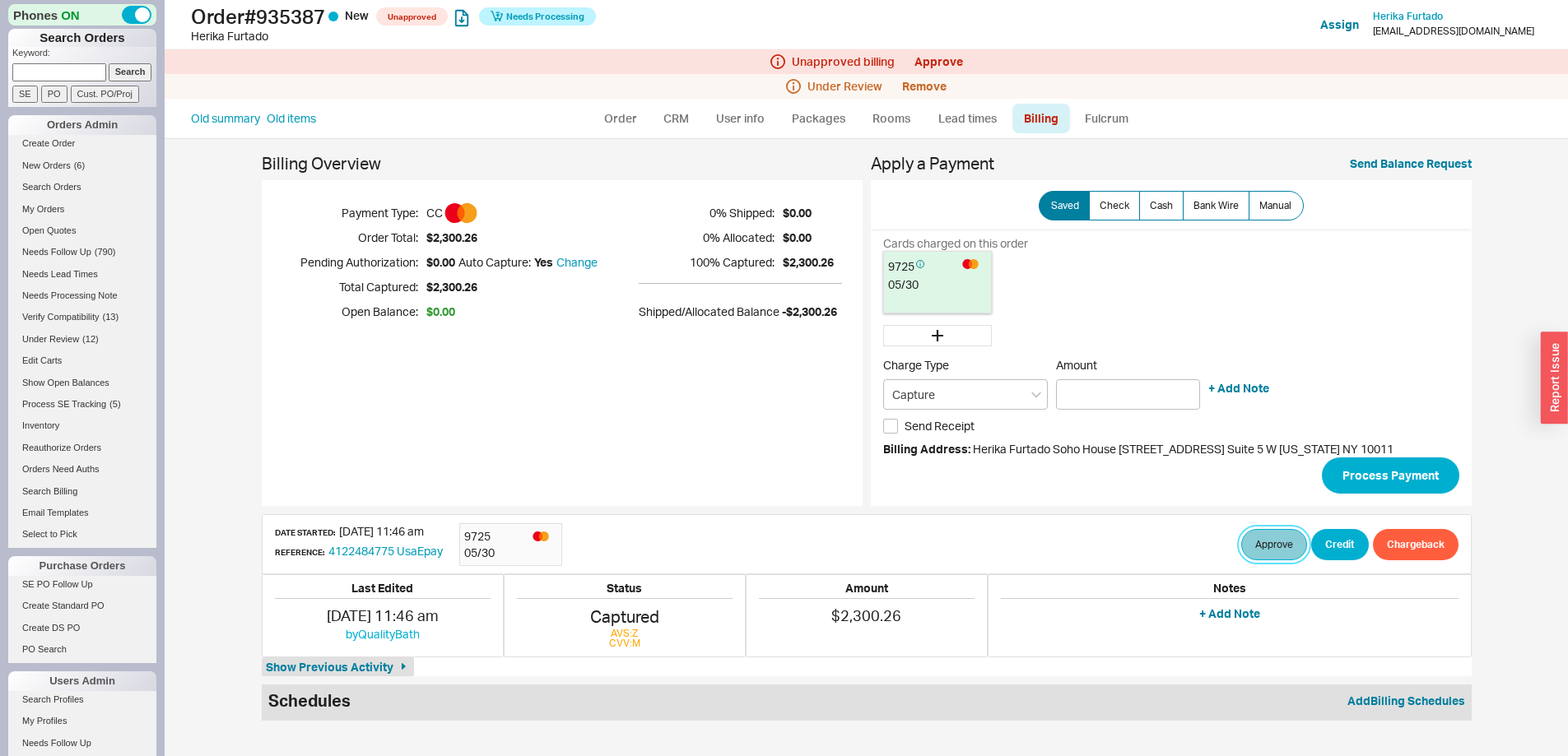
click at [1272, 542] on button "Approve" at bounding box center [1274, 544] width 66 height 31
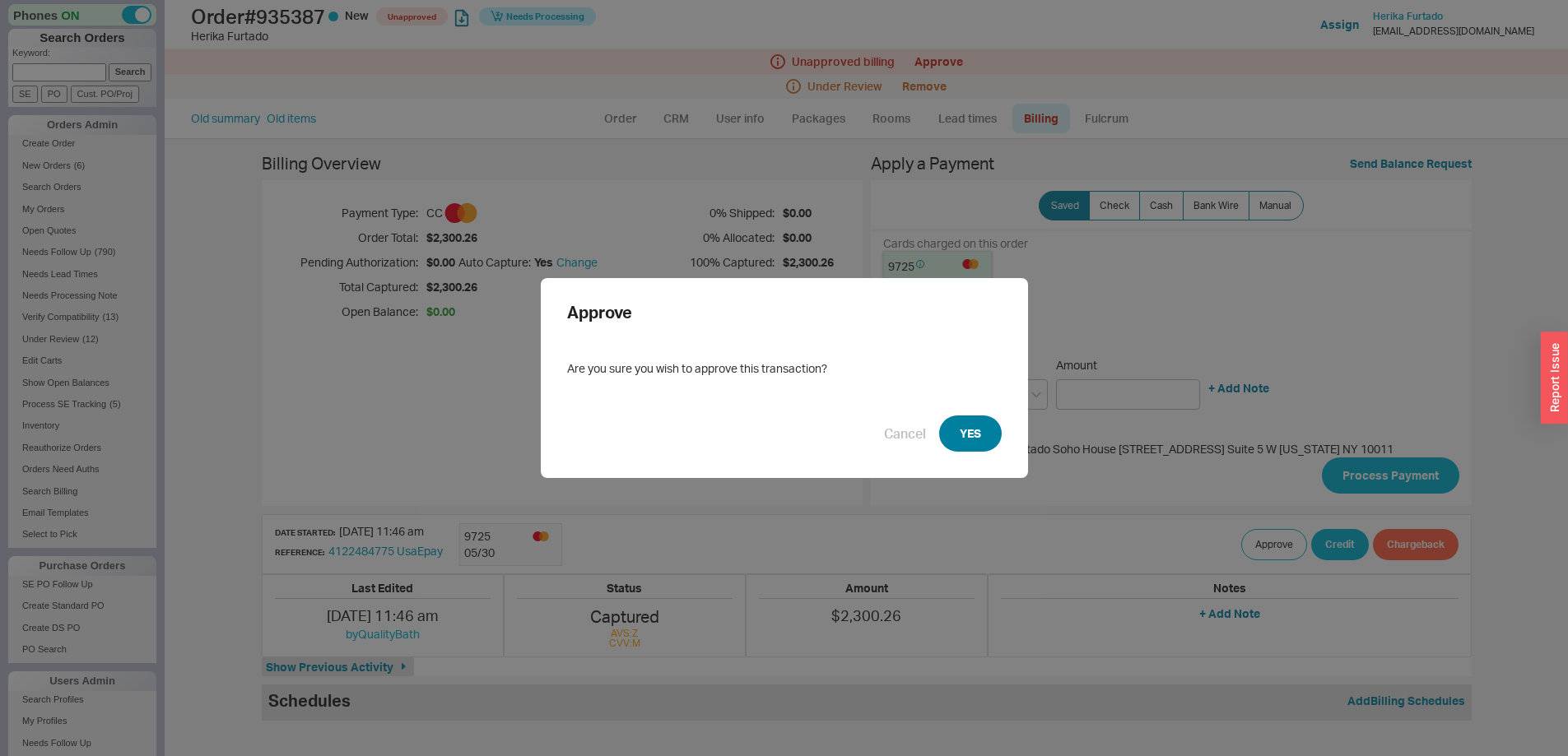
click at [966, 429] on button "YES" at bounding box center [971, 433] width 63 height 37
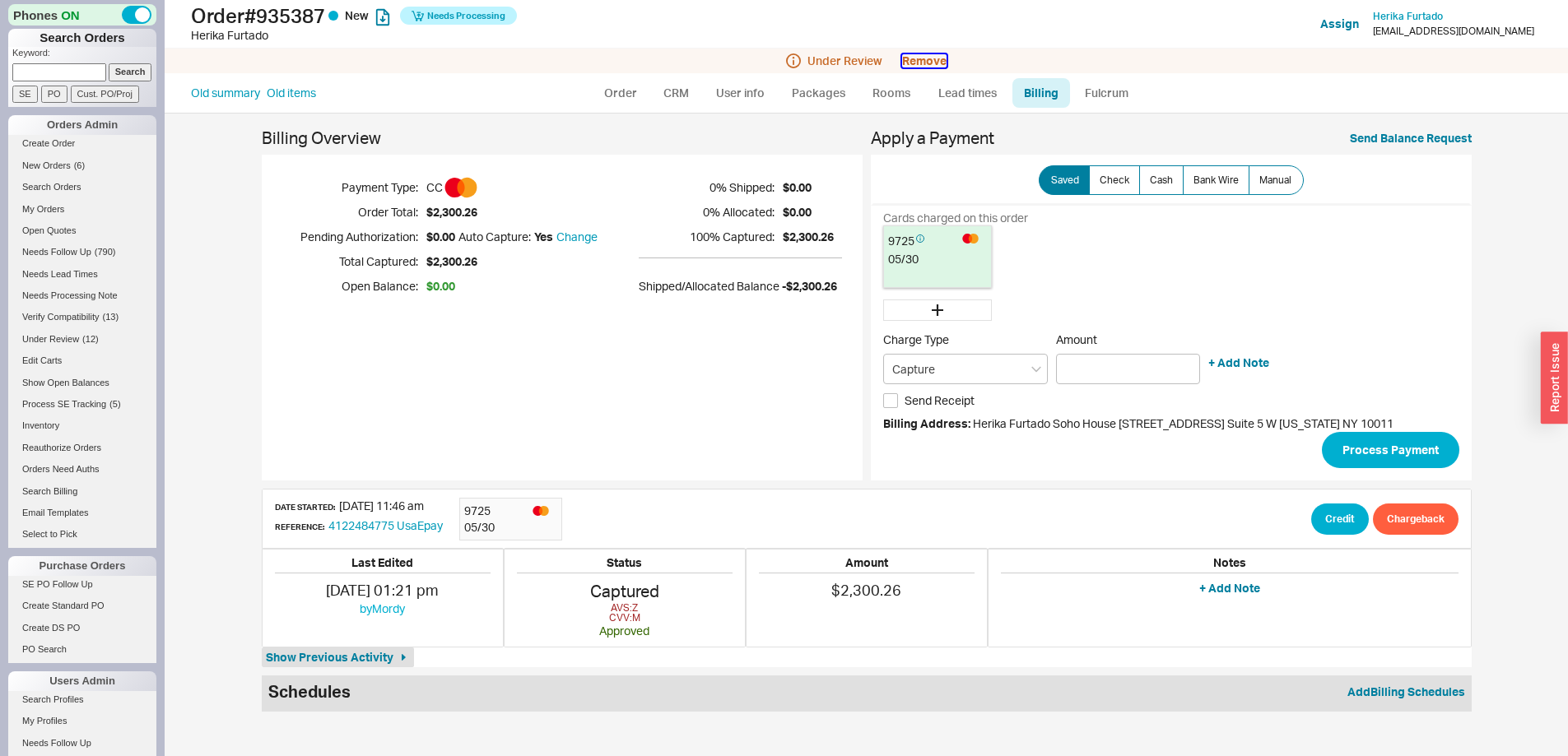
click at [938, 54] on button "Remove" at bounding box center [924, 60] width 44 height 13
click at [1162, 71] on button "Yes" at bounding box center [1157, 74] width 35 height 23
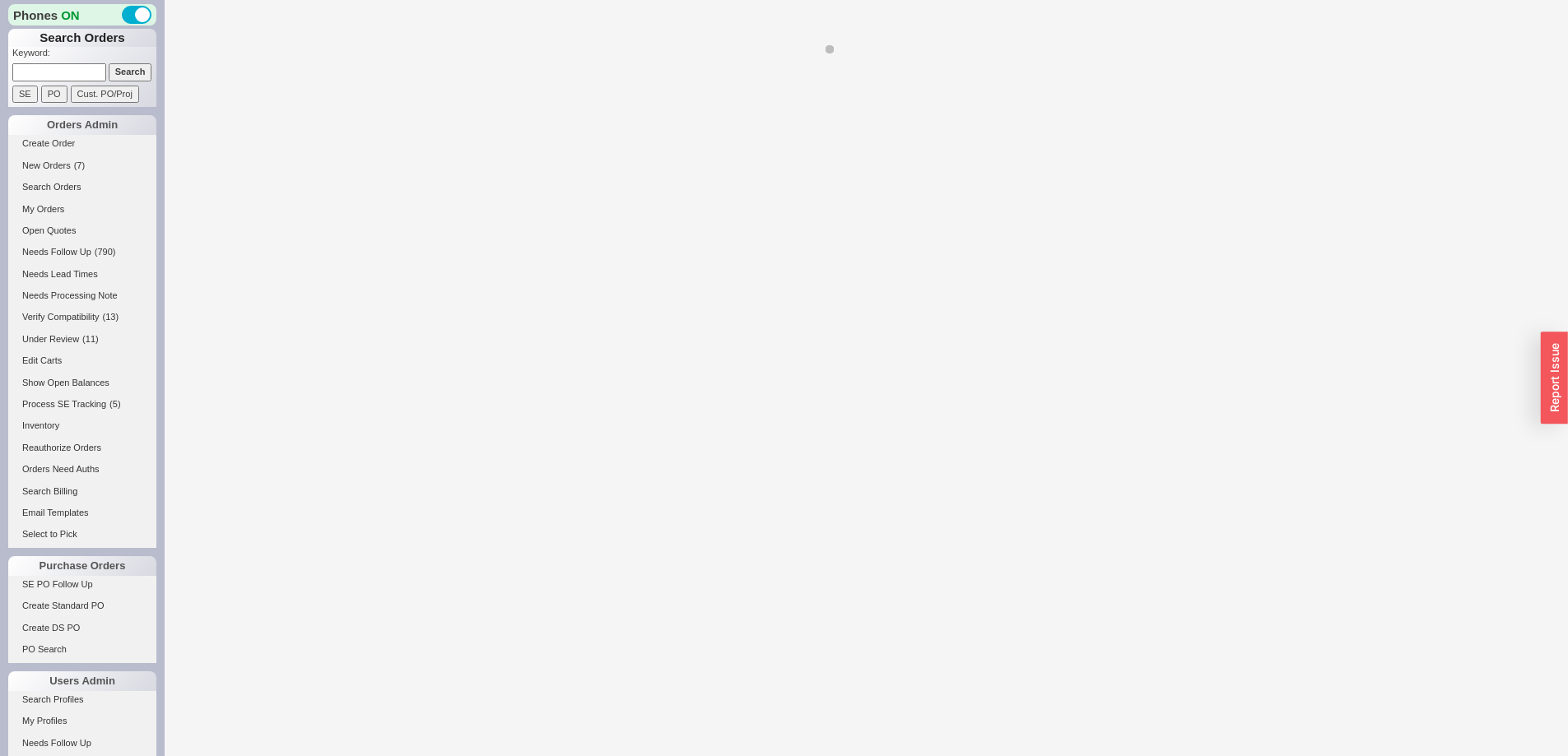
select select "LOW"
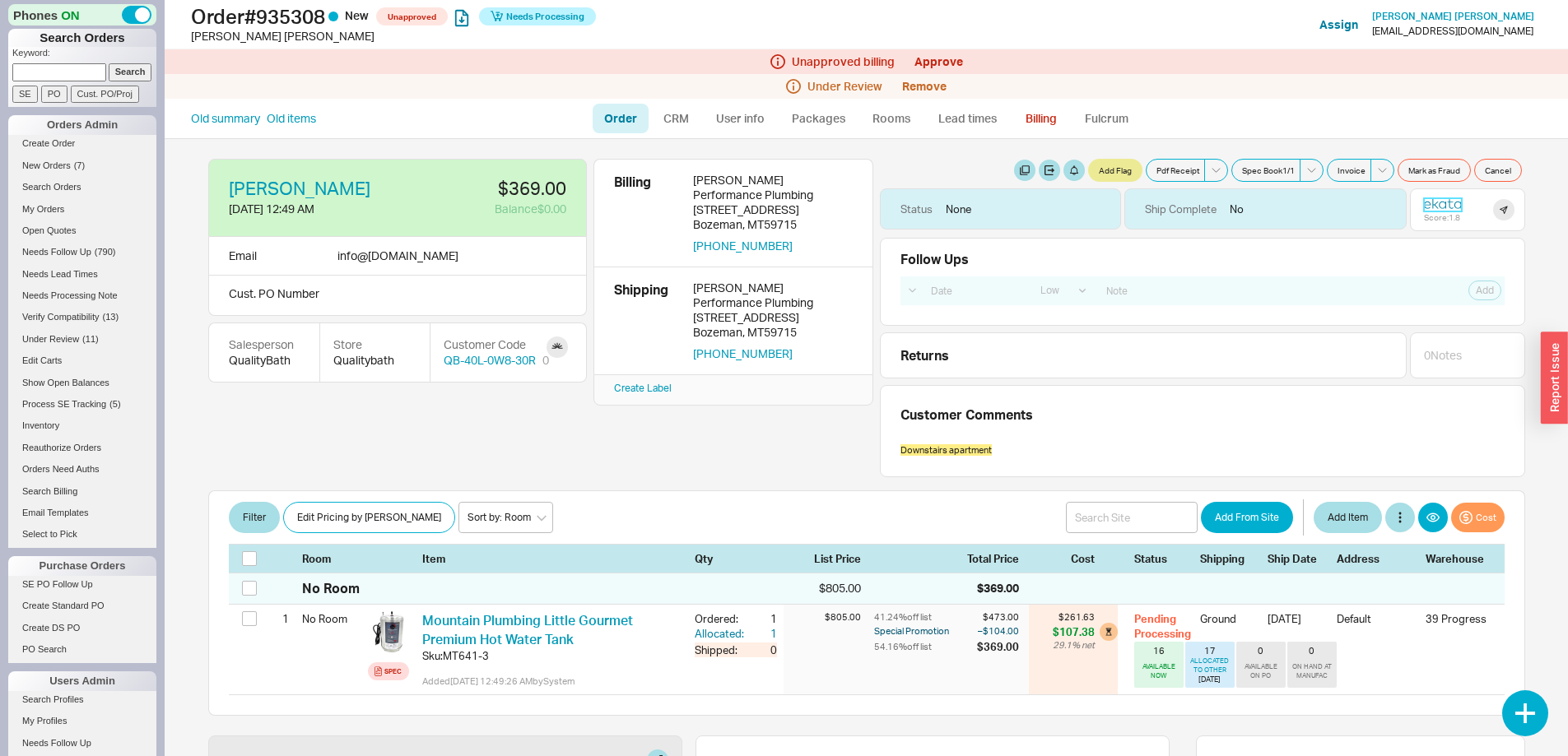
click at [1431, 197] on icon at bounding box center [1442, 203] width 37 height 12
drag, startPoint x: 367, startPoint y: 256, endPoint x: 516, endPoint y: 256, distance: 149.0
click at [516, 256] on div "Email info @ [DOMAIN_NAME]" at bounding box center [397, 256] width 379 height 38
click at [949, 59] on link "Approve" at bounding box center [938, 61] width 48 height 14
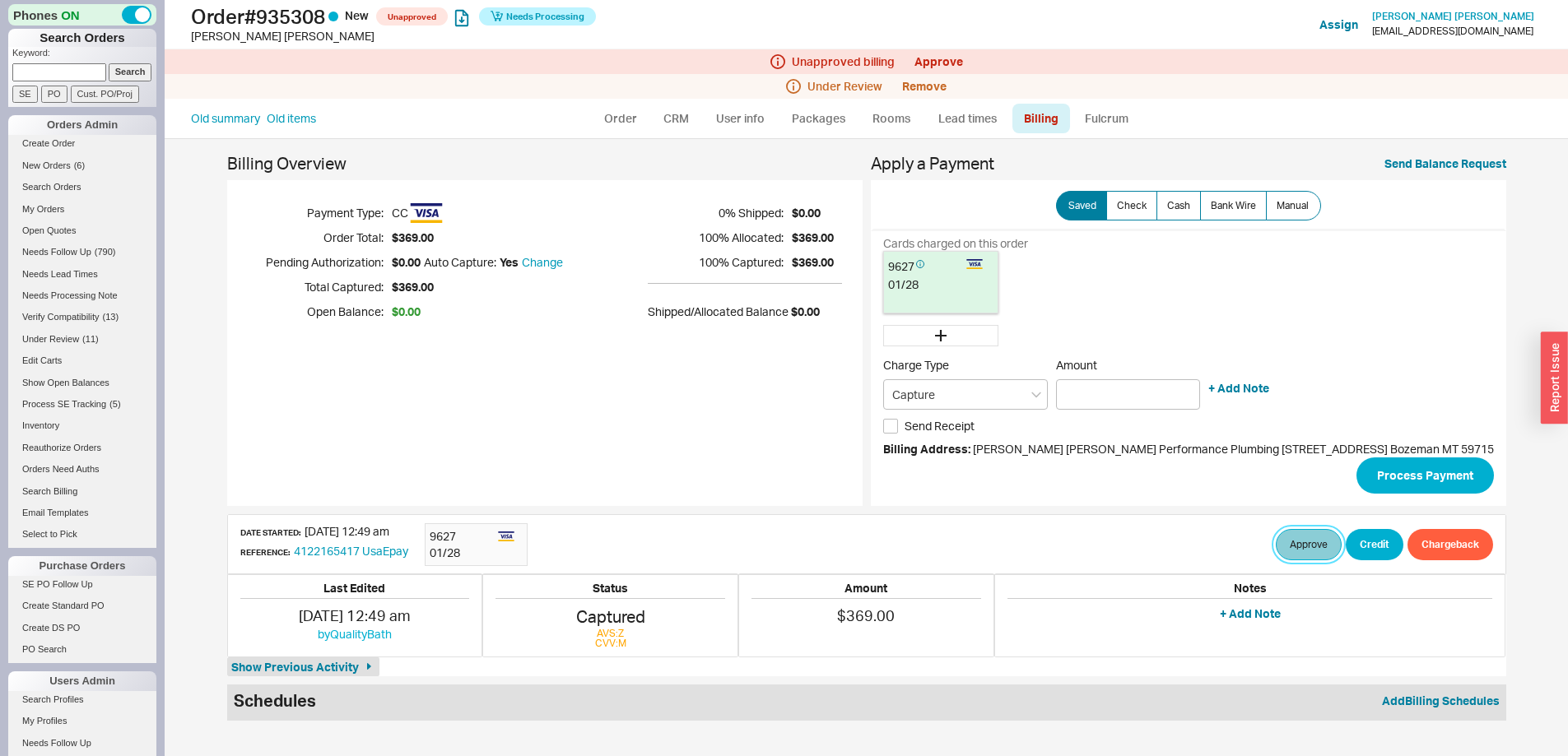
click at [1275, 541] on button "Approve" at bounding box center [1308, 544] width 66 height 31
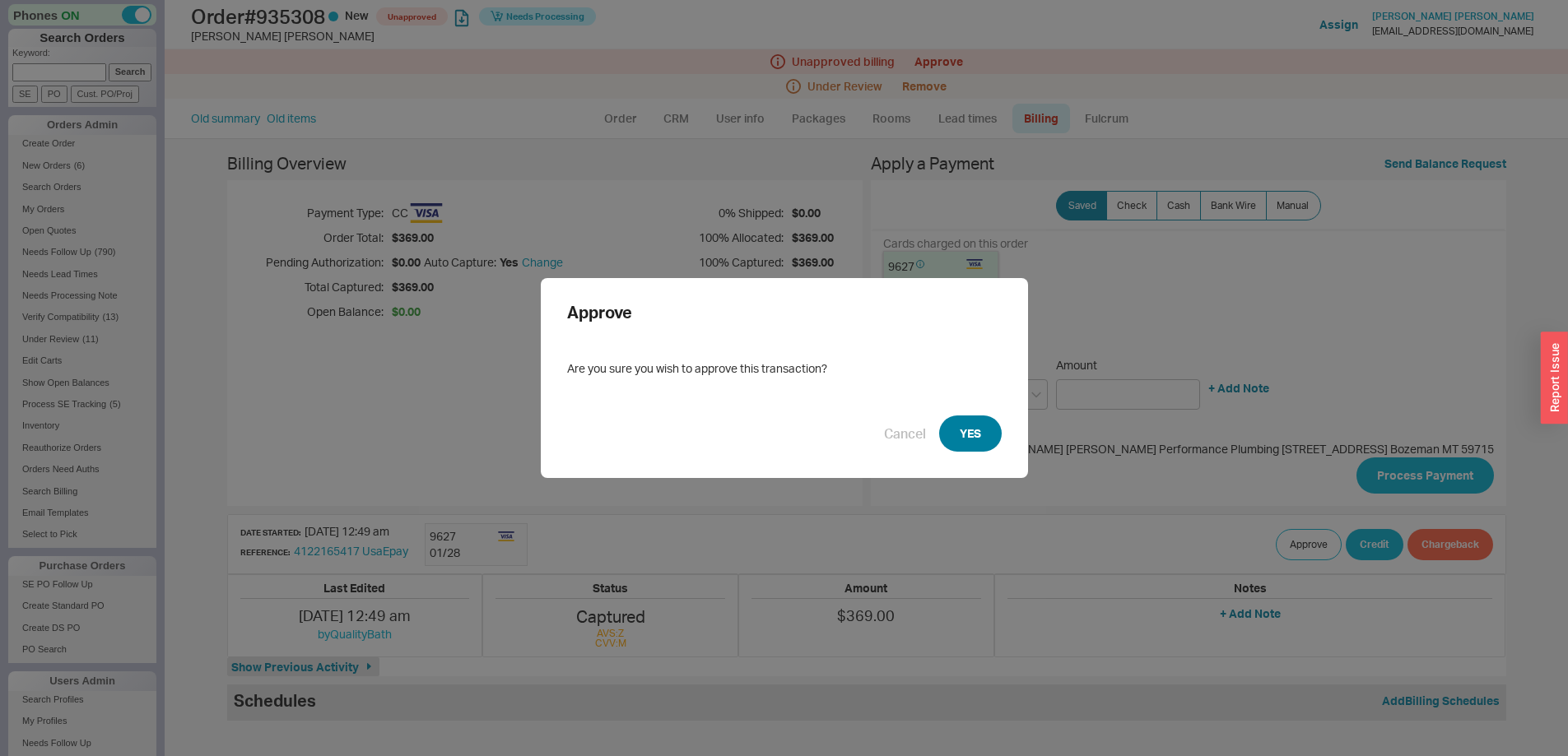
click at [958, 422] on button "YES" at bounding box center [971, 433] width 63 height 37
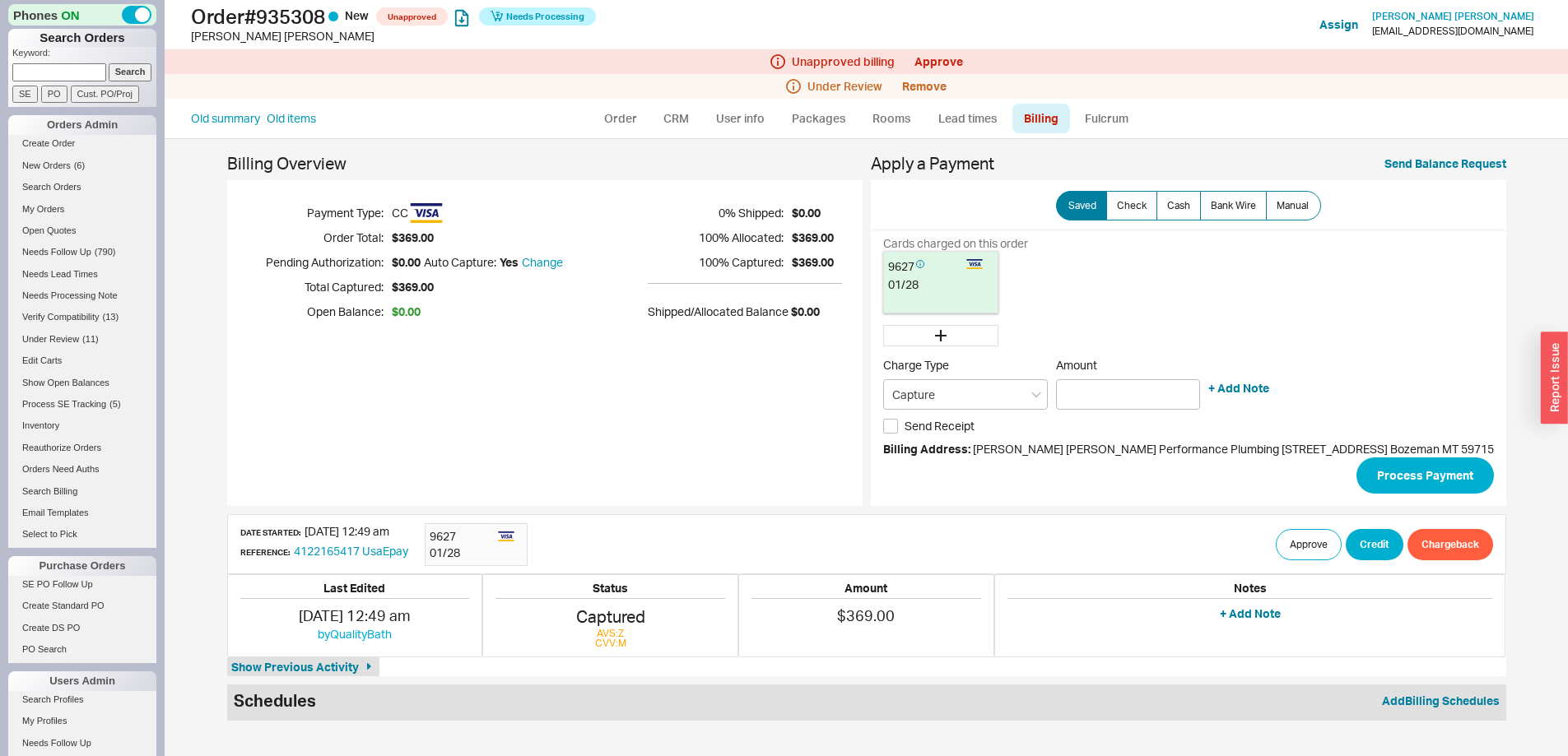
click at [630, 139] on div "Billing Overview Payment Type: CC Order Total: $369.00 Pending Authorization: $…" at bounding box center [865, 446] width 1403 height 617
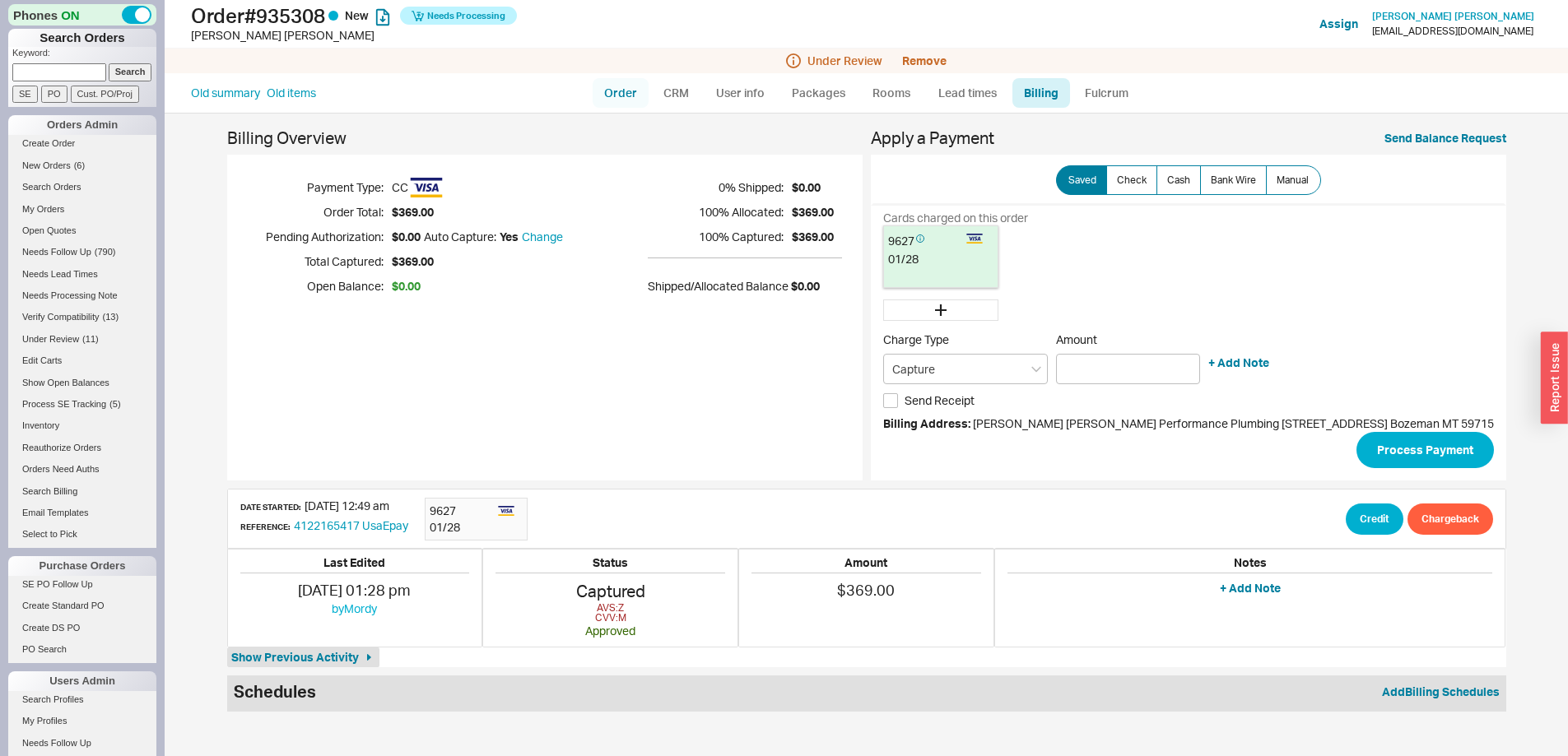
click at [620, 88] on link "Order" at bounding box center [620, 93] width 56 height 30
select select "LOW"
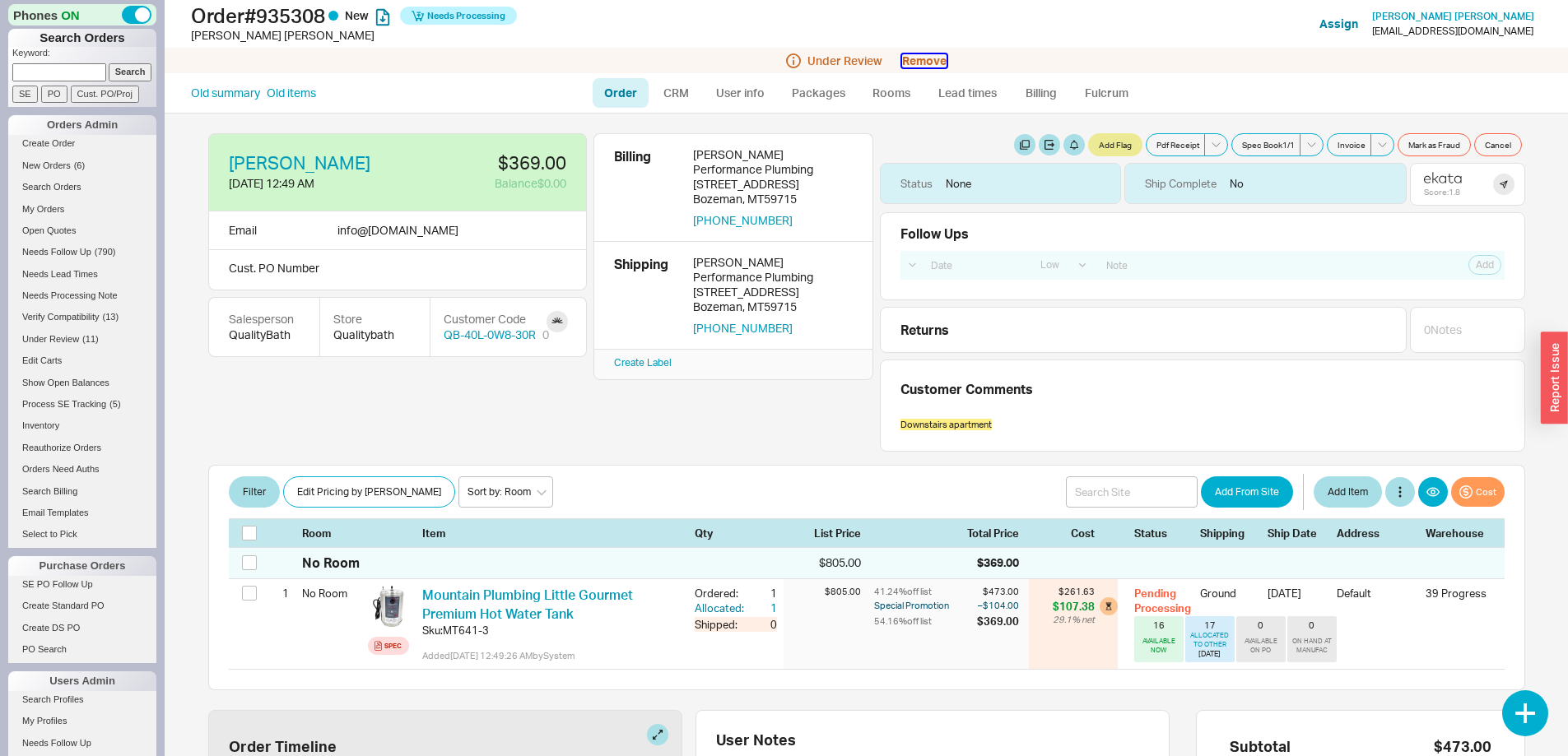
click at [928, 60] on button "Remove" at bounding box center [924, 60] width 44 height 13
click at [1158, 72] on button "Yes" at bounding box center [1157, 74] width 35 height 23
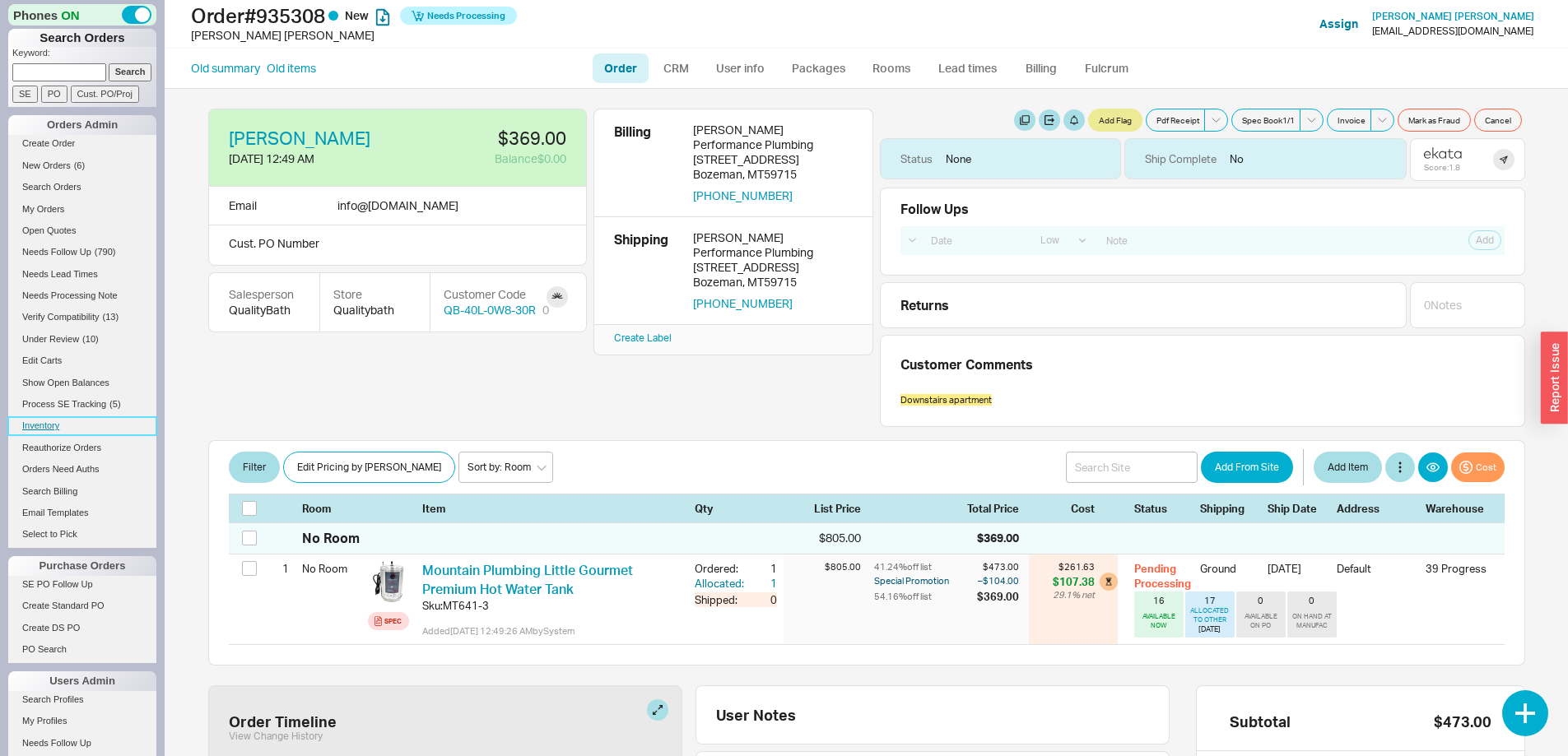
click at [46, 421] on link "Inventory" at bounding box center [83, 425] width 148 height 17
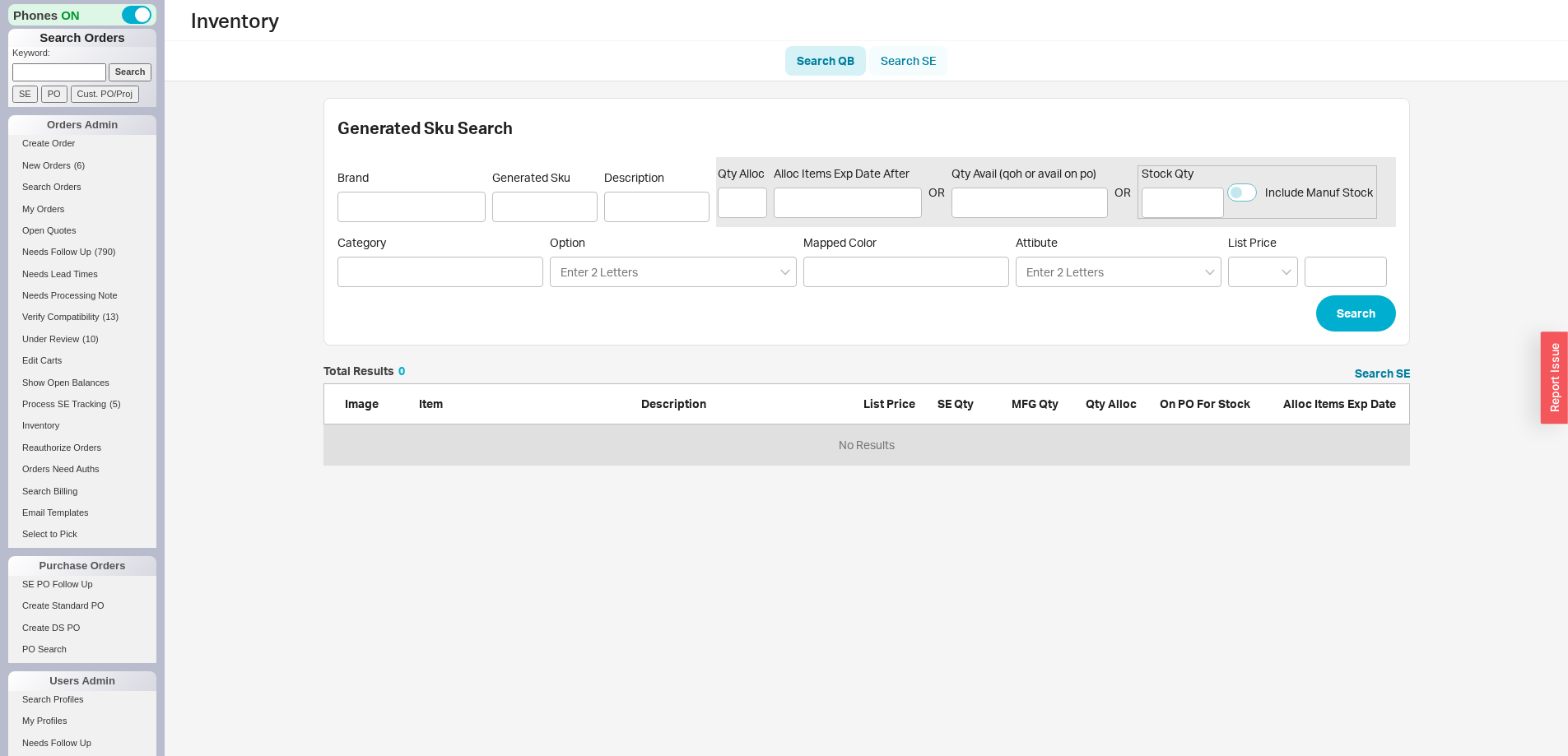
scroll to position [88, 1074]
click at [897, 62] on link "Search SE" at bounding box center [908, 60] width 78 height 30
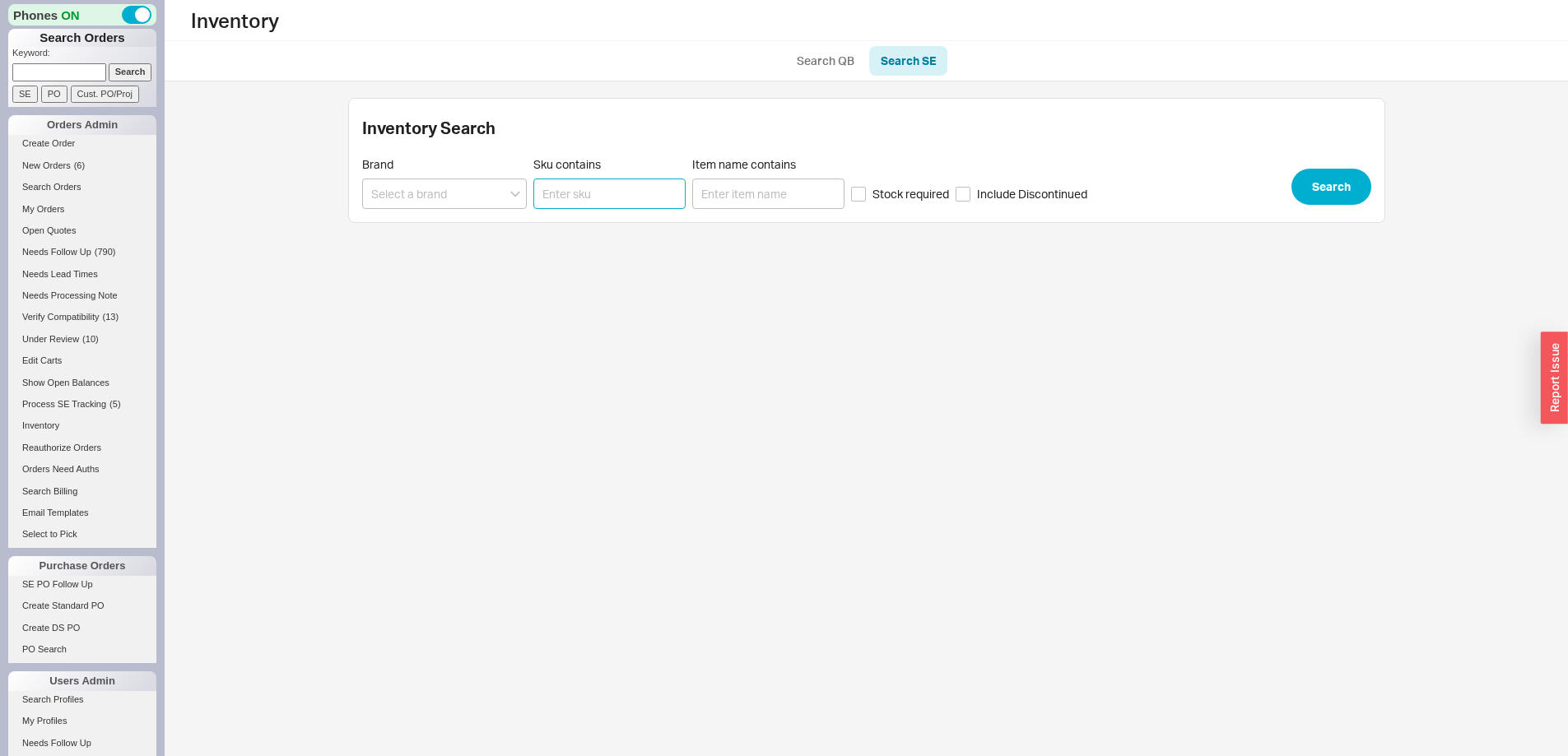
click at [601, 196] on input "Sku contains" at bounding box center [609, 194] width 152 height 31
paste input "300073RHL00"
type input "300073RHL00"
click at [1313, 180] on button "Search" at bounding box center [1331, 186] width 80 height 37
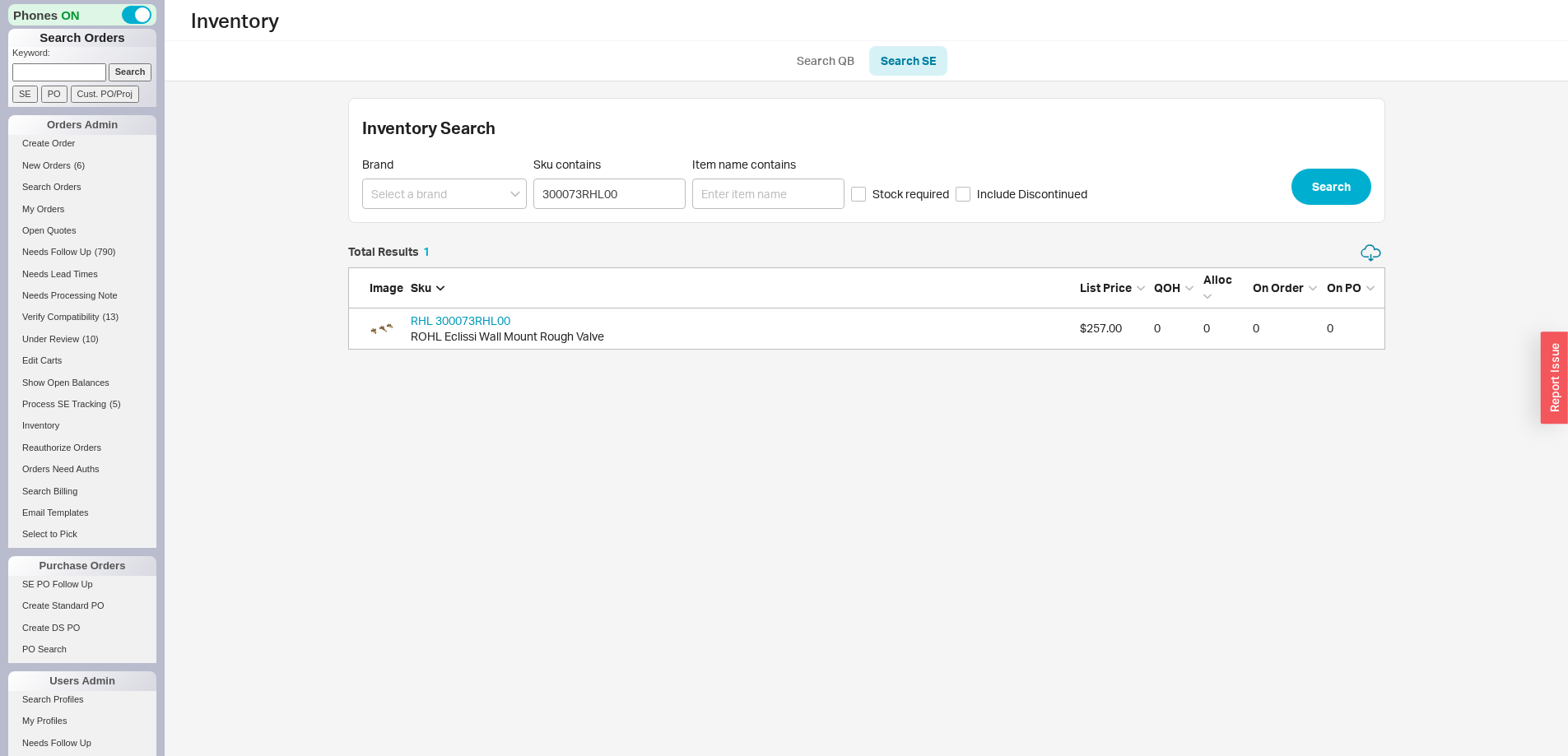
scroll to position [94, 1024]
click at [479, 324] on link "RHL 300073RHL00" at bounding box center [460, 321] width 100 height 14
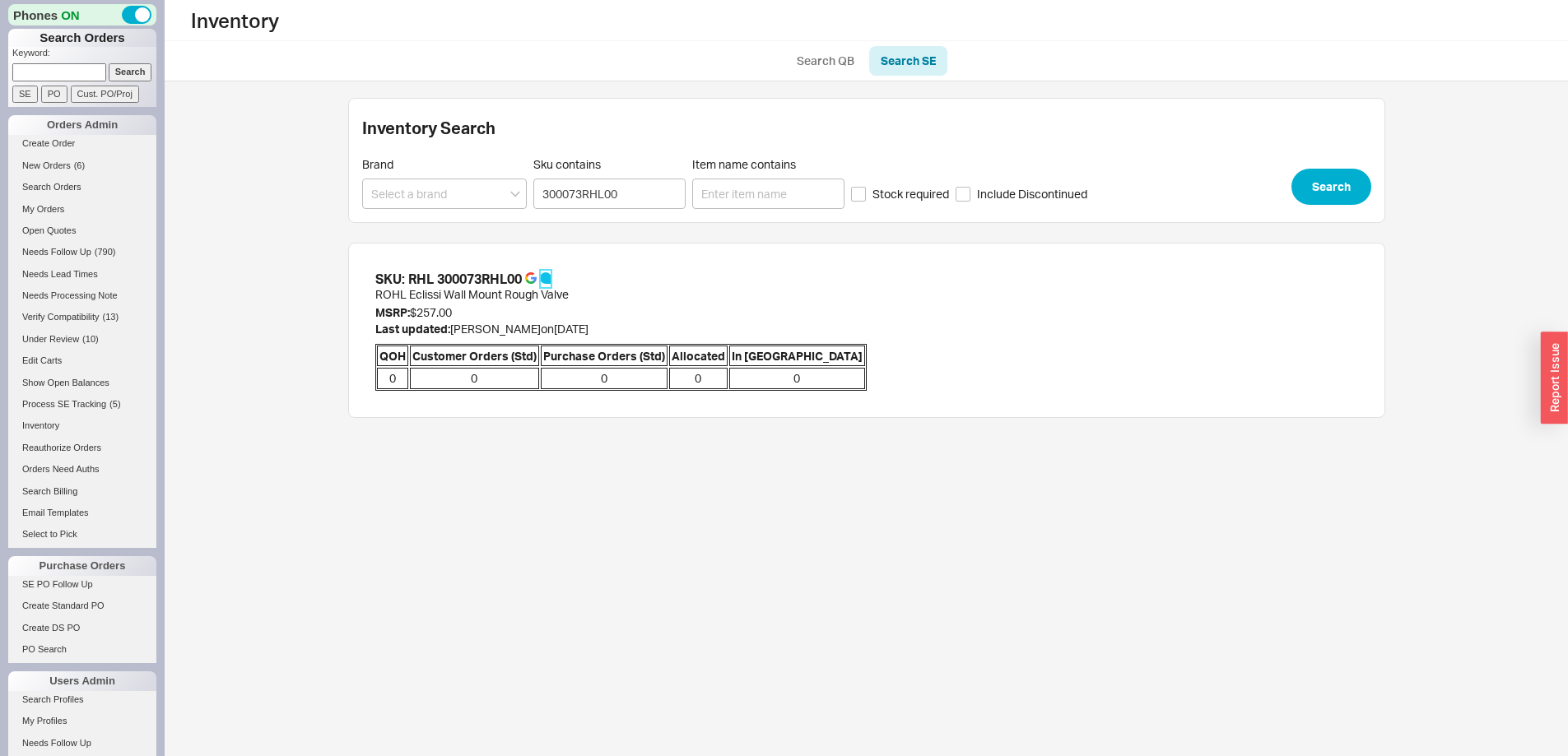
click at [549, 273] on icon at bounding box center [545, 278] width 12 height 12
click at [45, 162] on span "New Orders" at bounding box center [46, 166] width 48 height 10
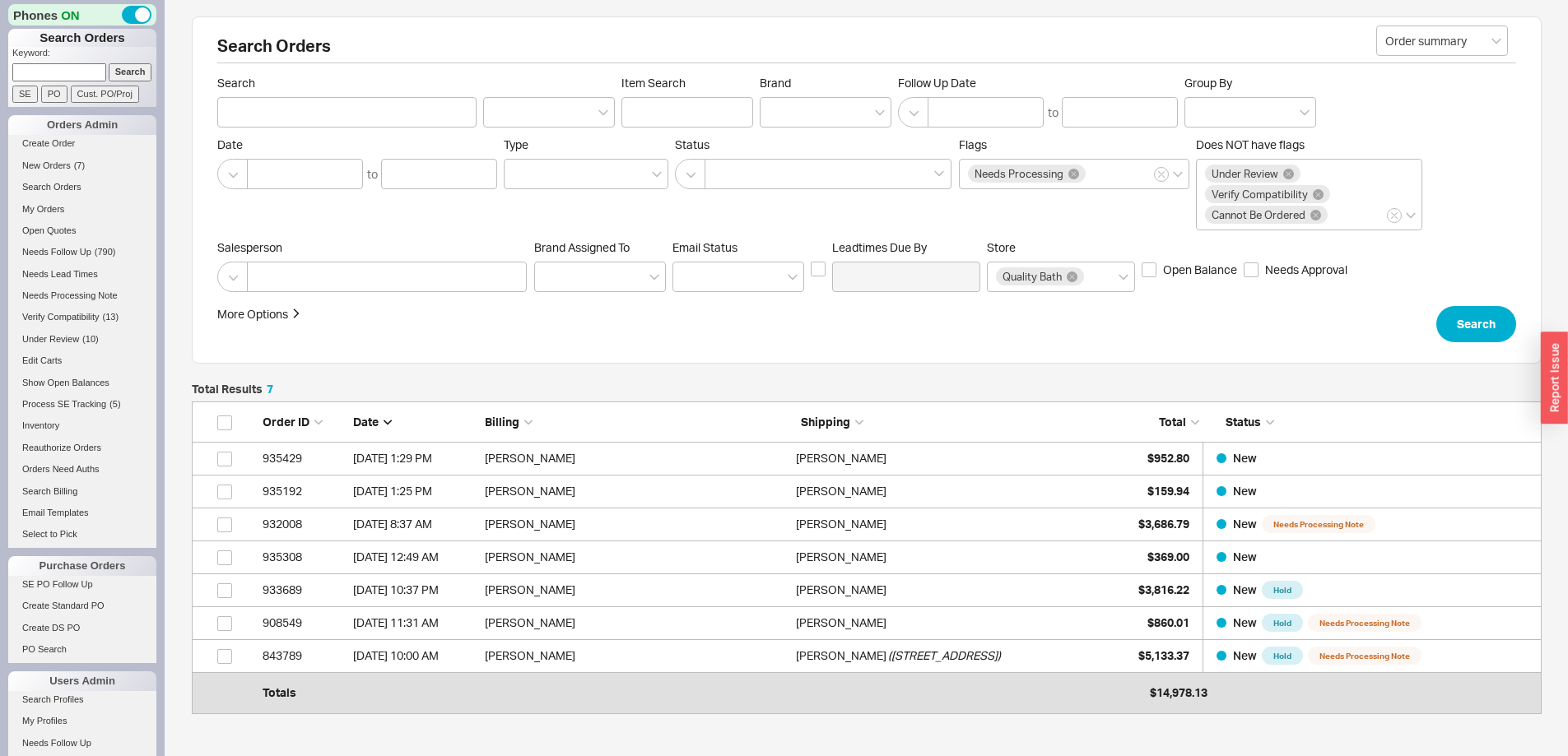
scroll to position [292, 1337]
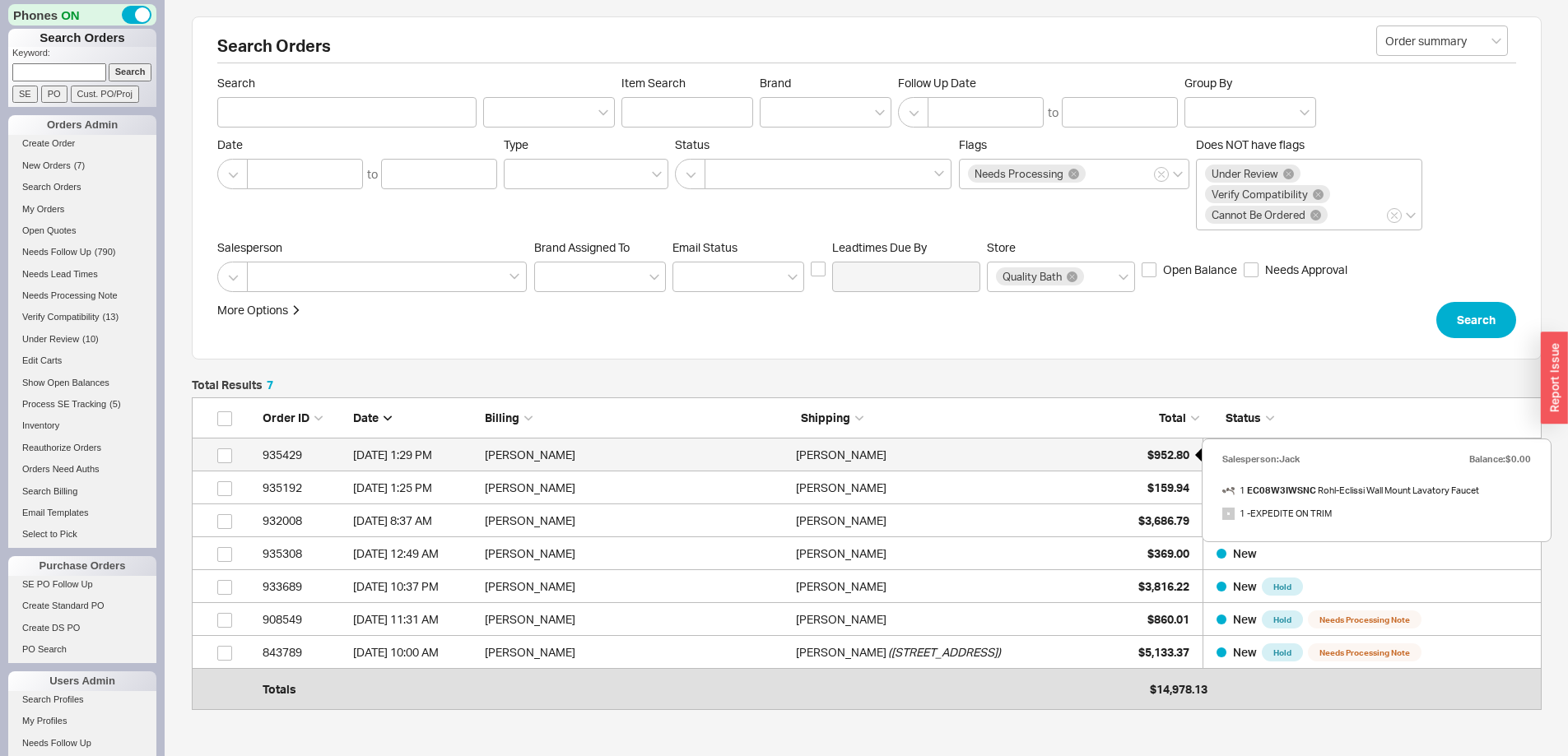
click at [1164, 446] on div "$952.80" at bounding box center [1148, 455] width 83 height 33
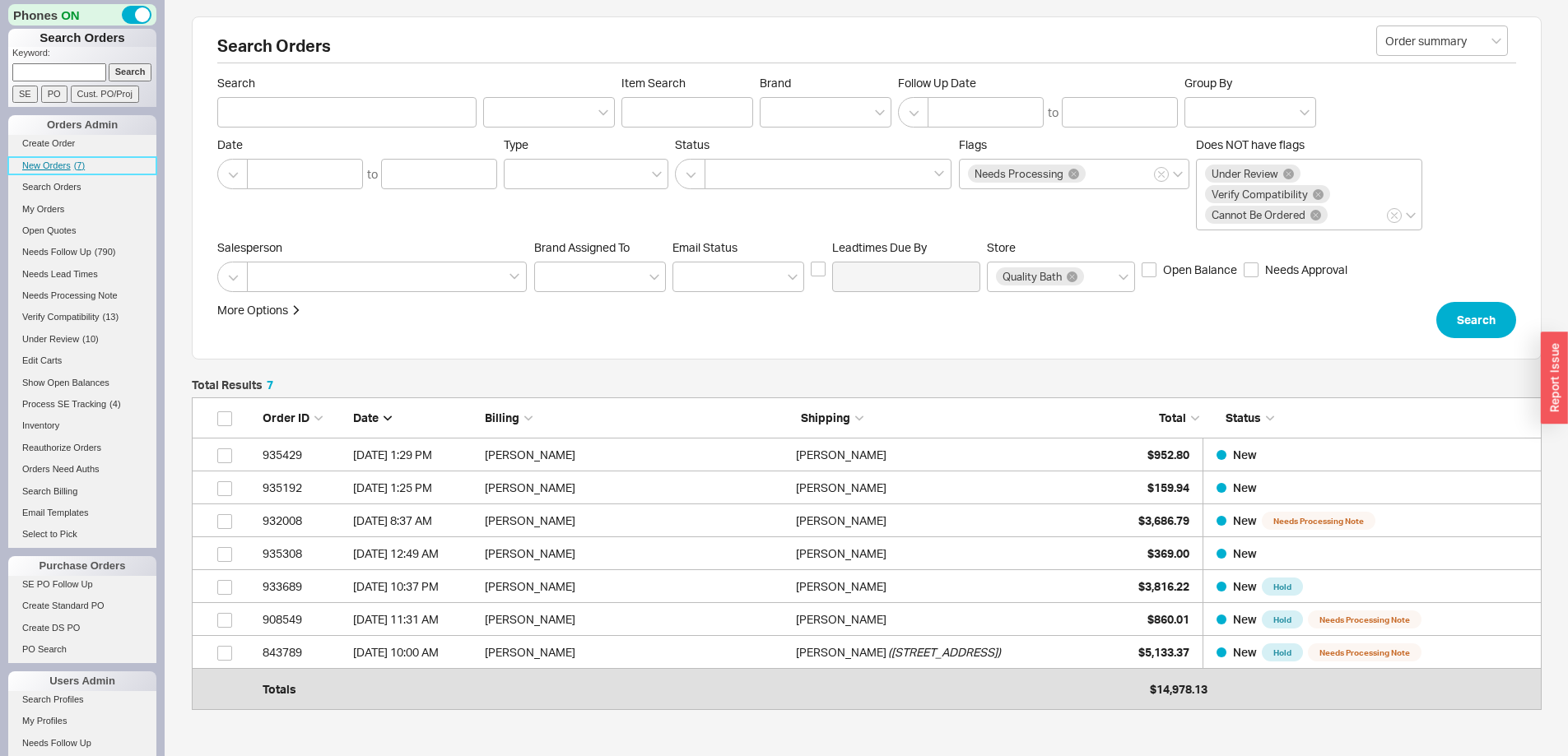
click at [53, 159] on link "New Orders ( 7 )" at bounding box center [83, 166] width 148 height 17
click at [77, 338] on span "Under Review" at bounding box center [50, 339] width 57 height 10
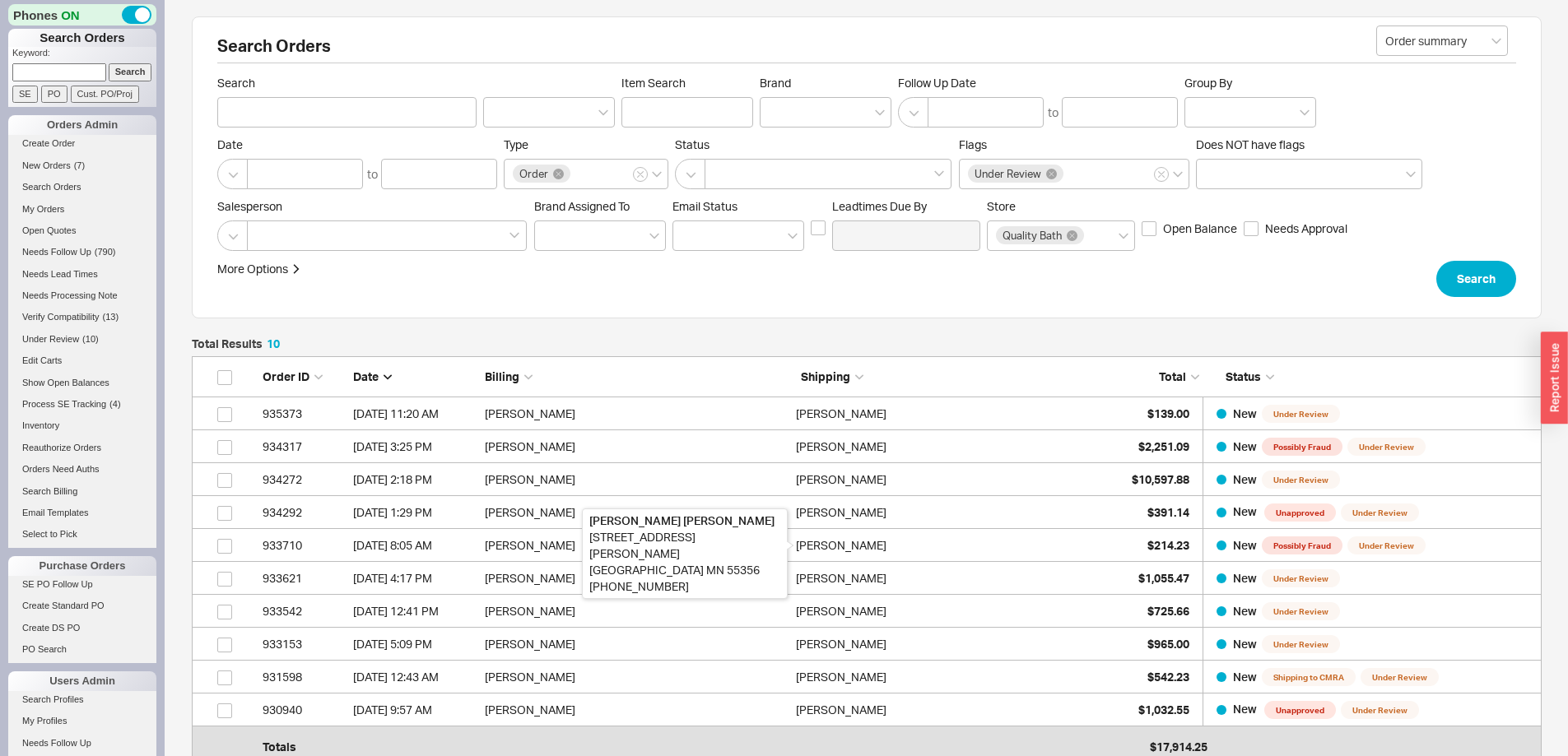
scroll to position [390, 1337]
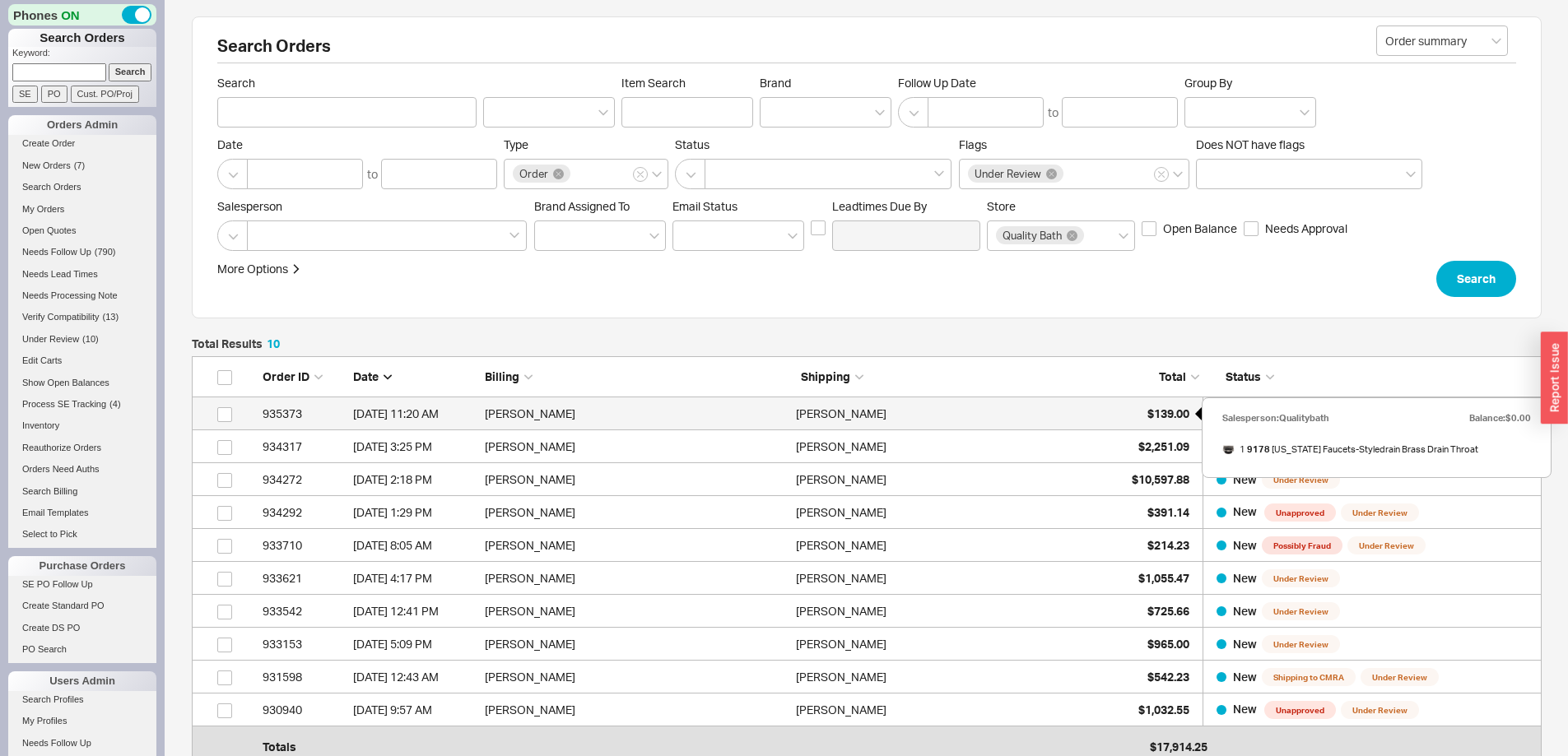
click at [1159, 408] on span "$139.00" at bounding box center [1167, 413] width 42 height 14
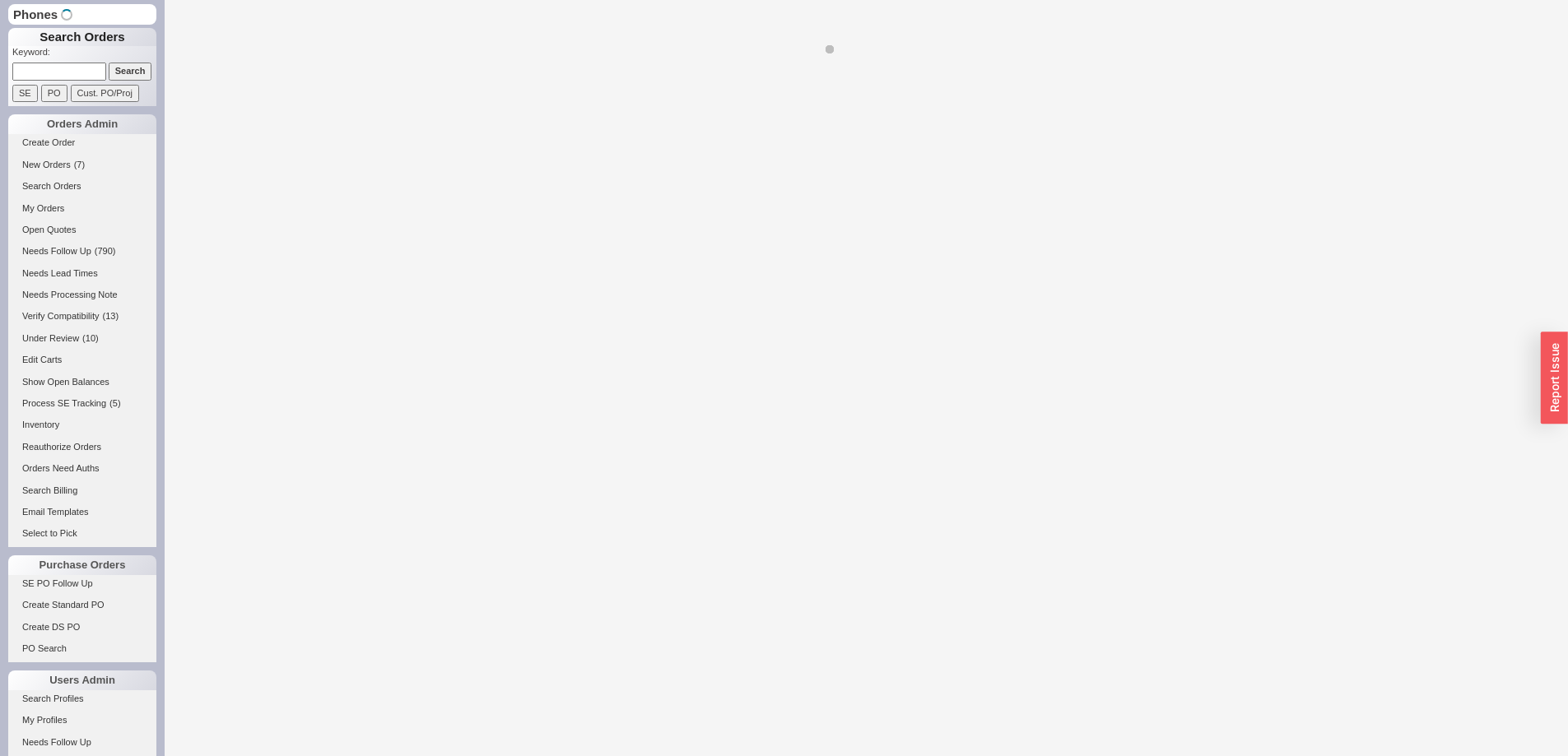
select select "LOW"
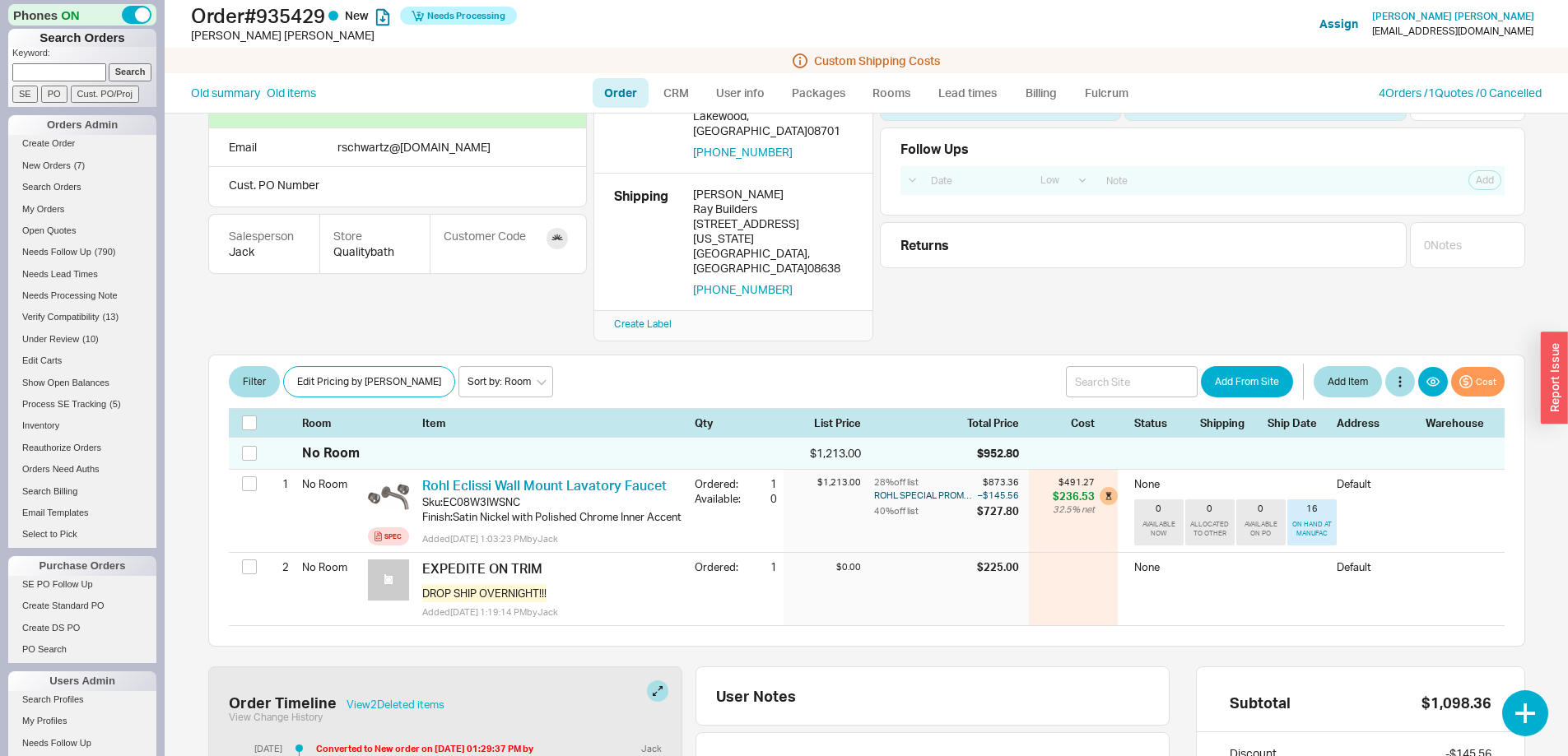
scroll to position [82, 0]
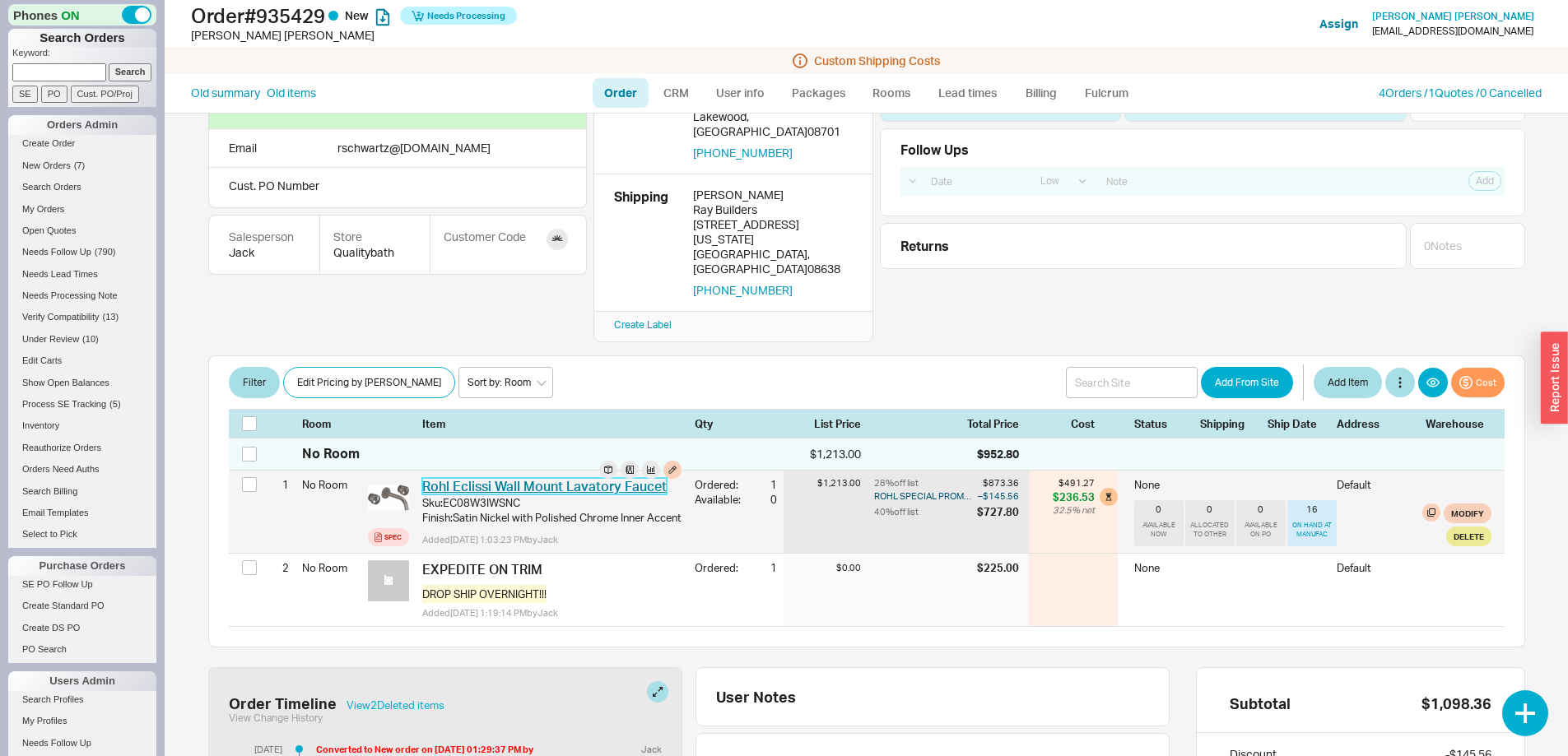
click at [599, 478] on link "Rohl Eclissi Wall Mount Lavatory Faucet" at bounding box center [544, 486] width 244 height 16
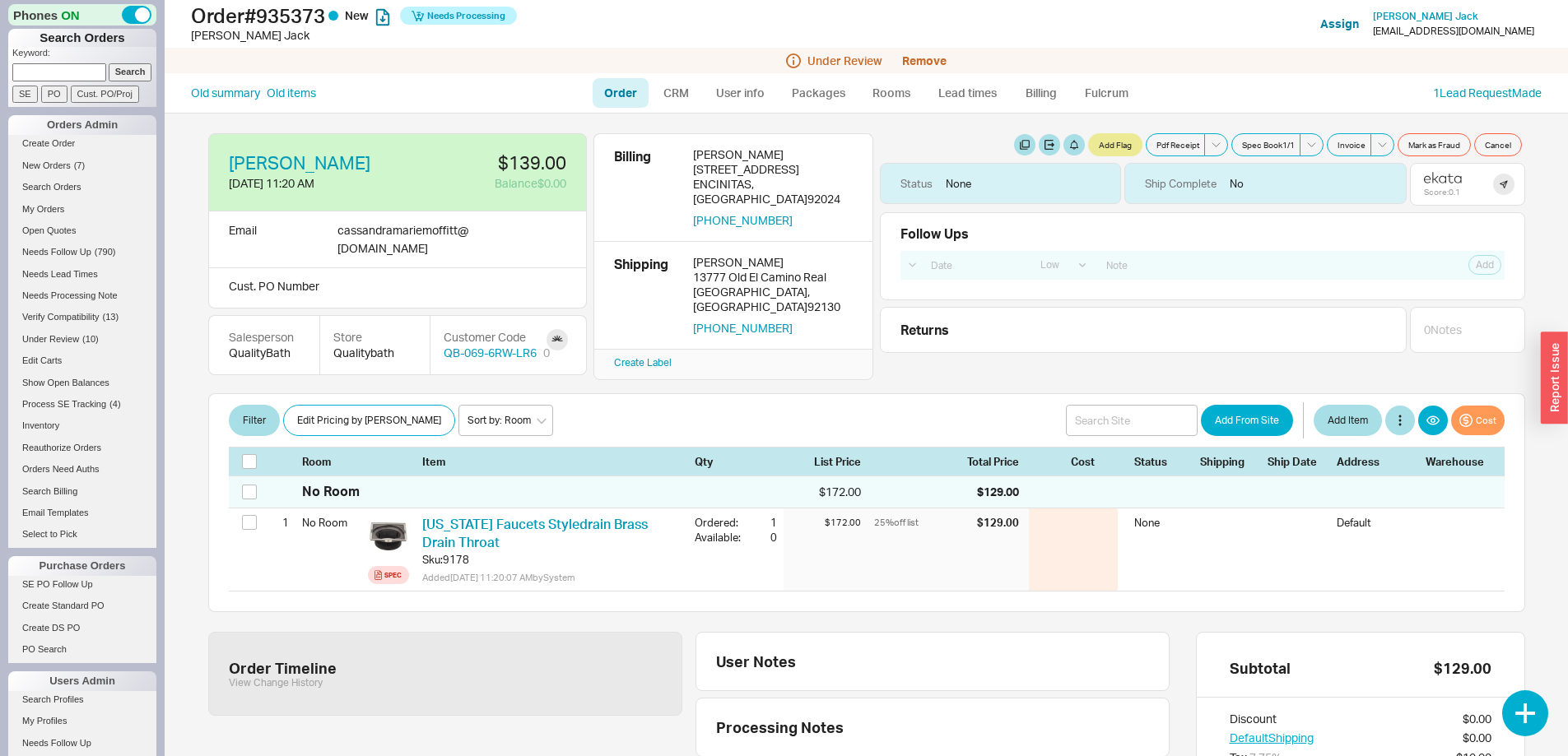
select select "LOW"
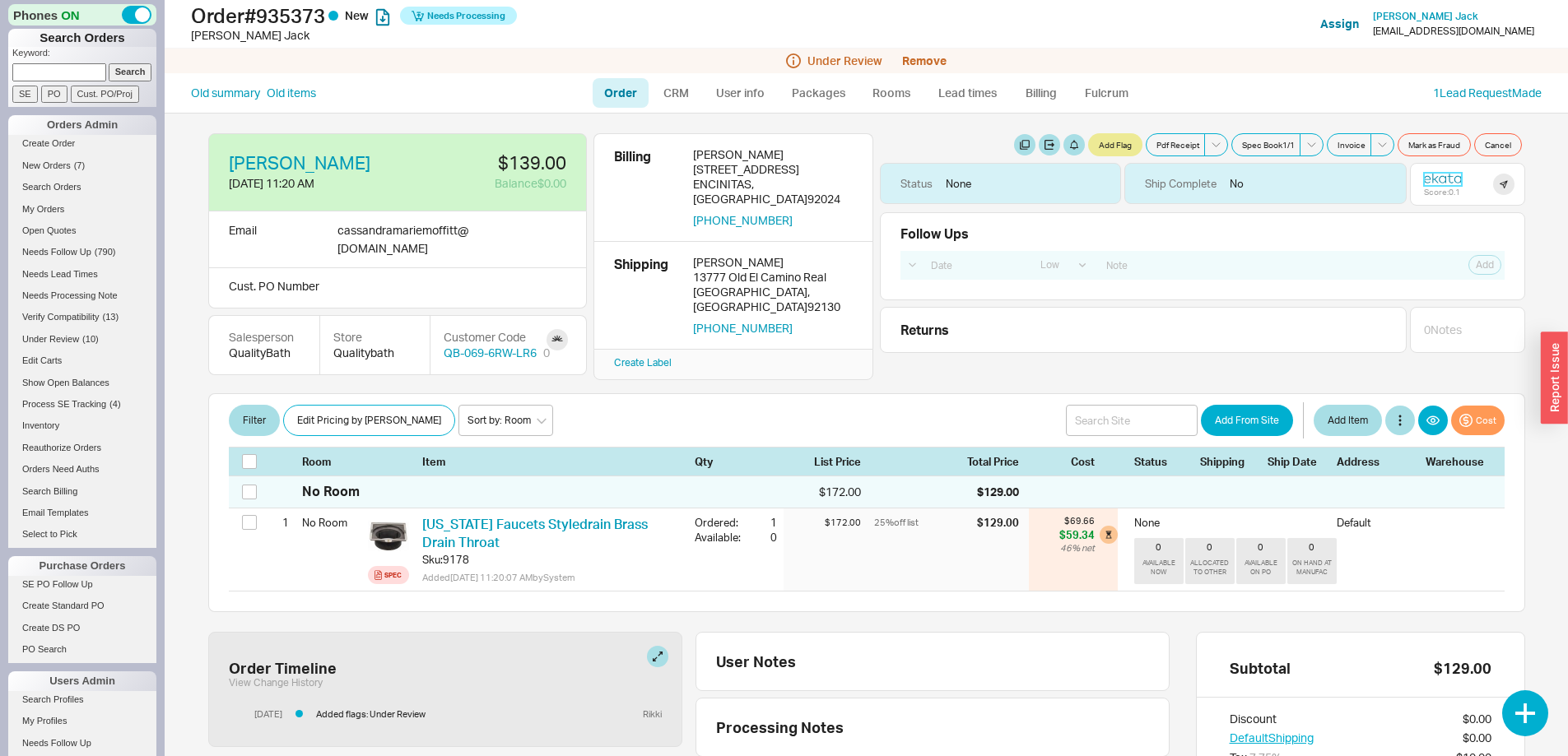
click at [1423, 179] on icon at bounding box center [1442, 178] width 37 height 12
click at [936, 60] on button "Remove" at bounding box center [924, 60] width 44 height 13
click at [1166, 75] on button "Yes" at bounding box center [1157, 74] width 35 height 23
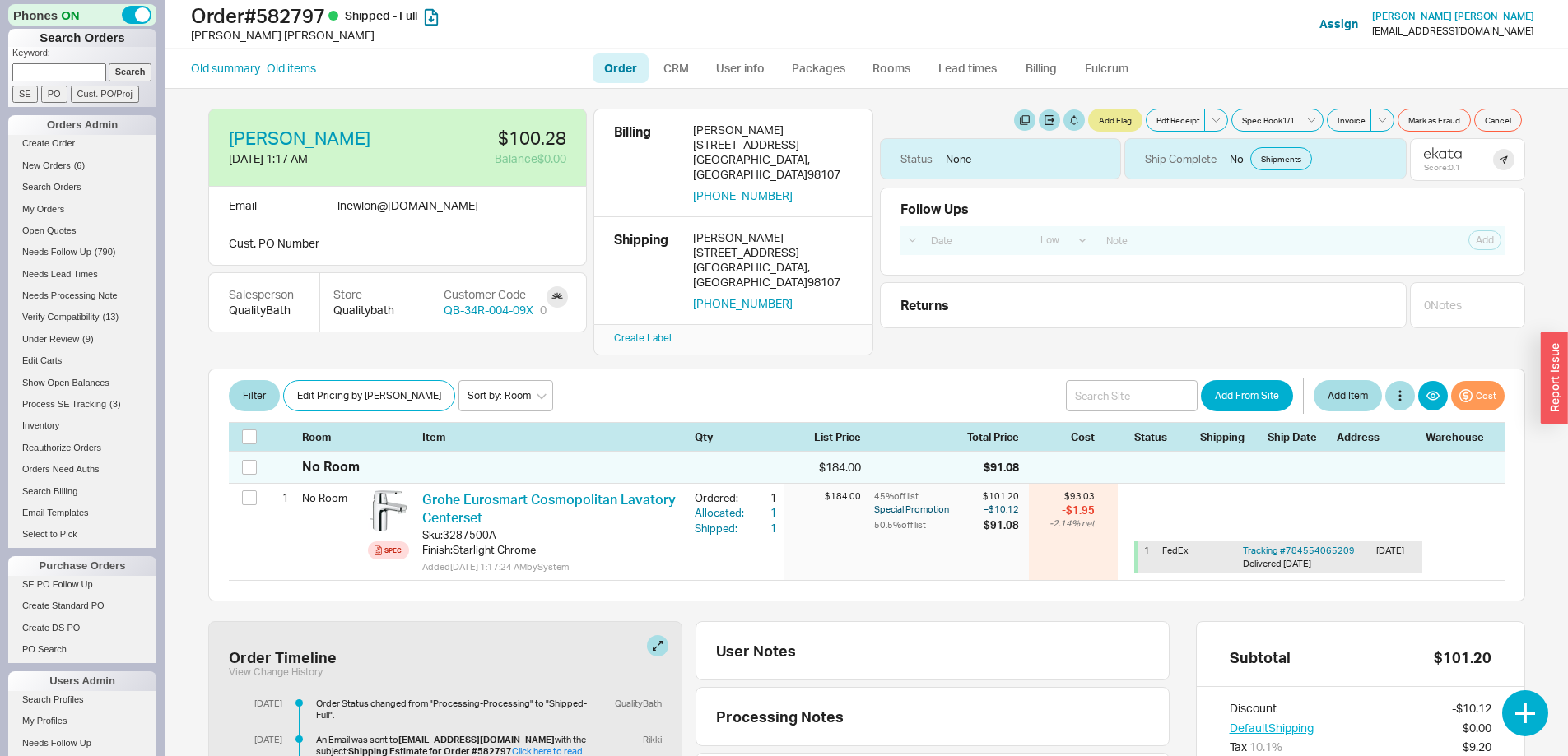
select select "LOW"
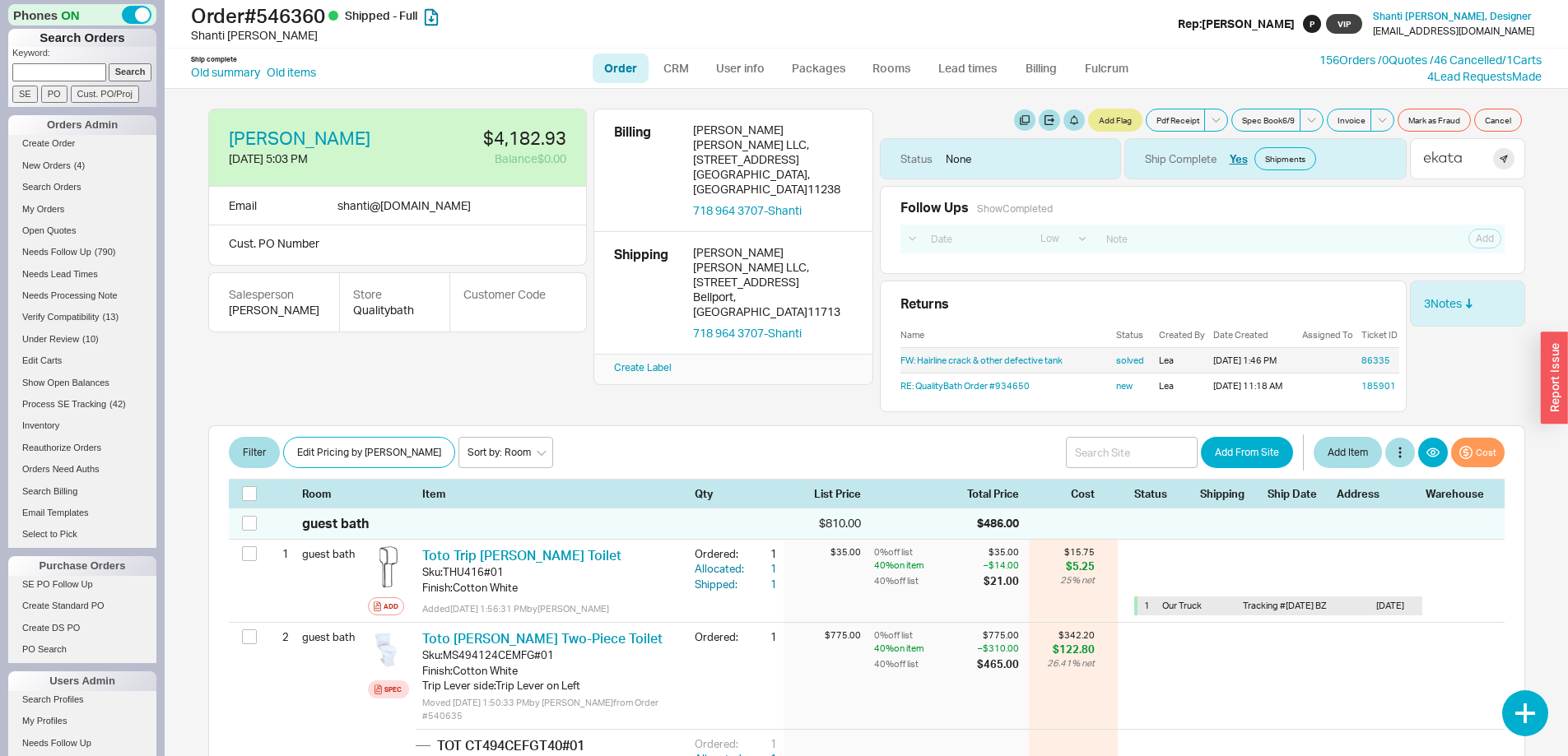
select select "LOW"
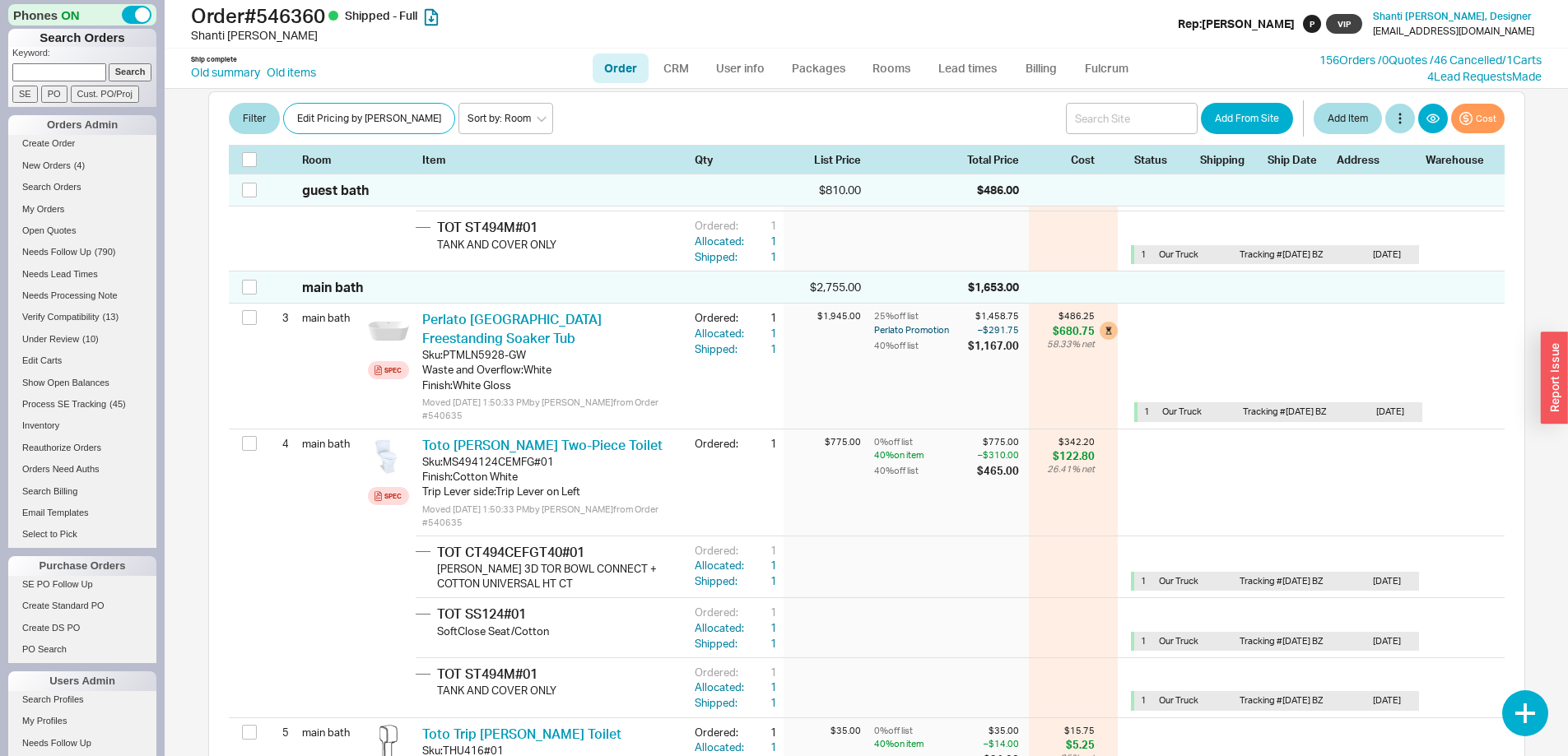
scroll to position [658, 0]
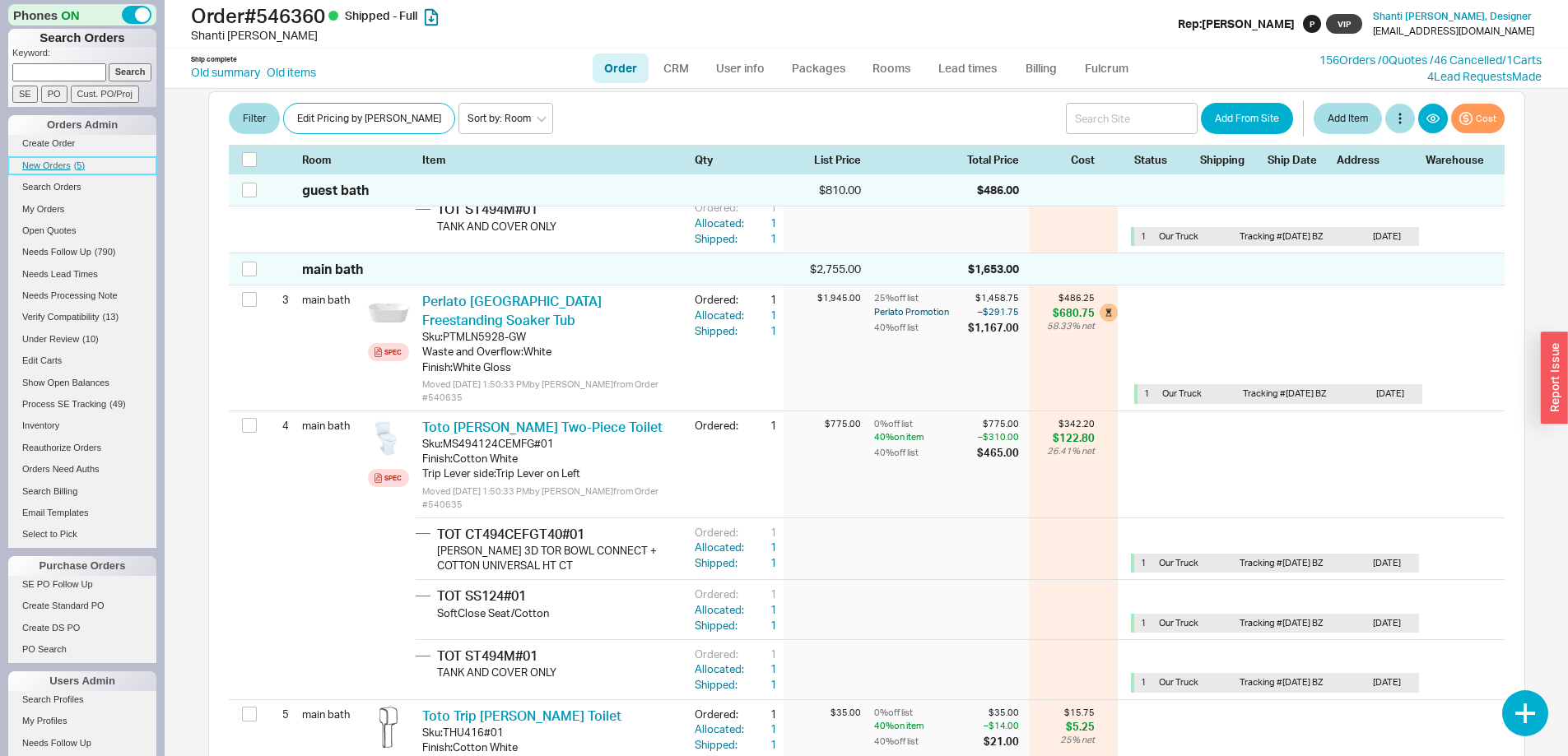
click at [51, 157] on link "New Orders ( 5 )" at bounding box center [83, 166] width 148 height 17
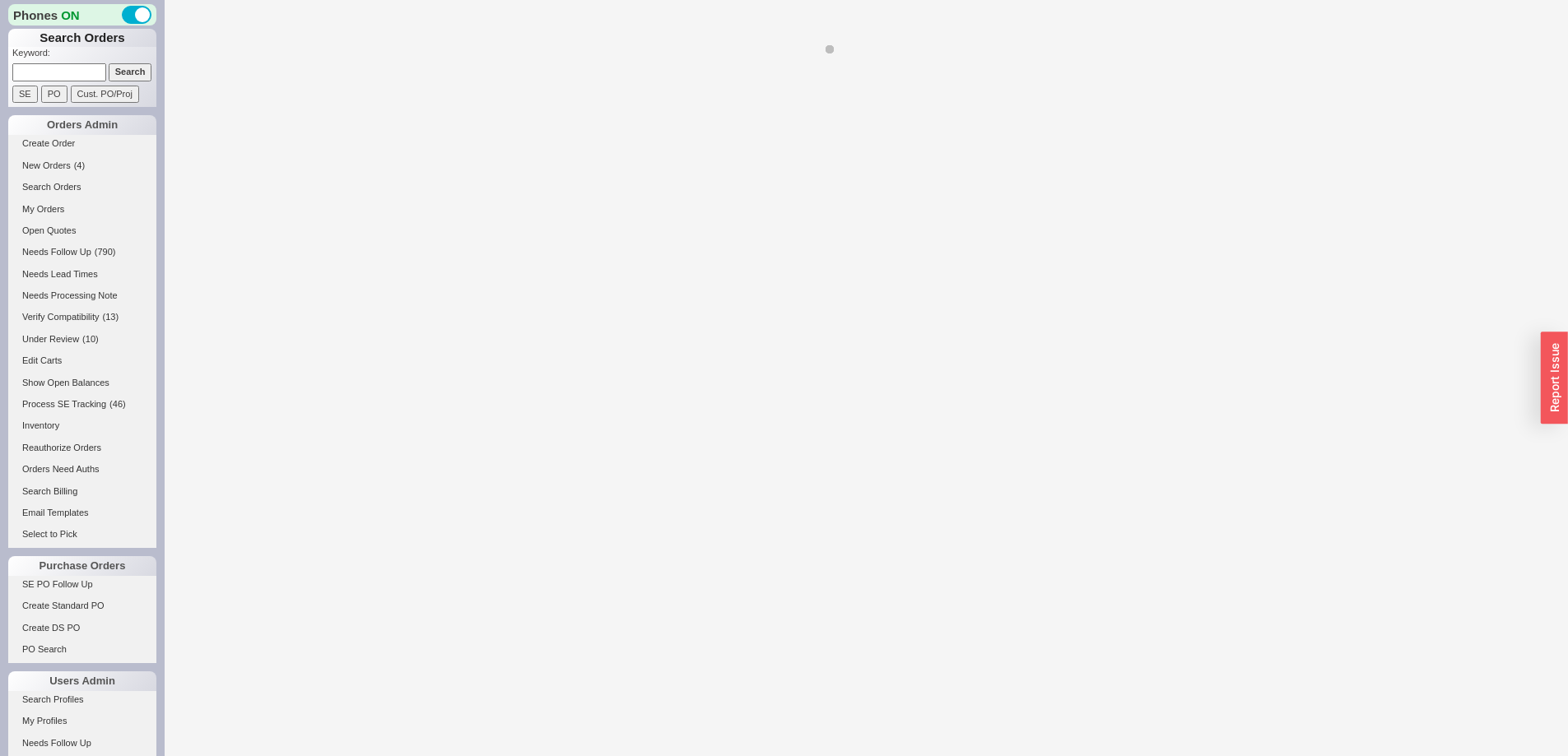
select select "LOW"
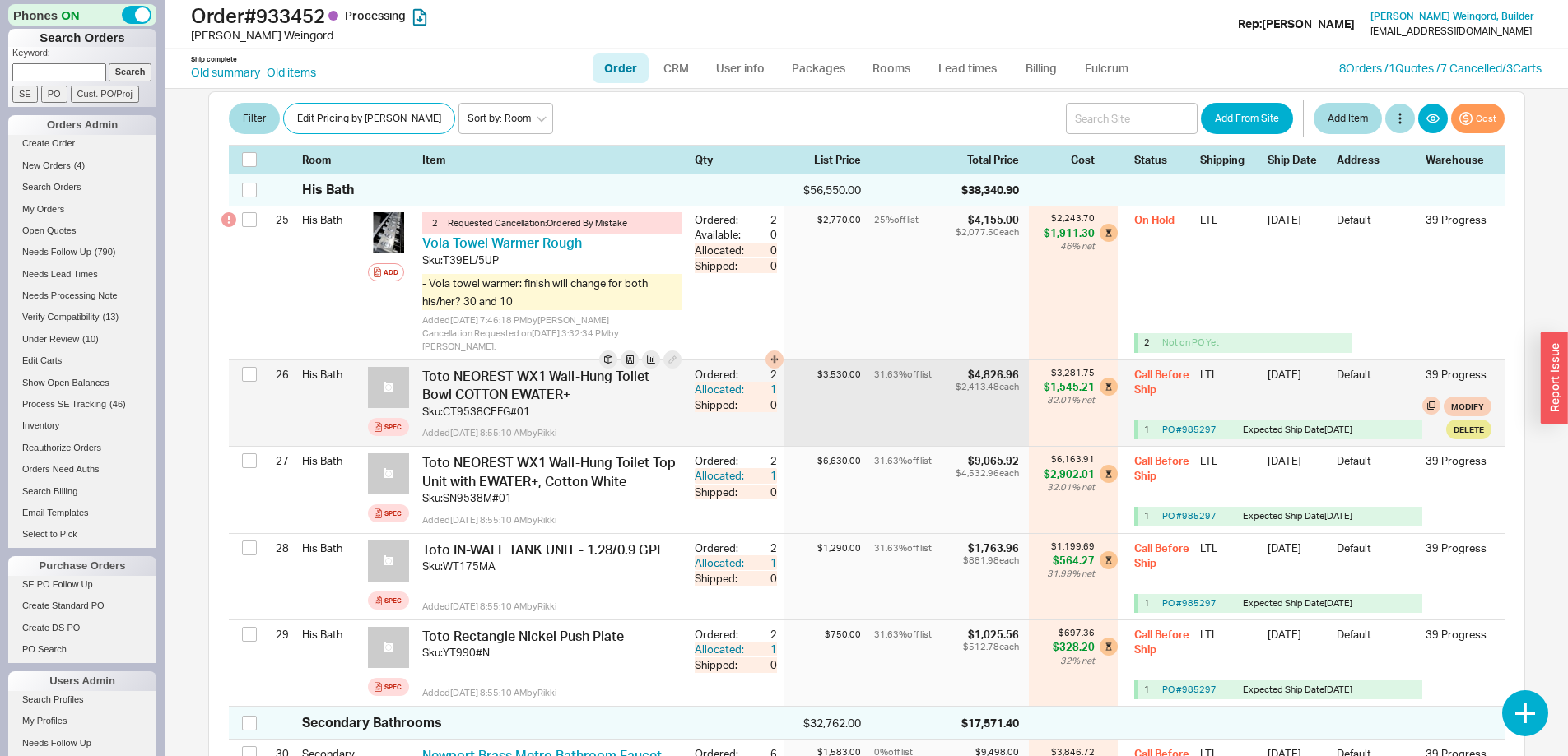
scroll to position [3208, 0]
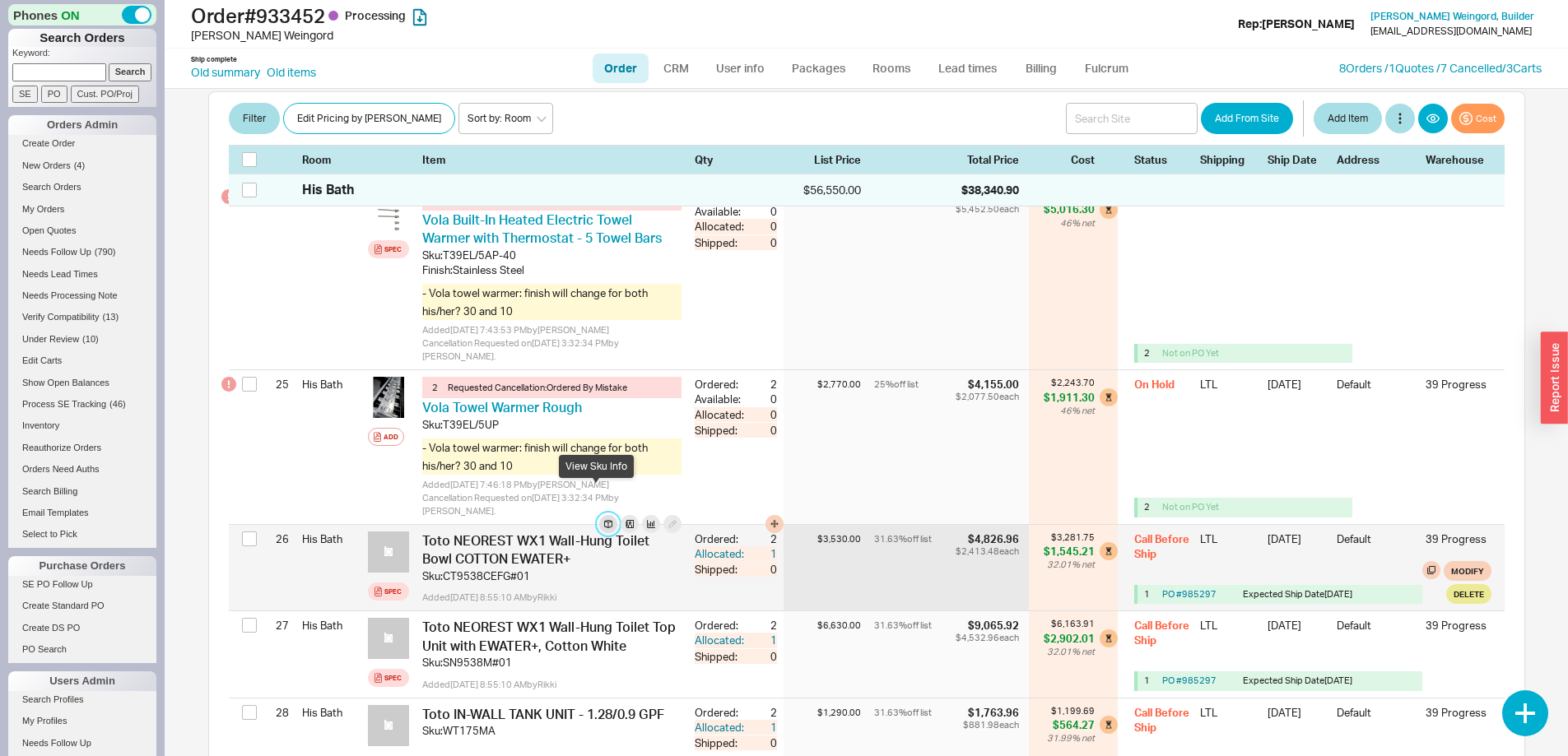
click at [599, 514] on button "button" at bounding box center [607, 523] width 18 height 18
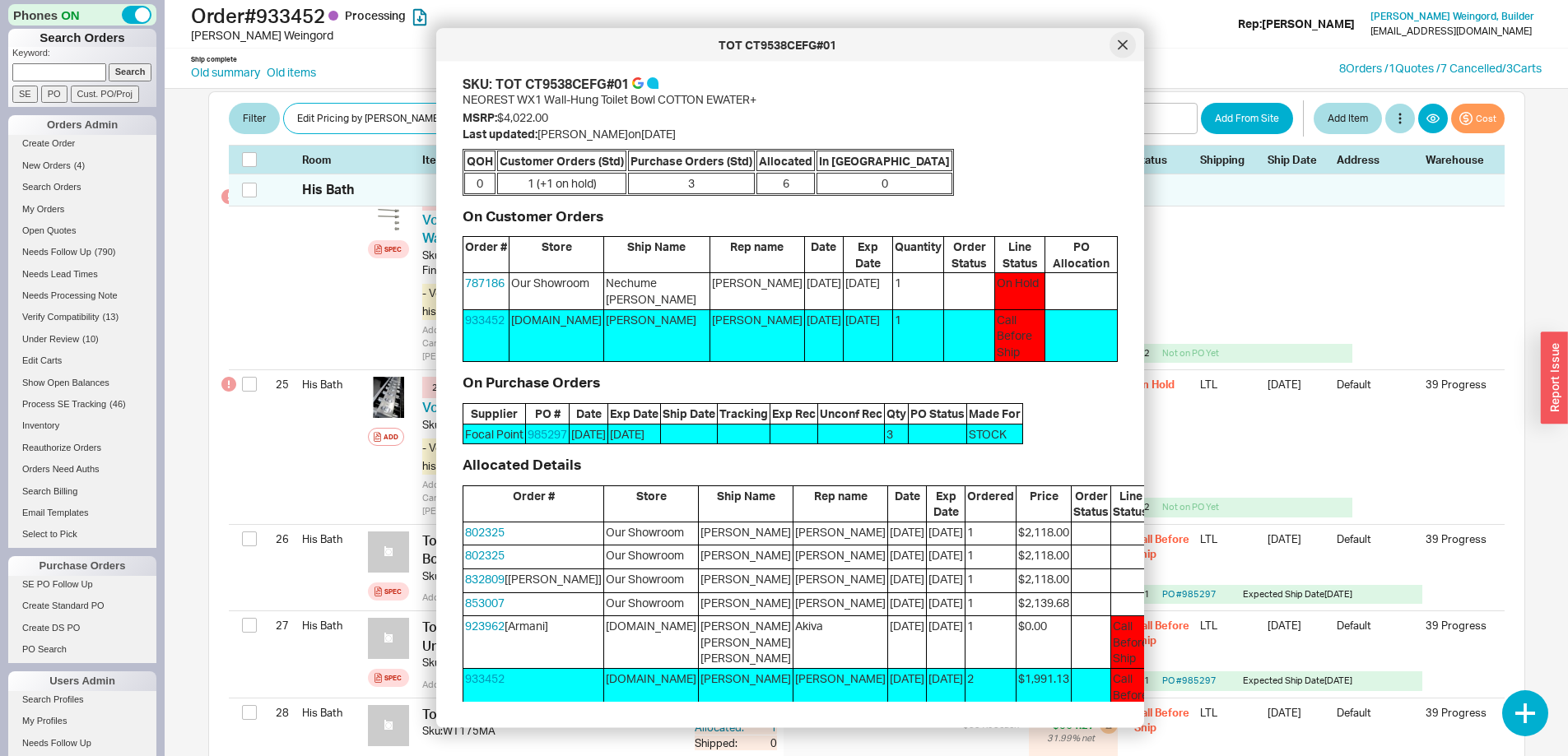
click at [1125, 40] on icon at bounding box center [1122, 45] width 10 height 10
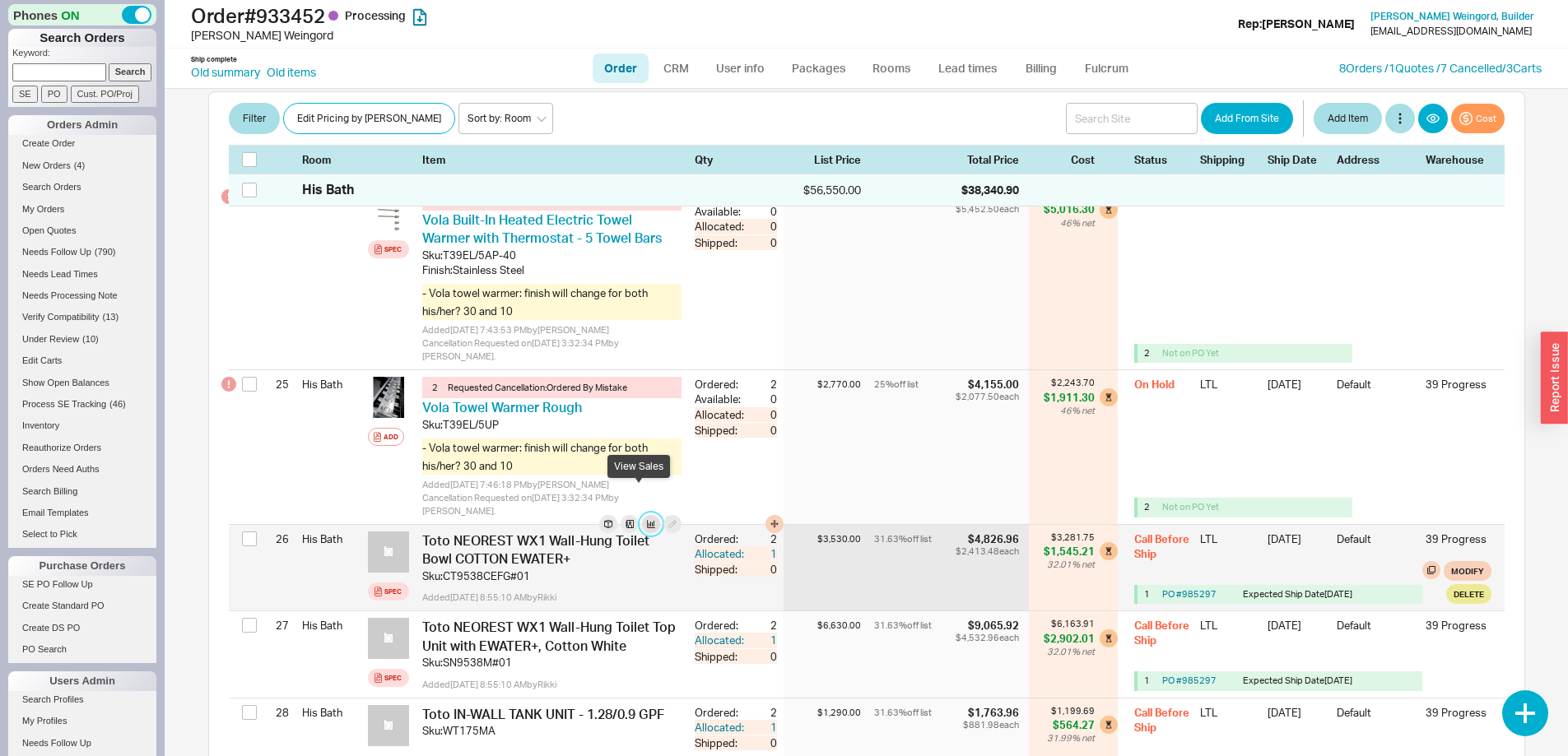
click at [641, 514] on button "button" at bounding box center [650, 523] width 18 height 18
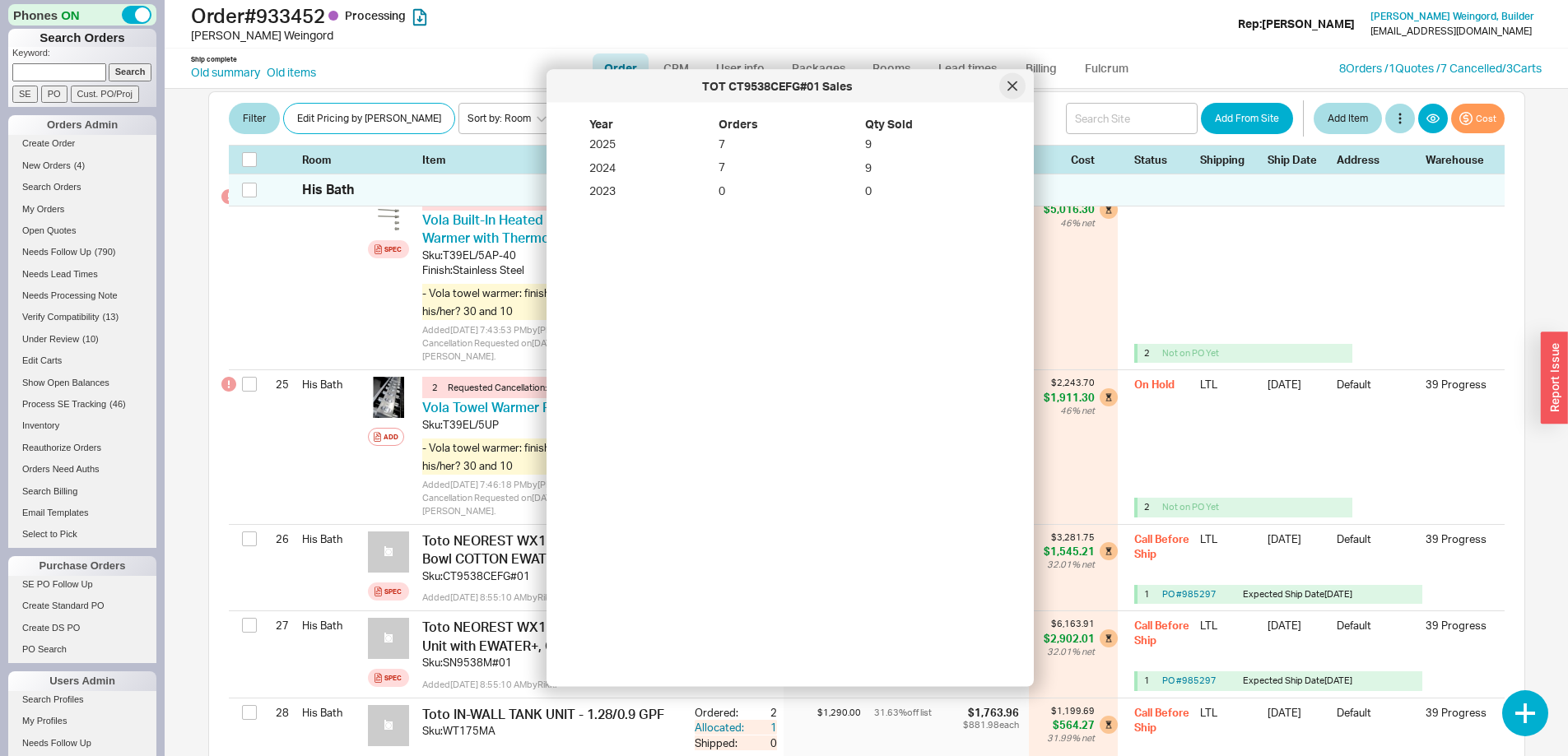
click at [1010, 80] on div at bounding box center [1012, 86] width 26 height 26
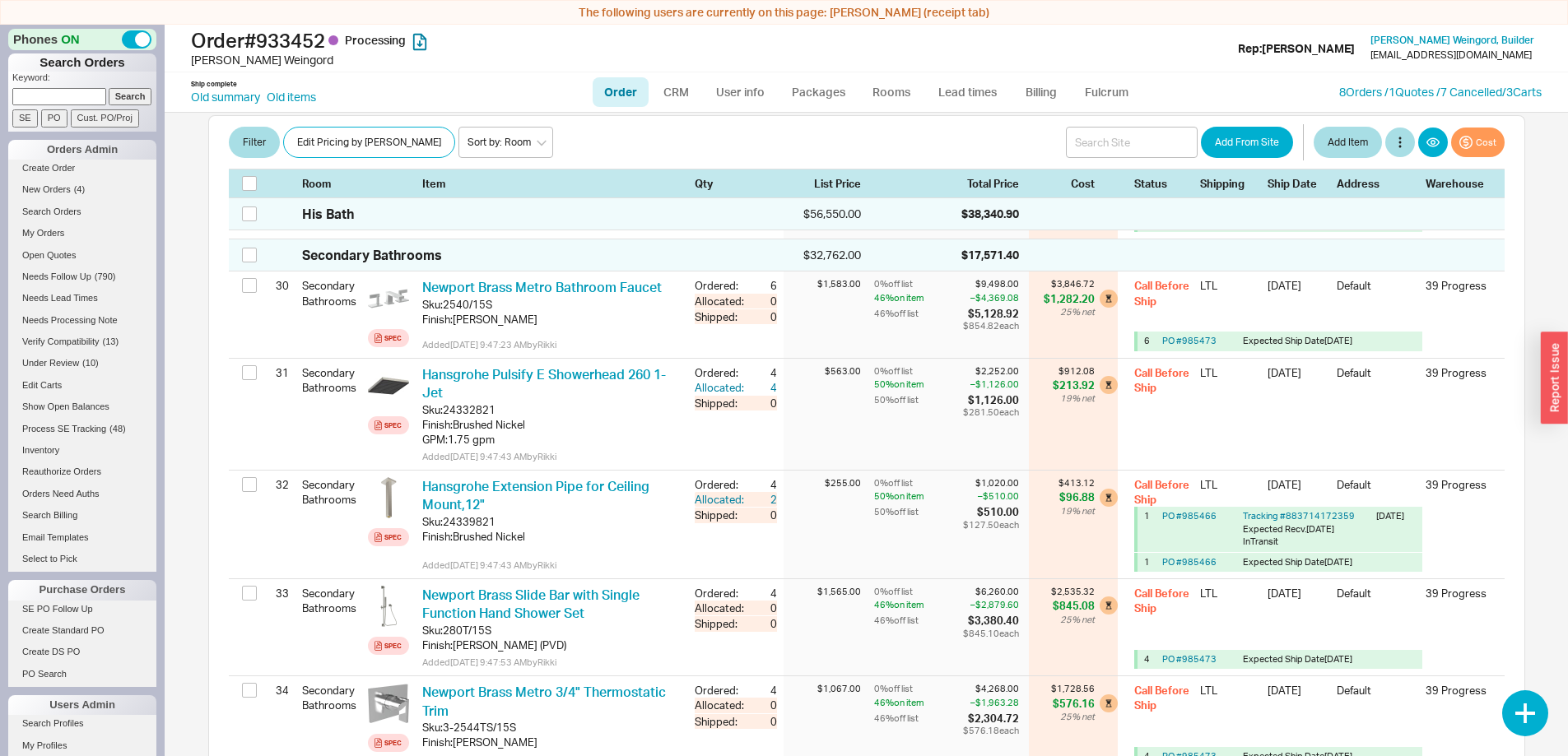
scroll to position [3866, 0]
click at [459, 141] on select "Sort by: Room Sort by: Brand Sort by: Date" at bounding box center [505, 142] width 94 height 31
select select "2"
click at [459, 127] on select "Sort by: Room Sort by: Brand Sort by: Date" at bounding box center [505, 142] width 94 height 31
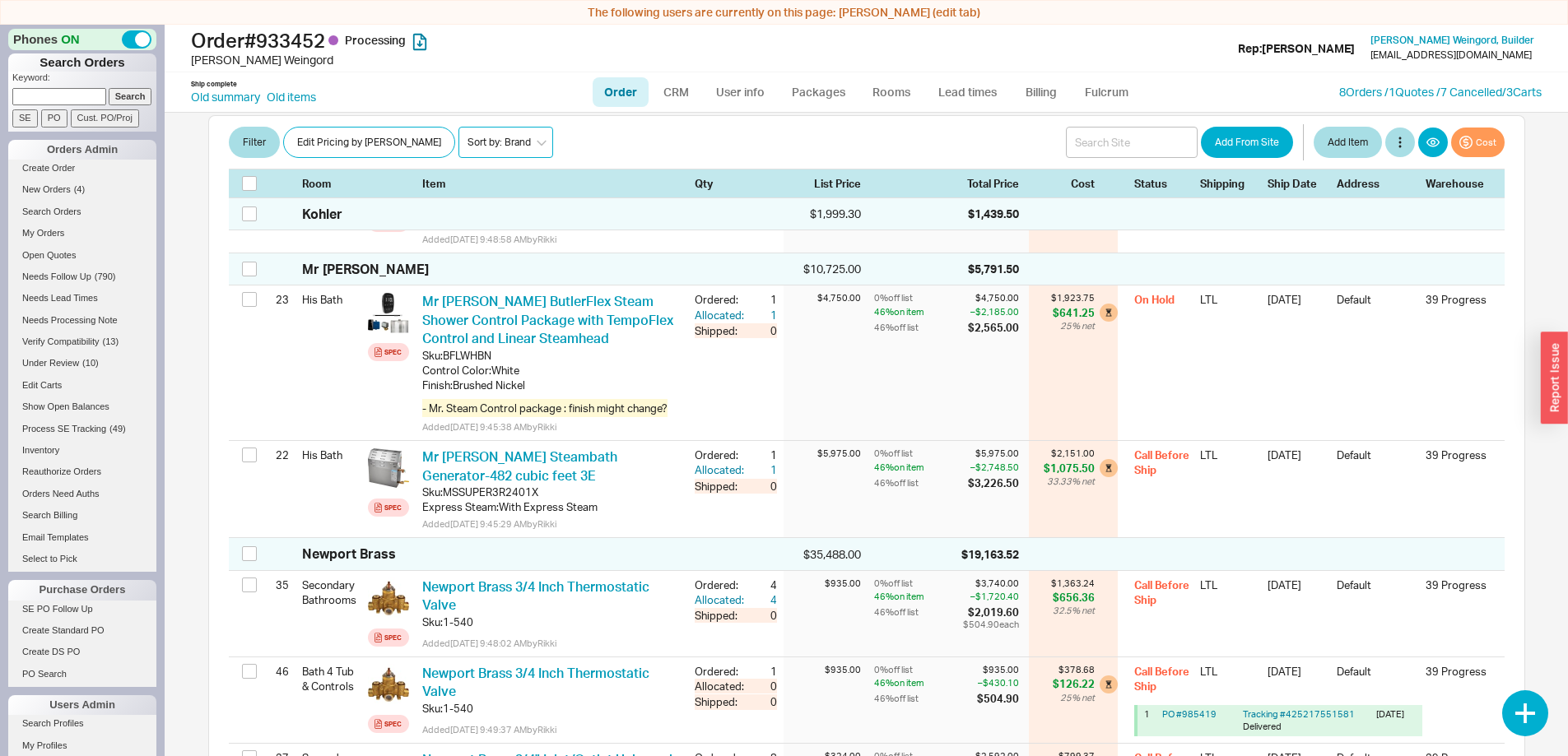
scroll to position [3373, 0]
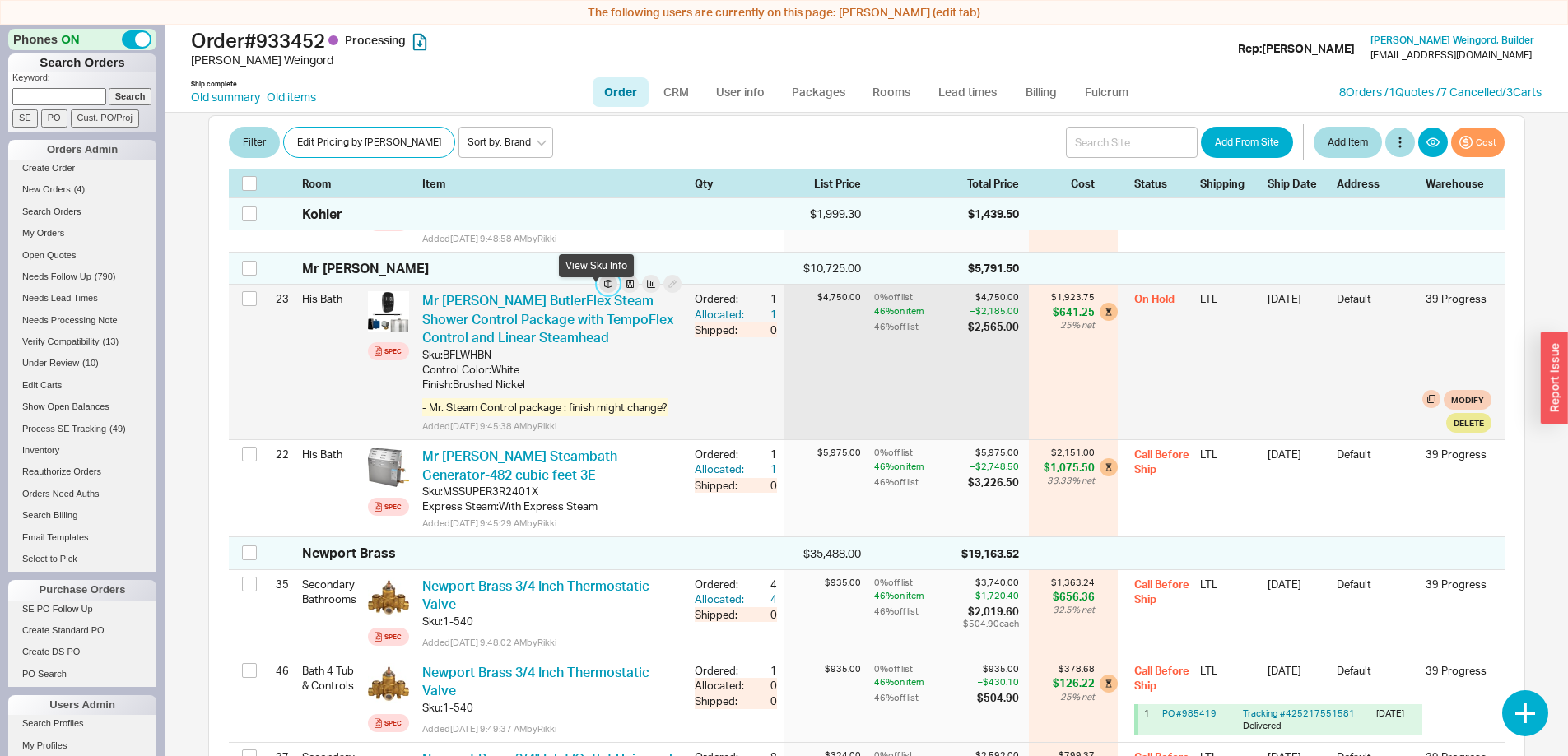
click at [599, 293] on button "button" at bounding box center [607, 283] width 18 height 18
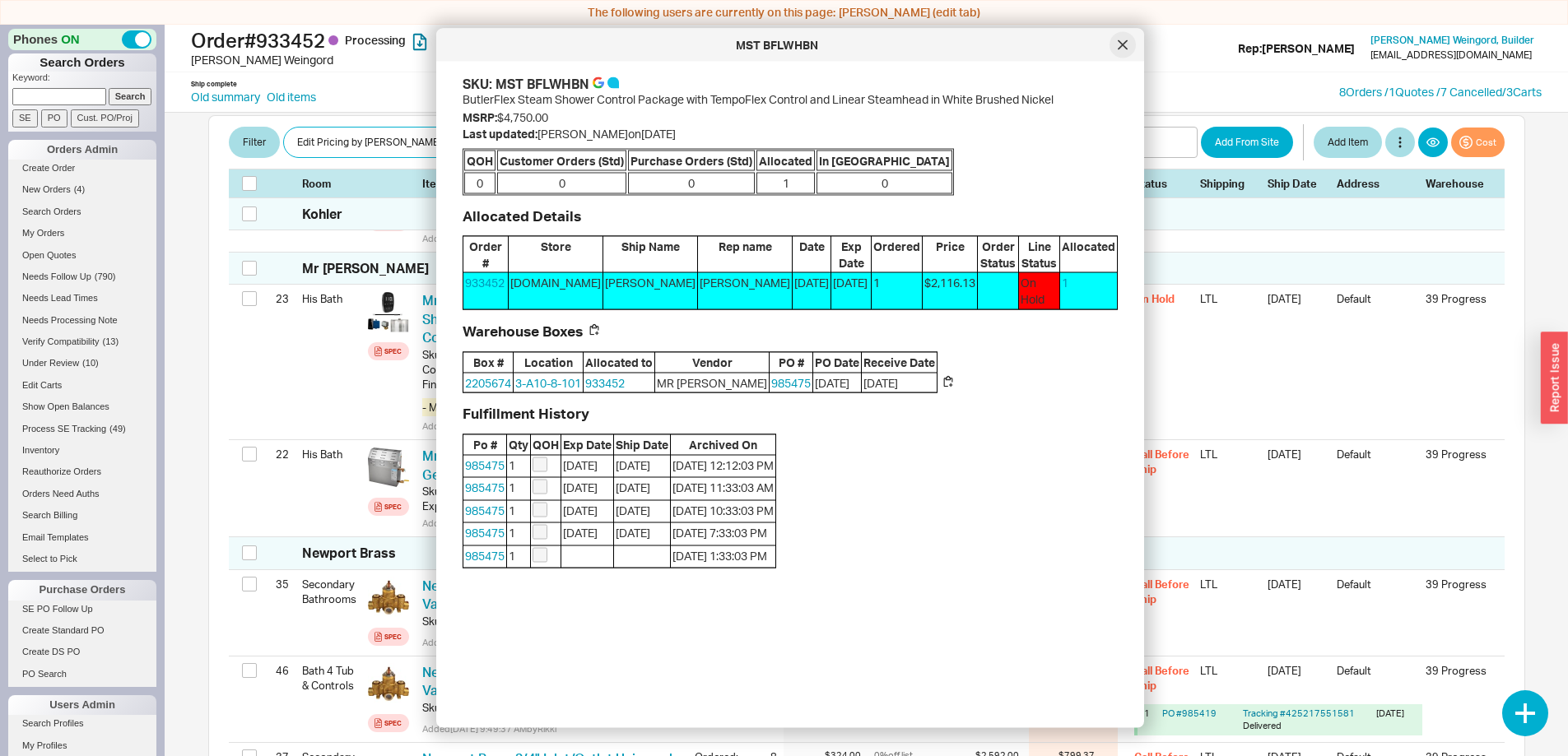
click at [1121, 43] on icon at bounding box center [1122, 45] width 10 height 10
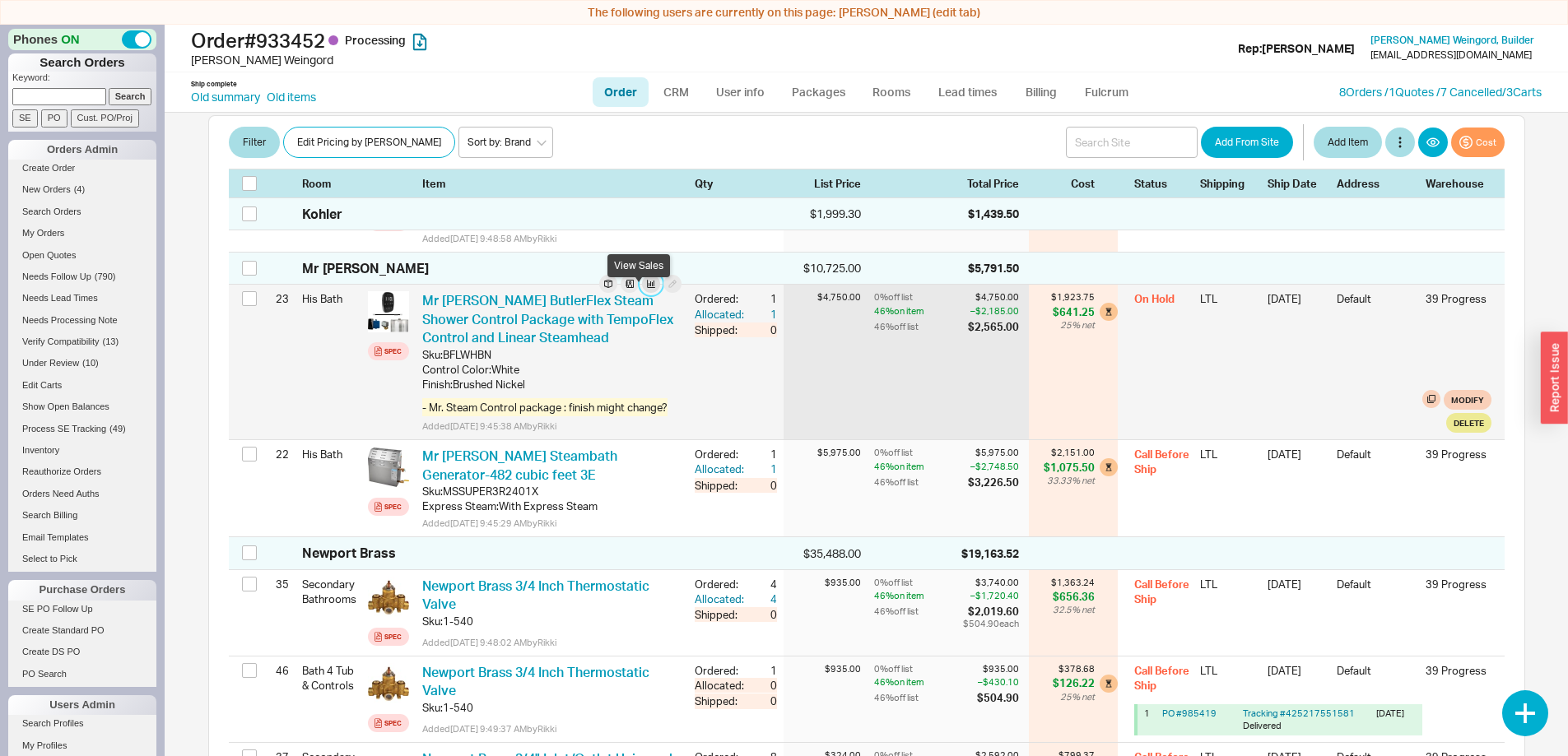
click at [641, 293] on button "button" at bounding box center [650, 283] width 18 height 18
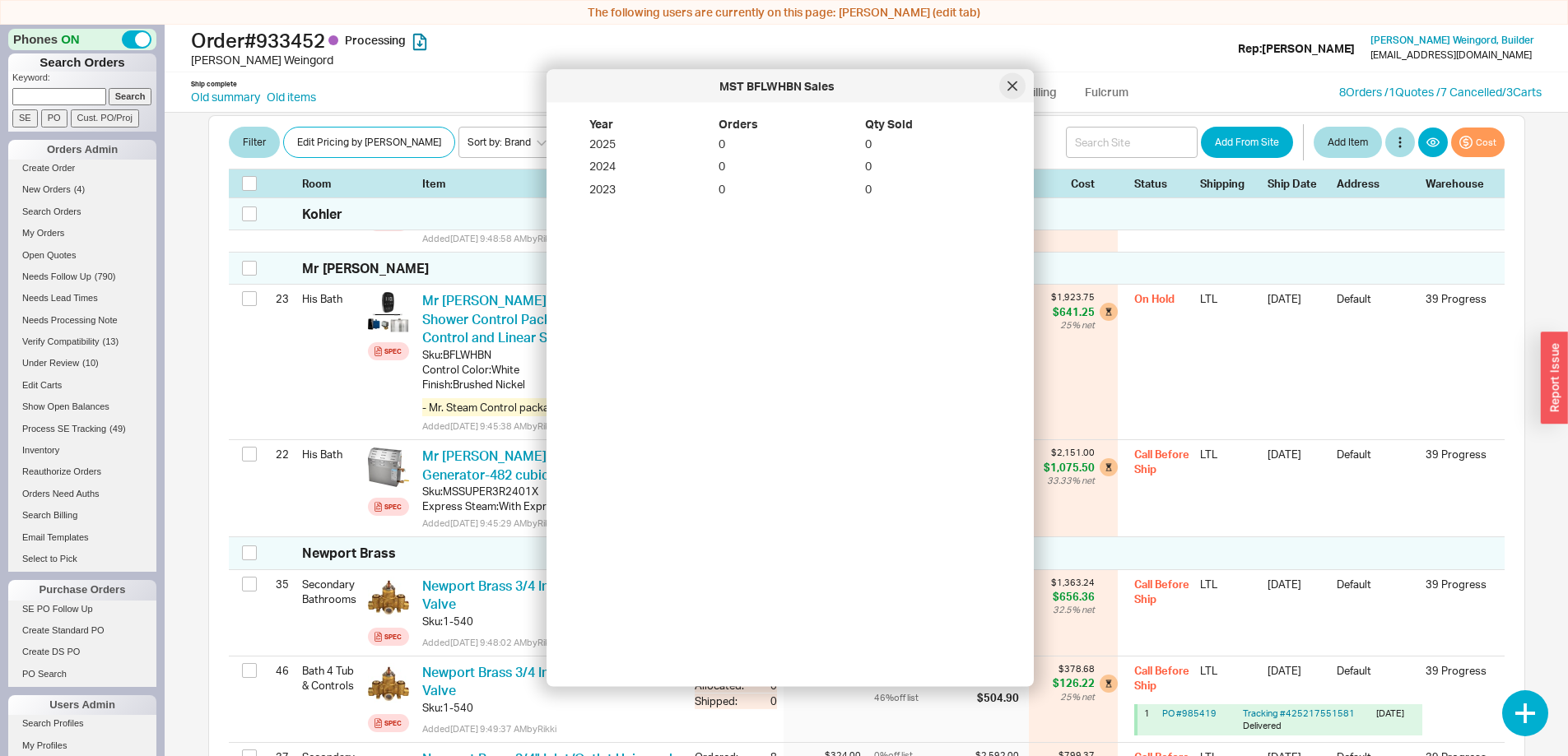
click at [1023, 82] on div at bounding box center [1012, 86] width 26 height 26
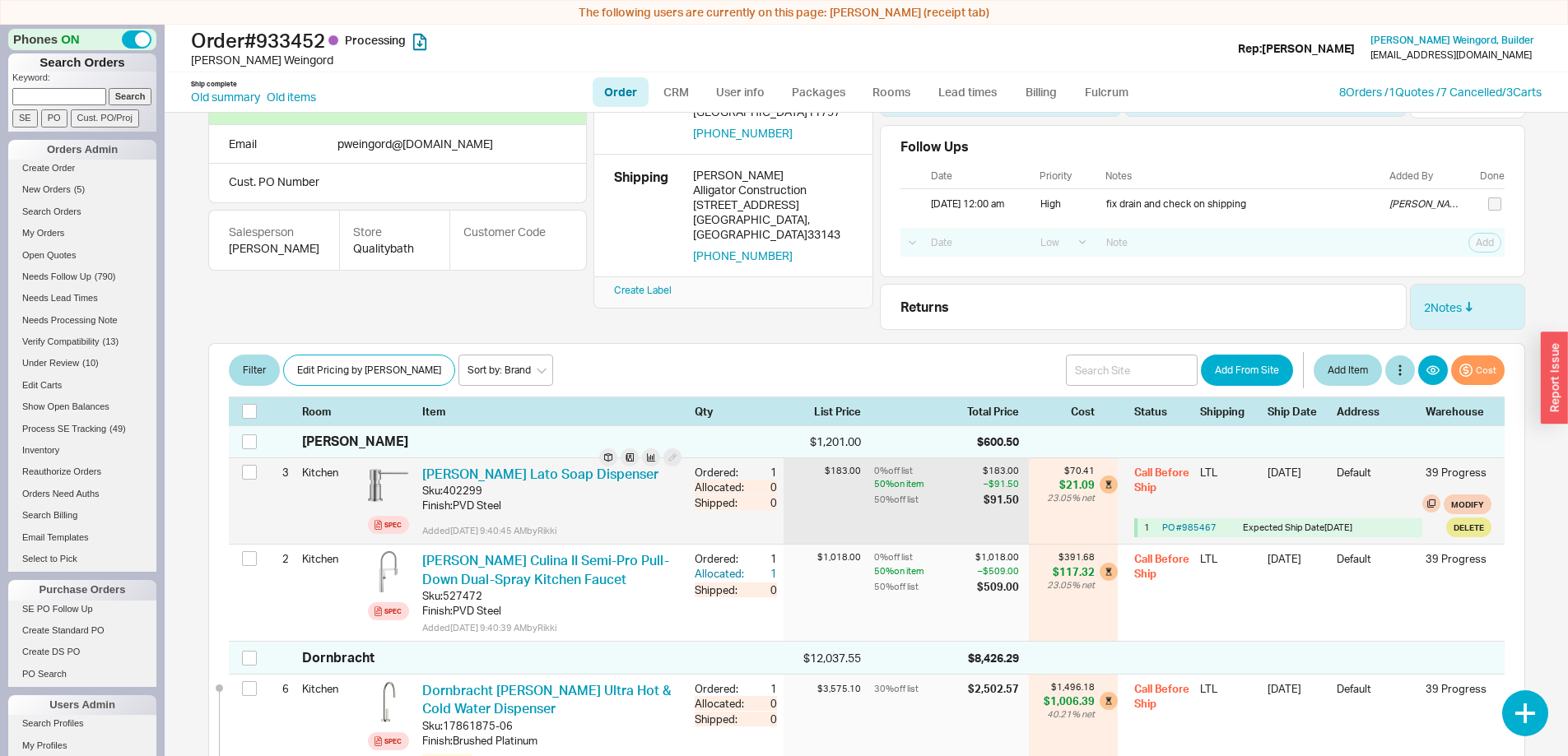
scroll to position [0, 0]
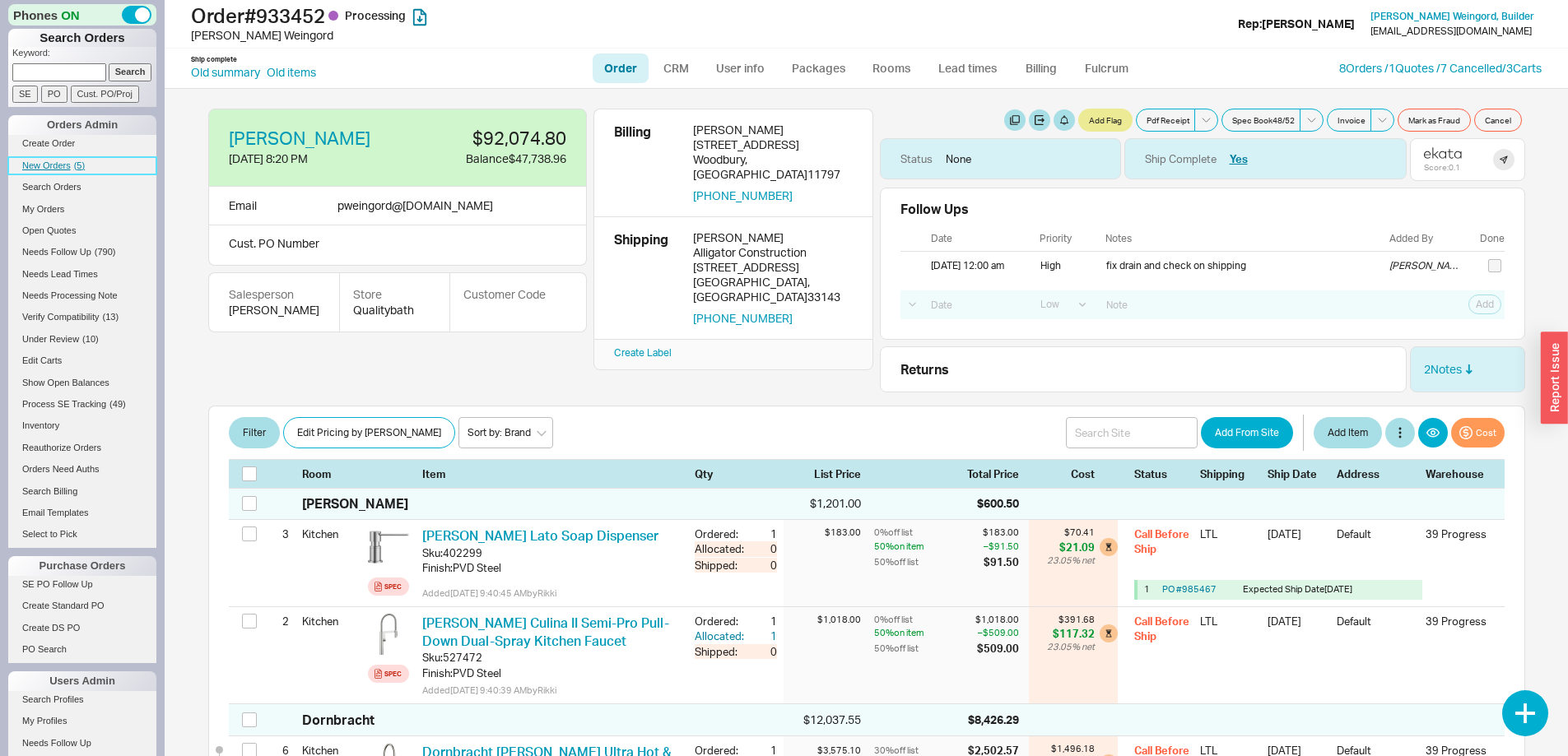
click at [48, 164] on span "New Orders" at bounding box center [46, 166] width 48 height 10
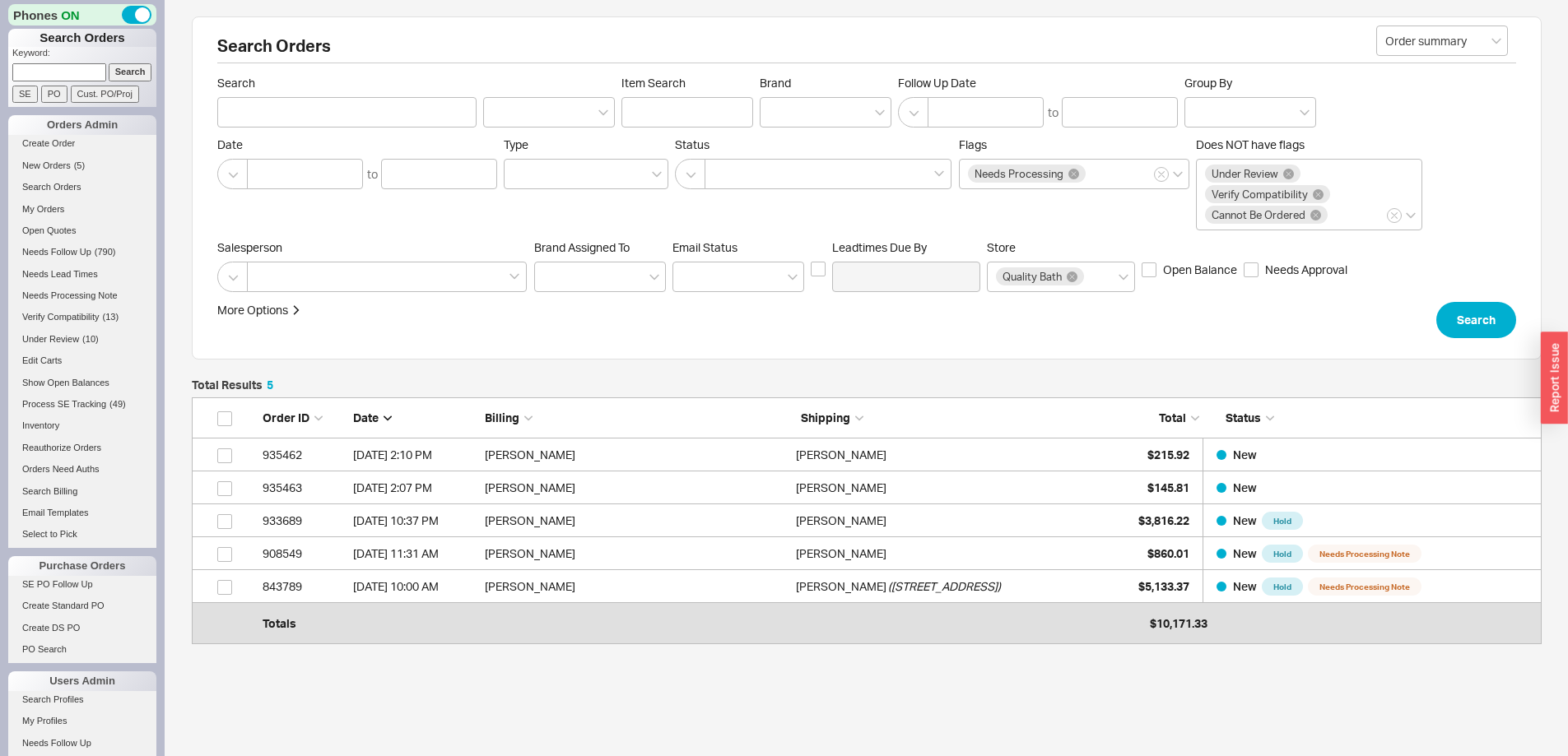
scroll to position [226, 1337]
click at [63, 67] on input at bounding box center [60, 71] width 94 height 17
type input "934012"
click at [109, 63] on input "Search" at bounding box center [130, 71] width 43 height 17
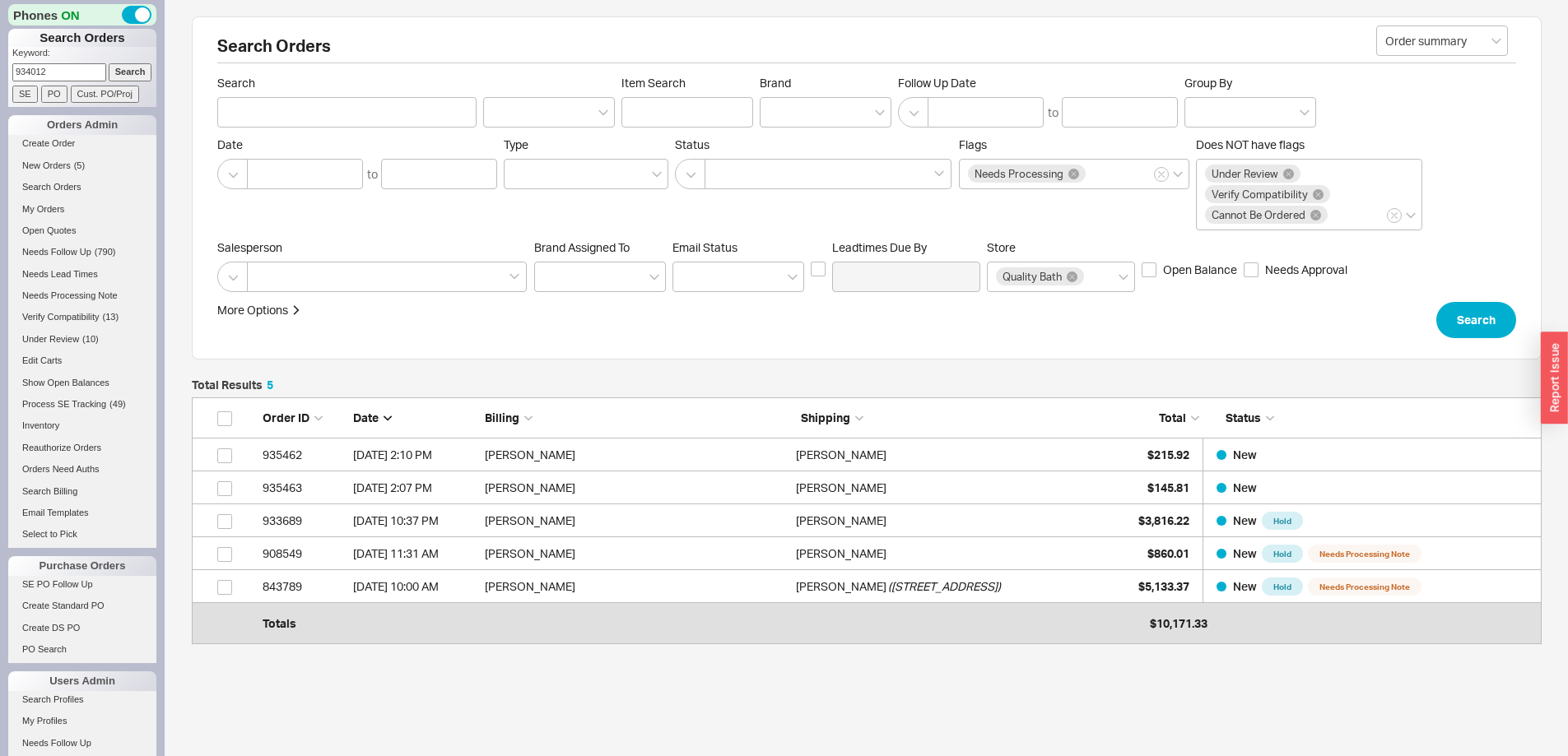
type input "934012"
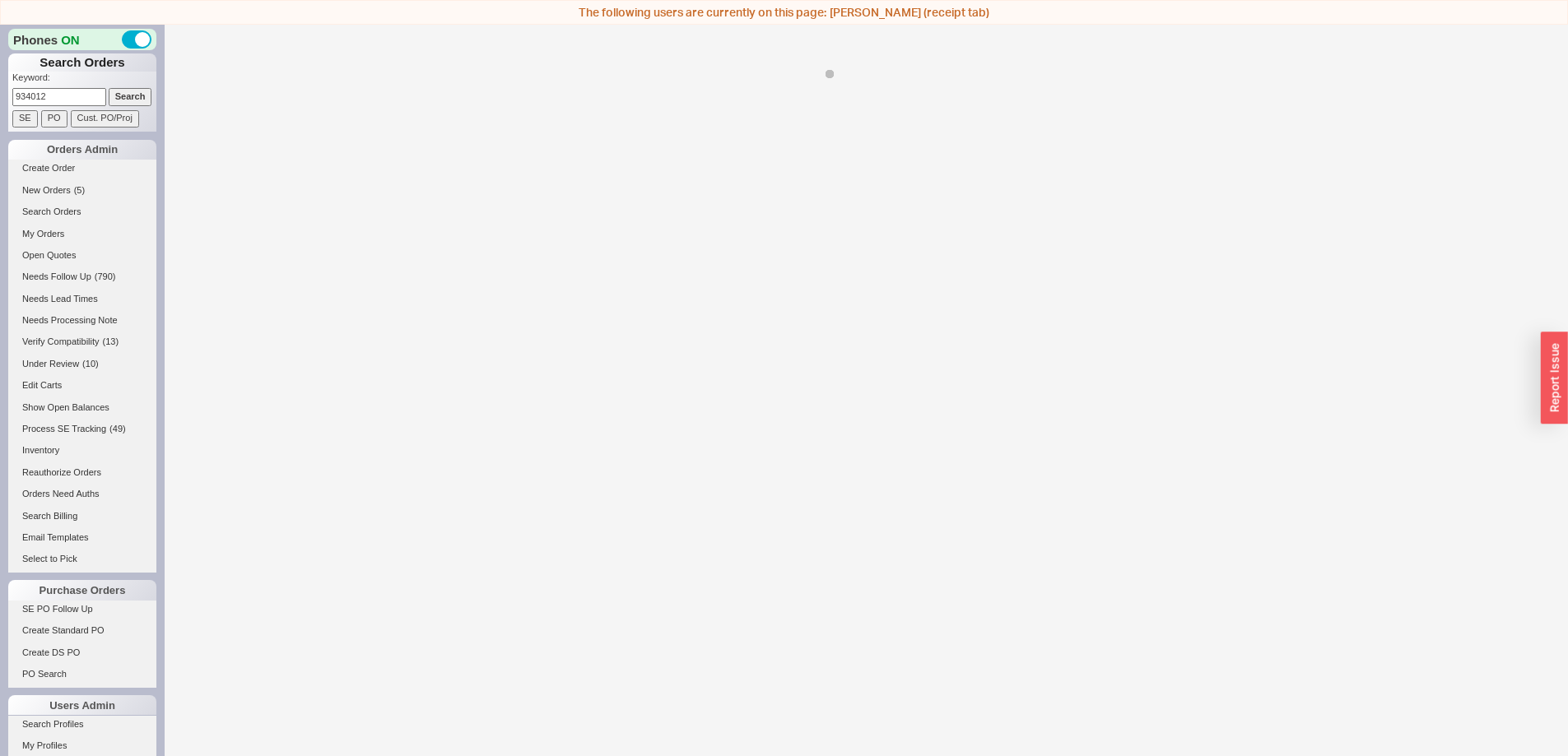
select select "LOW"
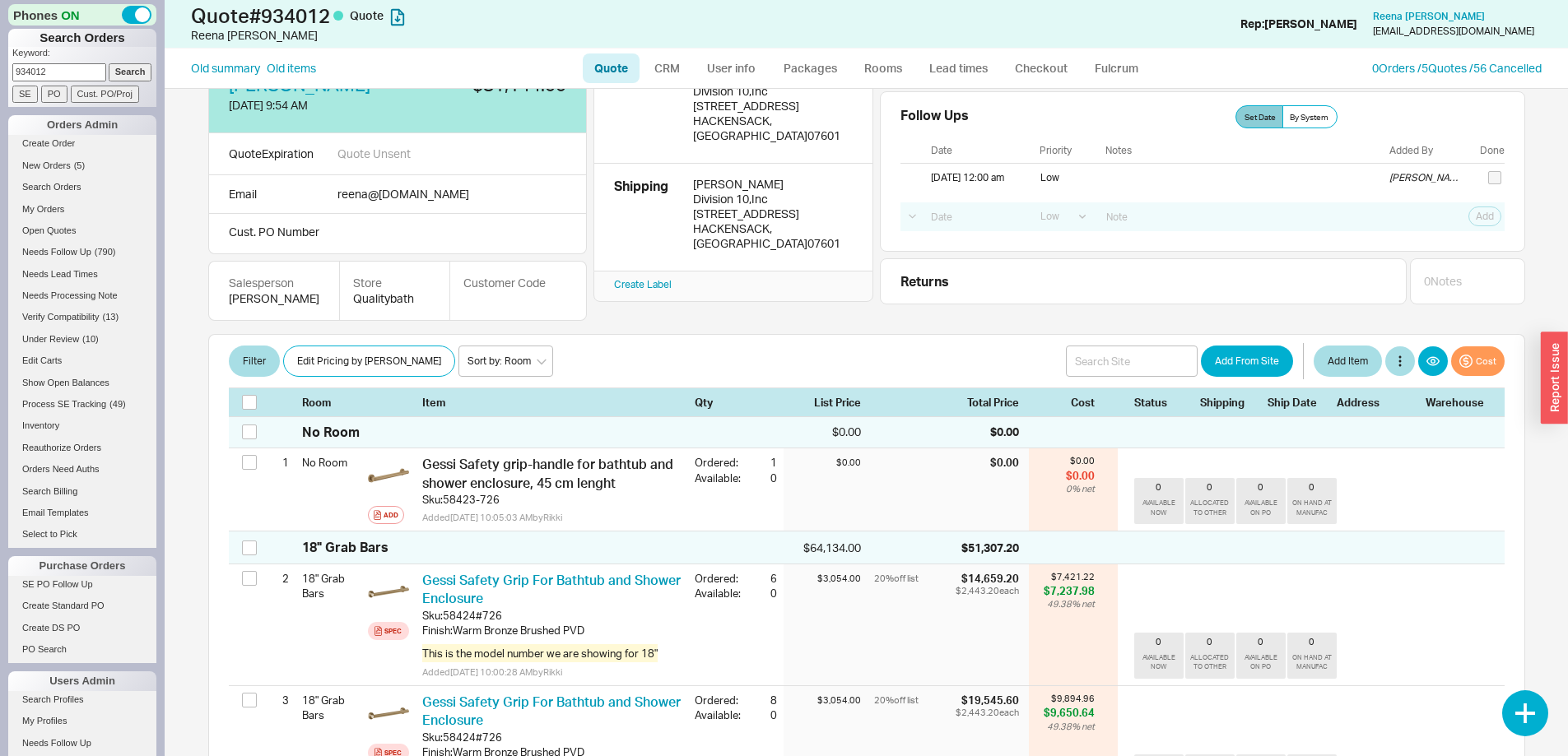
scroll to position [82, 0]
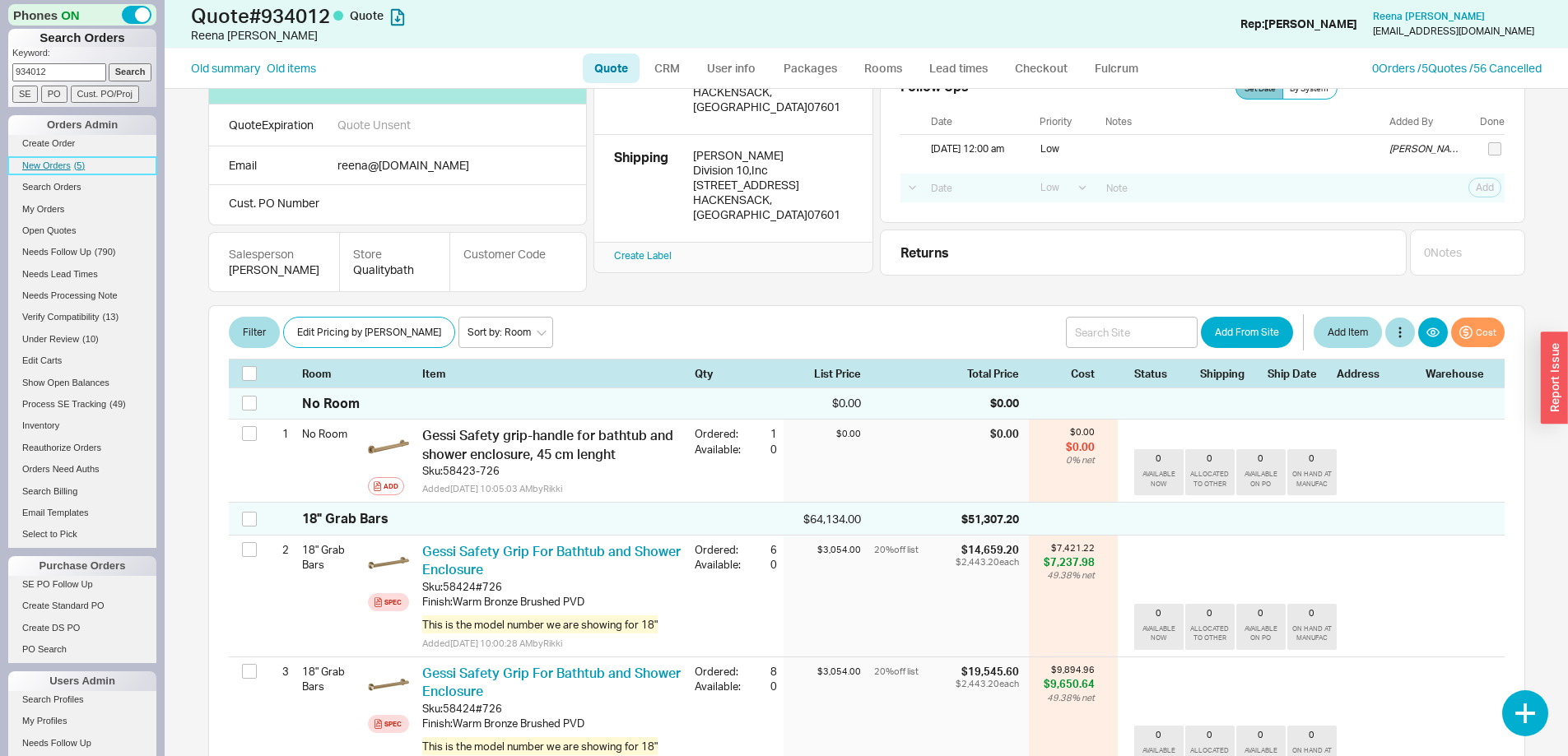
click at [44, 168] on span "New Orders" at bounding box center [46, 166] width 48 height 10
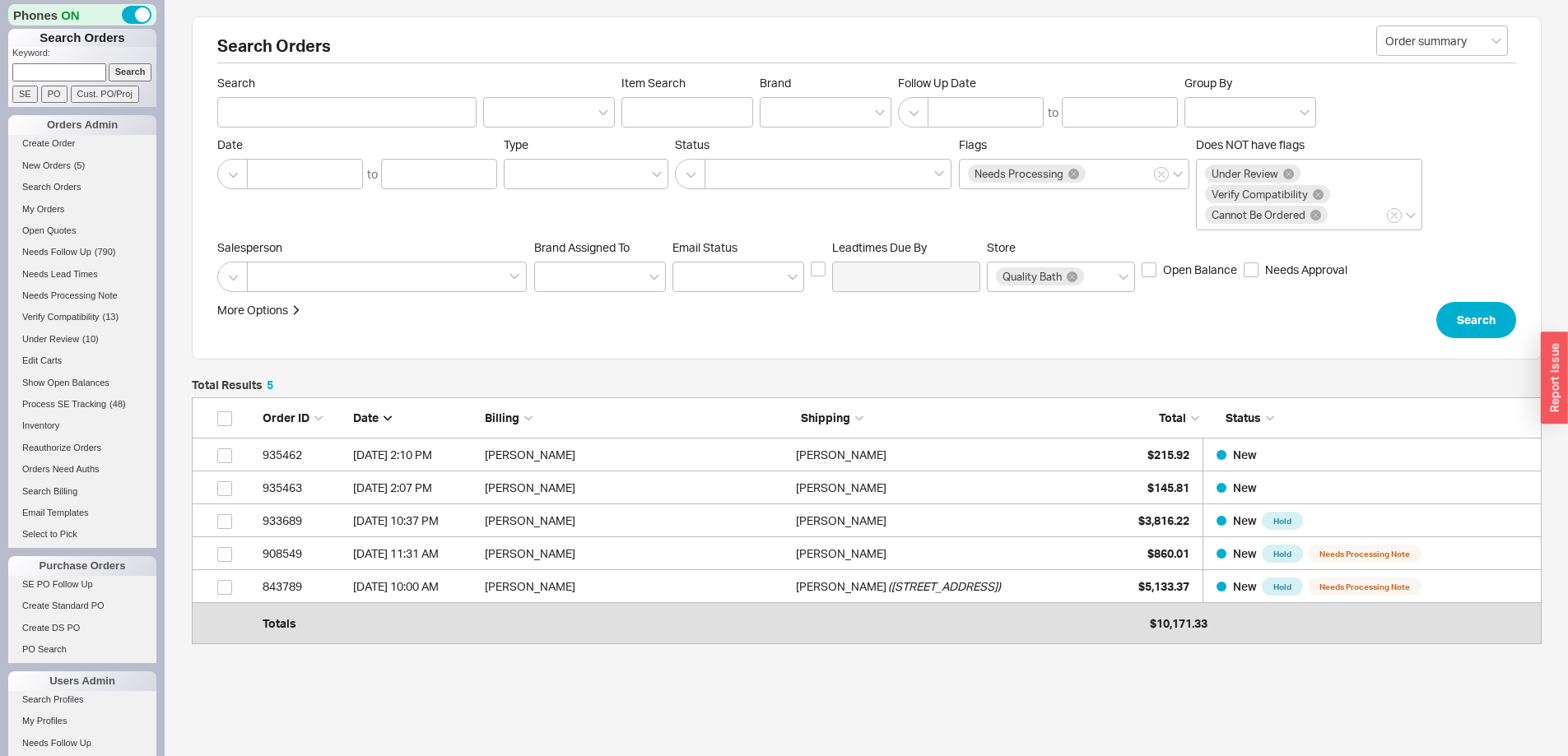
scroll to position [226, 1337]
click at [70, 74] on input at bounding box center [60, 71] width 94 height 17
type input "929324"
click at [109, 63] on input "Search" at bounding box center [130, 71] width 43 height 17
type input "929324"
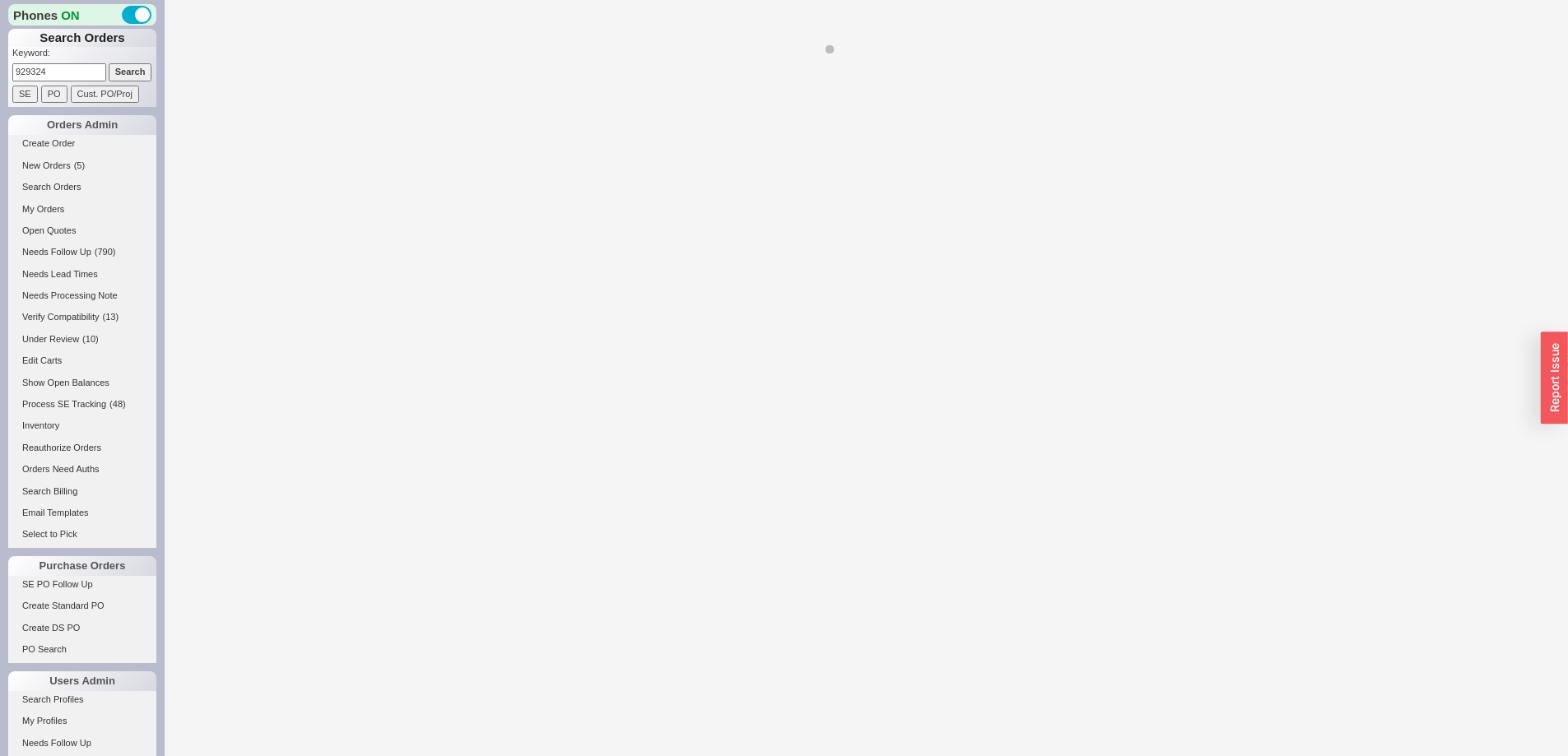
select select "LOW"
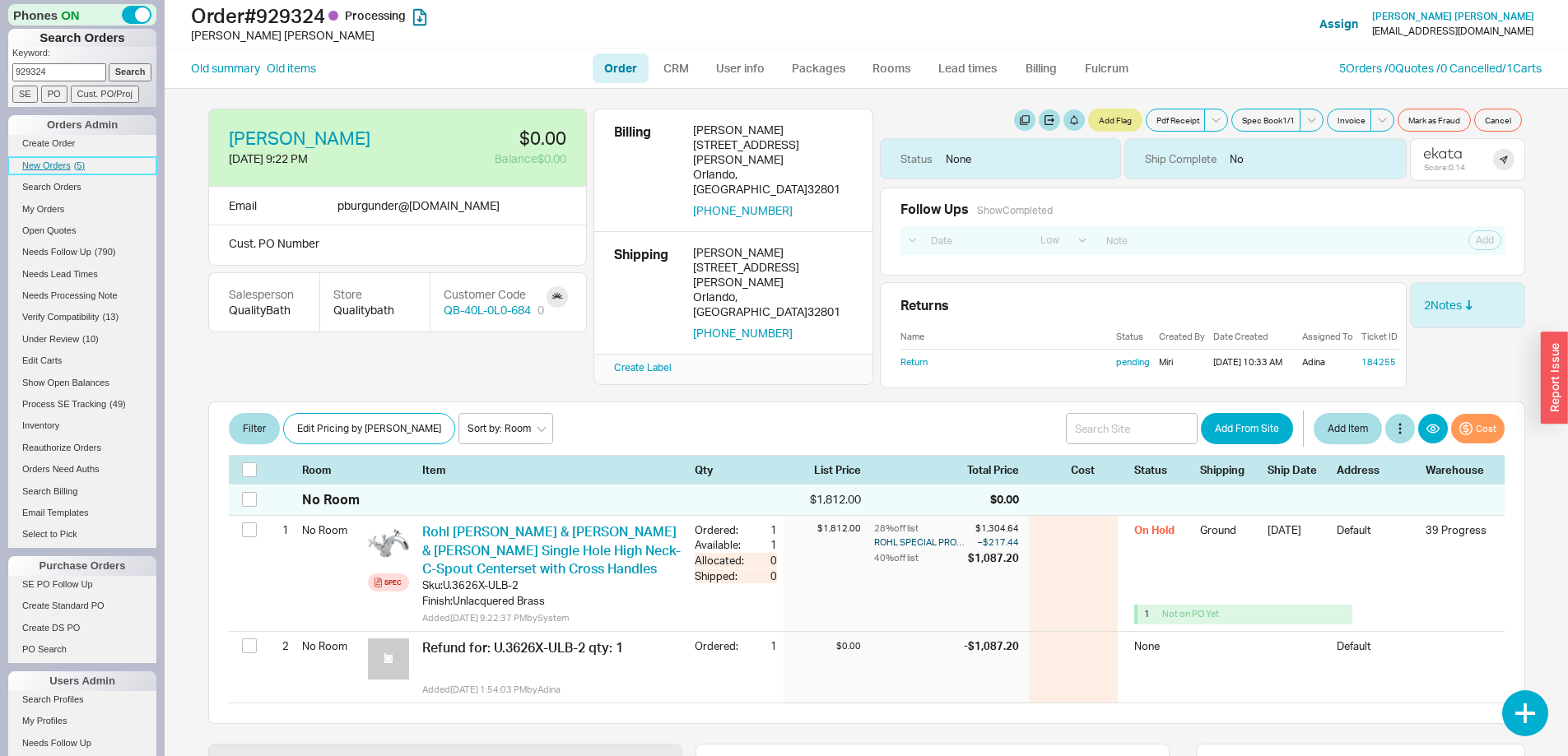
click at [52, 160] on link "New Orders ( 5 )" at bounding box center [83, 166] width 148 height 17
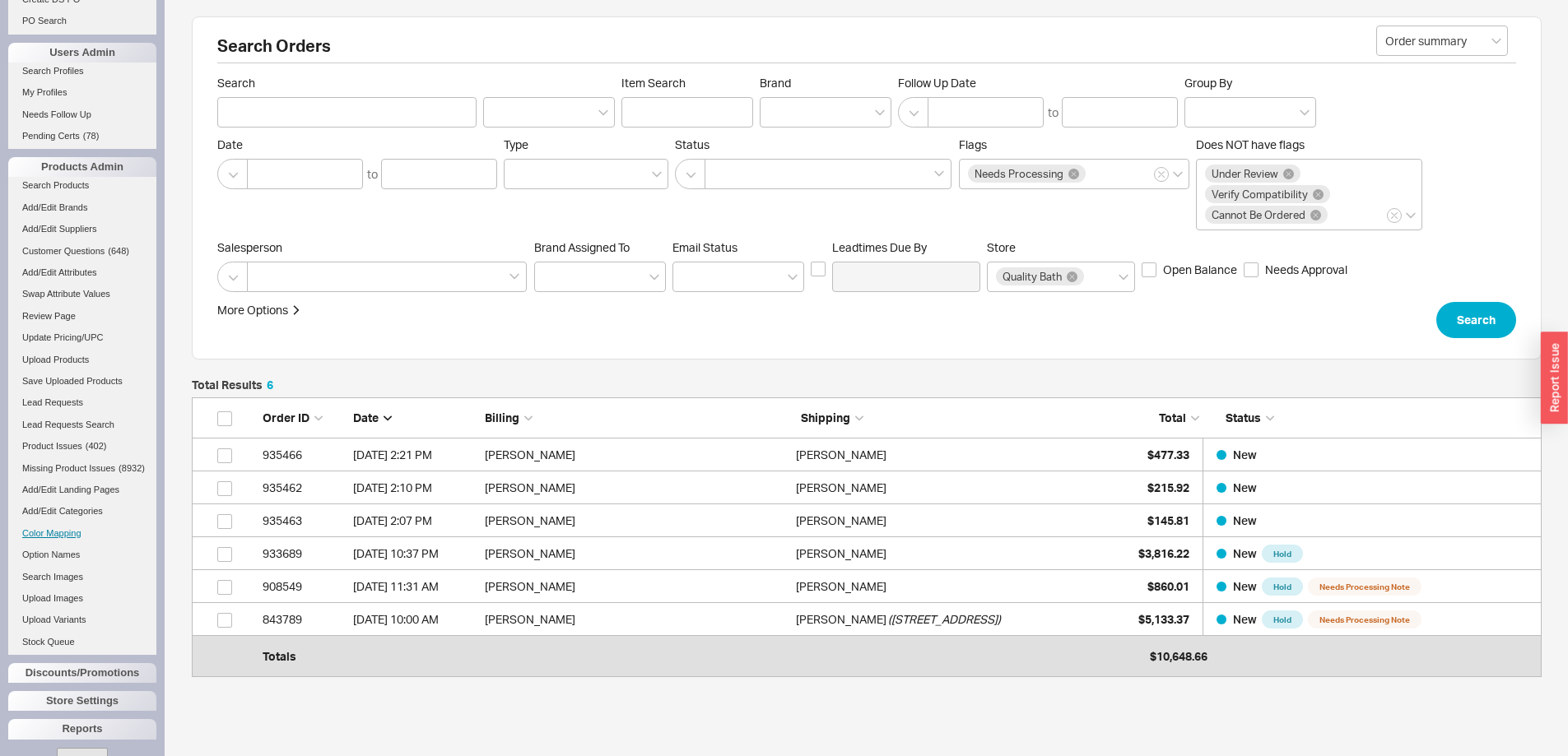
scroll to position [680, 0]
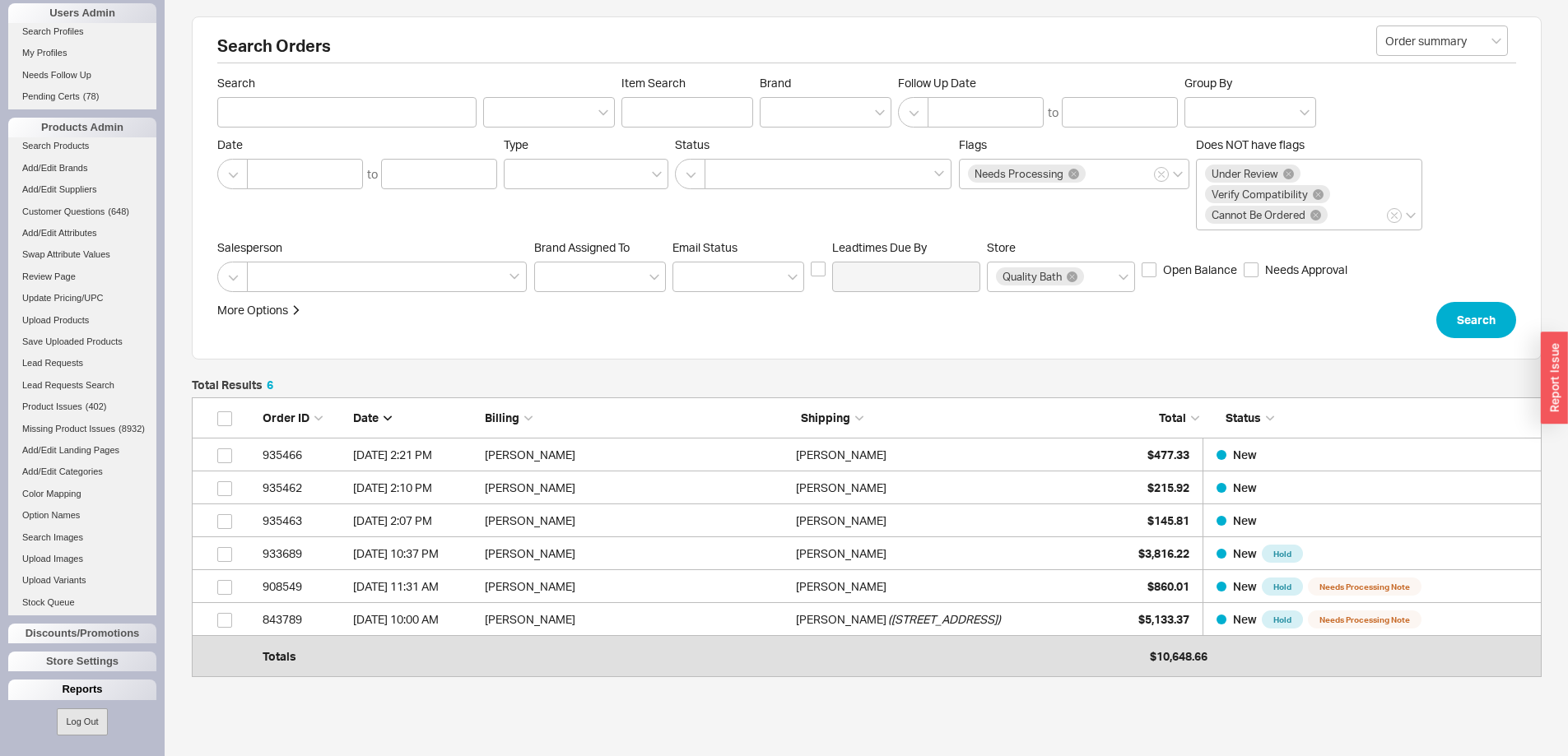
click at [84, 683] on div "Reports" at bounding box center [83, 689] width 148 height 20
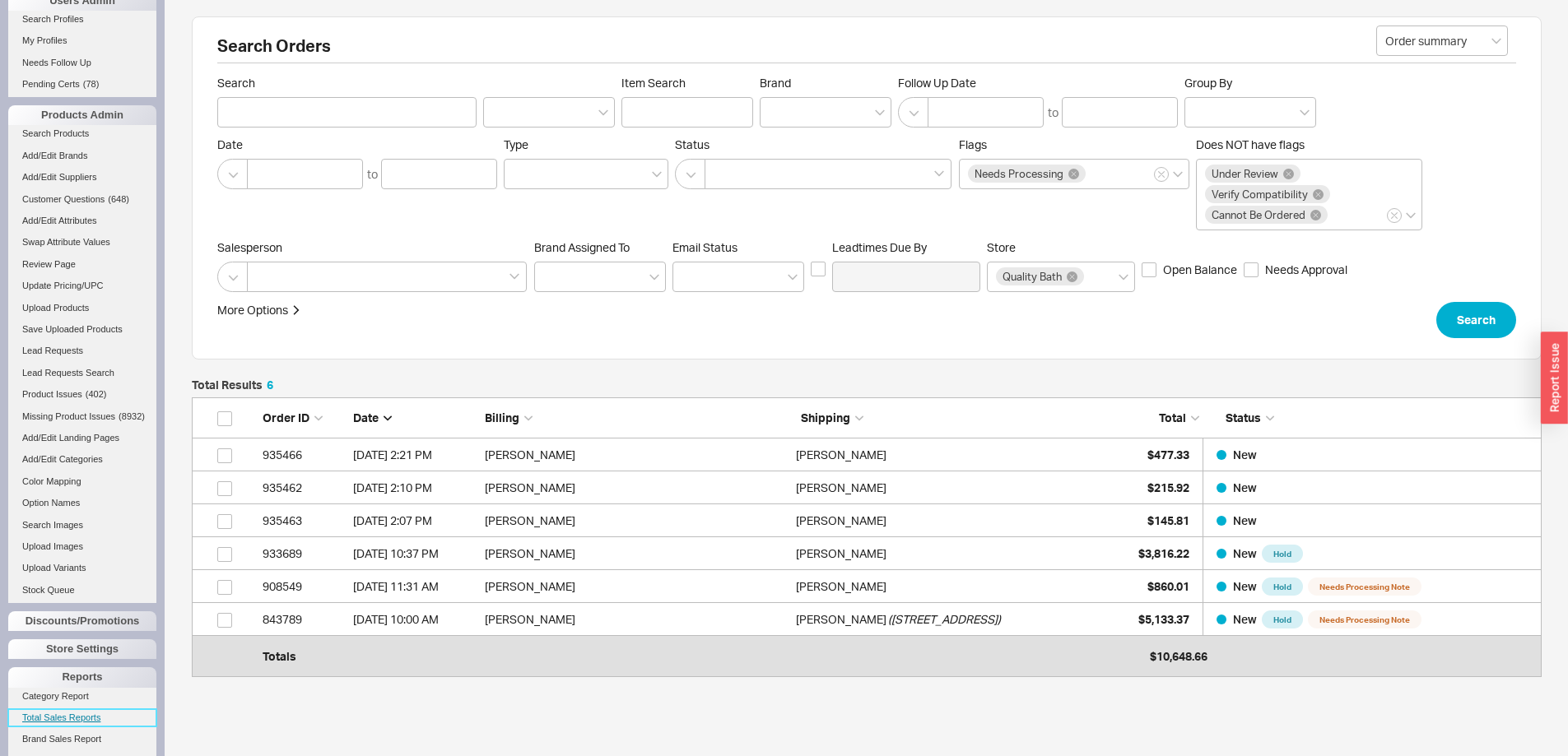
click at [89, 725] on link "Total Sales Reports" at bounding box center [83, 718] width 148 height 17
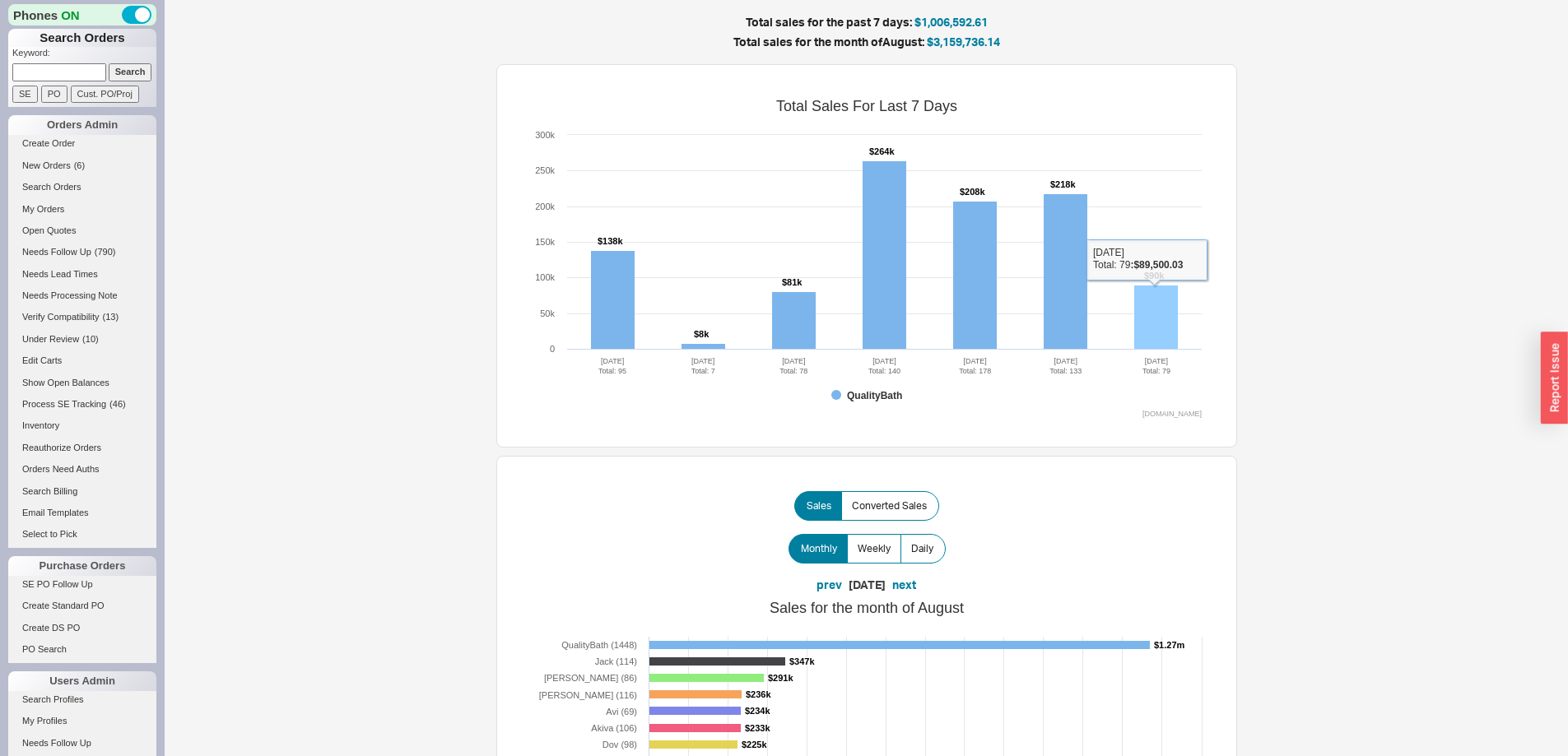
click at [1149, 298] on rect at bounding box center [1155, 317] width 43 height 64
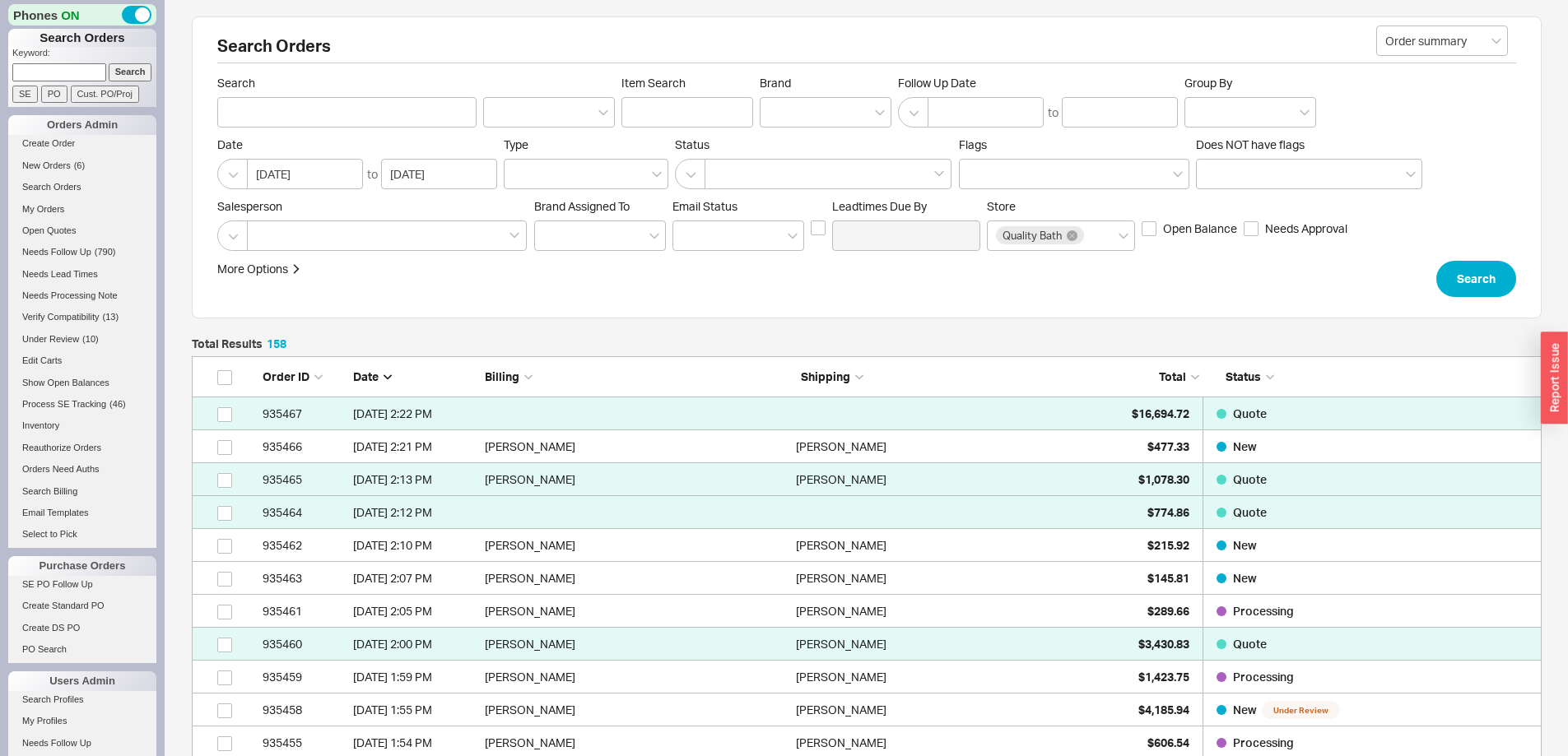
scroll to position [5260, 1337]
